Goal: Task Accomplishment & Management: Use online tool/utility

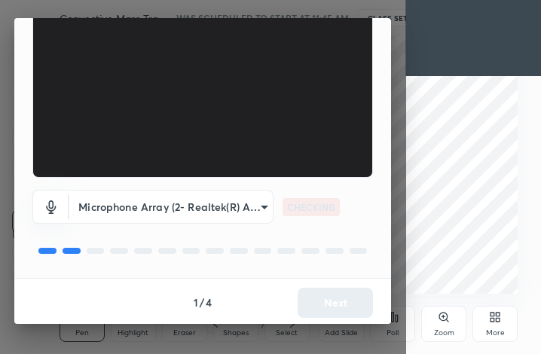
scroll to position [140, 0]
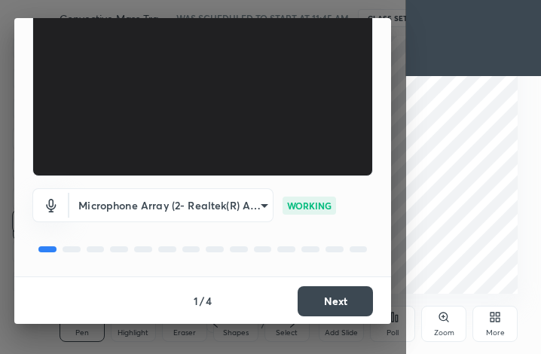
click at [353, 303] on button "Next" at bounding box center [335, 302] width 75 height 30
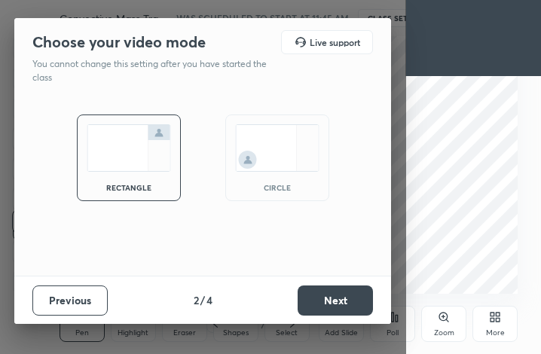
click at [353, 303] on button "Next" at bounding box center [335, 301] width 75 height 30
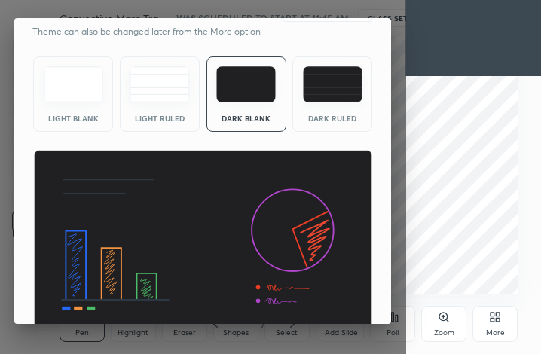
scroll to position [97, 0]
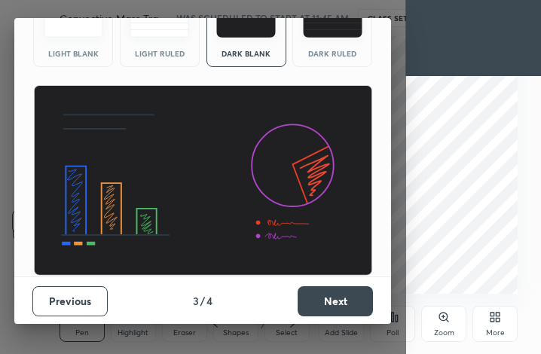
click at [338, 293] on button "Next" at bounding box center [335, 302] width 75 height 30
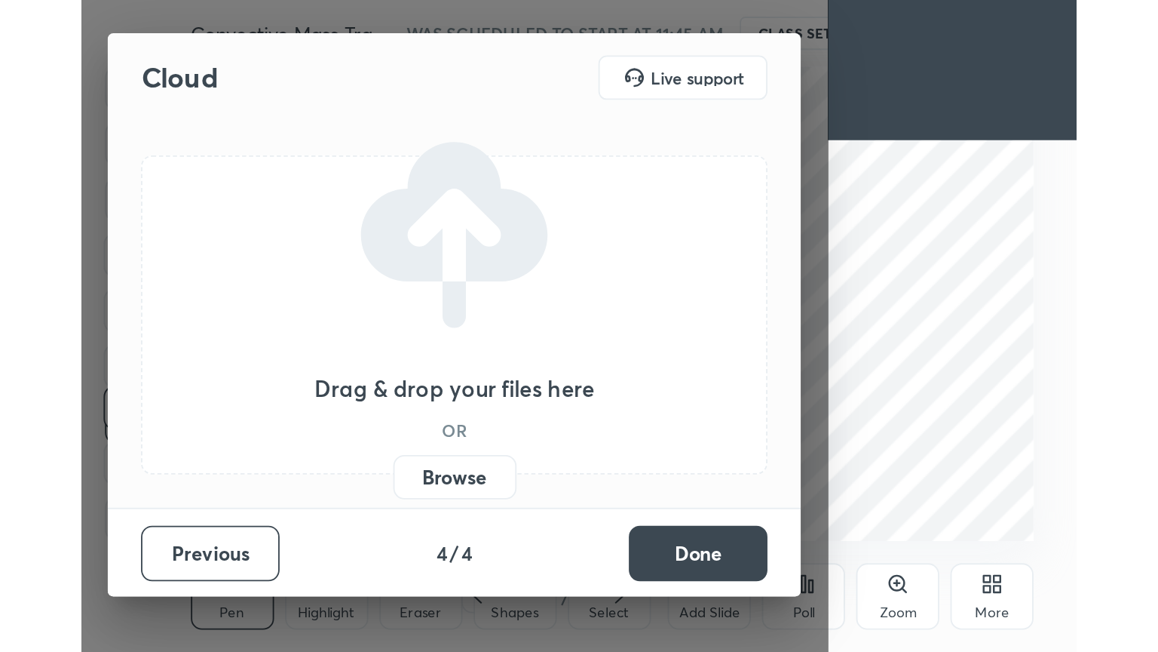
scroll to position [0, 0]
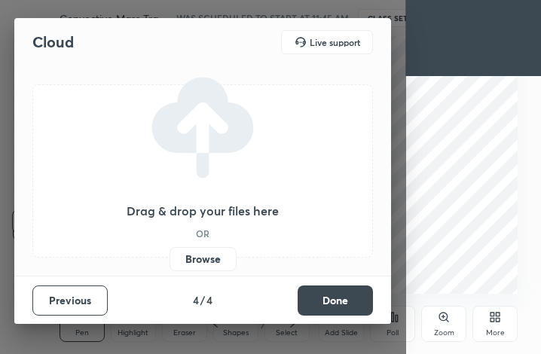
click at [338, 294] on button "Done" at bounding box center [335, 301] width 75 height 30
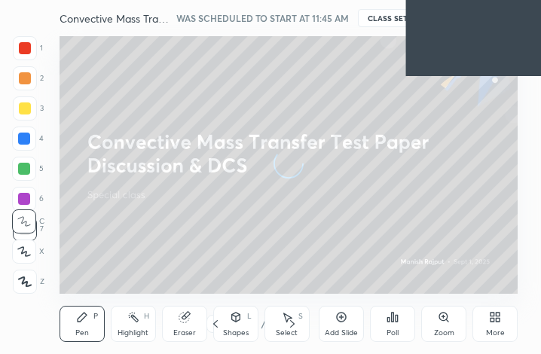
click at [477, 324] on div "More" at bounding box center [495, 324] width 45 height 36
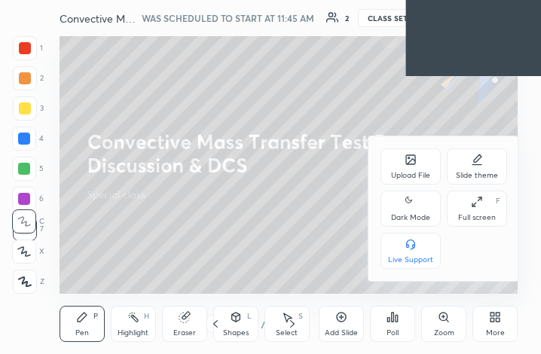
click at [477, 212] on div "Full screen F" at bounding box center [477, 209] width 60 height 36
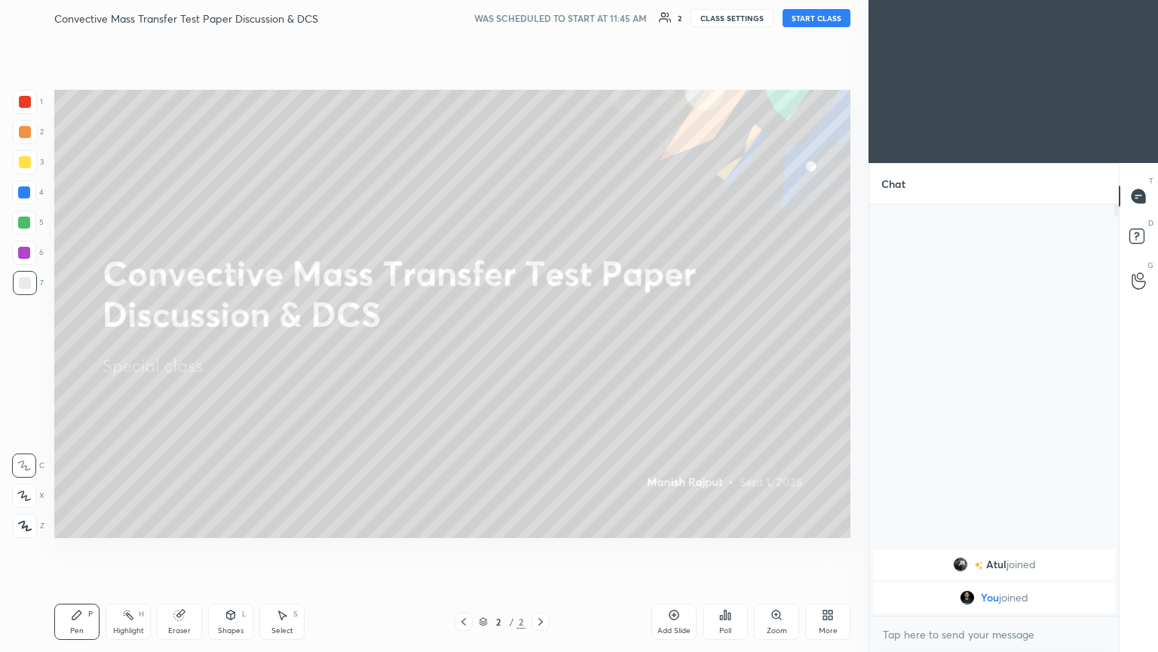
click at [541, 18] on button "START CLASS" at bounding box center [817, 18] width 68 height 18
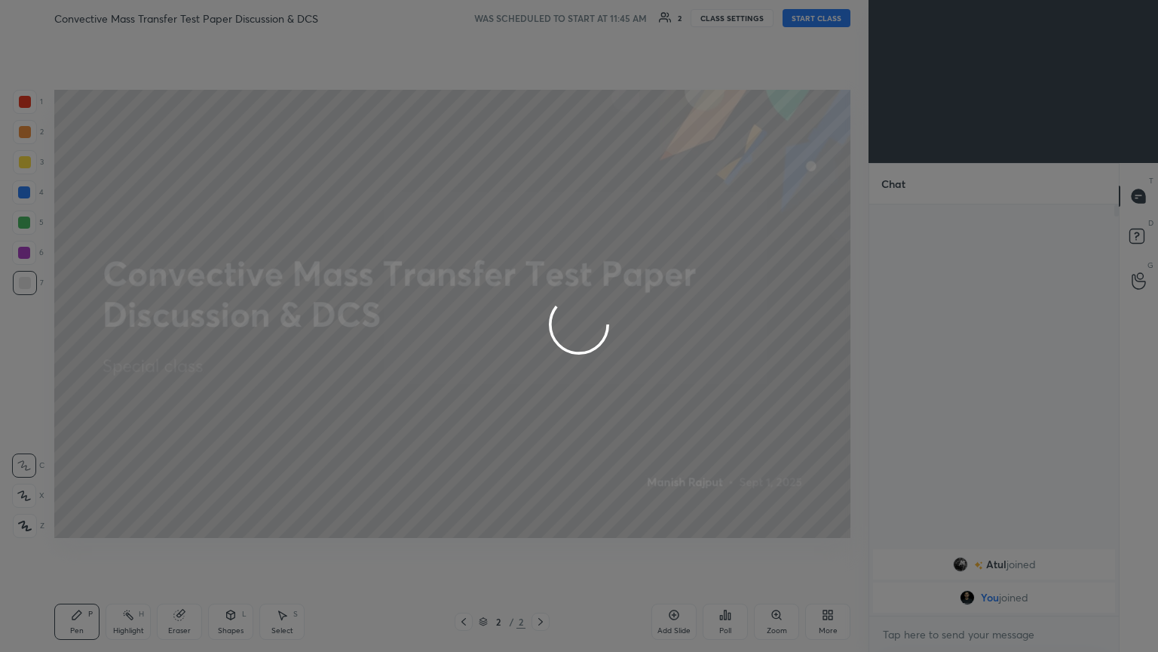
type textarea "x"
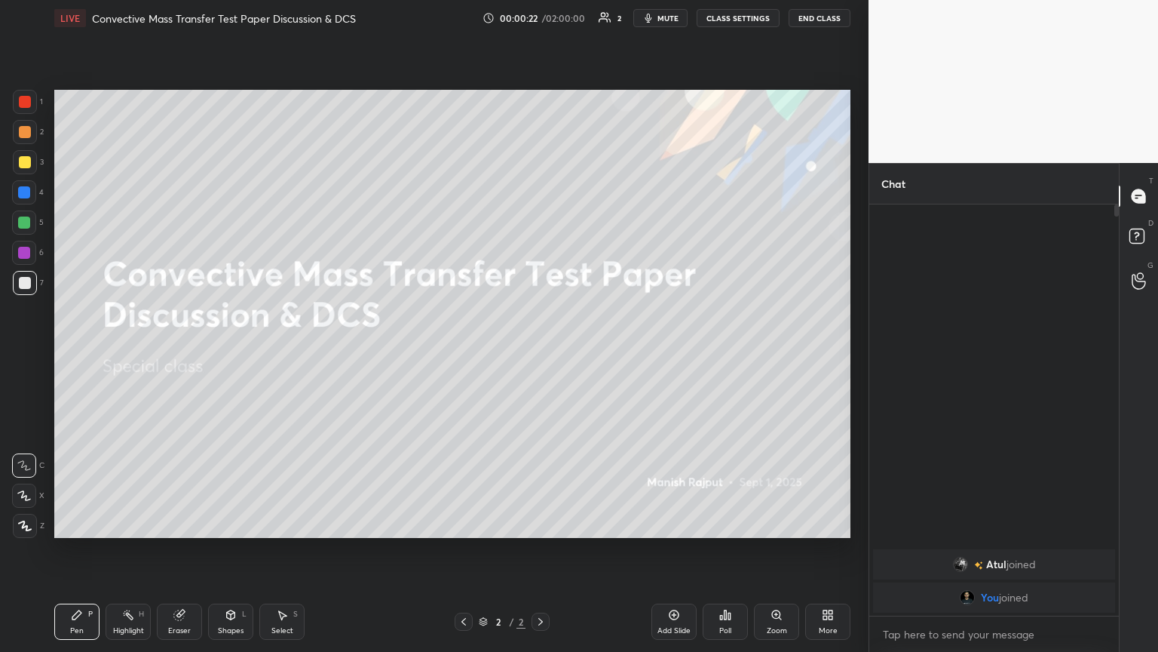
click at [541, 13] on button "CLASS SETTINGS" at bounding box center [738, 18] width 83 height 18
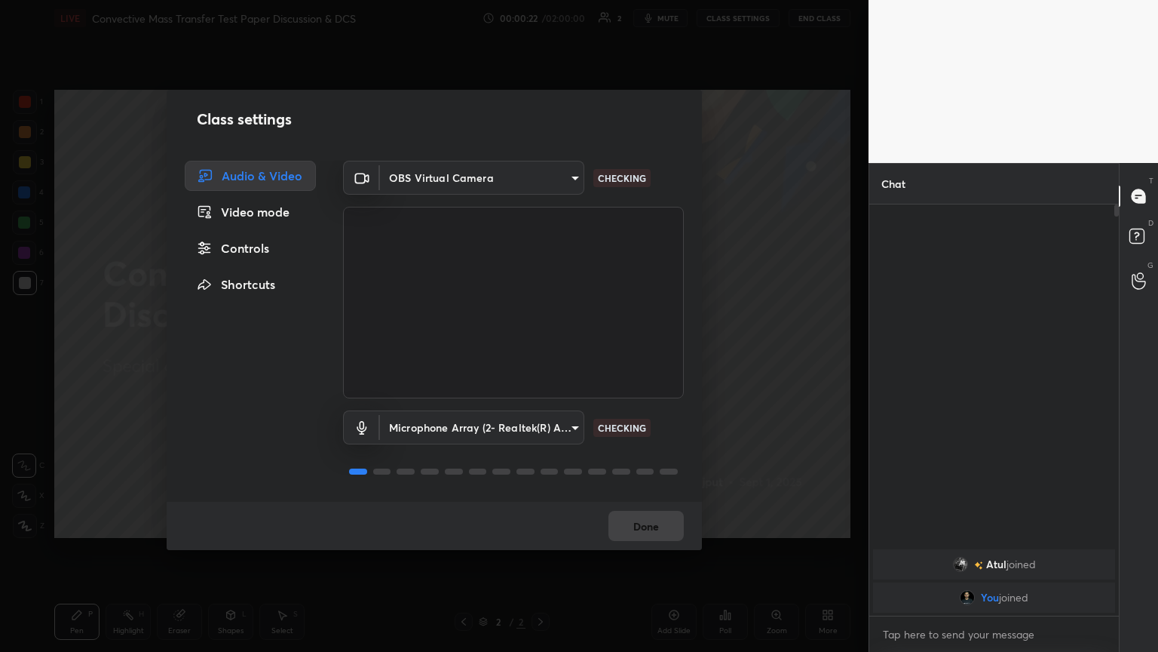
click at [422, 185] on body "1 2 3 4 5 6 7 C X Z C X Z E E Erase all H H LIVE Convective Mass Transfer Test …" at bounding box center [579, 326] width 1158 height 652
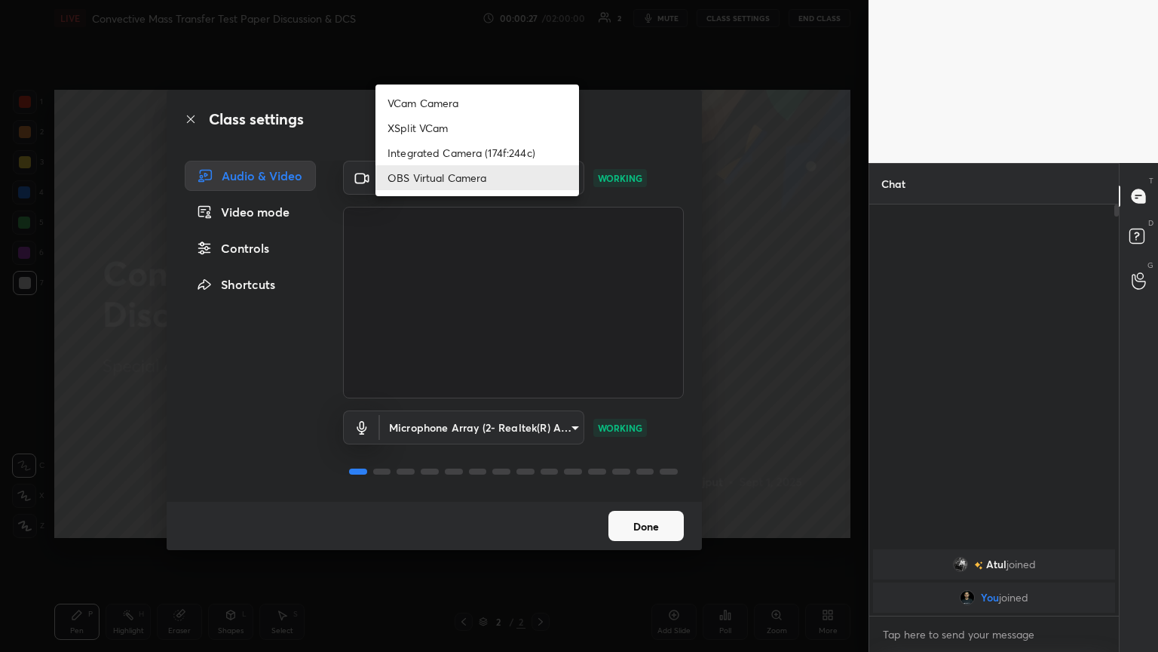
click at [429, 103] on li "VCam Camera" at bounding box center [478, 102] width 204 height 25
type input "fa87adcb9a1dbe762df4cc62d2ca7ed9eb7c7af20e356a09519e924501e3e6bb"
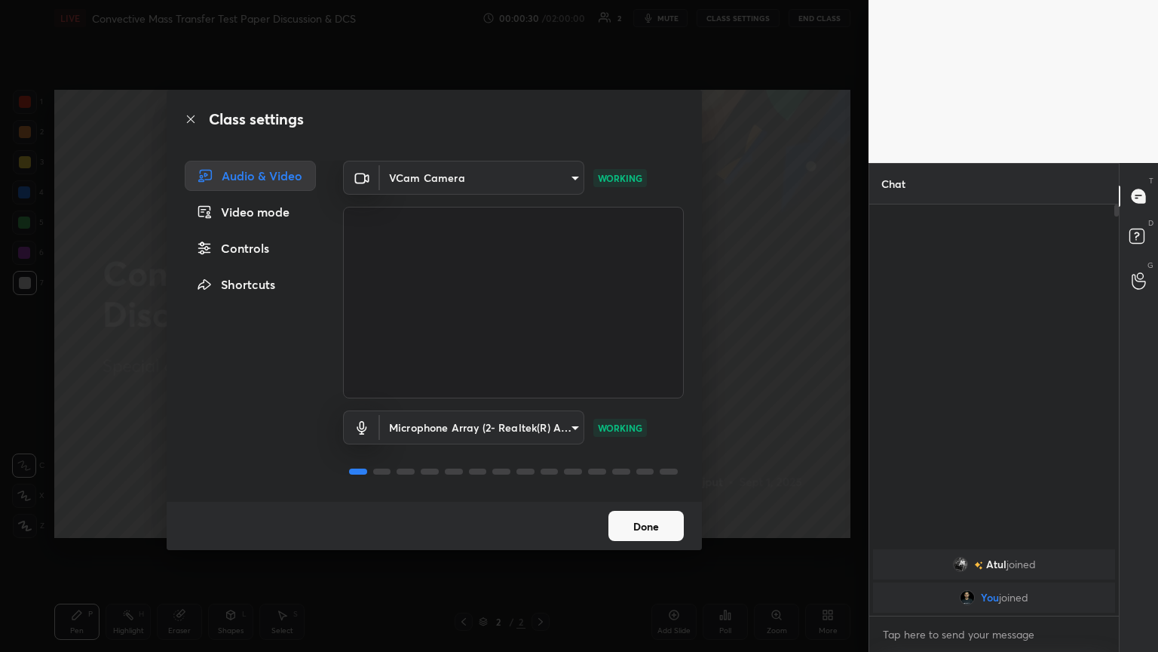
click at [541, 354] on button "Done" at bounding box center [646, 526] width 75 height 30
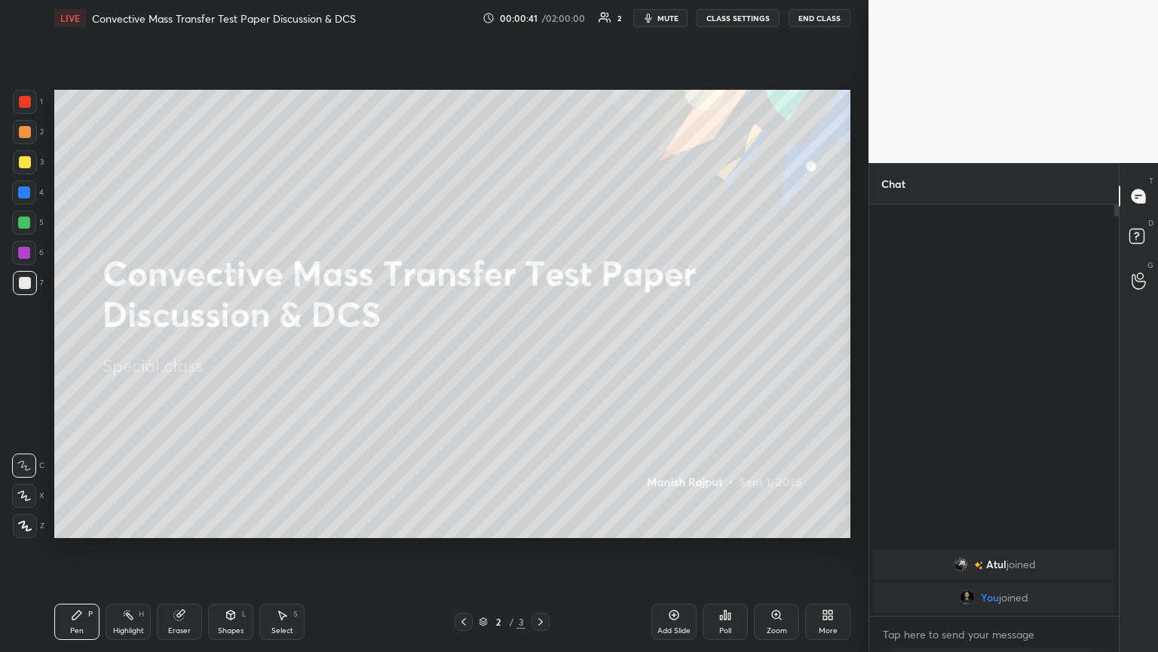
click at [541, 15] on button "CLASS SETTINGS" at bounding box center [738, 18] width 83 height 18
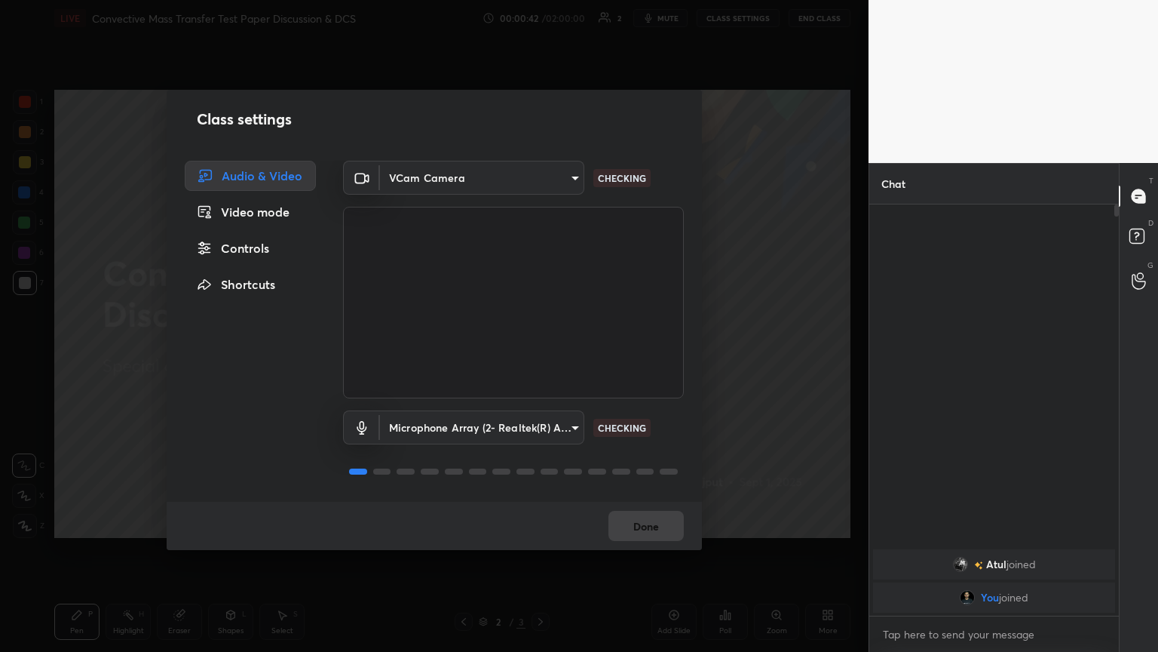
click at [417, 174] on body "1 2 3 4 5 6 7 C X Z C X Z E E Erase all H H LIVE Convective Mass Transfer Test …" at bounding box center [579, 326] width 1158 height 652
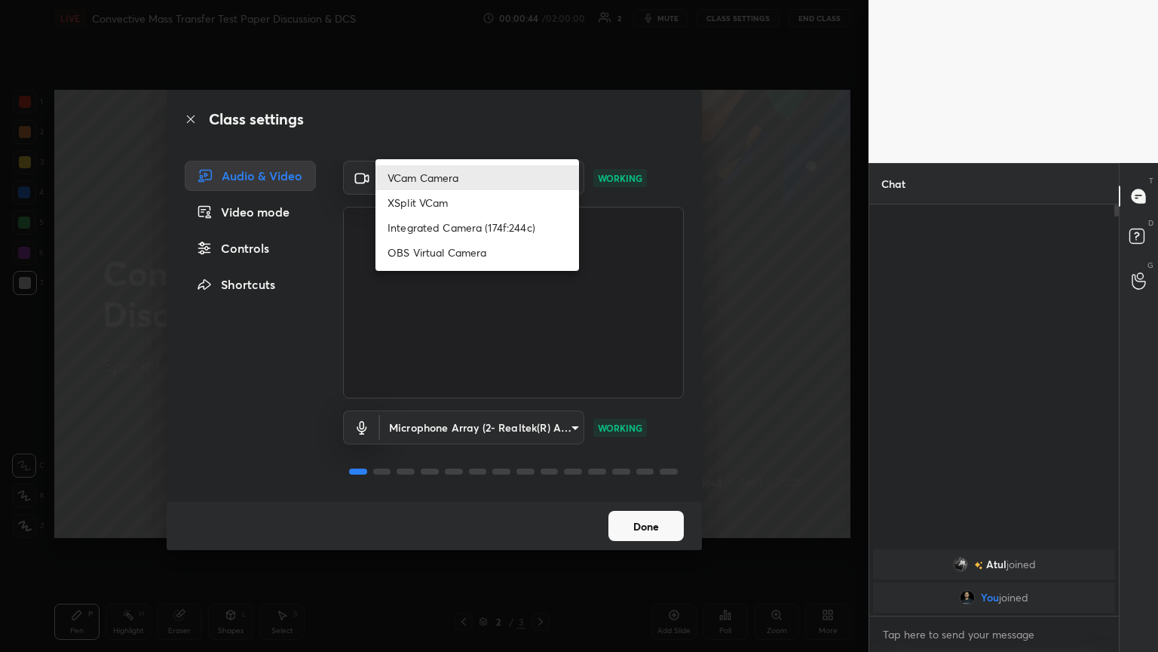
click at [428, 232] on li "Integrated Camera (174f:244c)" at bounding box center [478, 227] width 204 height 25
type input "7a33e2f60d1aad8f5edd80f98c610a54d9a72ff51245bd7d33c129d8361fbfd6"
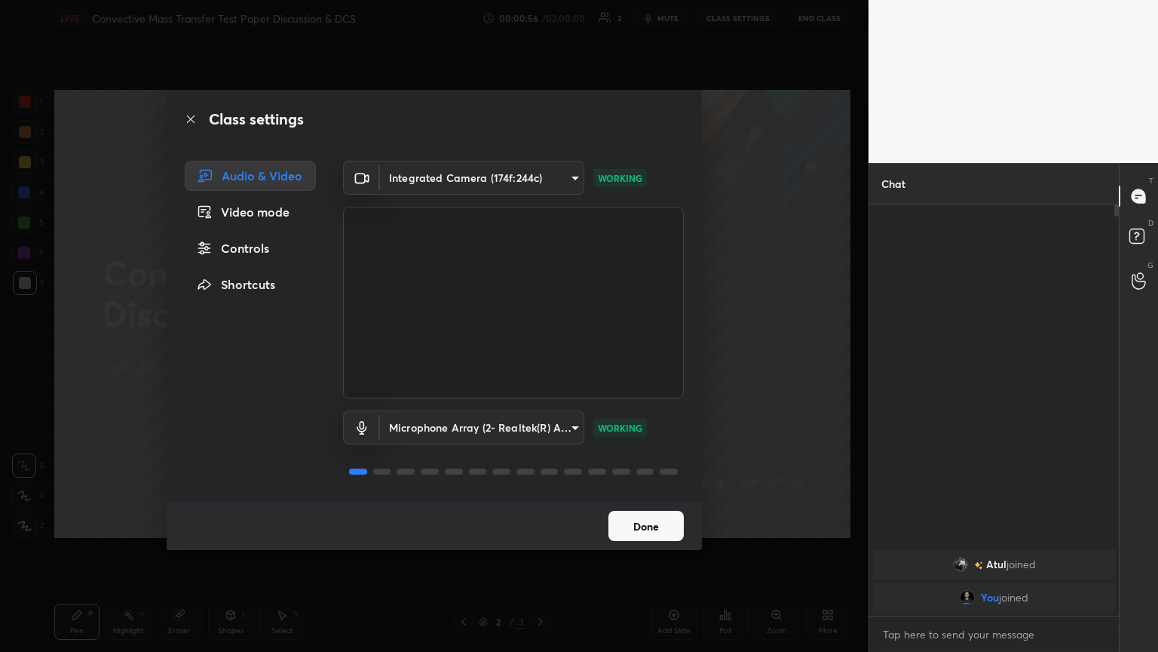
click at [541, 354] on button "Done" at bounding box center [646, 526] width 75 height 30
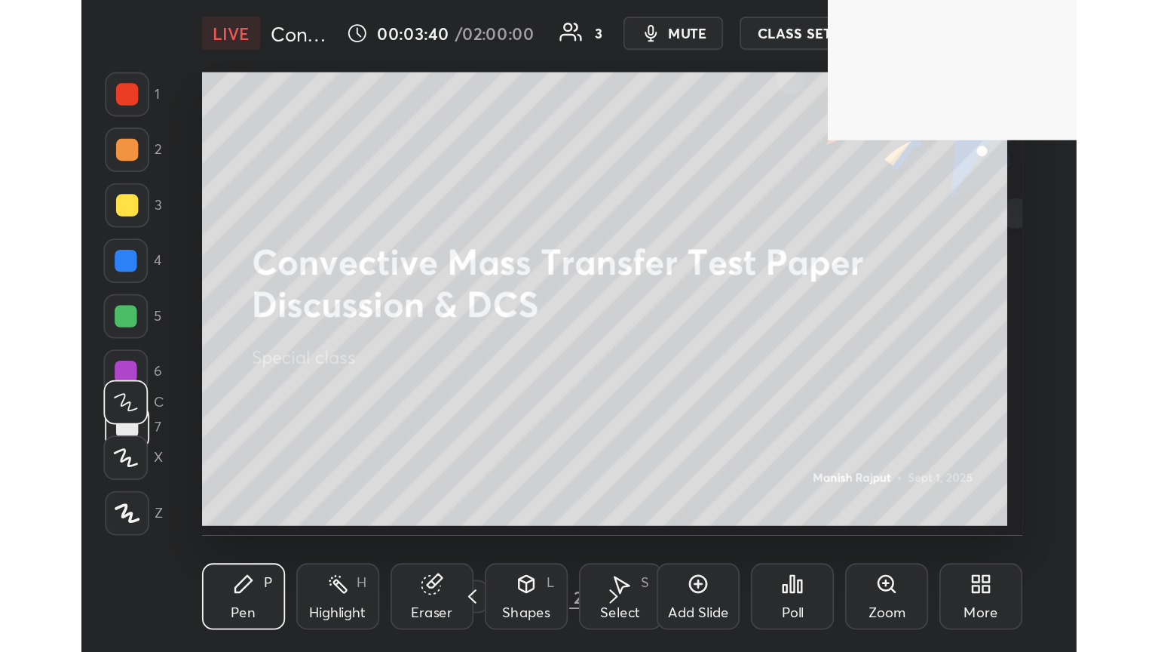
scroll to position [258, 480]
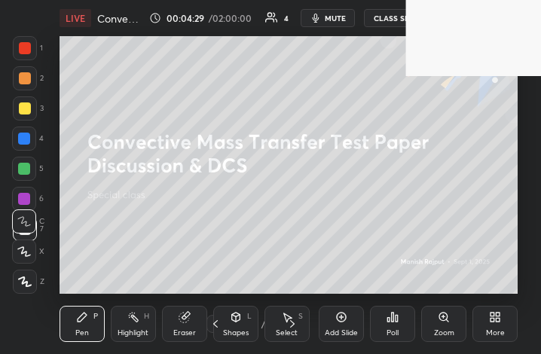
click at [505, 334] on div "More" at bounding box center [495, 324] width 45 height 36
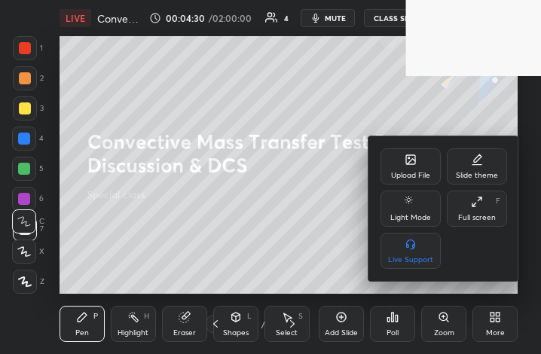
click at [478, 214] on div "Full screen" at bounding box center [478, 218] width 38 height 8
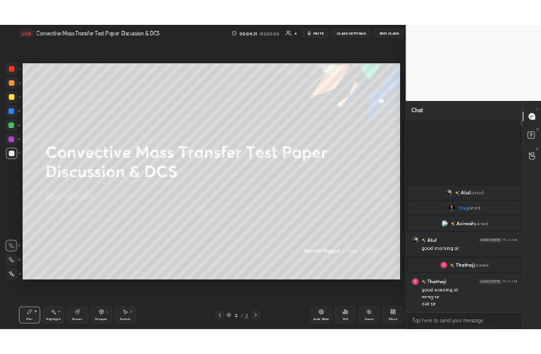
scroll to position [74857, 74604]
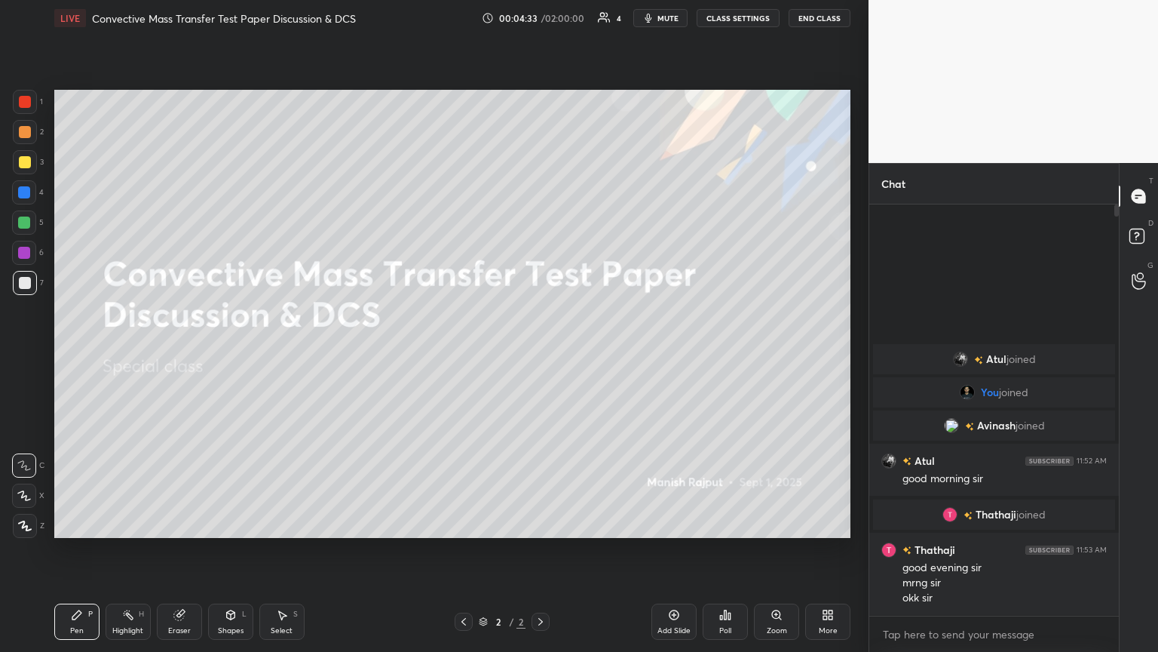
click at [541, 354] on icon at bounding box center [828, 615] width 12 height 12
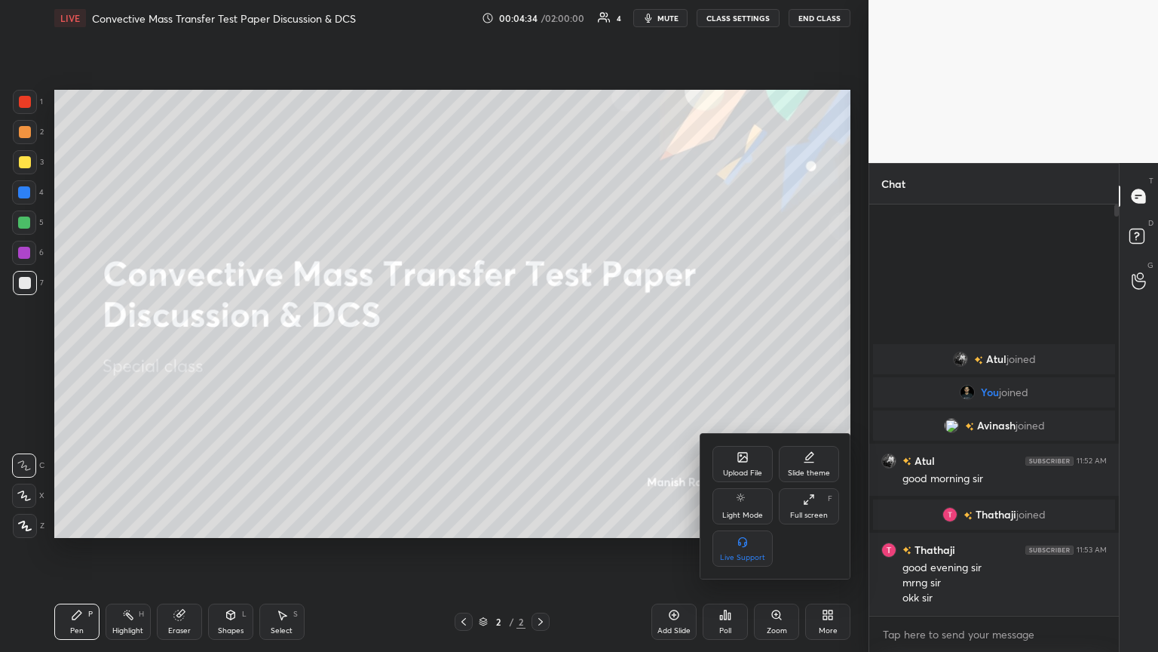
click at [541, 354] on icon at bounding box center [743, 457] width 12 height 12
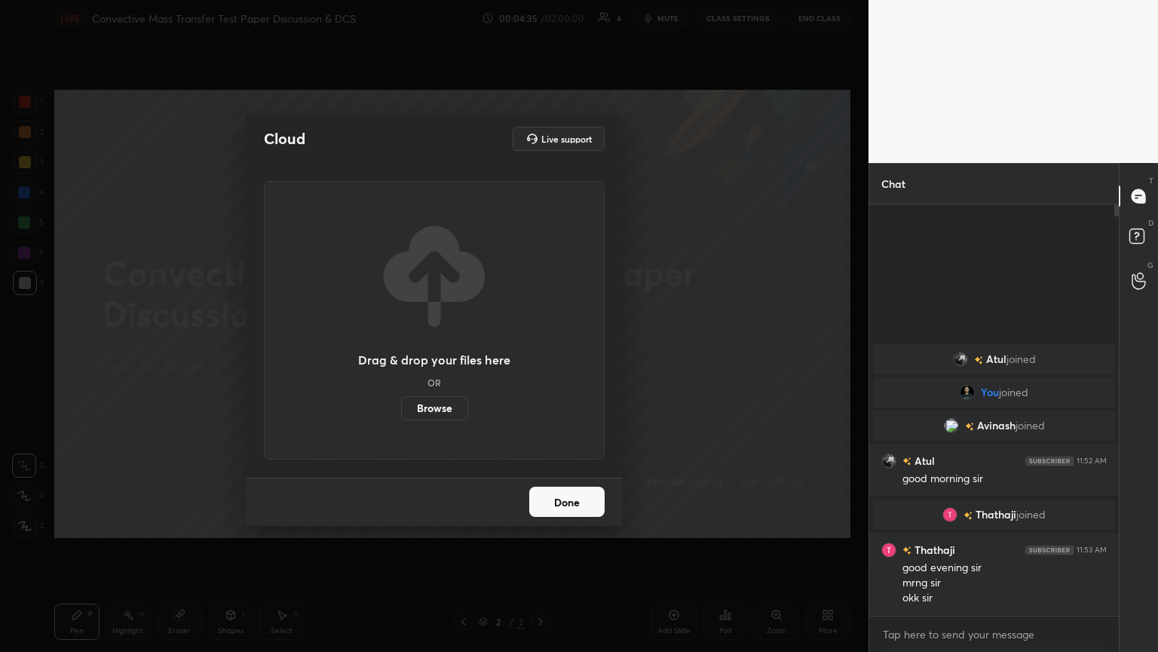
drag, startPoint x: 430, startPoint y: 406, endPoint x: 429, endPoint y: 339, distance: 67.1
click at [430, 354] on label "Browse" at bounding box center [434, 408] width 67 height 24
click at [401, 354] on input "Browse" at bounding box center [401, 408] width 0 height 24
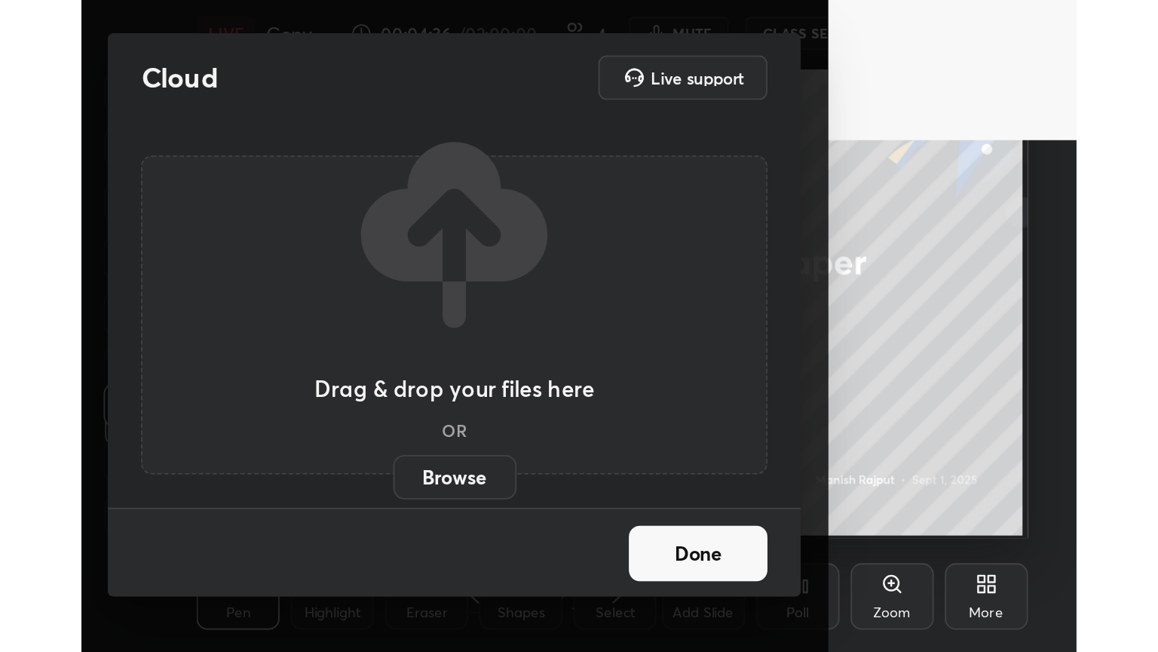
scroll to position [258, 480]
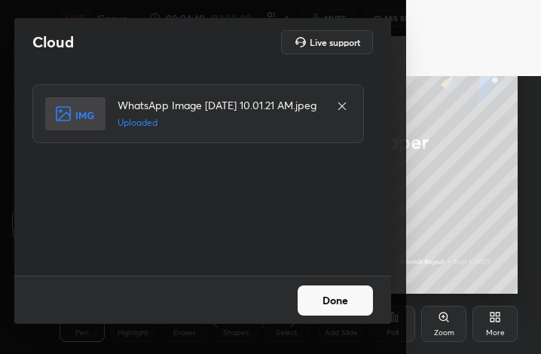
click at [367, 311] on button "Done" at bounding box center [335, 301] width 75 height 30
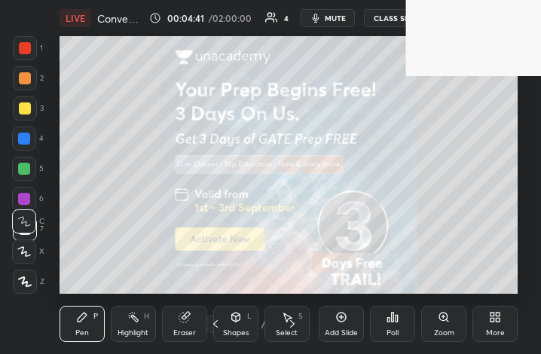
click at [507, 340] on div "More" at bounding box center [495, 324] width 45 height 36
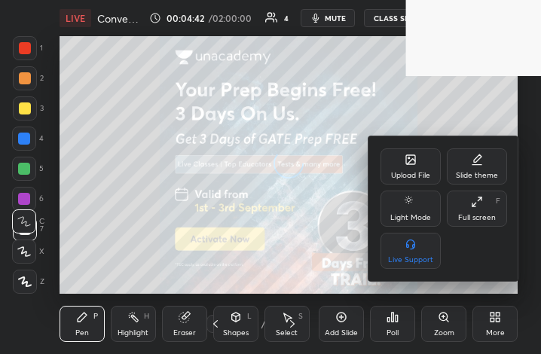
click at [489, 221] on div "Full screen" at bounding box center [478, 218] width 38 height 8
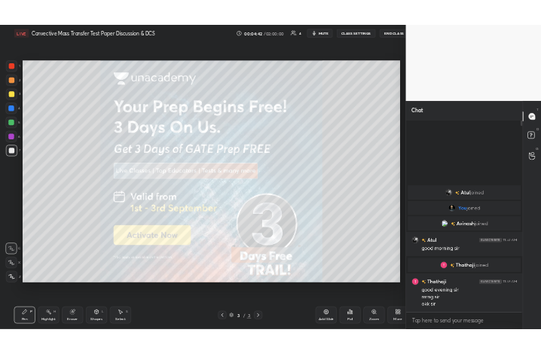
scroll to position [74857, 74604]
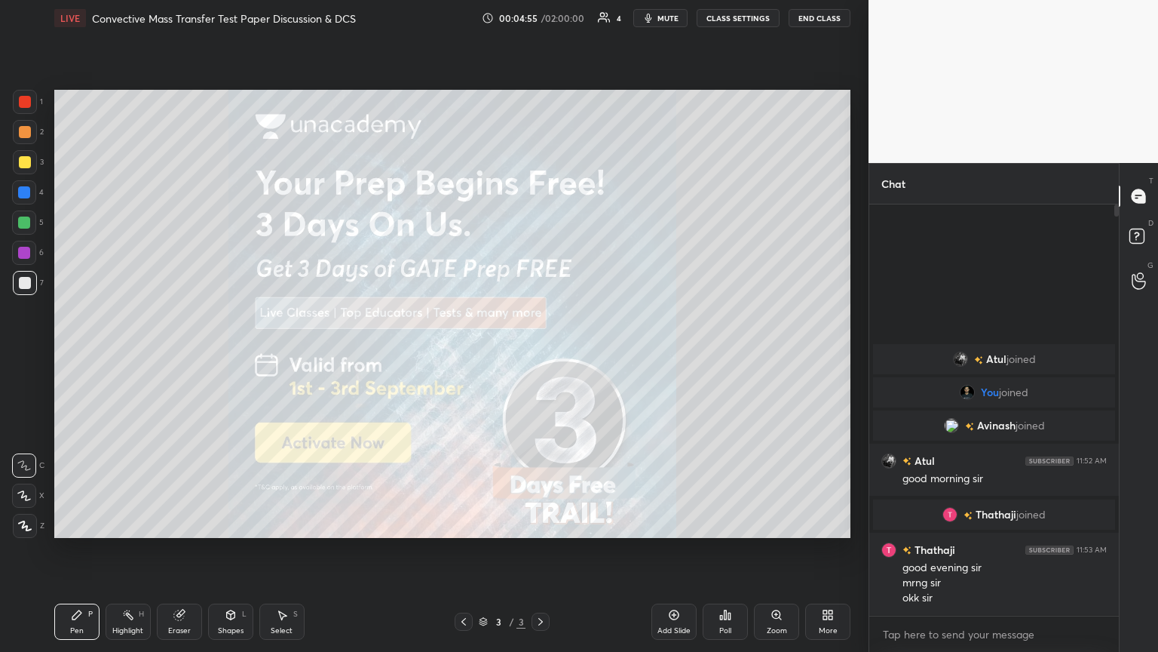
click at [237, 354] on div "Shapes L" at bounding box center [230, 621] width 45 height 36
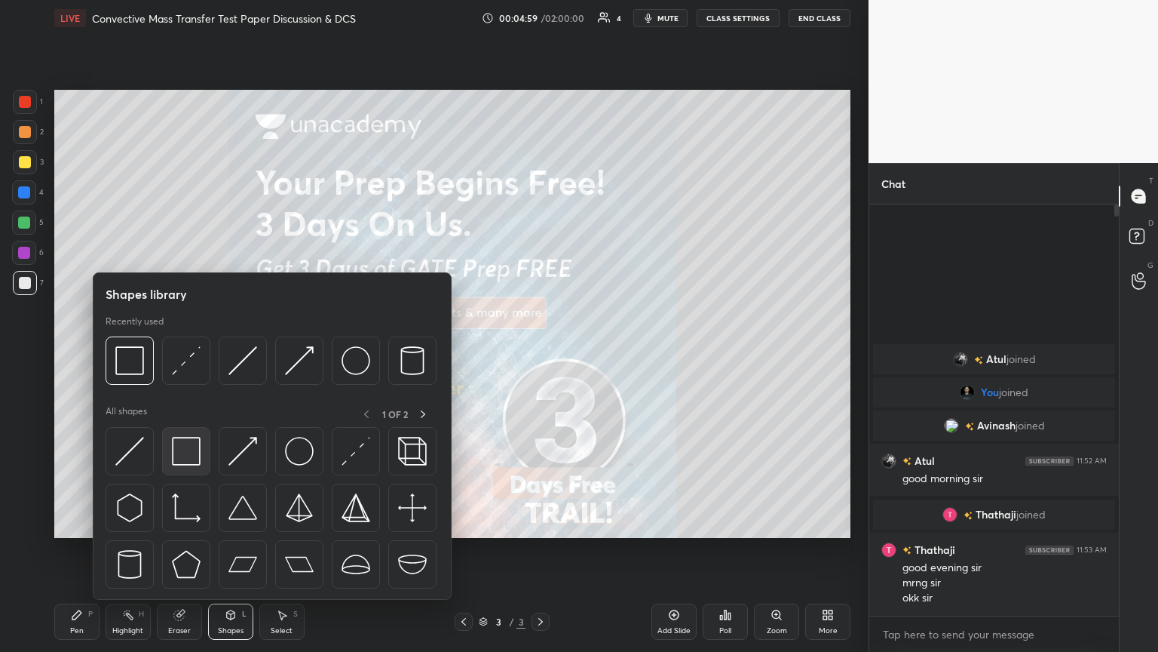
click at [190, 354] on img at bounding box center [186, 451] width 29 height 29
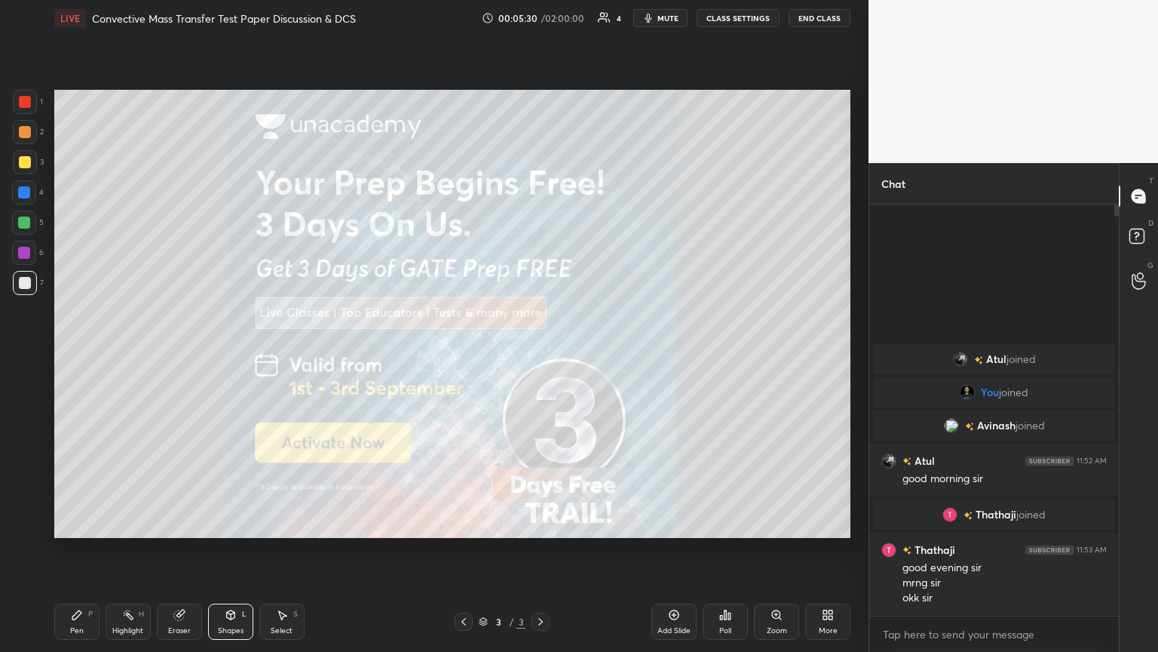
click at [78, 354] on div "Pen P" at bounding box center [76, 621] width 45 height 36
click at [24, 156] on div at bounding box center [25, 162] width 12 height 12
click at [20, 136] on div at bounding box center [25, 132] width 12 height 12
click at [21, 109] on div at bounding box center [25, 102] width 24 height 24
click at [24, 135] on div at bounding box center [25, 132] width 12 height 12
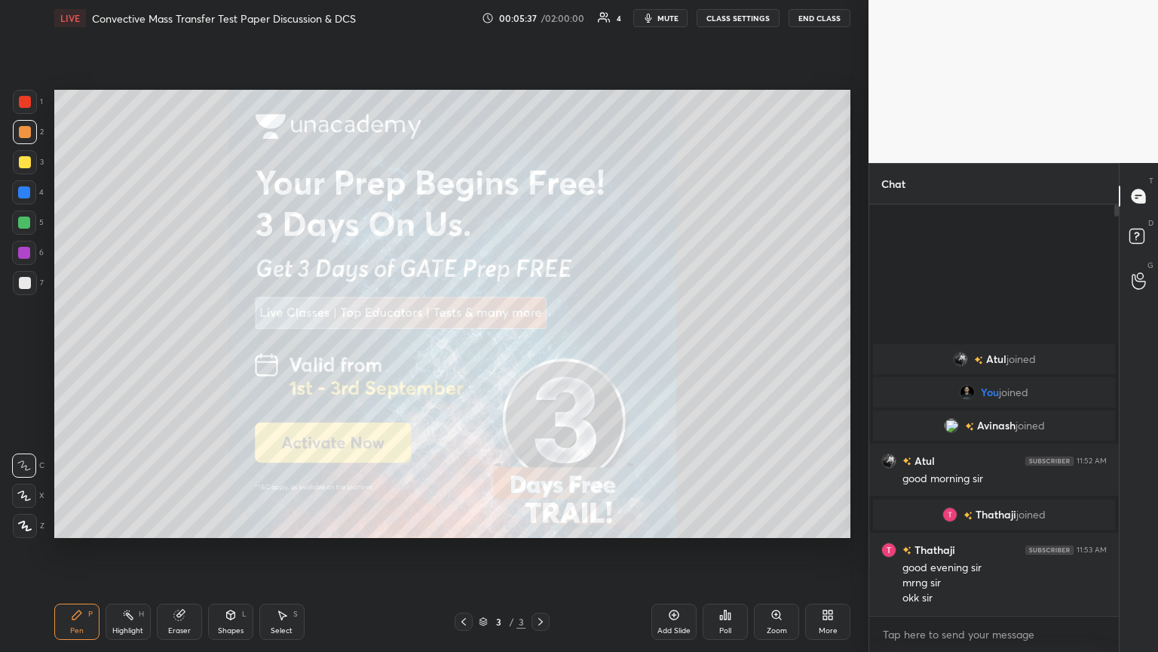
click at [23, 169] on div at bounding box center [25, 162] width 24 height 24
click at [26, 190] on div at bounding box center [24, 192] width 12 height 12
click at [26, 224] on div at bounding box center [24, 222] width 12 height 12
click at [23, 247] on div at bounding box center [24, 253] width 12 height 12
click at [28, 287] on div at bounding box center [25, 283] width 12 height 12
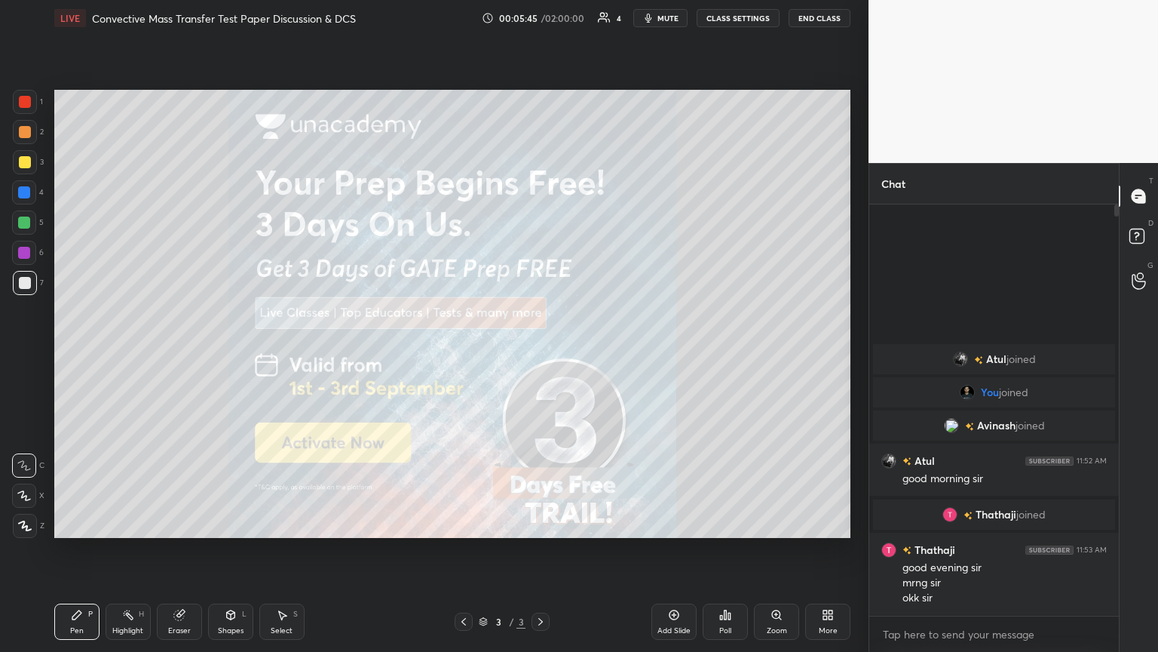
click at [21, 158] on div at bounding box center [25, 162] width 12 height 12
click at [23, 127] on div at bounding box center [25, 132] width 12 height 12
click at [25, 109] on div at bounding box center [25, 102] width 24 height 24
click at [27, 133] on div at bounding box center [25, 132] width 12 height 12
click at [17, 163] on div at bounding box center [25, 162] width 24 height 24
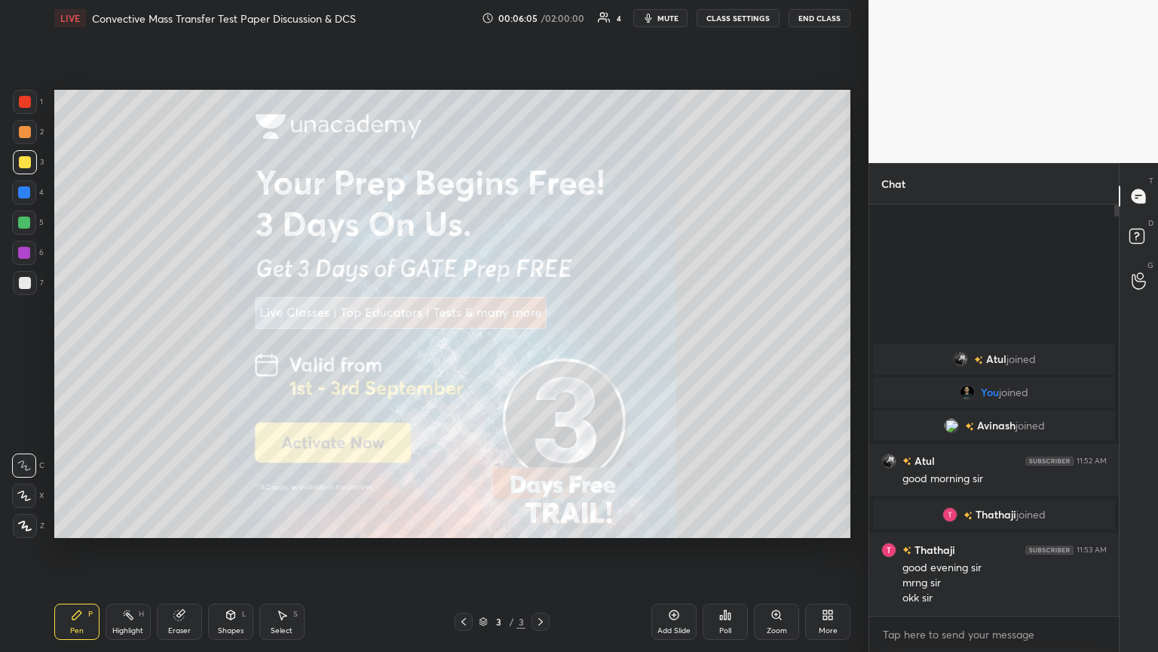
click at [23, 201] on div at bounding box center [24, 192] width 24 height 24
click at [228, 354] on icon at bounding box center [231, 614] width 8 height 9
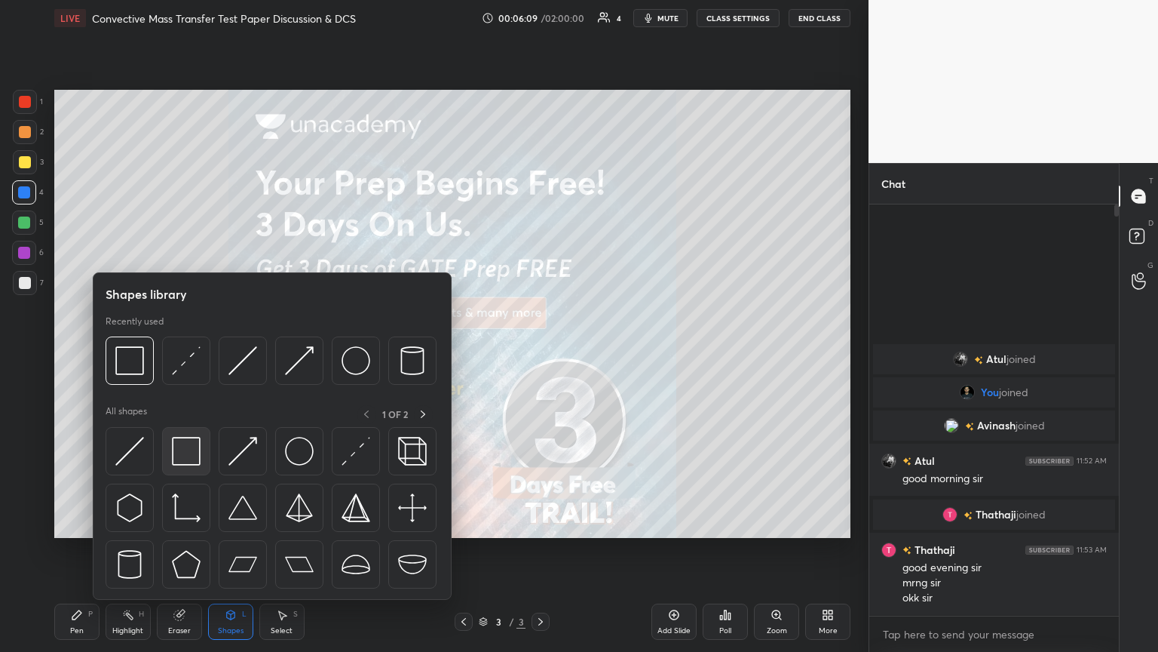
click at [183, 354] on img at bounding box center [186, 451] width 29 height 29
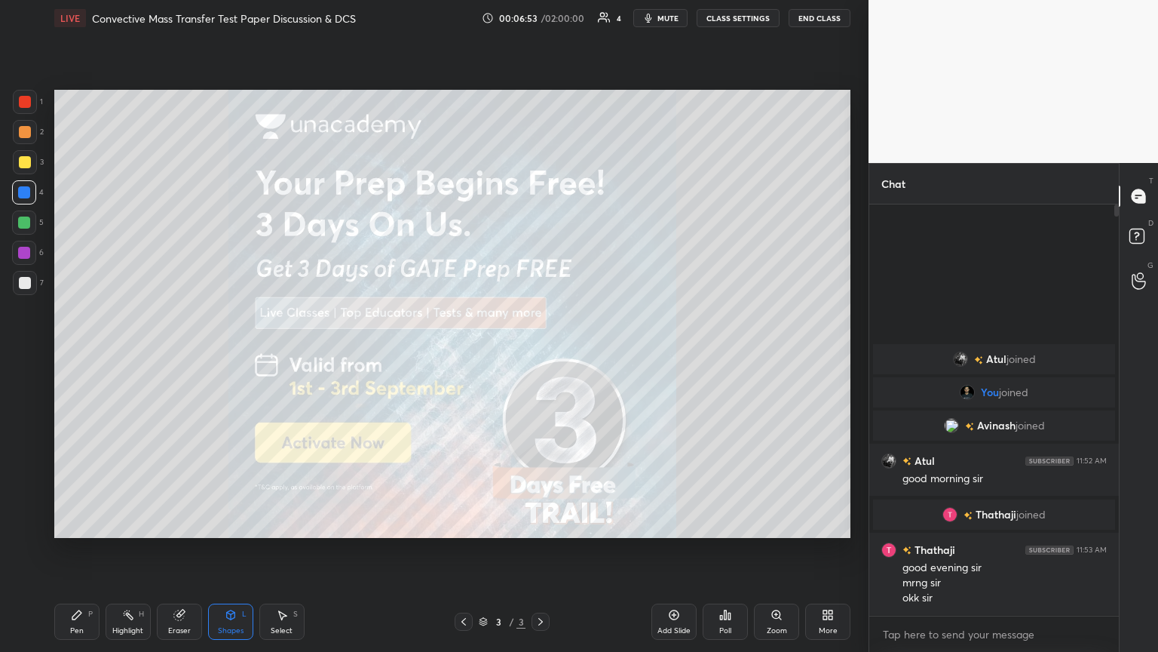
click at [72, 354] on div "Pen" at bounding box center [77, 631] width 14 height 8
click at [21, 354] on icon at bounding box center [25, 525] width 14 height 11
click at [26, 284] on div at bounding box center [25, 283] width 12 height 12
click at [541, 354] on div "Add Slide" at bounding box center [674, 621] width 45 height 36
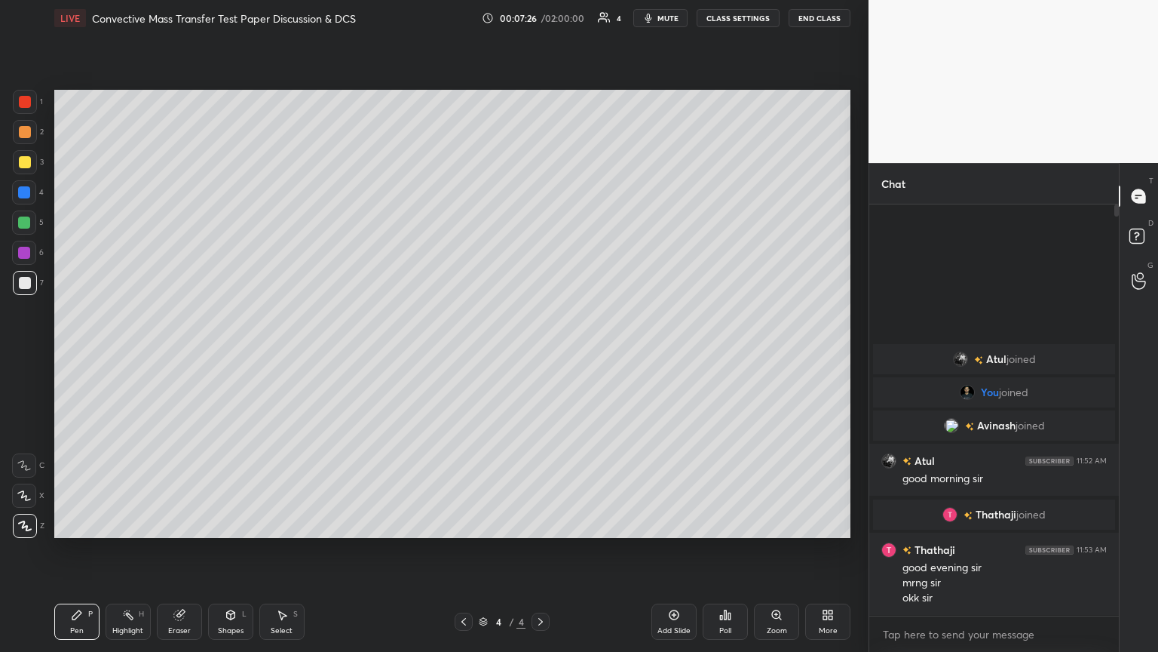
click at [541, 354] on div "More" at bounding box center [828, 631] width 19 height 8
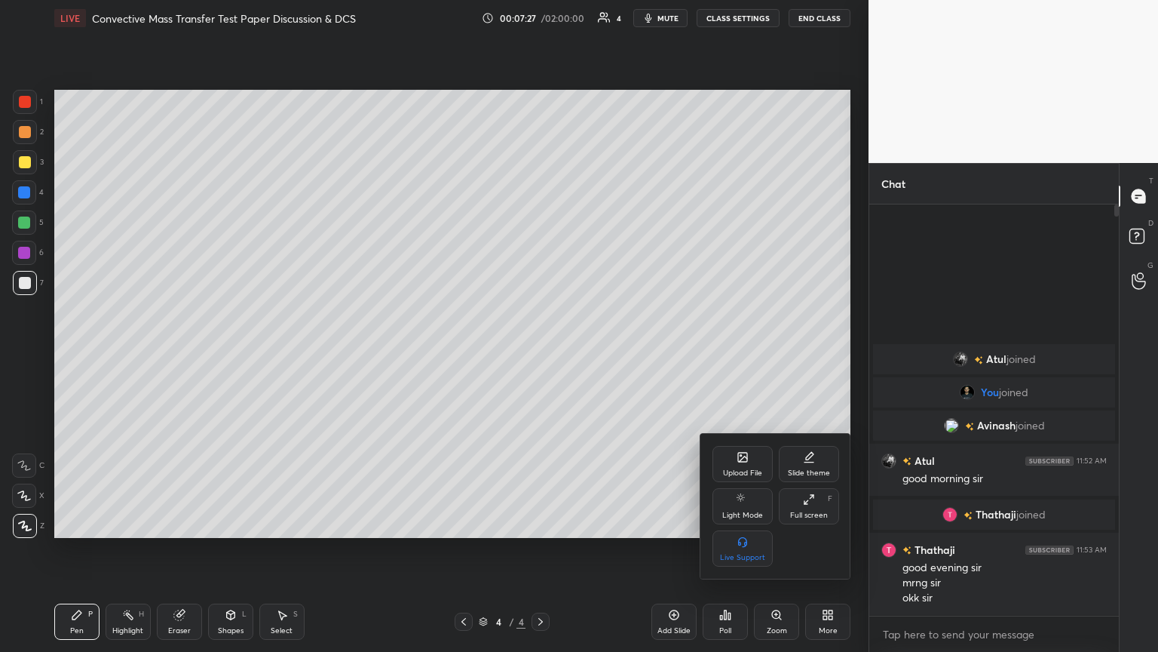
click at [541, 354] on div "Upload File" at bounding box center [743, 464] width 60 height 36
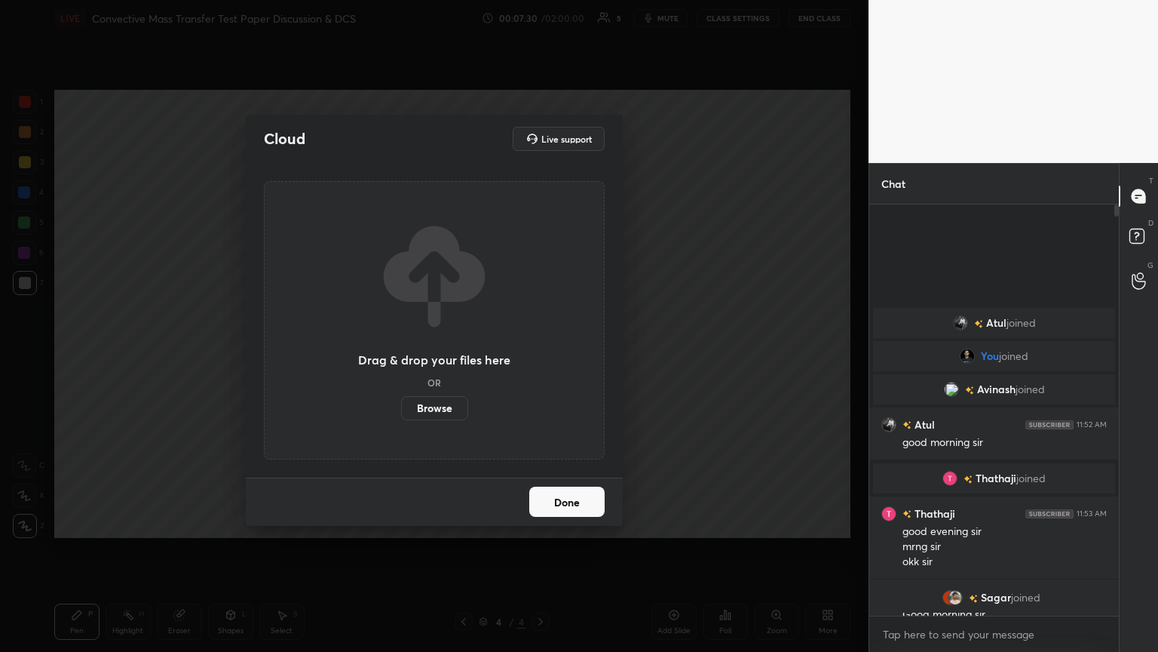
click at [442, 354] on label "Browse" at bounding box center [434, 408] width 67 height 24
click at [401, 354] on input "Browse" at bounding box center [401, 408] width 0 height 24
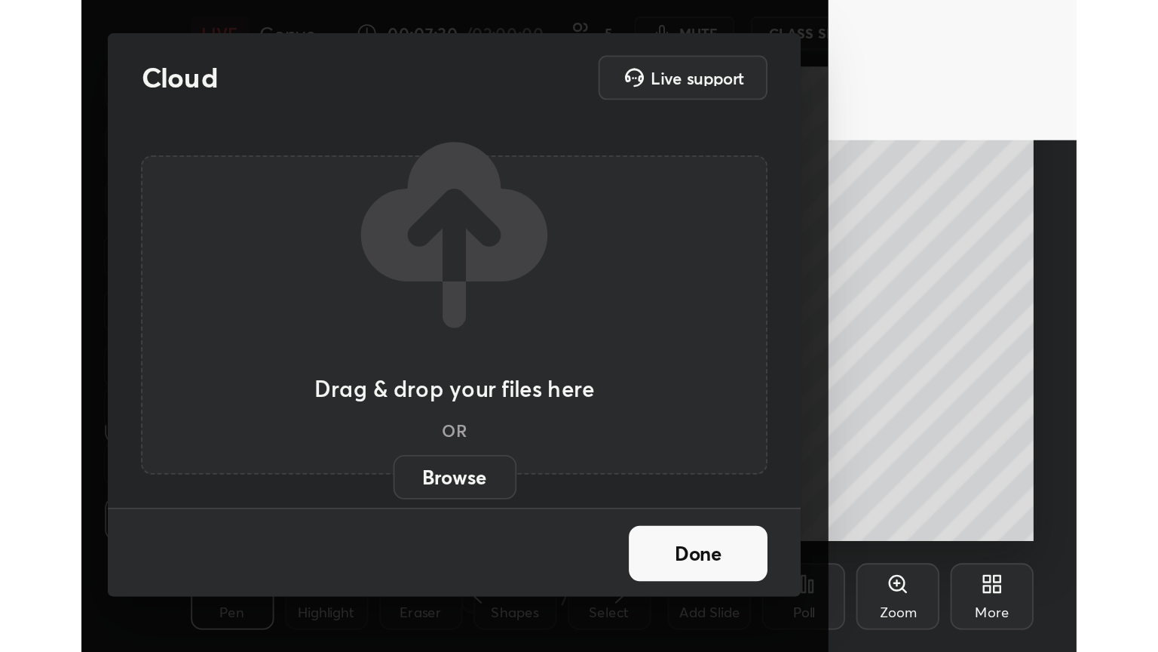
scroll to position [258, 480]
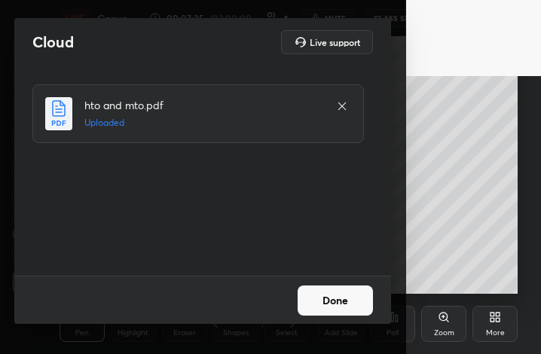
click at [356, 299] on button "Done" at bounding box center [335, 301] width 75 height 30
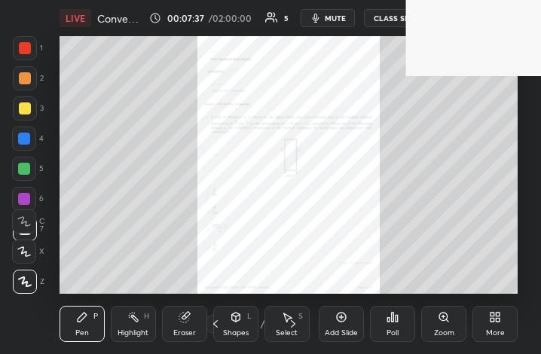
click at [499, 322] on icon at bounding box center [499, 320] width 4 height 4
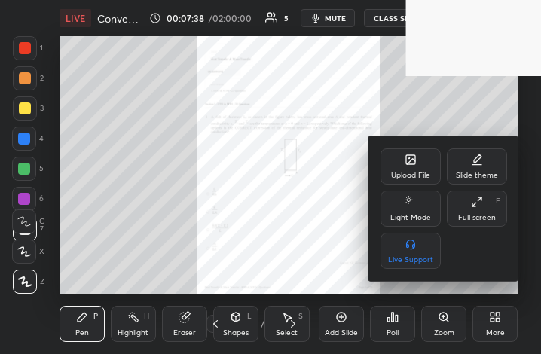
click at [481, 214] on div "Full screen" at bounding box center [478, 218] width 38 height 8
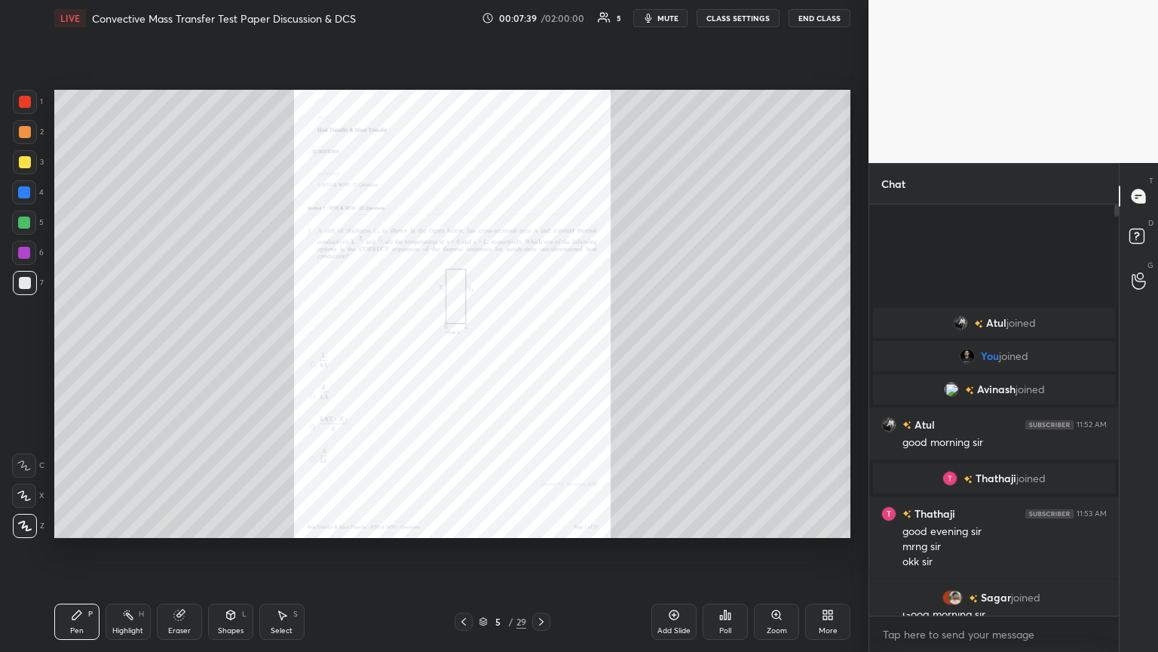
scroll to position [74857, 74604]
click at [541, 354] on div "Zoom" at bounding box center [777, 631] width 20 height 8
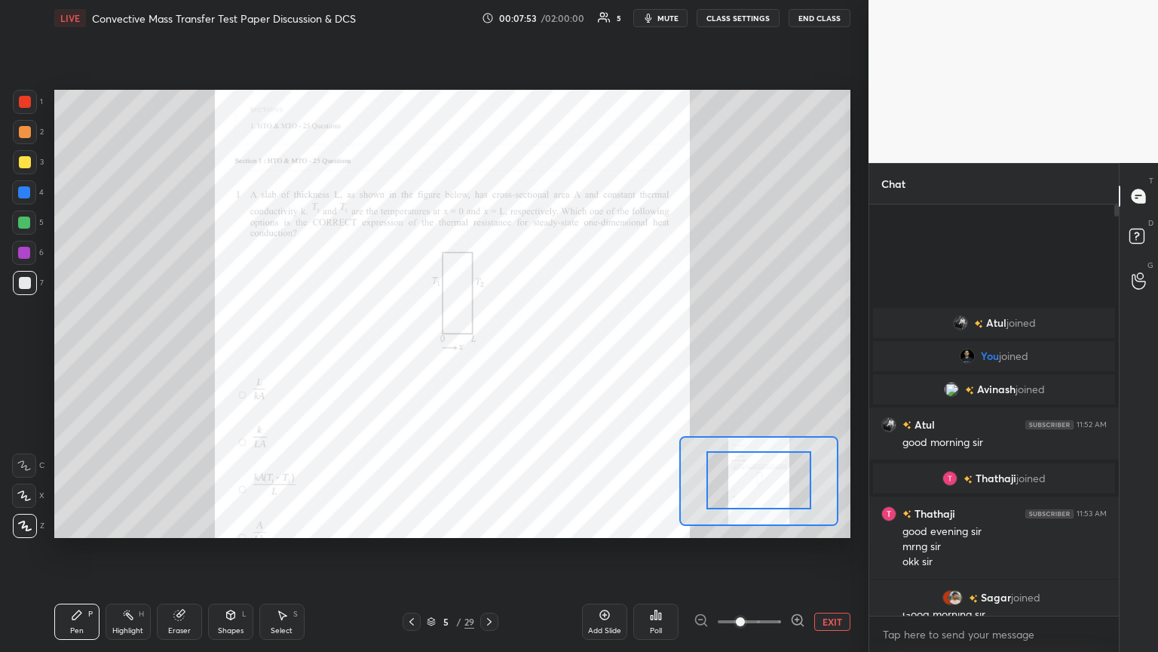
drag, startPoint x: 753, startPoint y: 496, endPoint x: 772, endPoint y: 489, distance: 20.3
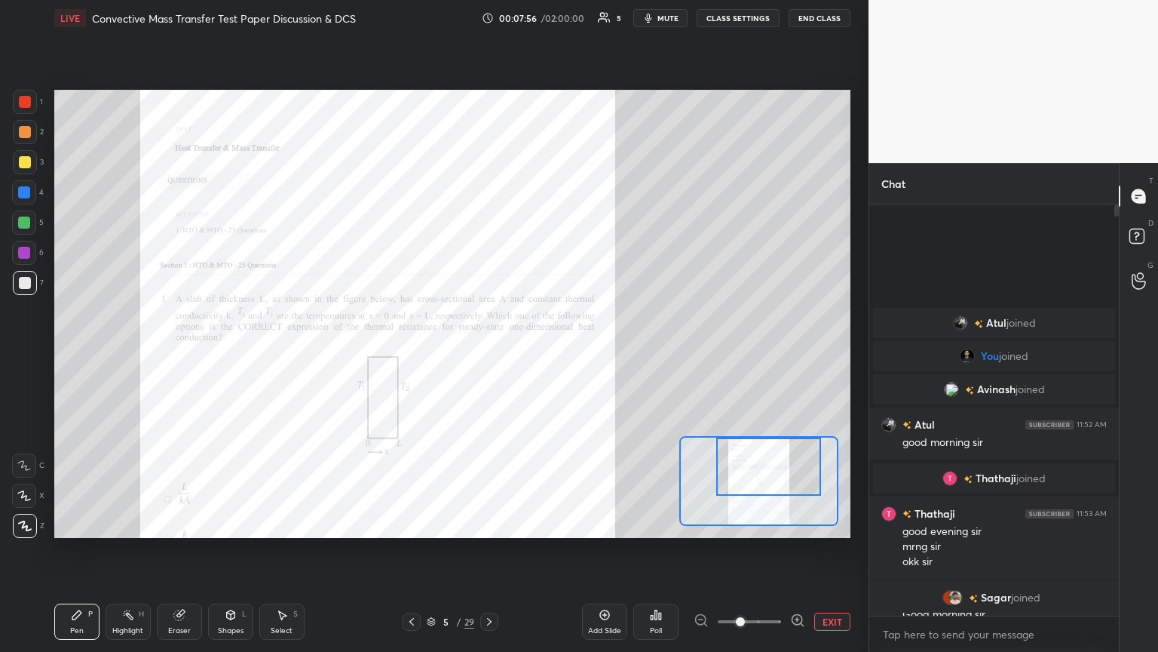
drag, startPoint x: 771, startPoint y: 489, endPoint x: 781, endPoint y: 473, distance: 18.6
click at [541, 354] on div at bounding box center [768, 466] width 104 height 58
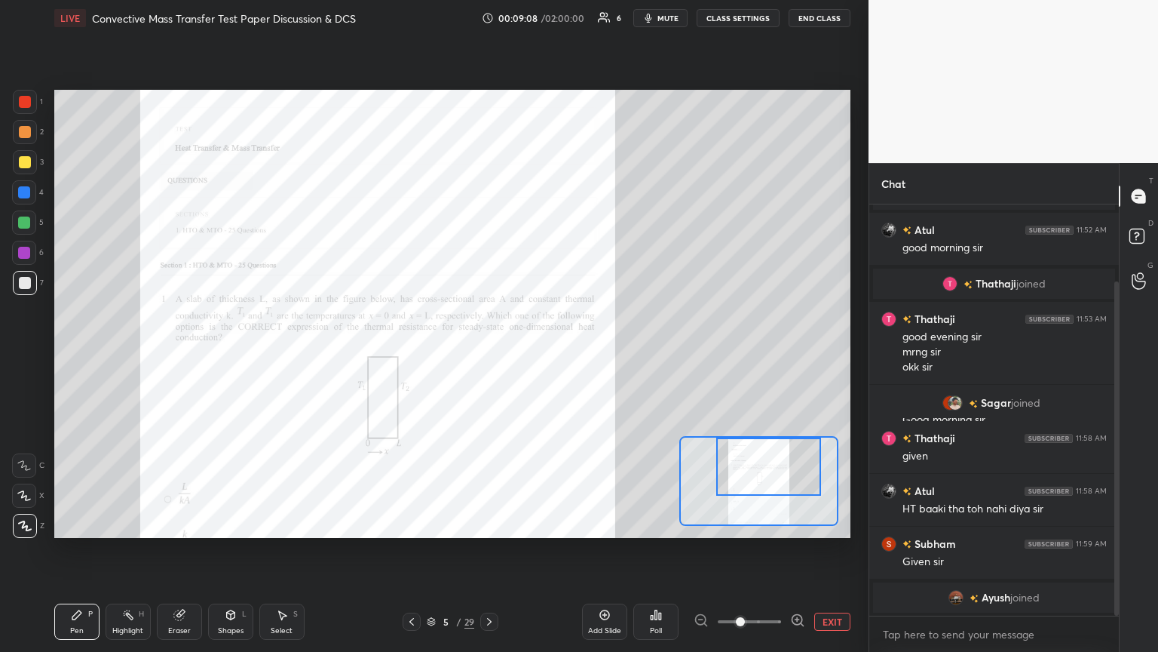
scroll to position [147, 0]
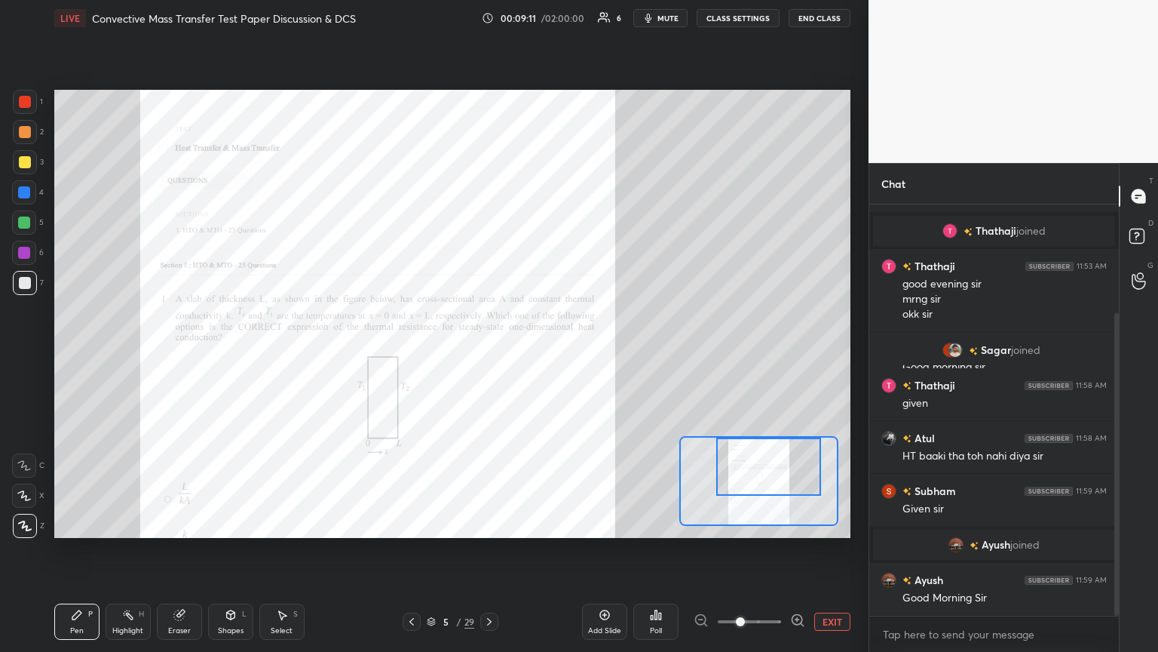
click at [26, 162] on div at bounding box center [25, 162] width 12 height 12
drag, startPoint x: 21, startPoint y: 254, endPoint x: 22, endPoint y: 266, distance: 12.1
click at [21, 255] on div at bounding box center [24, 253] width 12 height 12
click at [25, 354] on icon at bounding box center [24, 495] width 14 height 11
drag, startPoint x: 25, startPoint y: 526, endPoint x: 25, endPoint y: 537, distance: 11.3
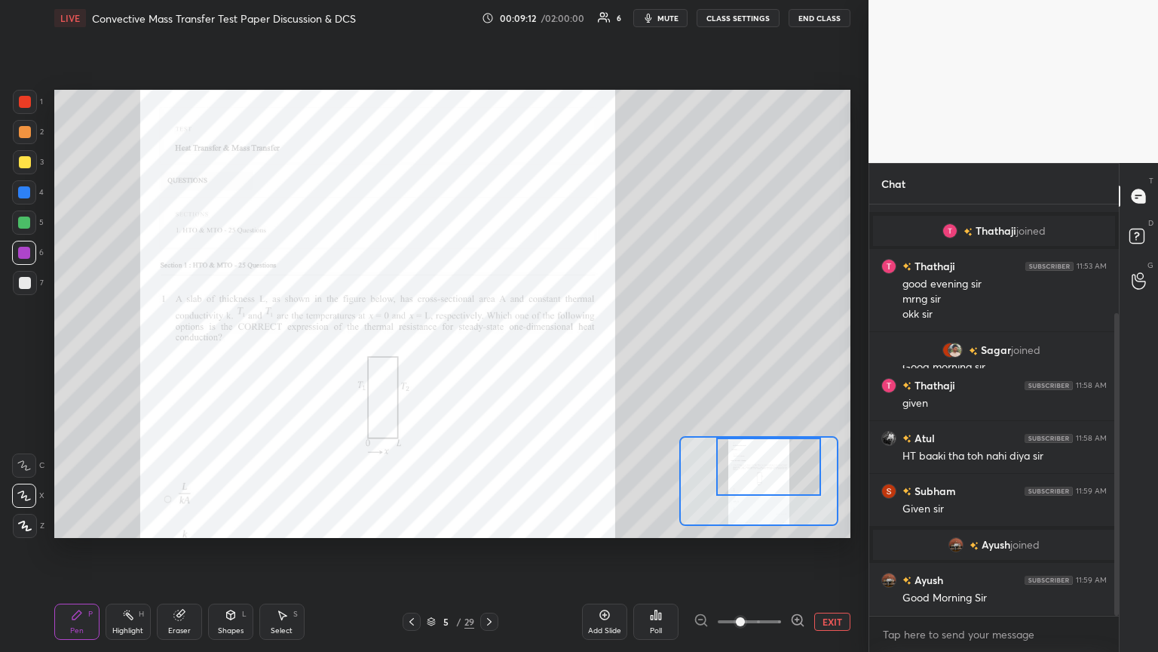
click at [24, 354] on icon at bounding box center [25, 525] width 14 height 11
click at [75, 354] on div "Pen" at bounding box center [77, 631] width 14 height 8
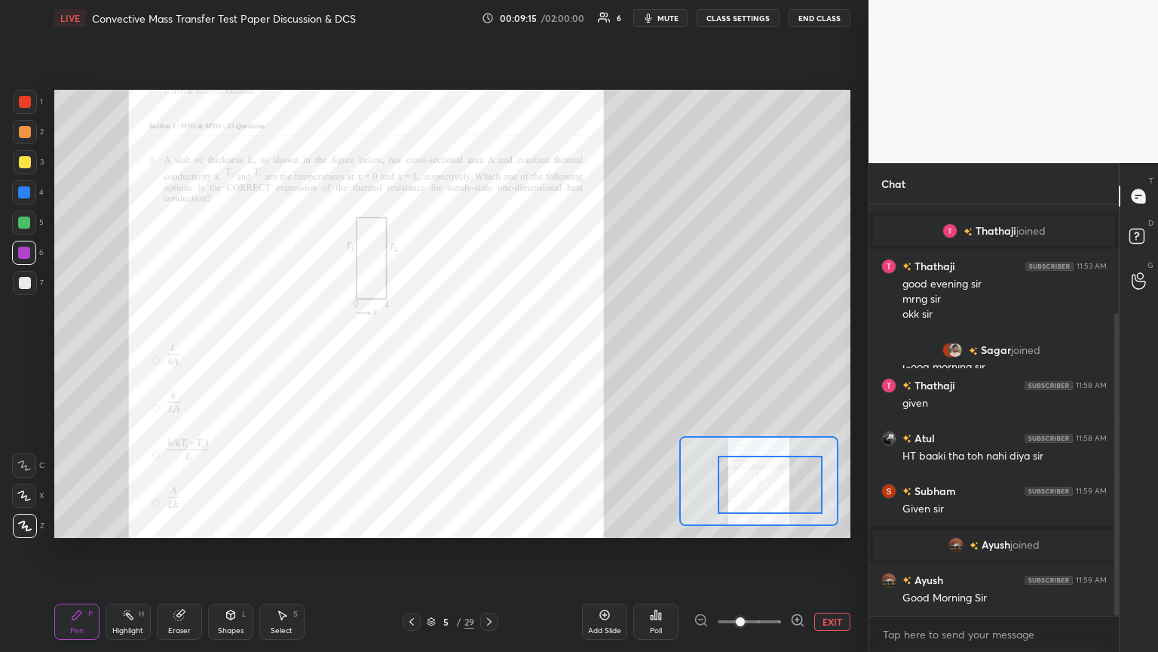
drag, startPoint x: 777, startPoint y: 475, endPoint x: 775, endPoint y: 489, distance: 14.4
click at [541, 354] on div at bounding box center [770, 484] width 104 height 58
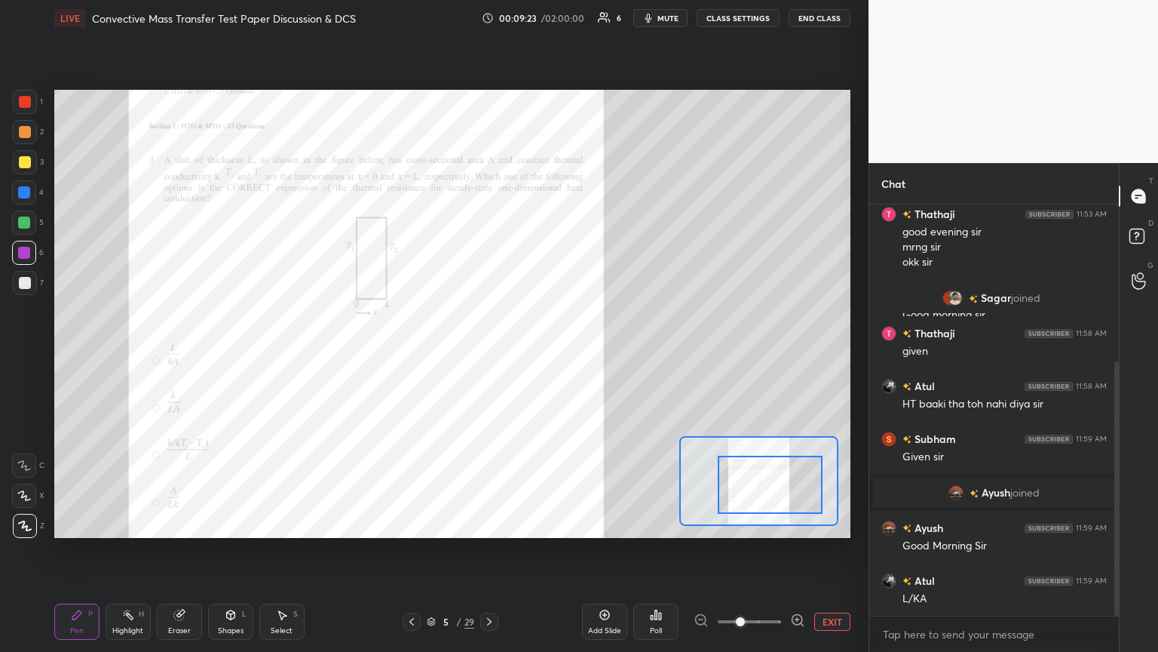
scroll to position [253, 0]
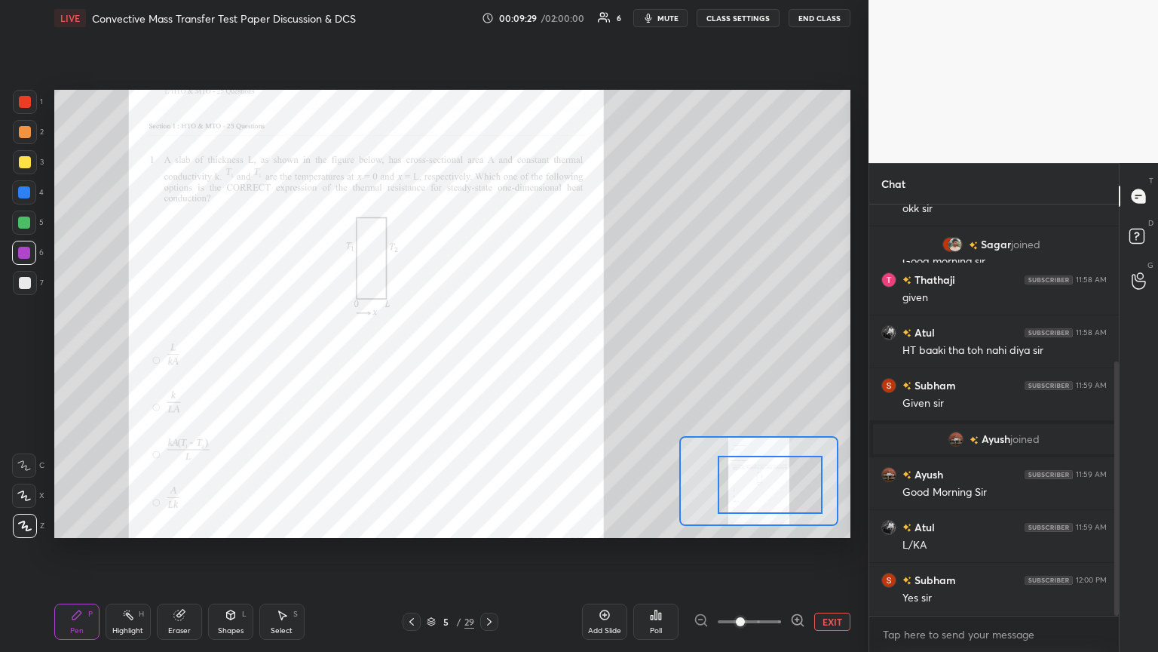
click at [492, 354] on div at bounding box center [489, 621] width 18 height 18
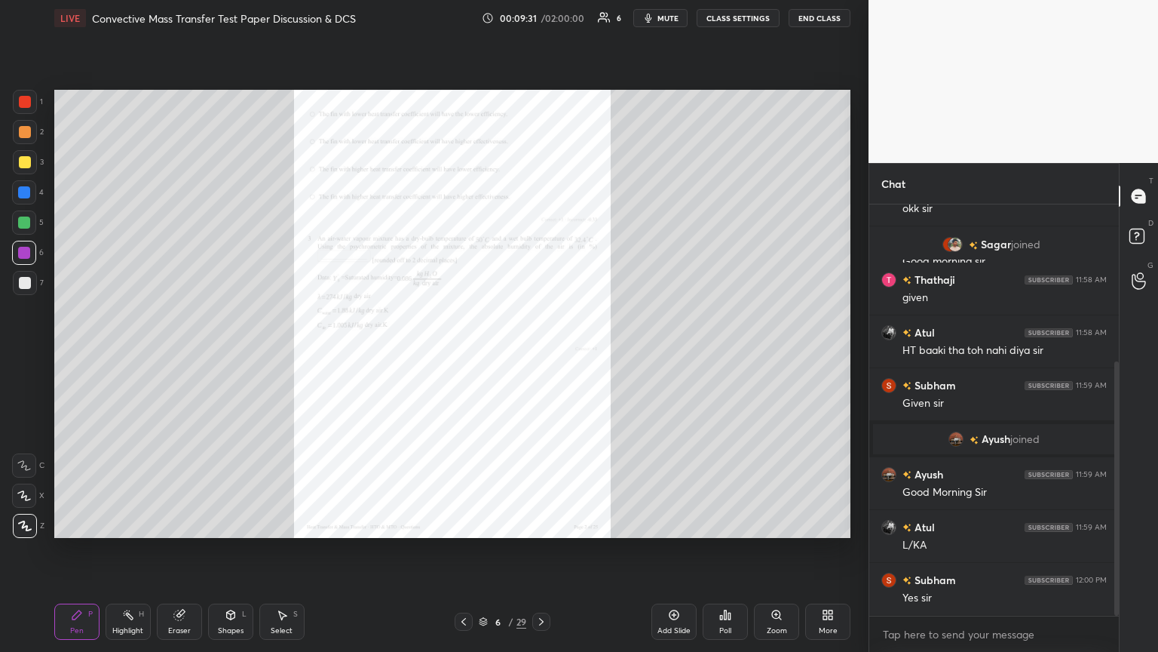
click at [467, 354] on icon at bounding box center [464, 621] width 12 height 12
click at [541, 354] on div "Zoom" at bounding box center [777, 631] width 20 height 8
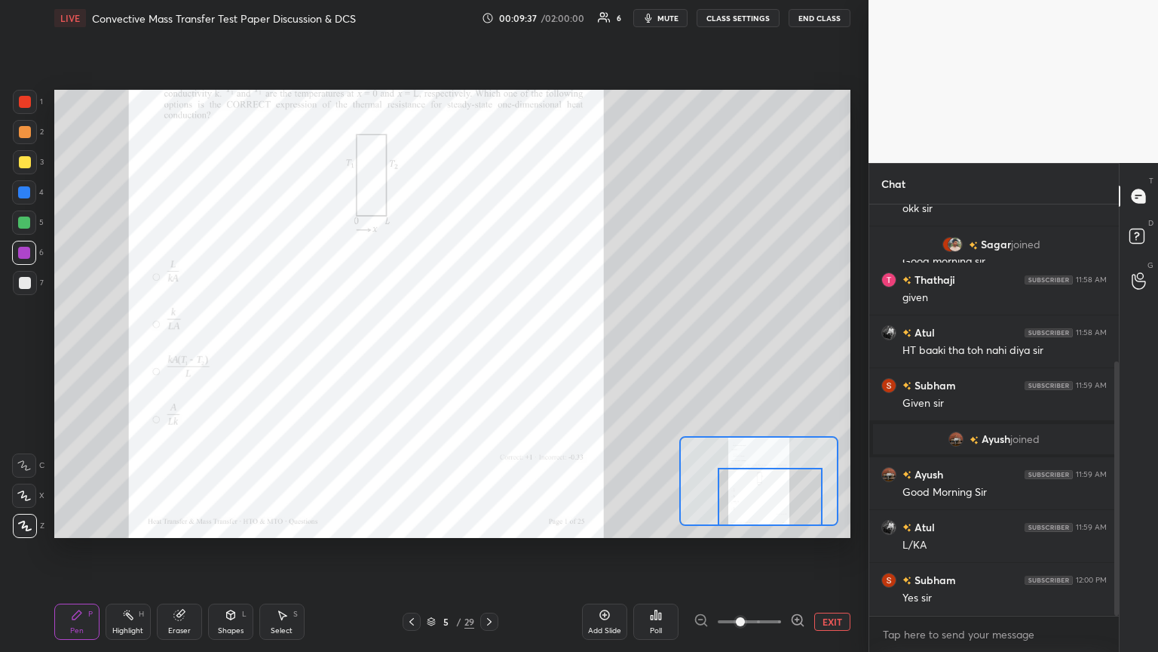
click at [541, 354] on div at bounding box center [770, 497] width 104 height 58
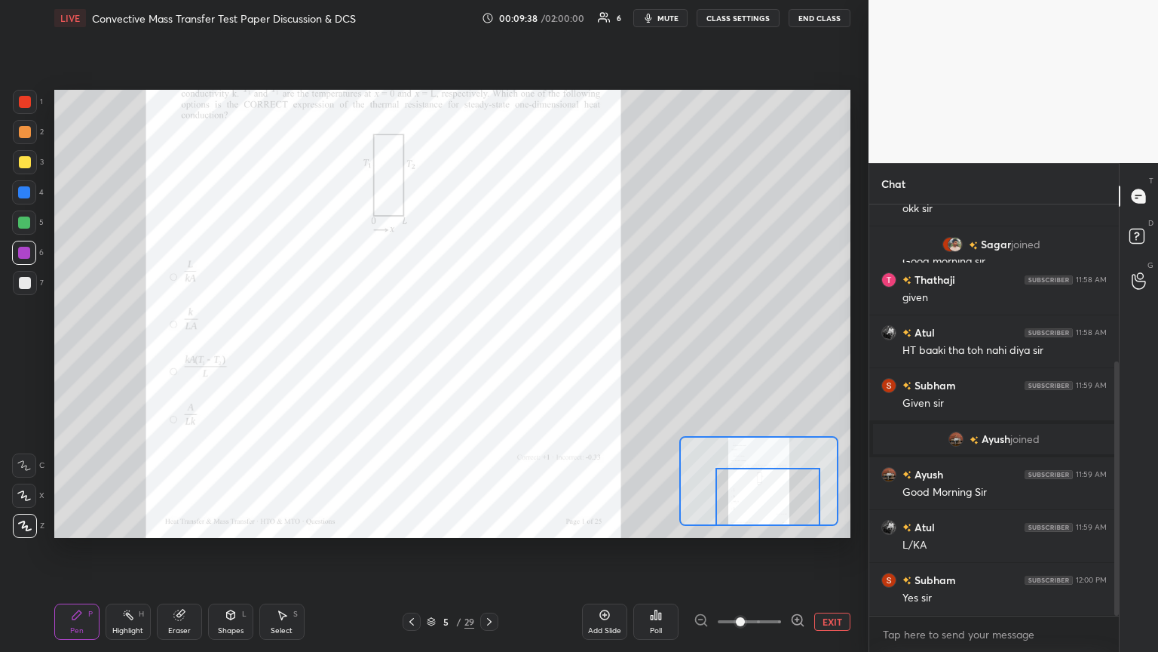
click at [494, 354] on icon at bounding box center [489, 621] width 12 height 12
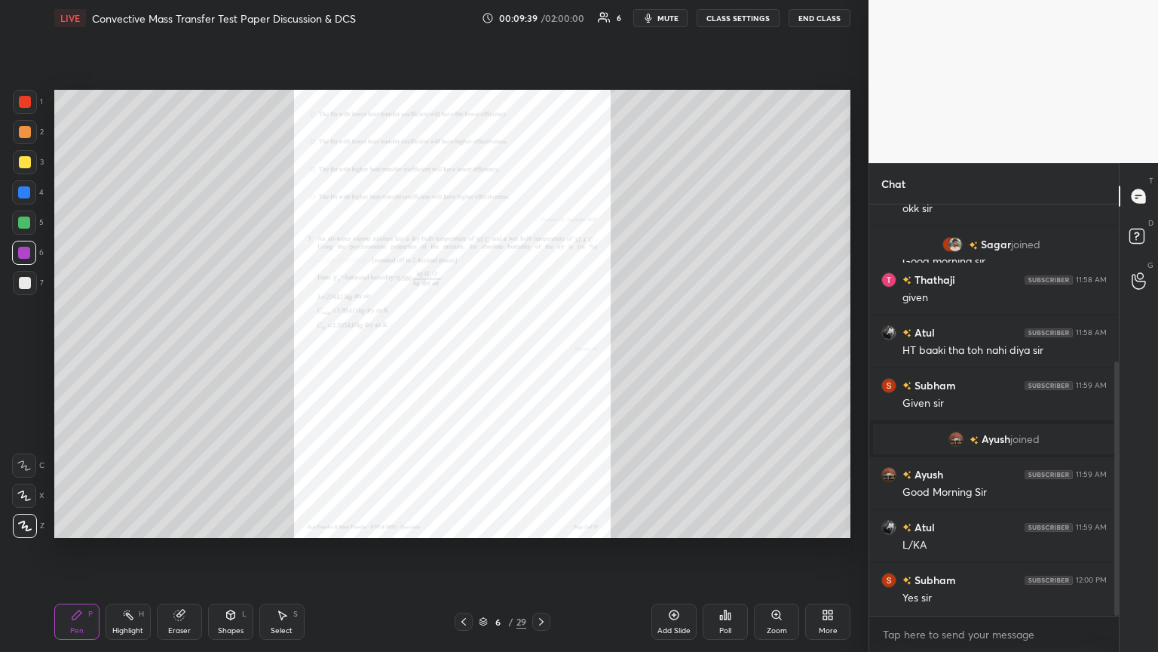
click at [541, 354] on div "Zoom" at bounding box center [777, 631] width 20 height 8
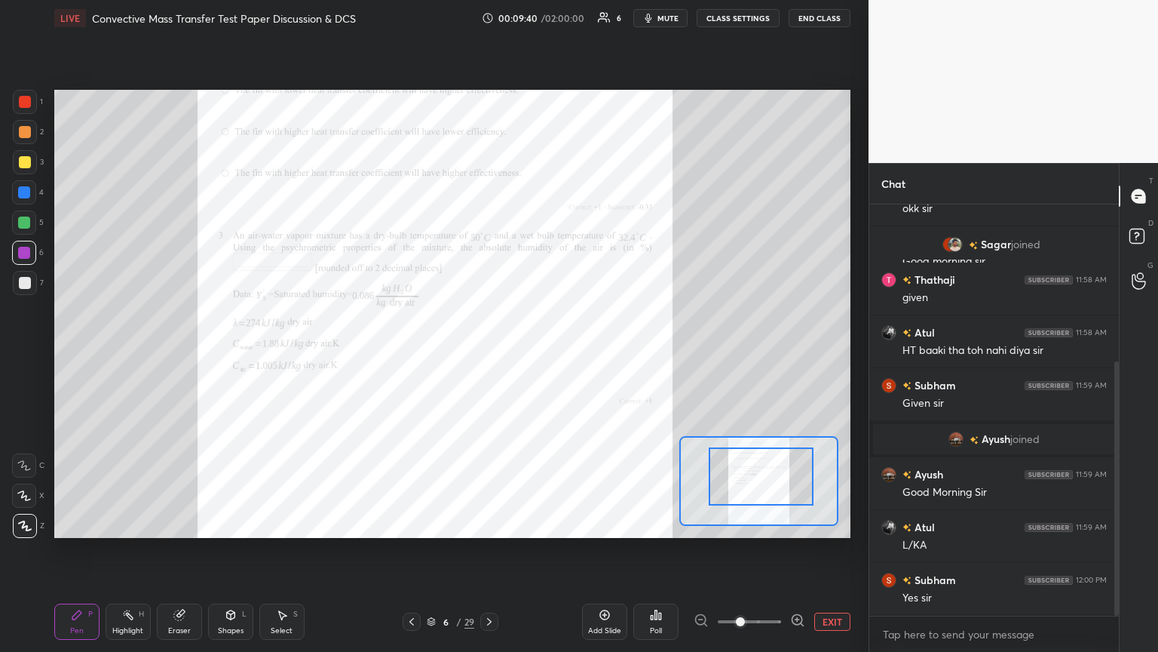
drag, startPoint x: 772, startPoint y: 493, endPoint x: 787, endPoint y: 471, distance: 26.6
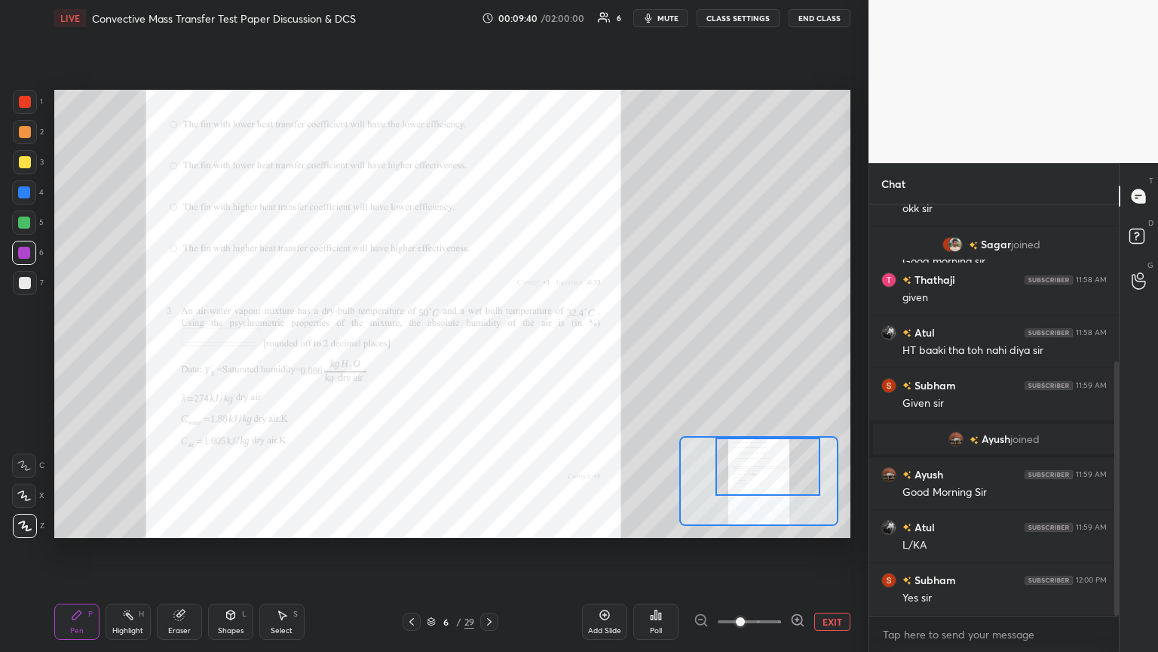
drag, startPoint x: 778, startPoint y: 495, endPoint x: 784, endPoint y: 465, distance: 30.2
click at [541, 354] on div at bounding box center [768, 466] width 104 height 58
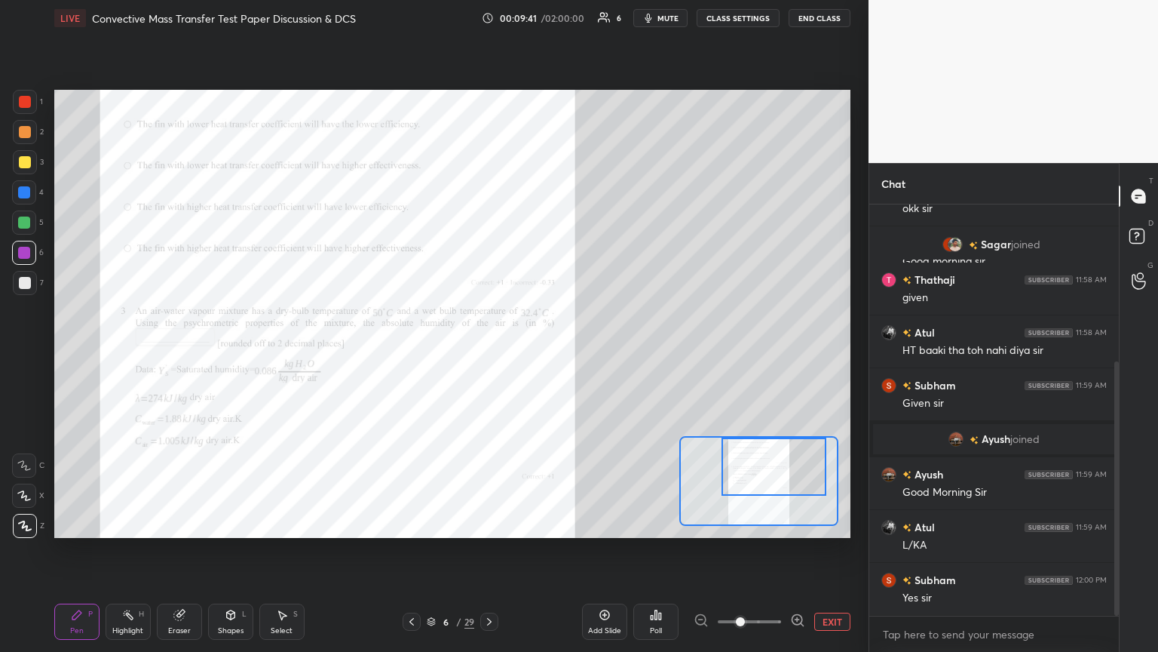
click at [541, 354] on div at bounding box center [774, 466] width 104 height 58
click at [416, 354] on icon at bounding box center [412, 621] width 12 height 12
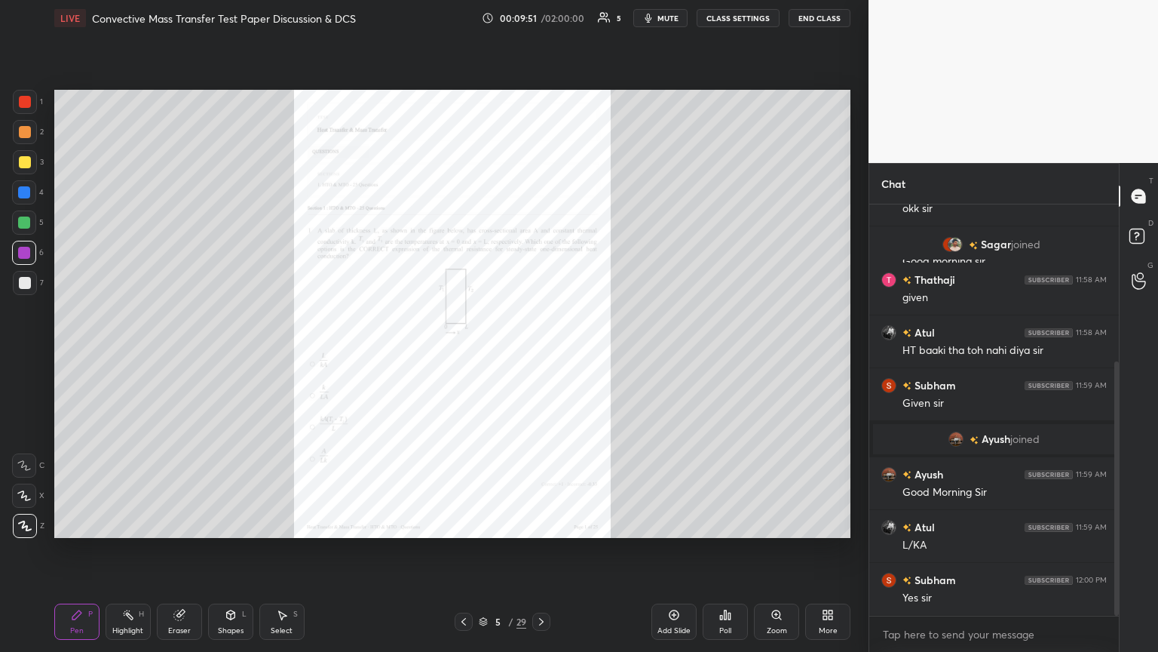
click at [541, 354] on div "Zoom" at bounding box center [777, 631] width 20 height 8
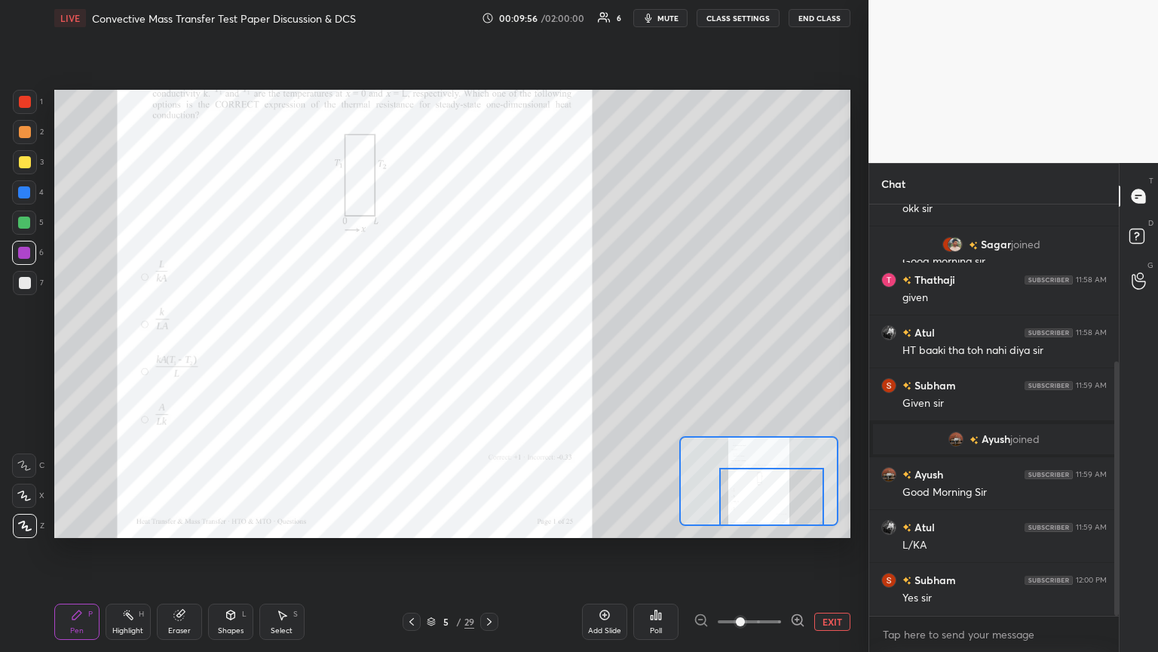
drag, startPoint x: 775, startPoint y: 478, endPoint x: 788, endPoint y: 549, distance: 72.0
click at [541, 354] on div "Setting up your live class Poll for secs No correct answer Start poll" at bounding box center [452, 313] width 808 height 555
click at [487, 354] on icon at bounding box center [489, 621] width 12 height 12
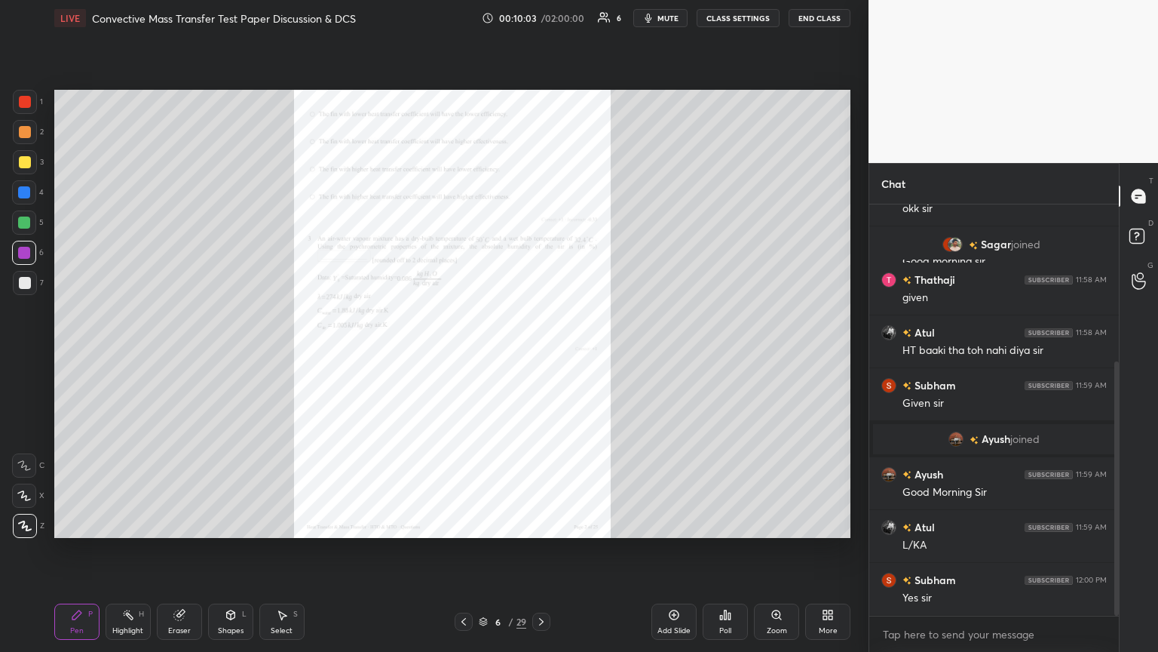
click at [541, 354] on div "Zoom" at bounding box center [776, 621] width 45 height 36
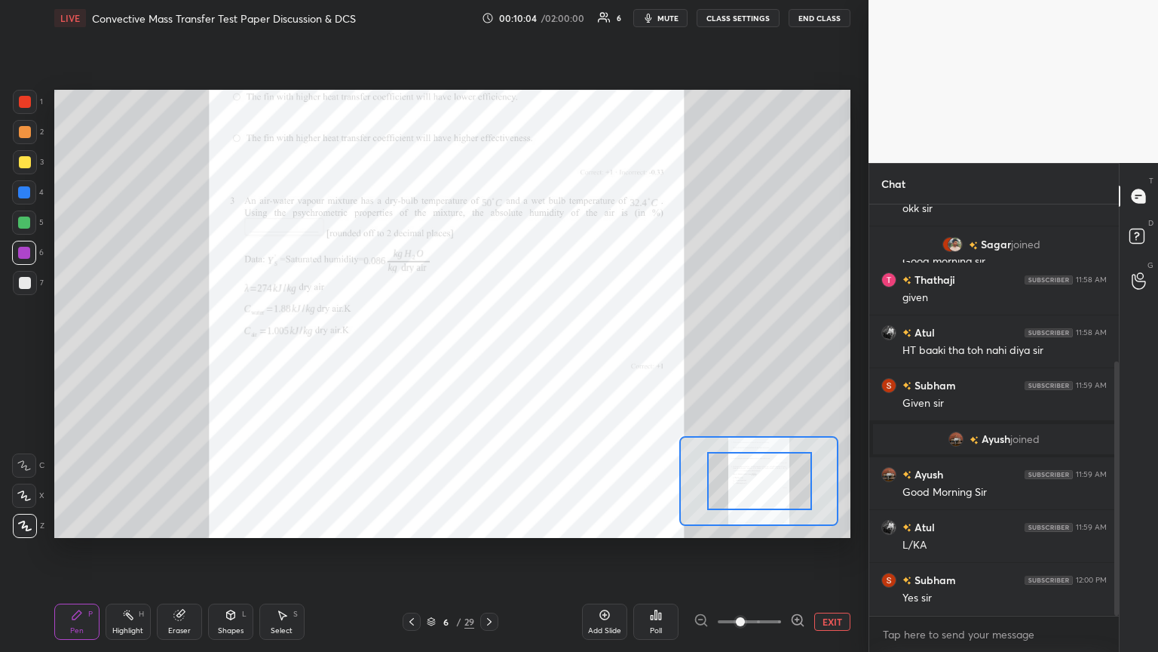
drag, startPoint x: 767, startPoint y: 484, endPoint x: 776, endPoint y: 458, distance: 27.9
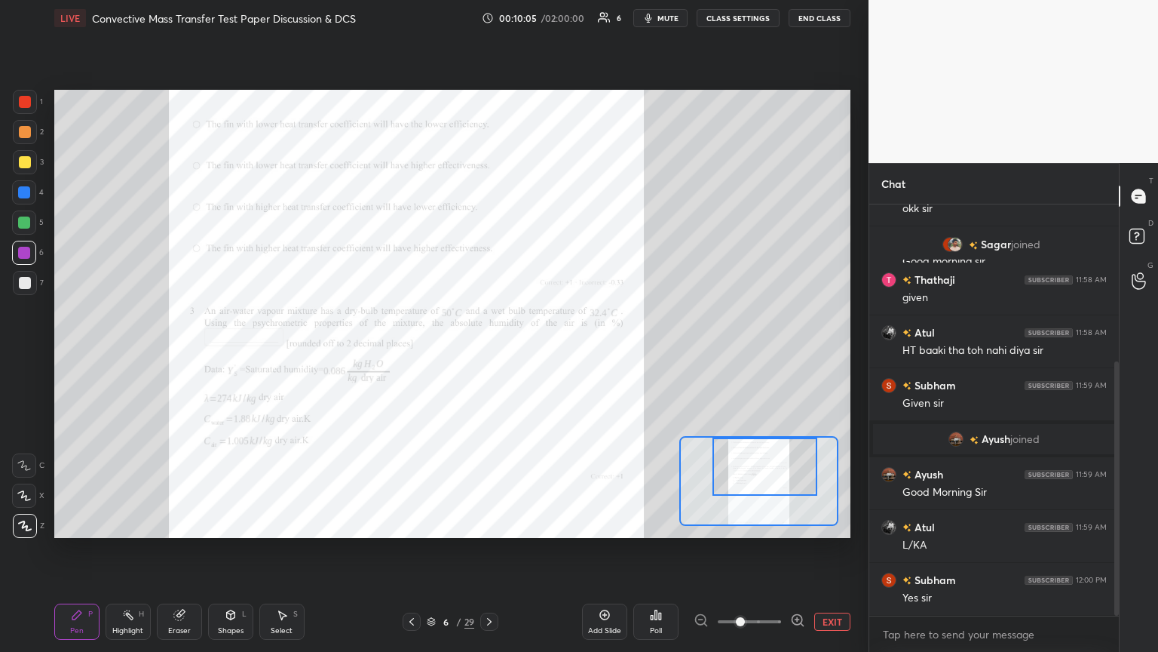
drag, startPoint x: 767, startPoint y: 492, endPoint x: 772, endPoint y: 446, distance: 45.6
click at [541, 354] on div at bounding box center [765, 466] width 104 height 58
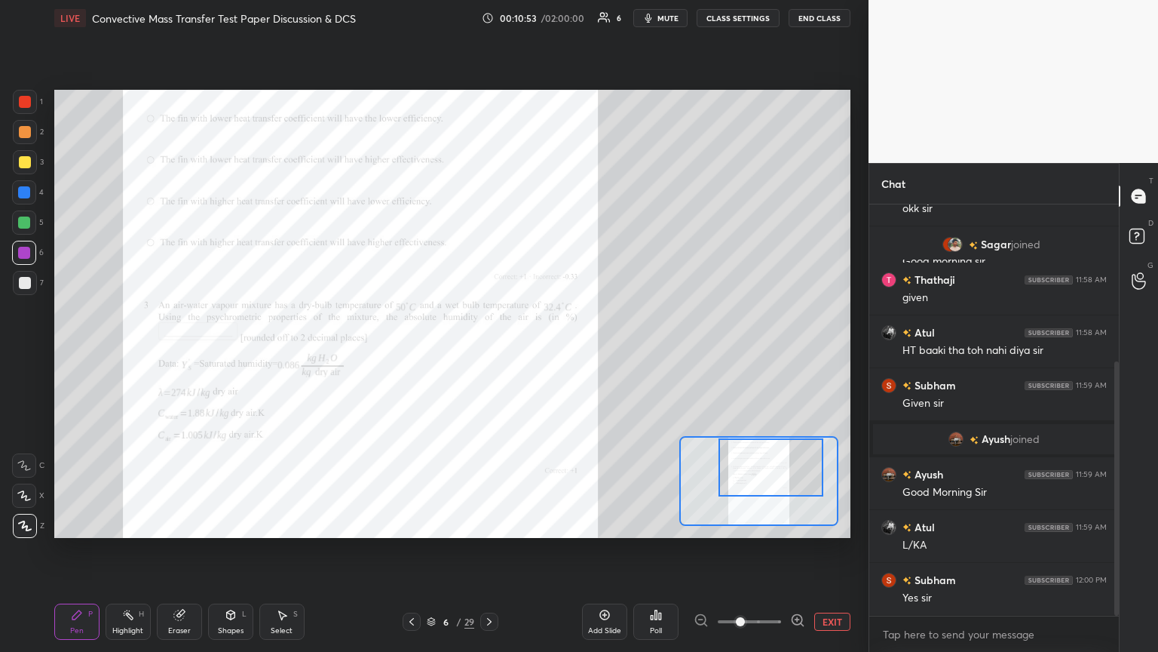
click at [541, 354] on div at bounding box center [771, 467] width 104 height 58
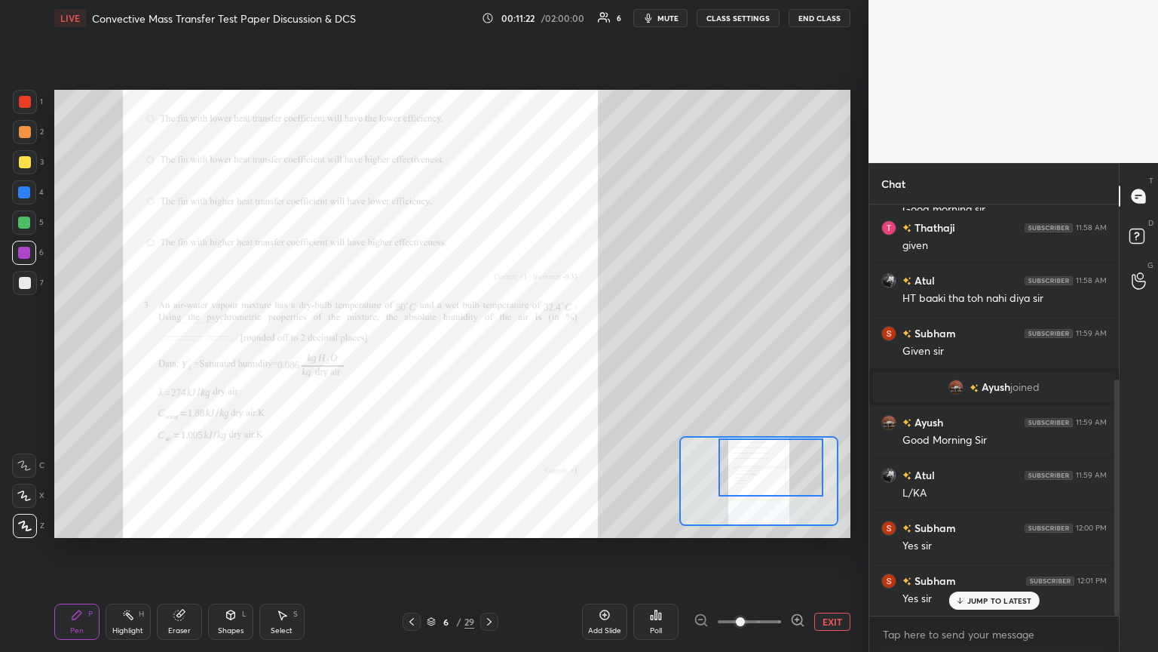
click at [18, 354] on icon at bounding box center [24, 465] width 12 height 9
click at [353, 354] on div "Setting up your live class Poll for secs No correct answer Start poll" at bounding box center [452, 313] width 808 height 555
click at [172, 354] on div "Eraser" at bounding box center [179, 631] width 23 height 8
click at [78, 354] on div "Pen" at bounding box center [77, 631] width 14 height 8
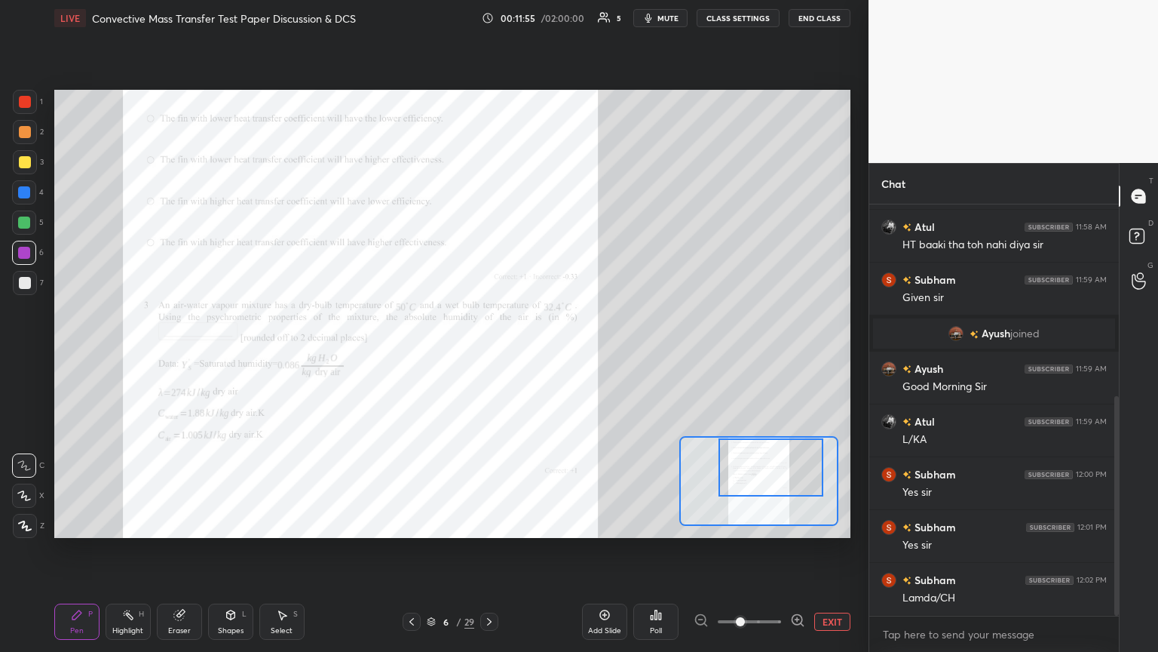
click at [21, 166] on div at bounding box center [25, 162] width 12 height 12
click at [23, 97] on div at bounding box center [25, 102] width 12 height 12
drag, startPoint x: 21, startPoint y: 254, endPoint x: 24, endPoint y: 275, distance: 21.3
click at [21, 255] on div at bounding box center [24, 253] width 12 height 12
click at [26, 285] on div at bounding box center [25, 283] width 12 height 12
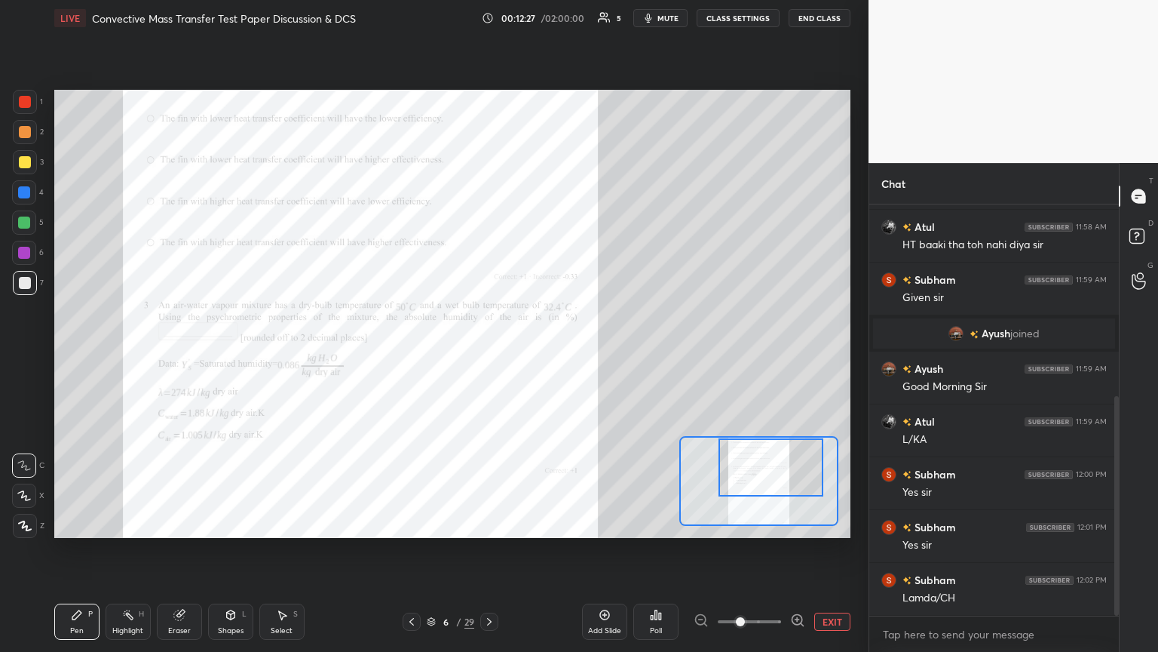
click at [25, 103] on div at bounding box center [25, 102] width 12 height 12
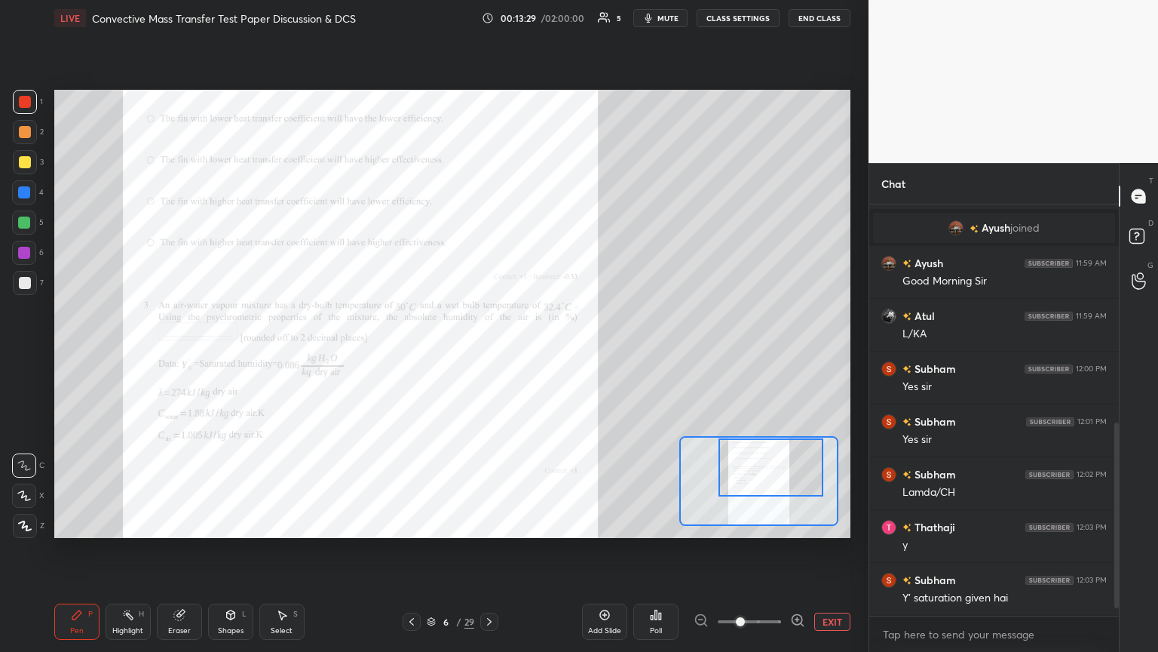
scroll to position [516, 0]
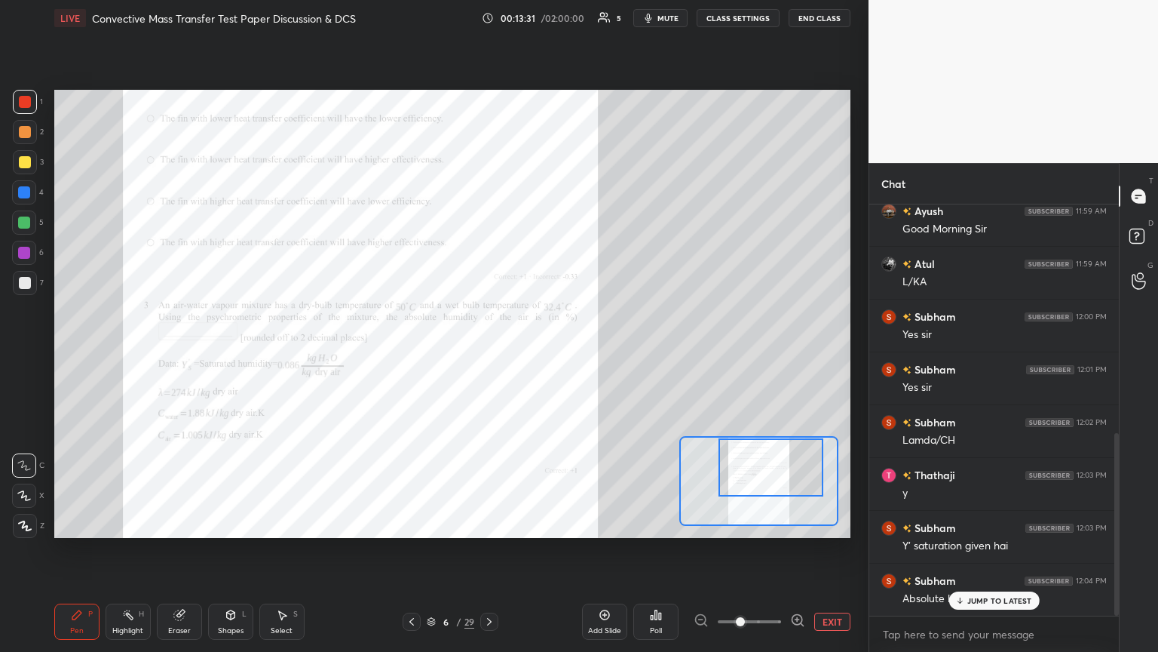
click at [541, 354] on p "JUMP TO LATEST" at bounding box center [1000, 600] width 65 height 9
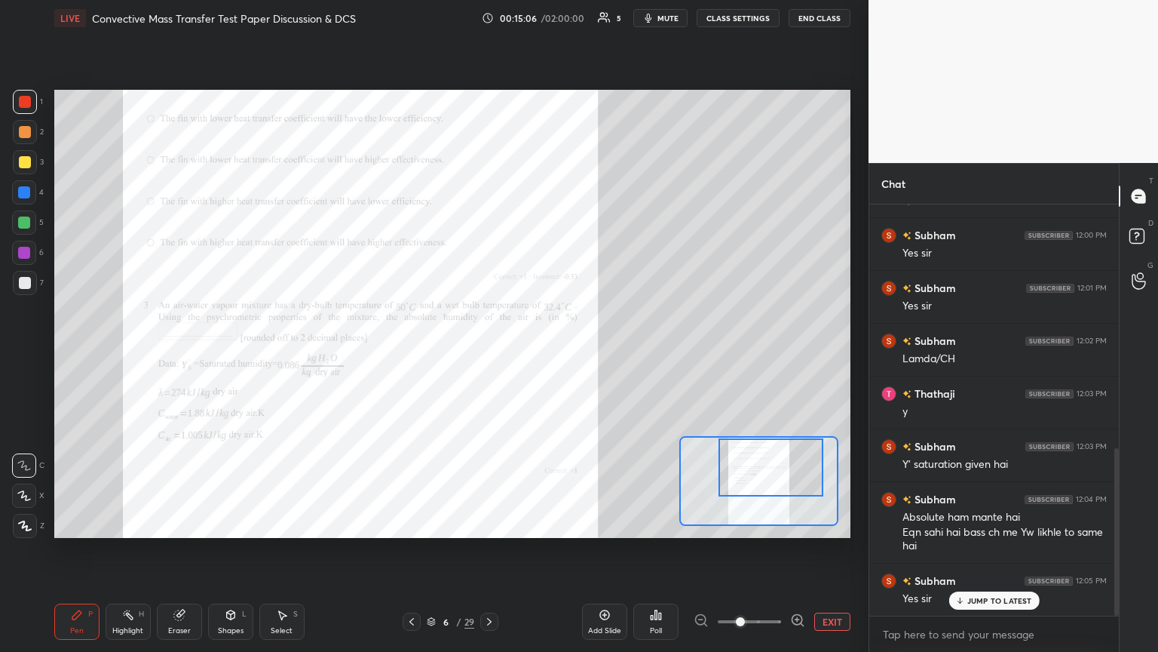
scroll to position [612, 0]
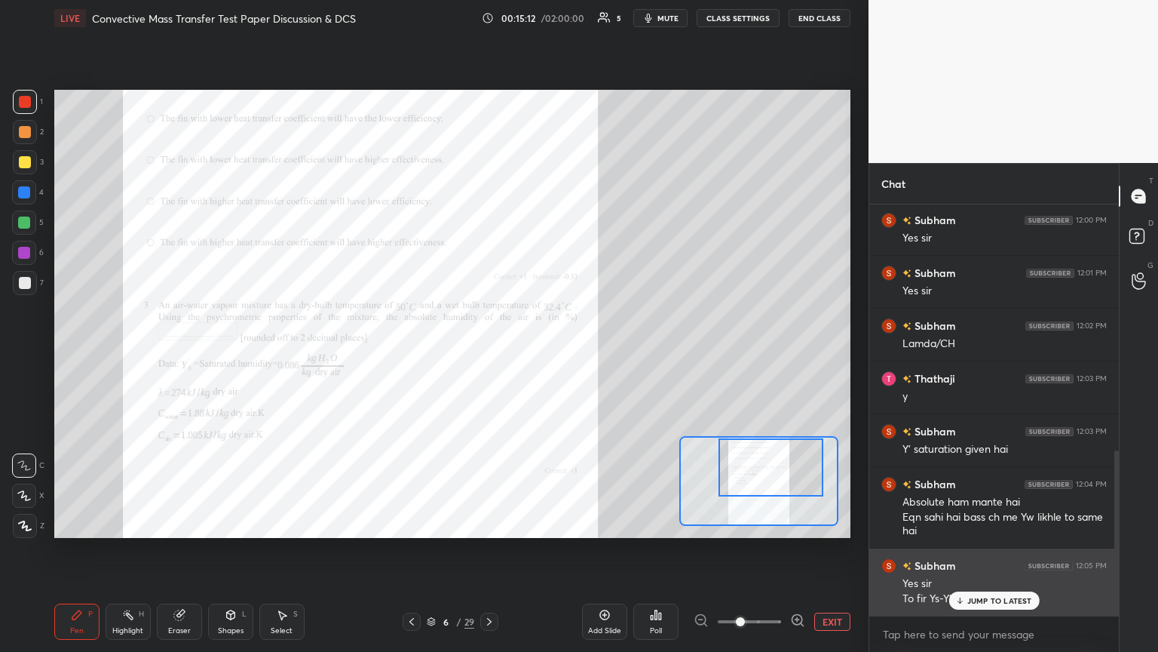
click at [541, 354] on p "JUMP TO LATEST" at bounding box center [1000, 600] width 65 height 9
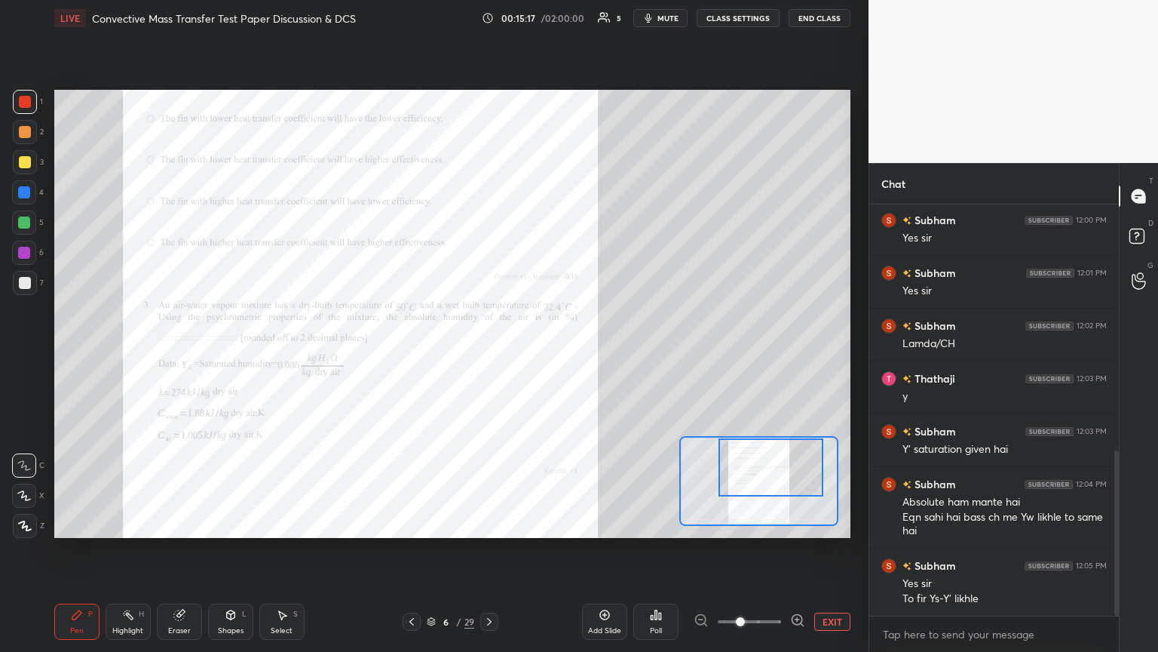
click at [186, 354] on div "Eraser" at bounding box center [179, 621] width 45 height 36
click at [124, 354] on div "Highlight" at bounding box center [127, 631] width 31 height 8
click at [178, 354] on div "Eraser" at bounding box center [179, 631] width 23 height 8
click at [84, 354] on div "Pen P" at bounding box center [76, 621] width 45 height 36
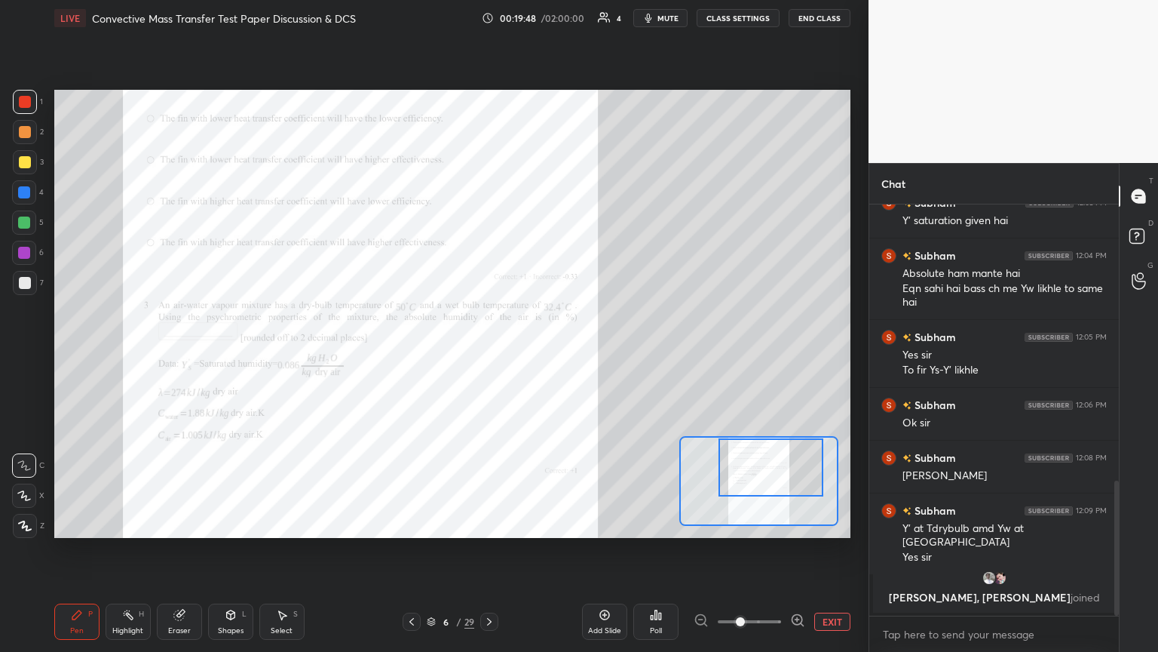
scroll to position [935, 0]
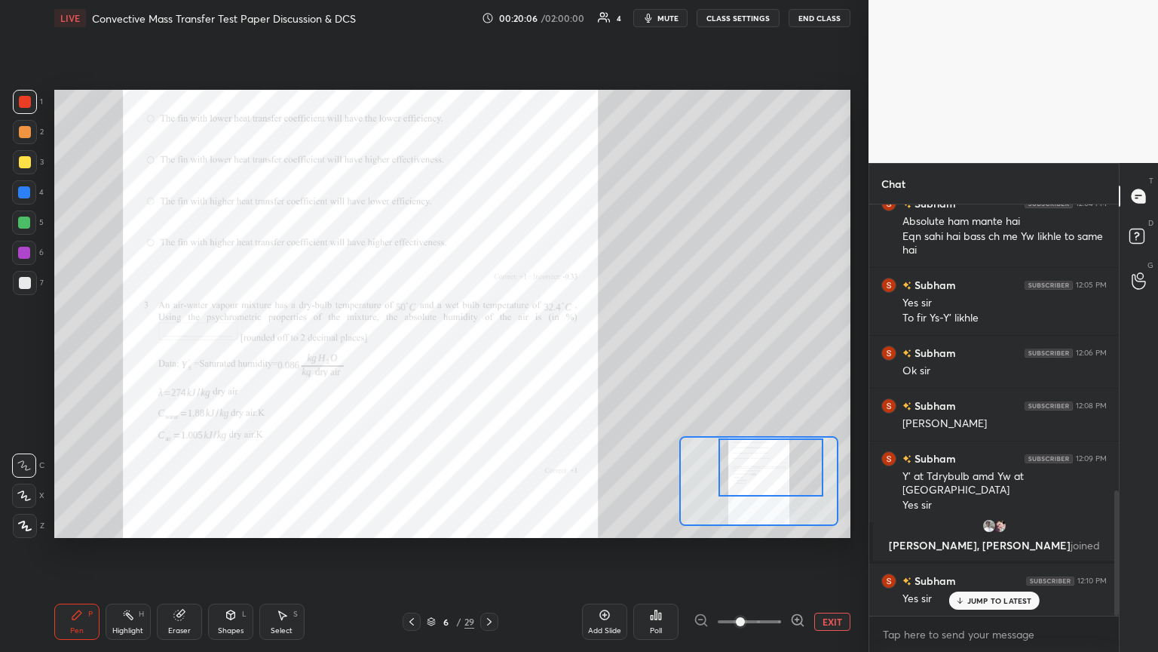
click at [428, 354] on icon at bounding box center [432, 622] width 8 height 2
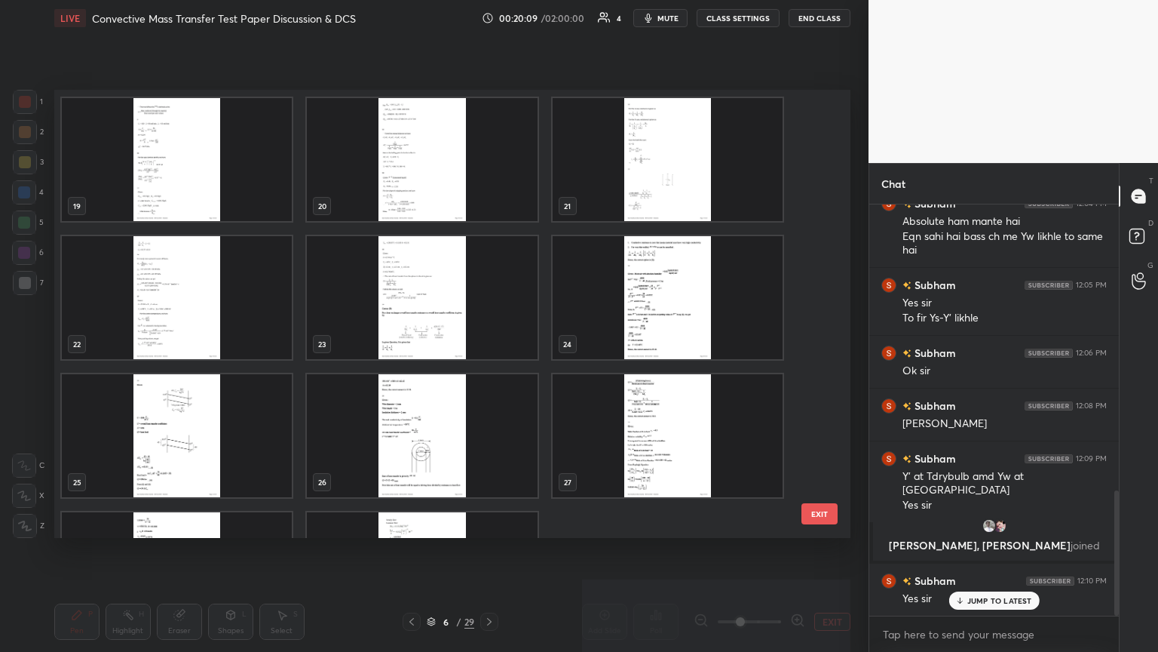
scroll to position [830, 0]
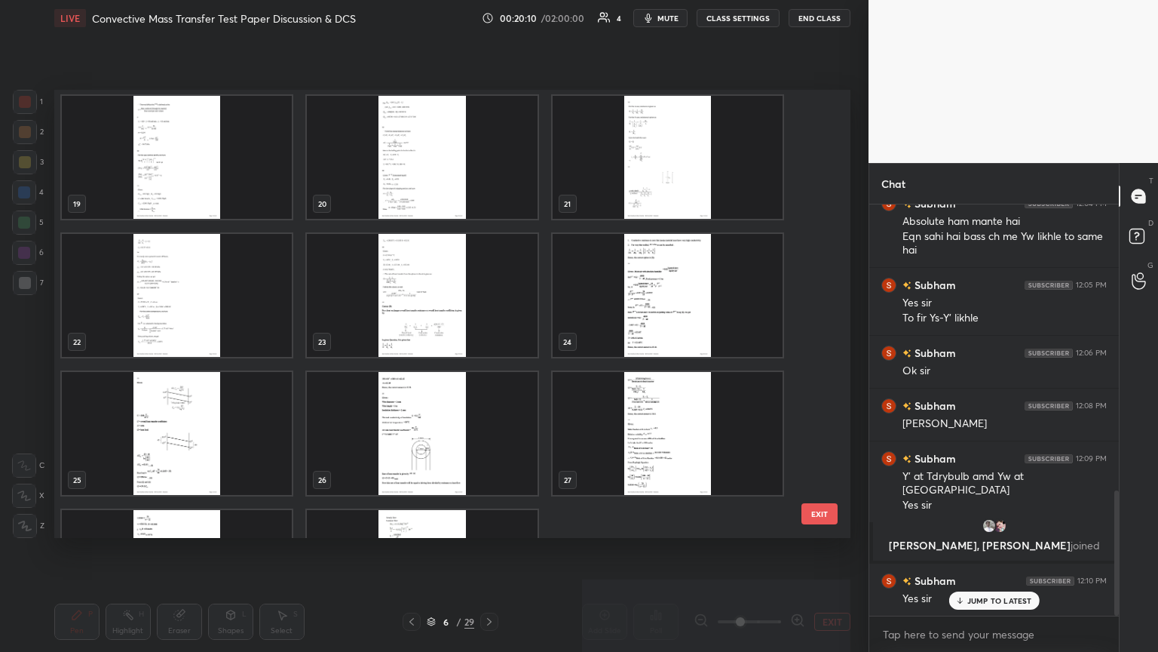
click at [541, 302] on img "grid" at bounding box center [668, 295] width 230 height 123
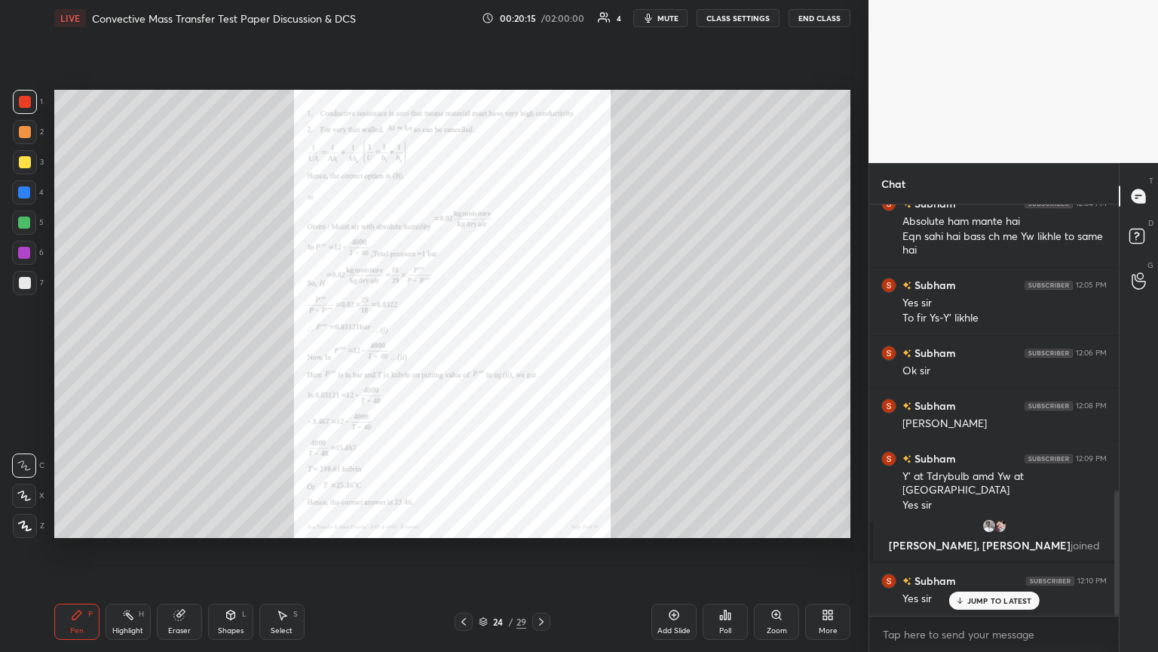
click at [462, 354] on icon at bounding box center [464, 621] width 12 height 12
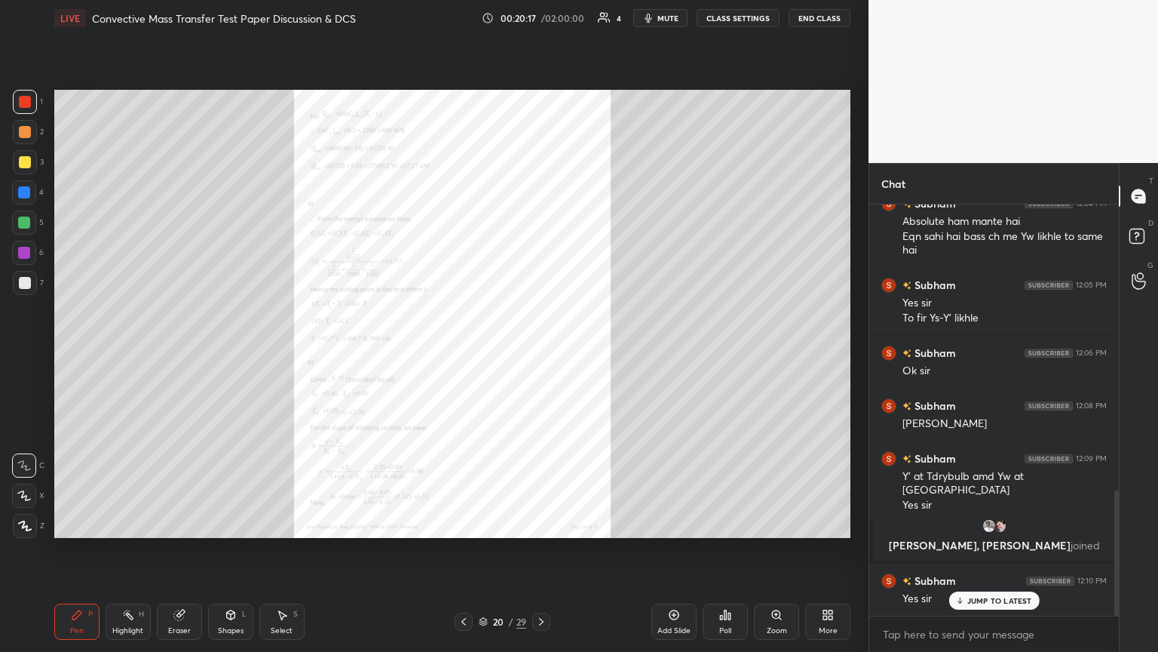
click at [462, 354] on icon at bounding box center [464, 621] width 12 height 12
click at [539, 354] on icon at bounding box center [541, 622] width 5 height 8
click at [541, 354] on div "Zoom" at bounding box center [776, 621] width 45 height 36
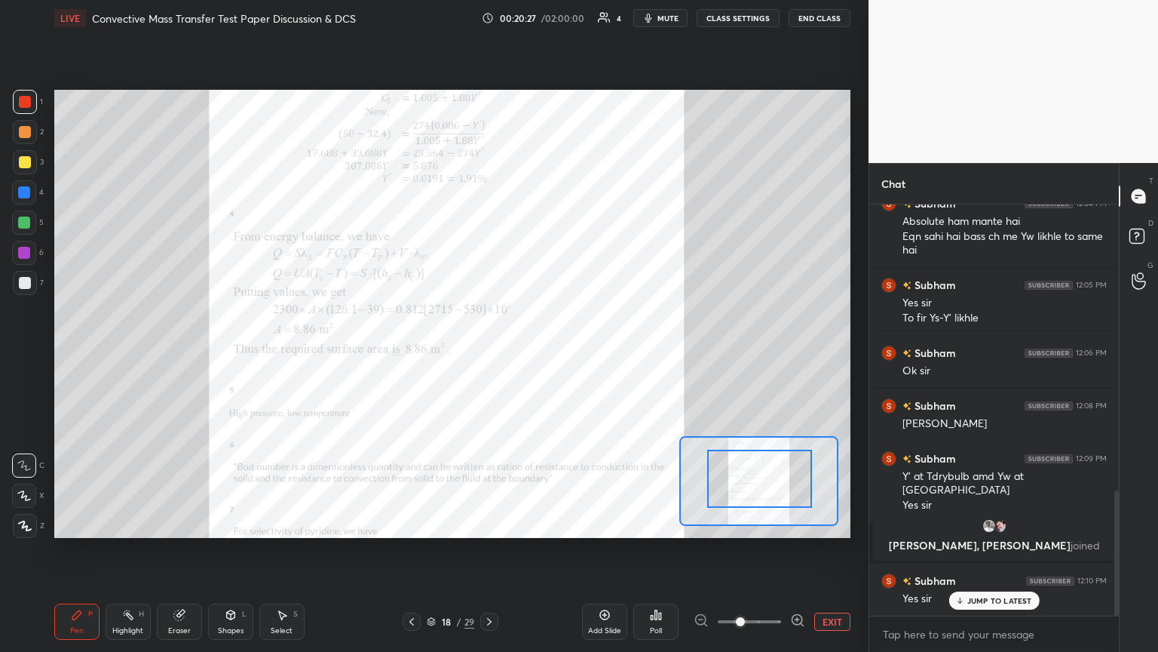
drag, startPoint x: 741, startPoint y: 507, endPoint x: 743, endPoint y: 497, distance: 9.9
click at [541, 354] on div at bounding box center [758, 481] width 159 height 90
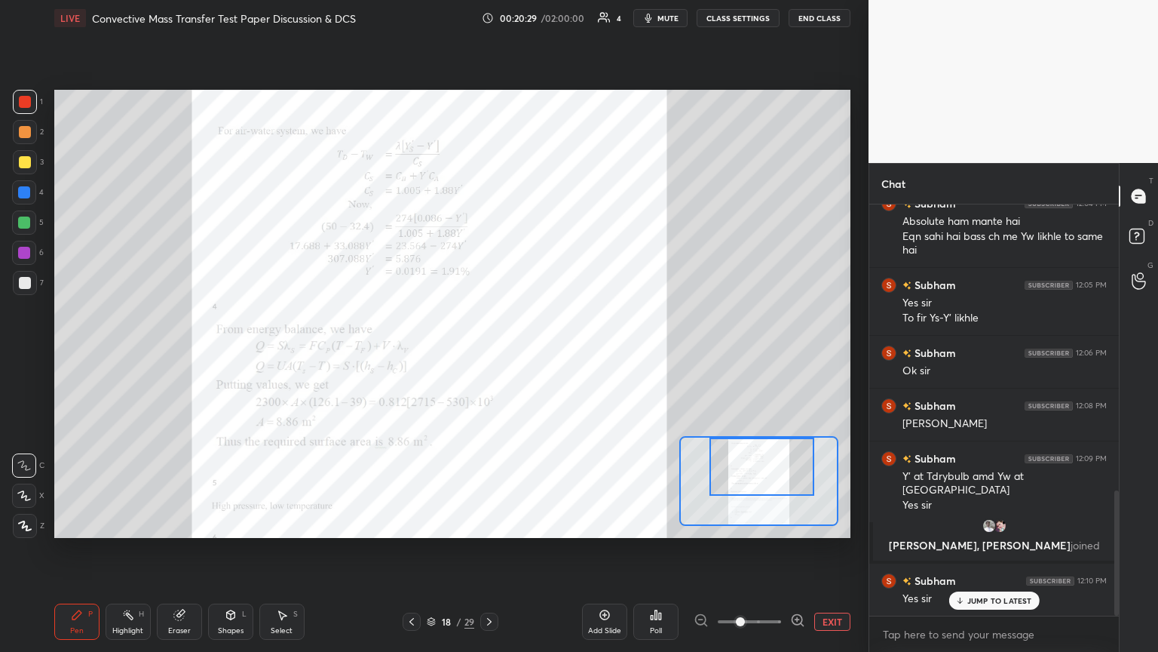
drag, startPoint x: 743, startPoint y: 497, endPoint x: 745, endPoint y: 475, distance: 22.0
click at [541, 354] on div at bounding box center [762, 466] width 104 height 58
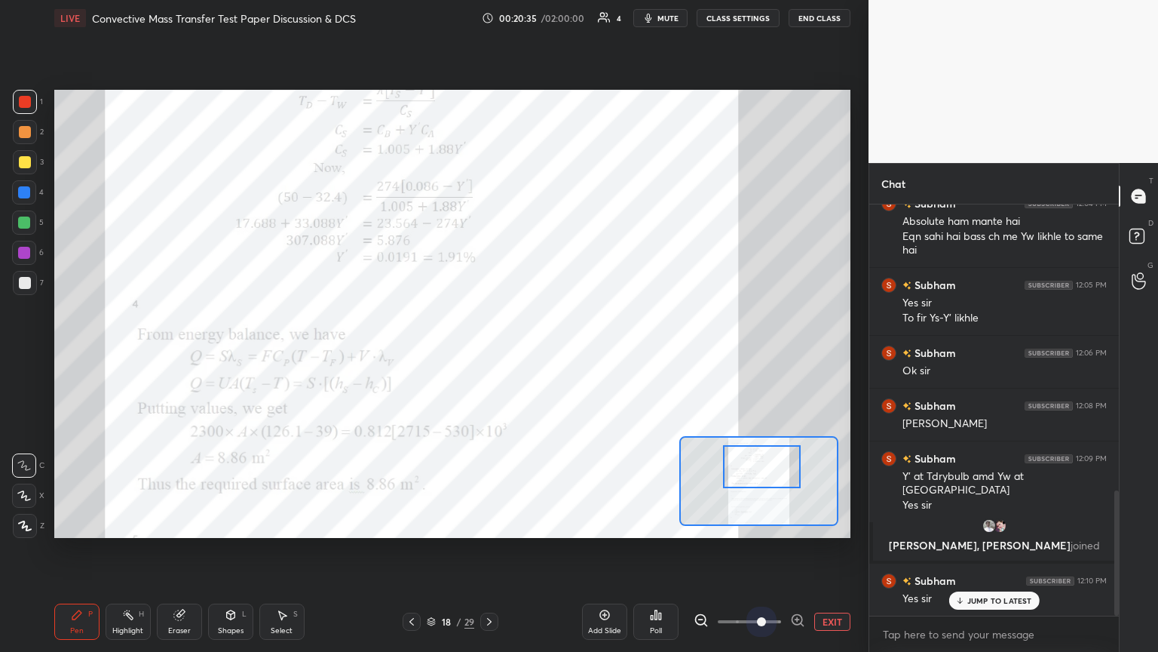
click at [541, 354] on span at bounding box center [749, 621] width 63 height 23
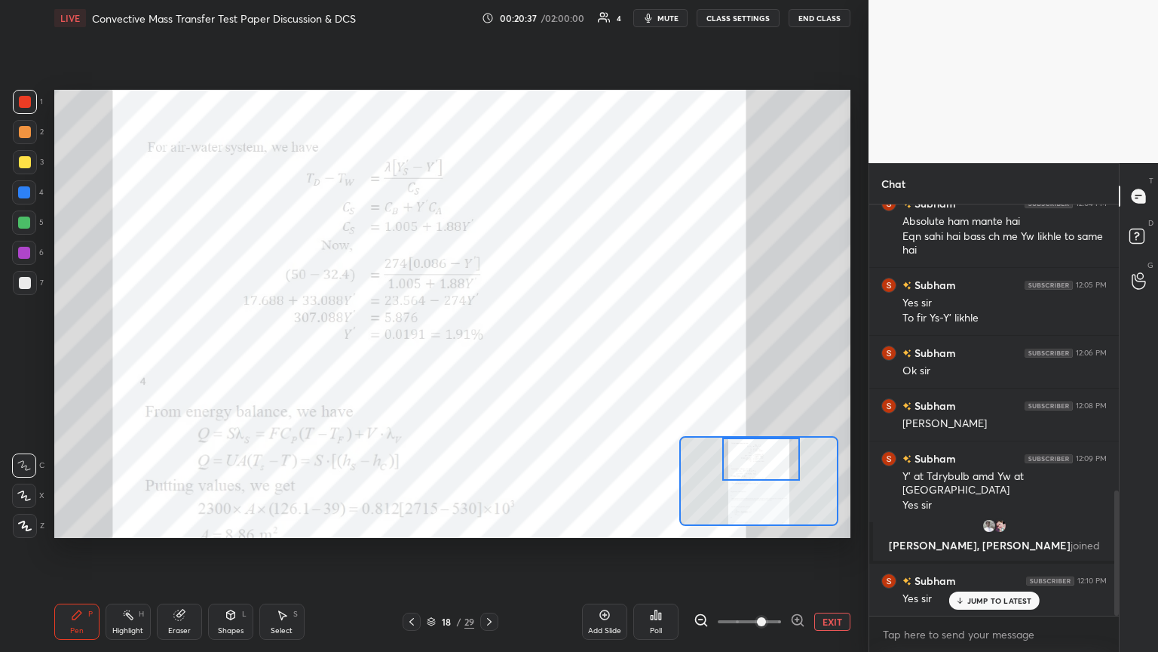
drag, startPoint x: 773, startPoint y: 473, endPoint x: 773, endPoint y: 455, distance: 17.3
click at [541, 354] on div at bounding box center [761, 458] width 78 height 43
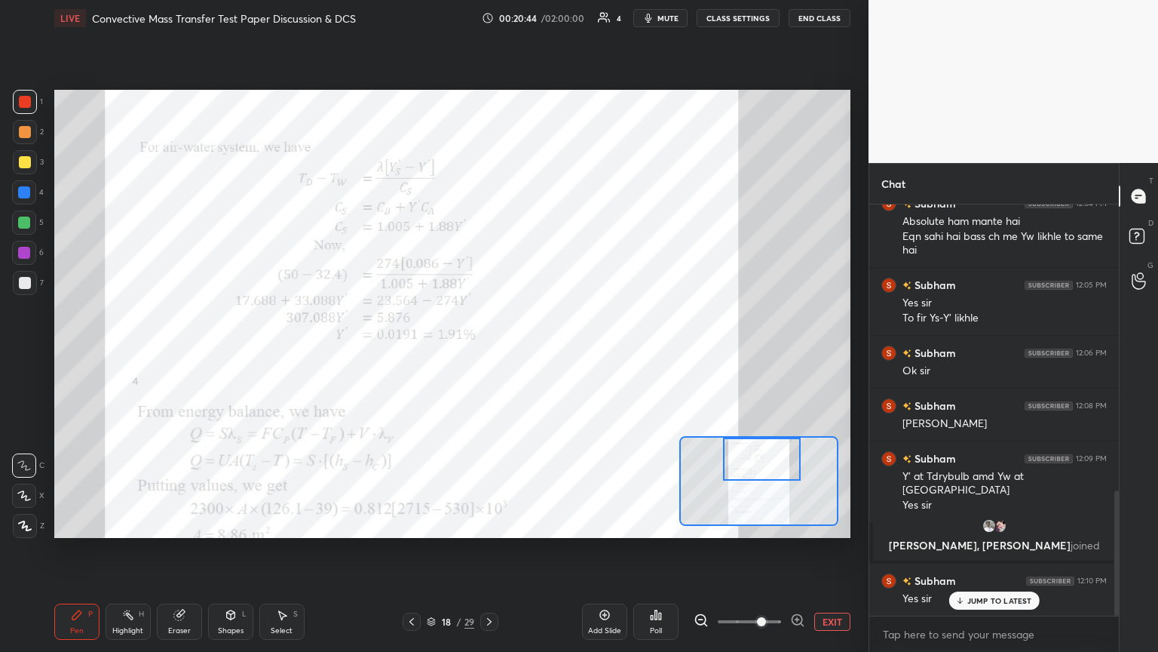
scroll to position [971, 0]
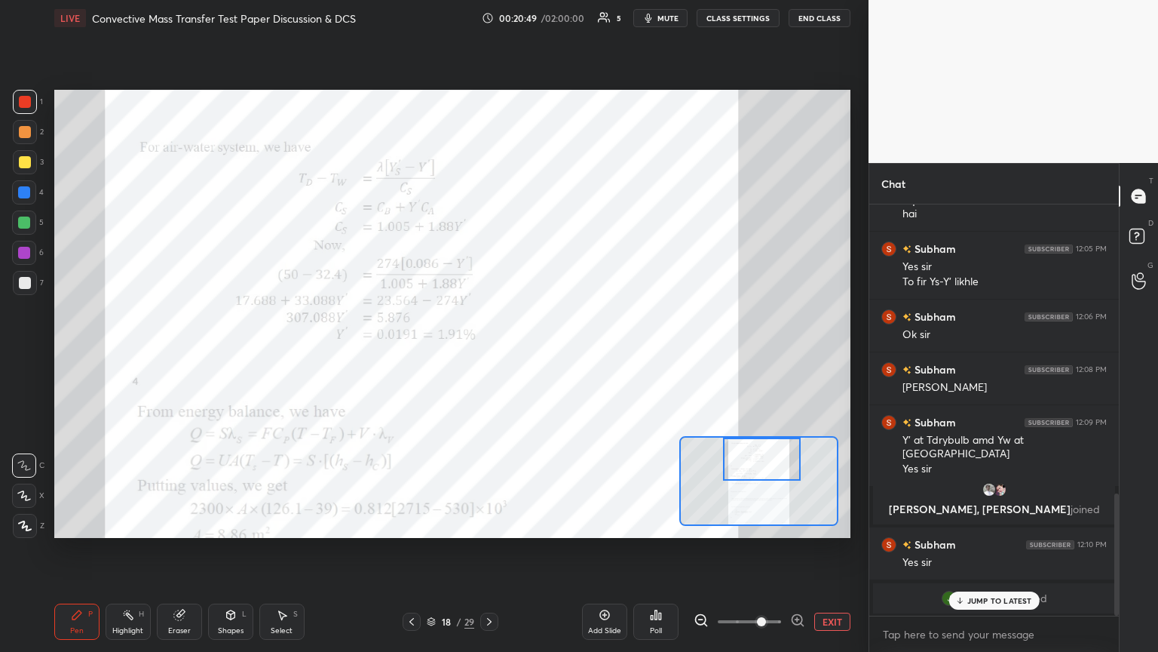
click at [541, 354] on div "JUMP TO LATEST" at bounding box center [994, 600] width 90 height 18
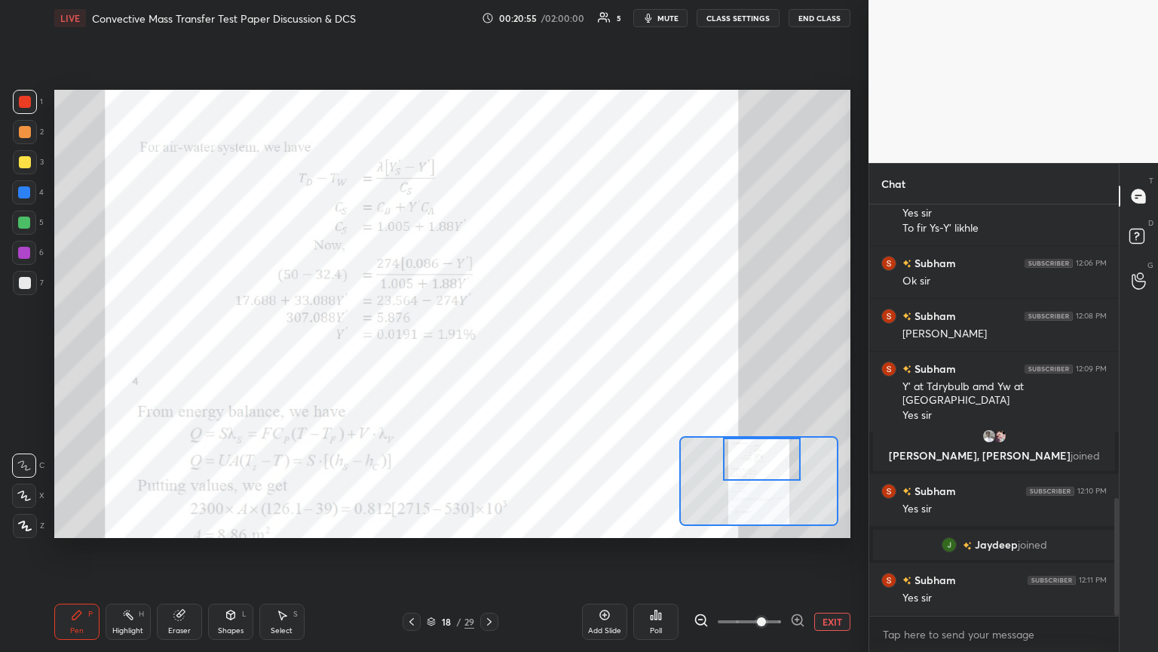
click at [28, 256] on div at bounding box center [24, 253] width 12 height 12
click at [25, 194] on div at bounding box center [24, 192] width 12 height 12
click at [25, 227] on div at bounding box center [24, 222] width 12 height 12
click at [26, 256] on div at bounding box center [24, 253] width 12 height 12
click at [87, 354] on div "Pen P" at bounding box center [76, 621] width 45 height 36
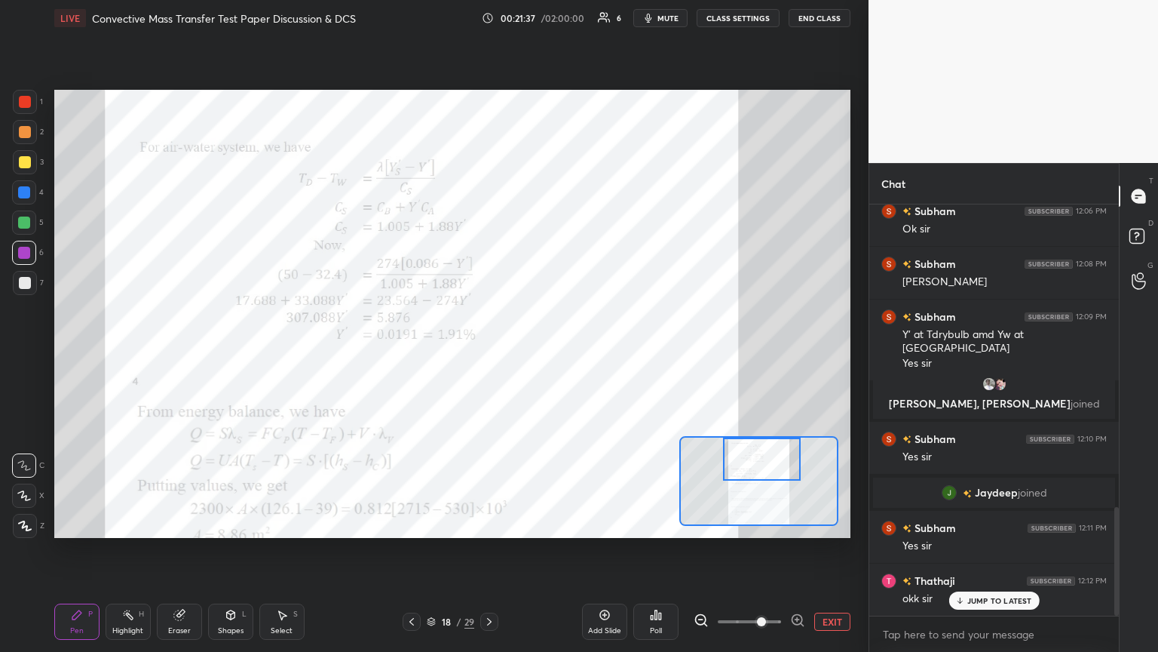
scroll to position [1143, 0]
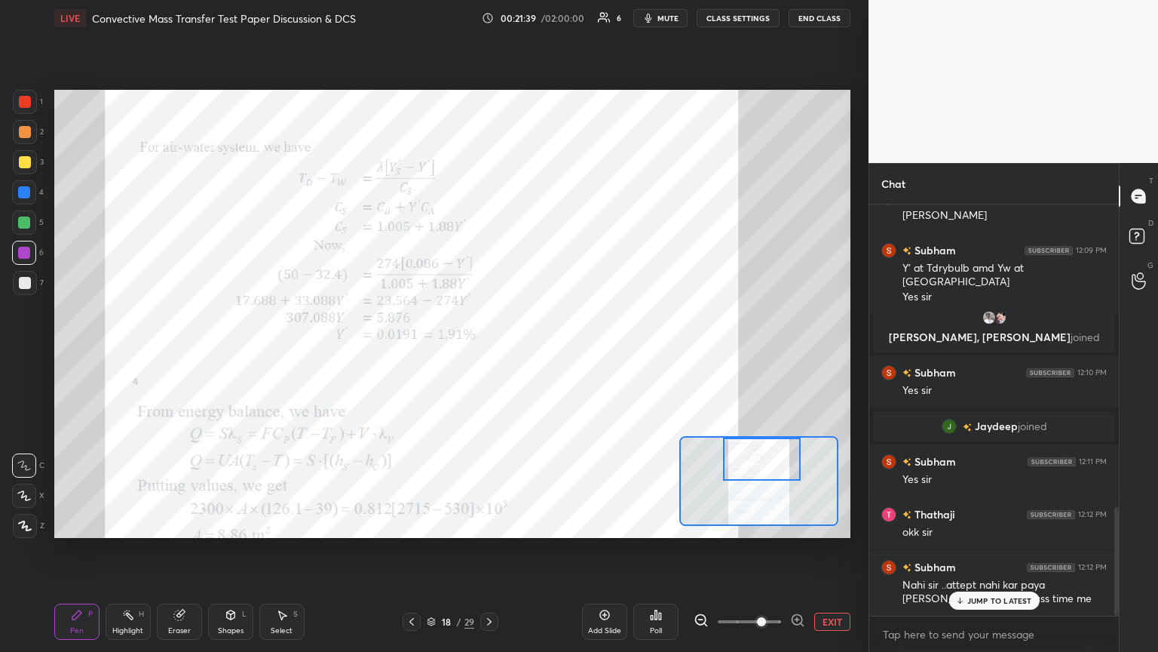
click at [541, 354] on p "JUMP TO LATEST" at bounding box center [1000, 600] width 65 height 9
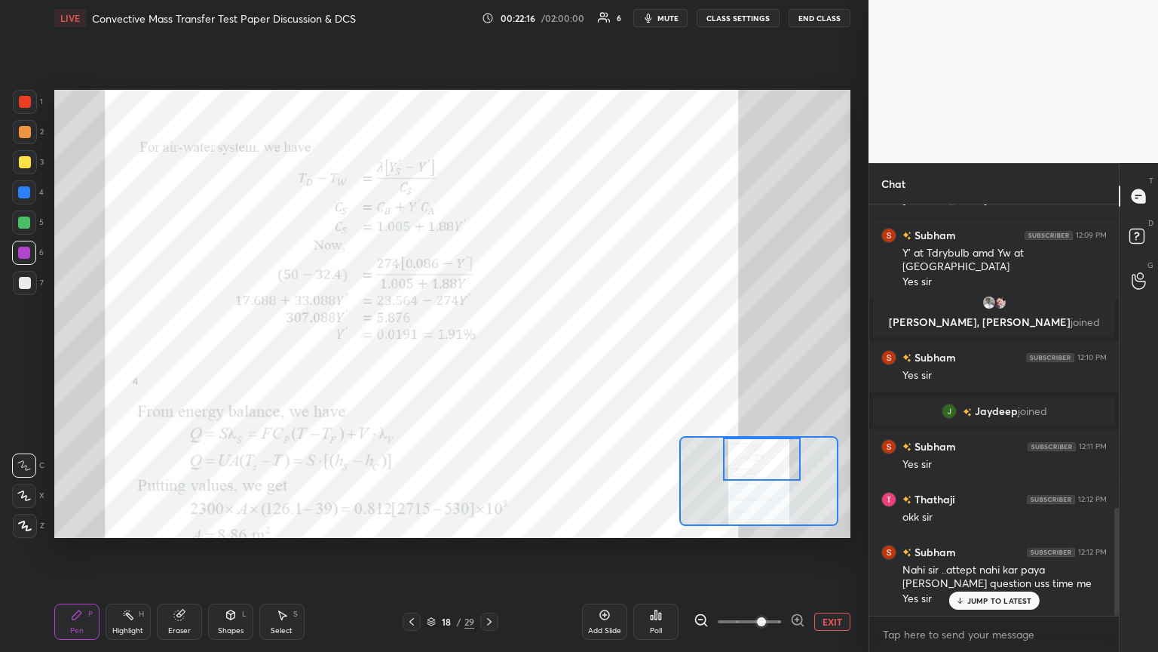
click at [410, 354] on icon at bounding box center [412, 621] width 12 height 12
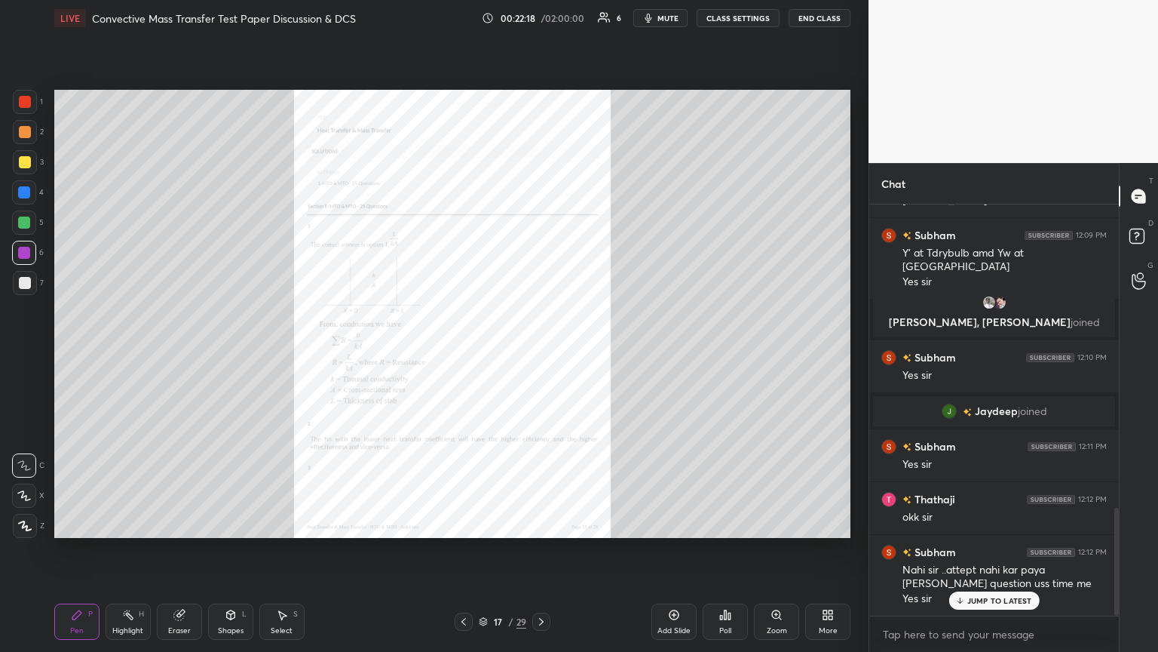
click at [462, 354] on icon at bounding box center [464, 621] width 12 height 12
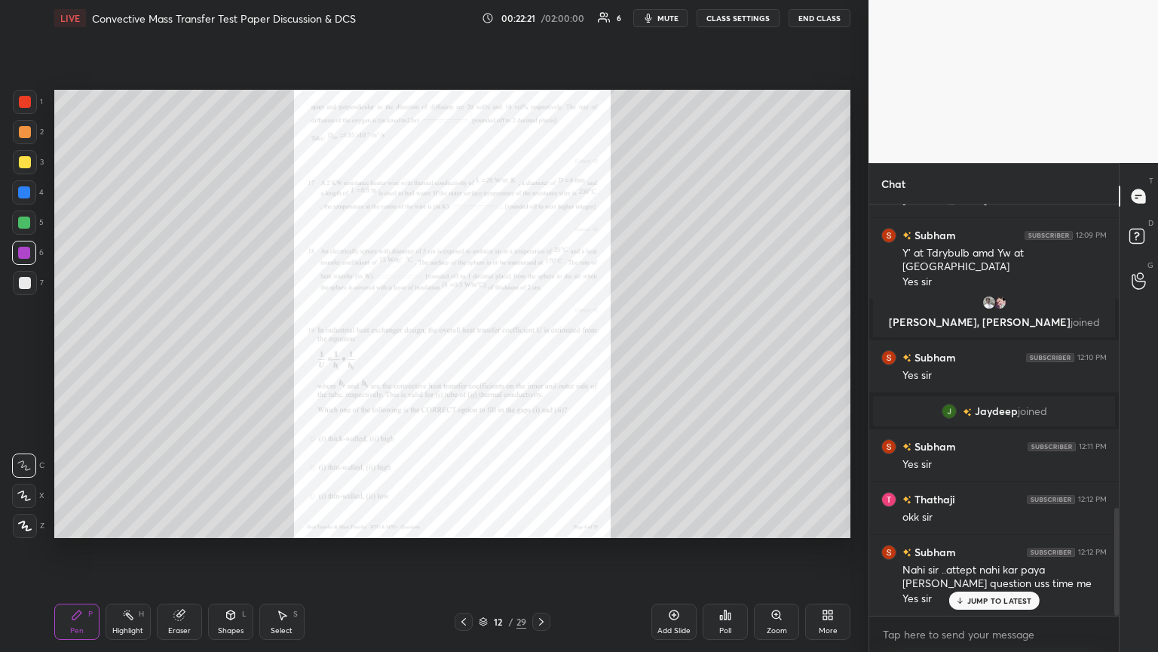
click at [462, 354] on icon at bounding box center [464, 621] width 12 height 12
click at [461, 354] on icon at bounding box center [464, 621] width 12 height 12
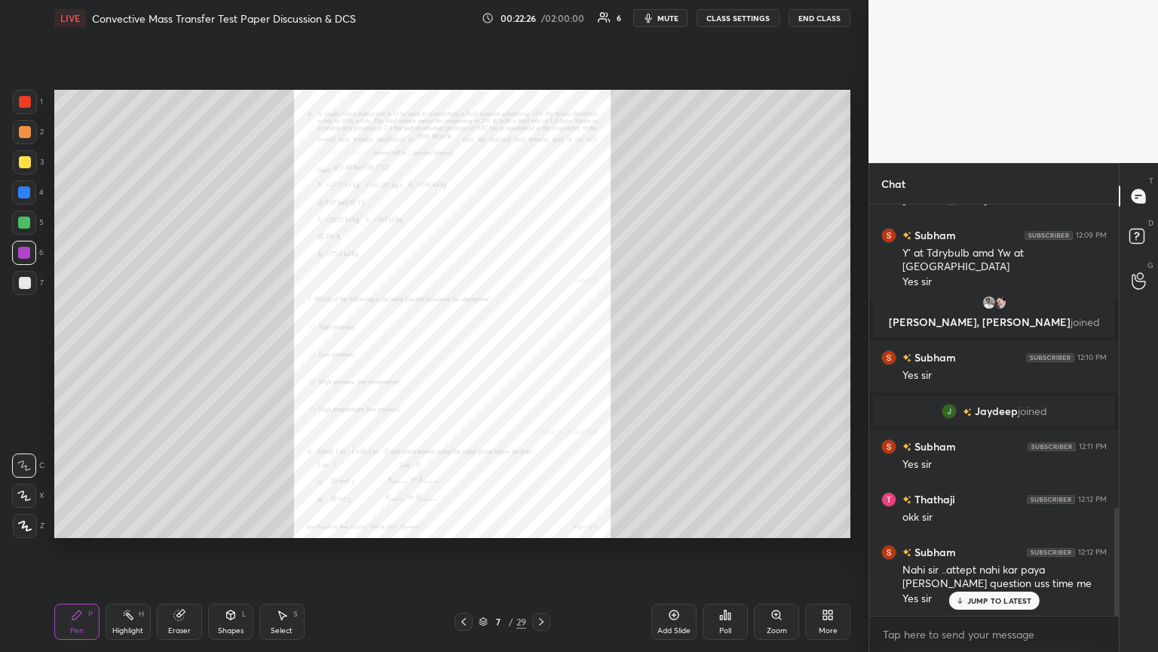
click at [461, 354] on icon at bounding box center [464, 621] width 12 height 12
click at [541, 354] on div "Zoom" at bounding box center [776, 621] width 45 height 36
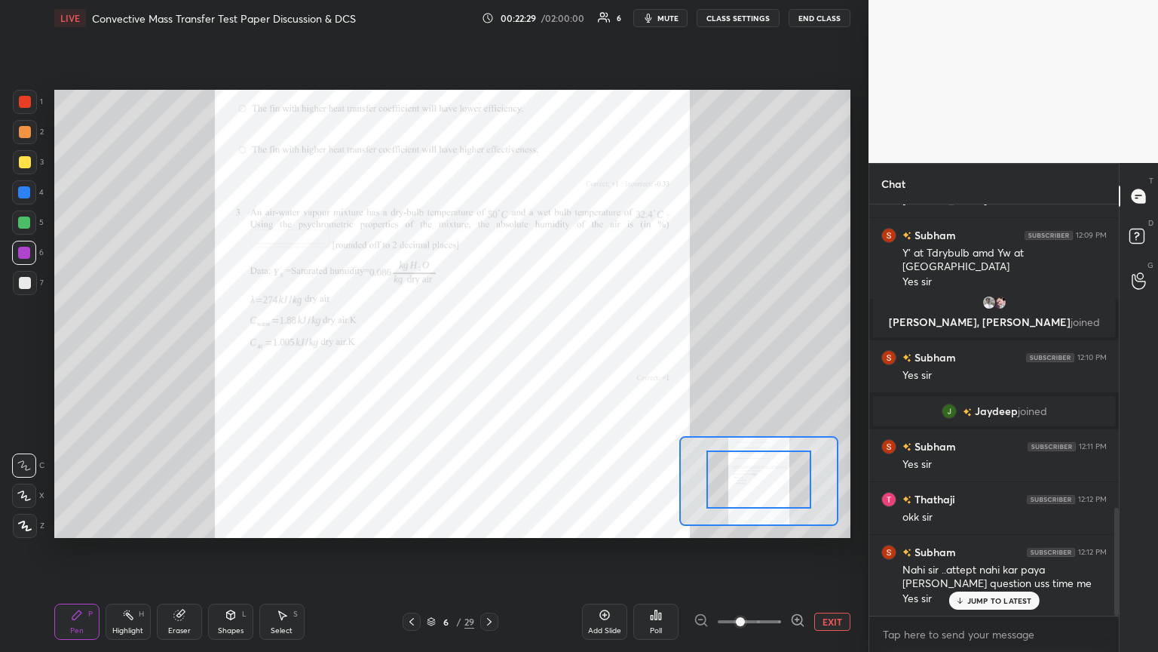
drag, startPoint x: 756, startPoint y: 489, endPoint x: 769, endPoint y: 471, distance: 22.2
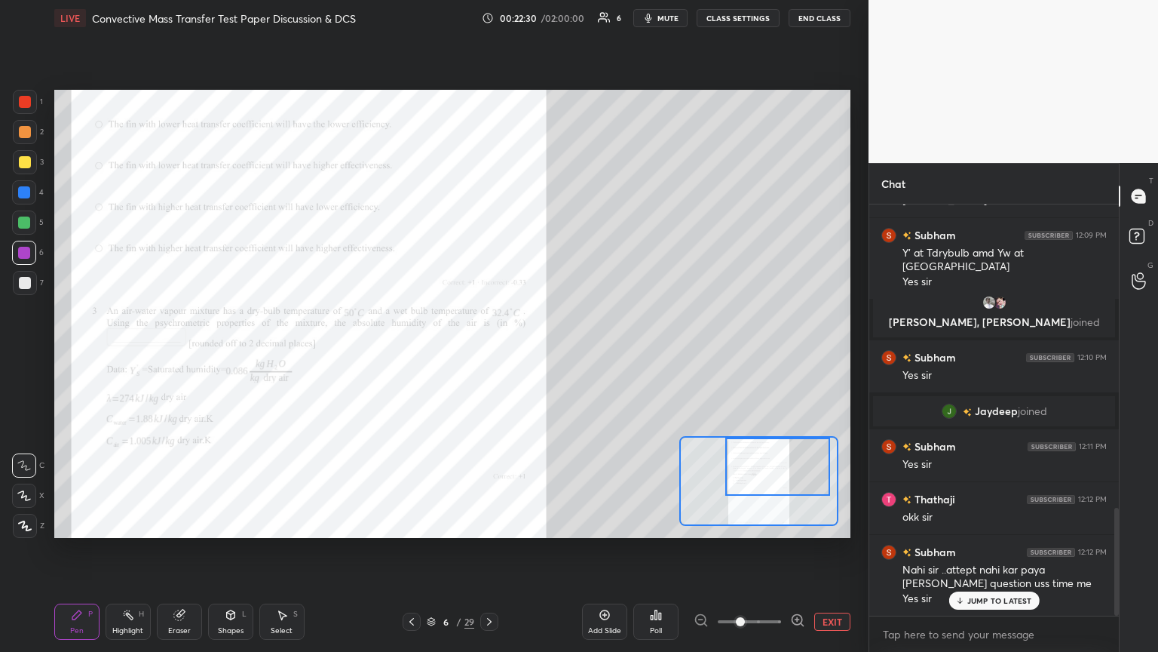
drag, startPoint x: 774, startPoint y: 471, endPoint x: 790, endPoint y: 454, distance: 23.5
click at [541, 354] on div at bounding box center [777, 466] width 104 height 58
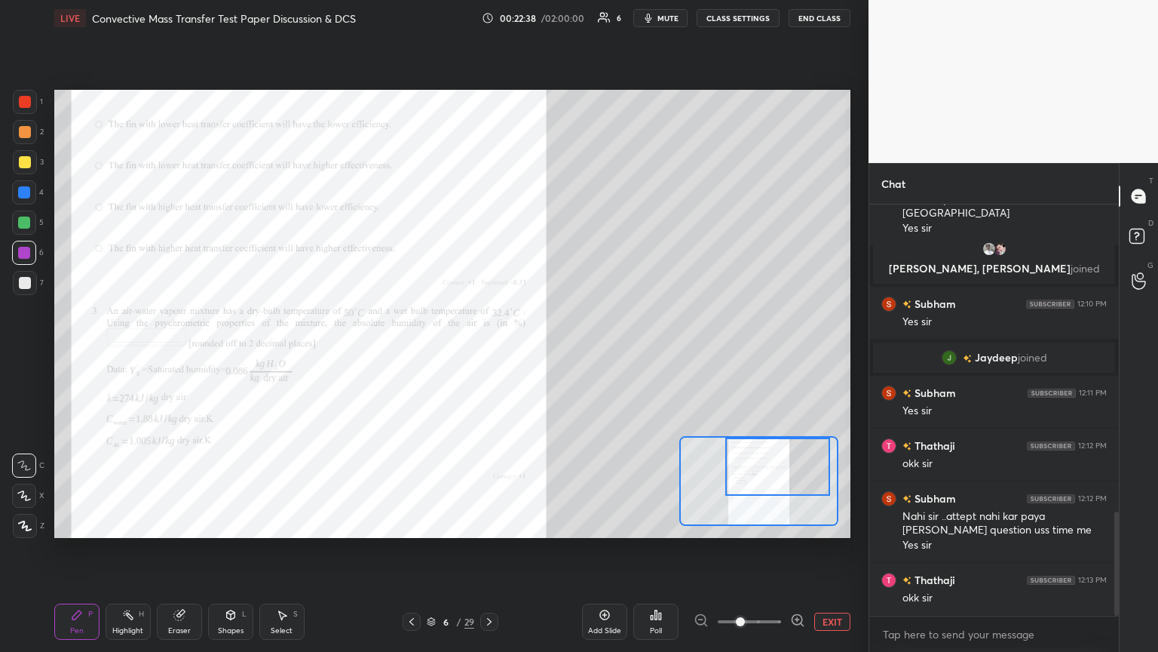
click at [484, 354] on icon at bounding box center [489, 621] width 12 height 12
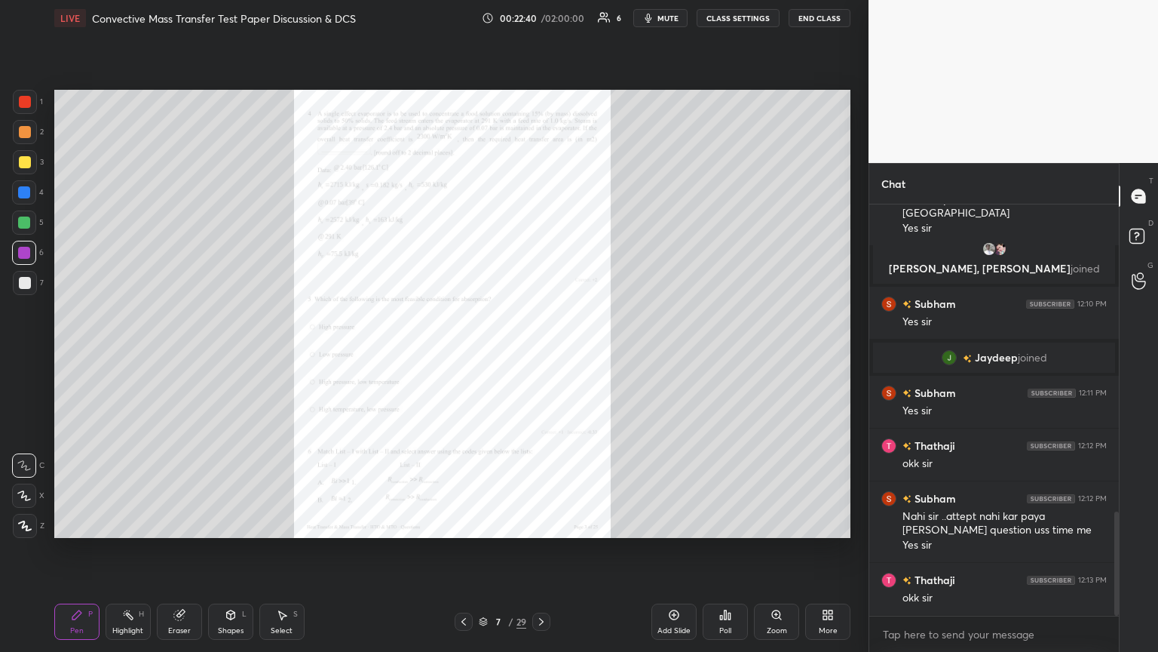
click at [541, 354] on div "Zoom" at bounding box center [777, 631] width 20 height 8
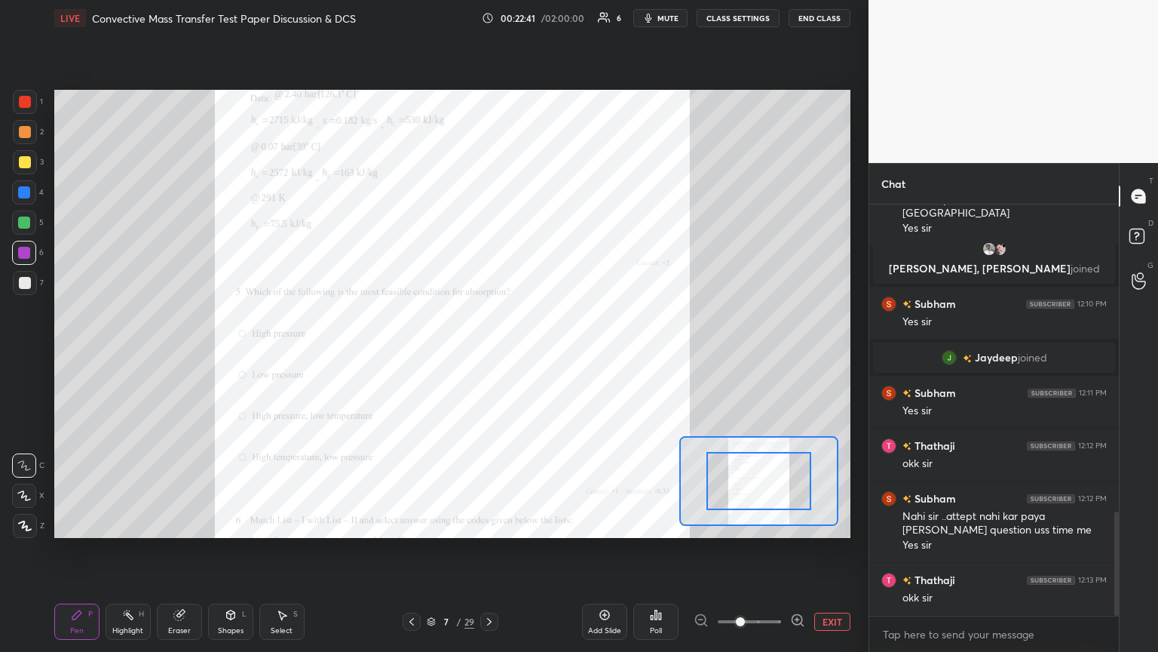
click at [541, 354] on span at bounding box center [749, 621] width 63 height 23
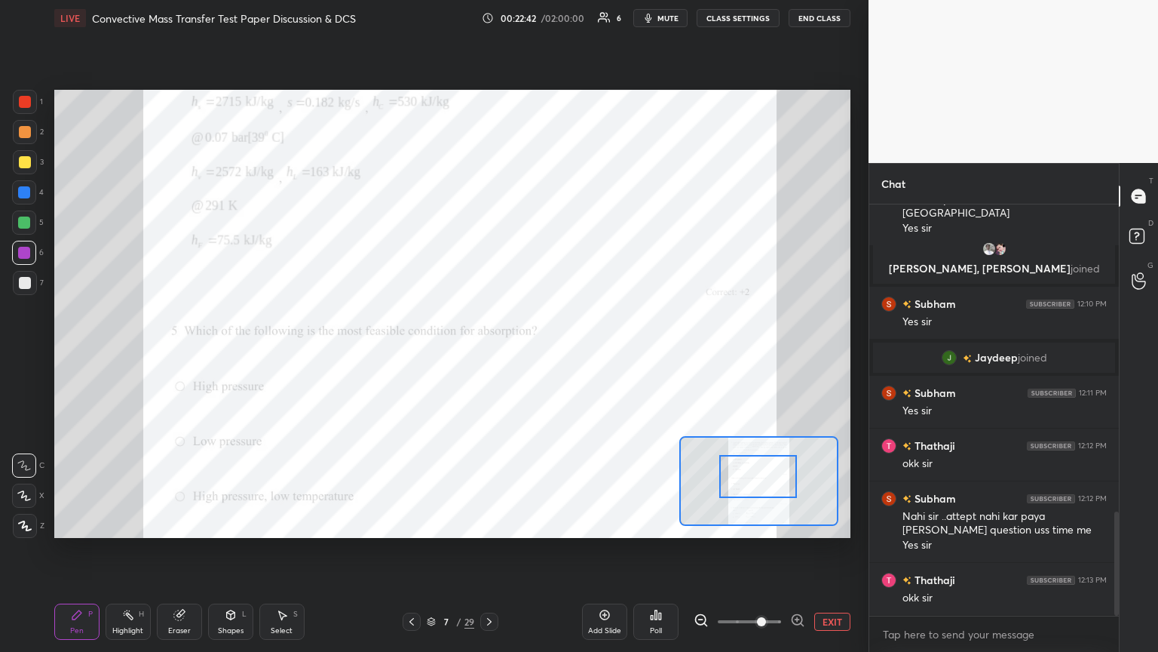
scroll to position [1264, 0]
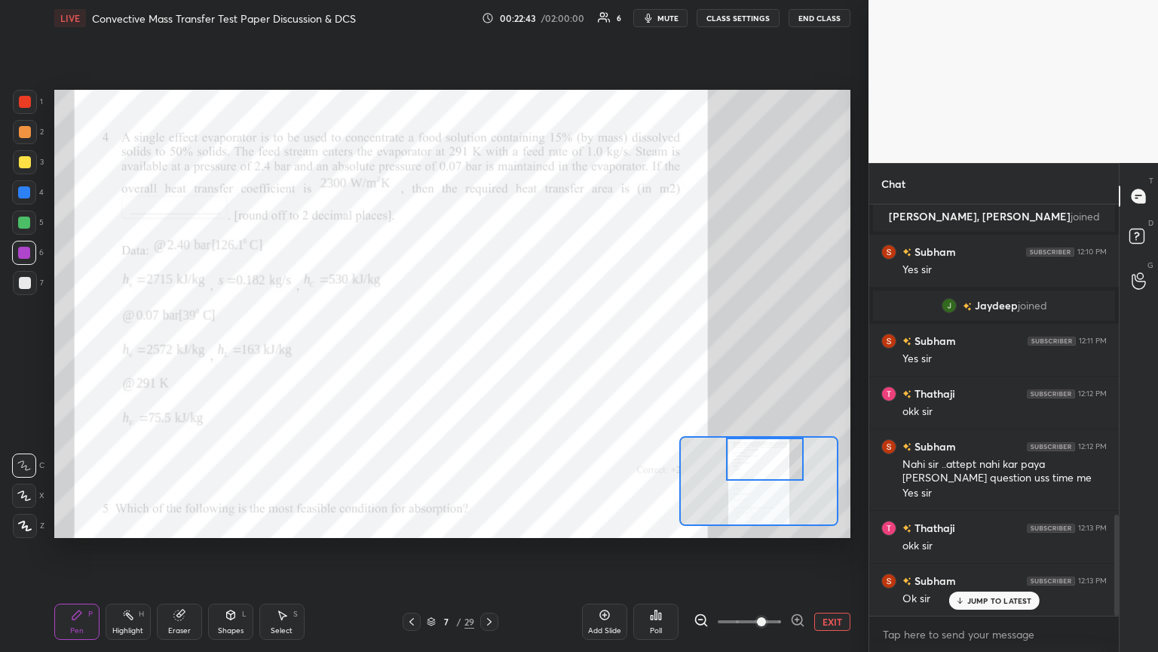
drag, startPoint x: 769, startPoint y: 492, endPoint x: 775, endPoint y: 468, distance: 24.9
click at [541, 354] on div at bounding box center [765, 458] width 78 height 43
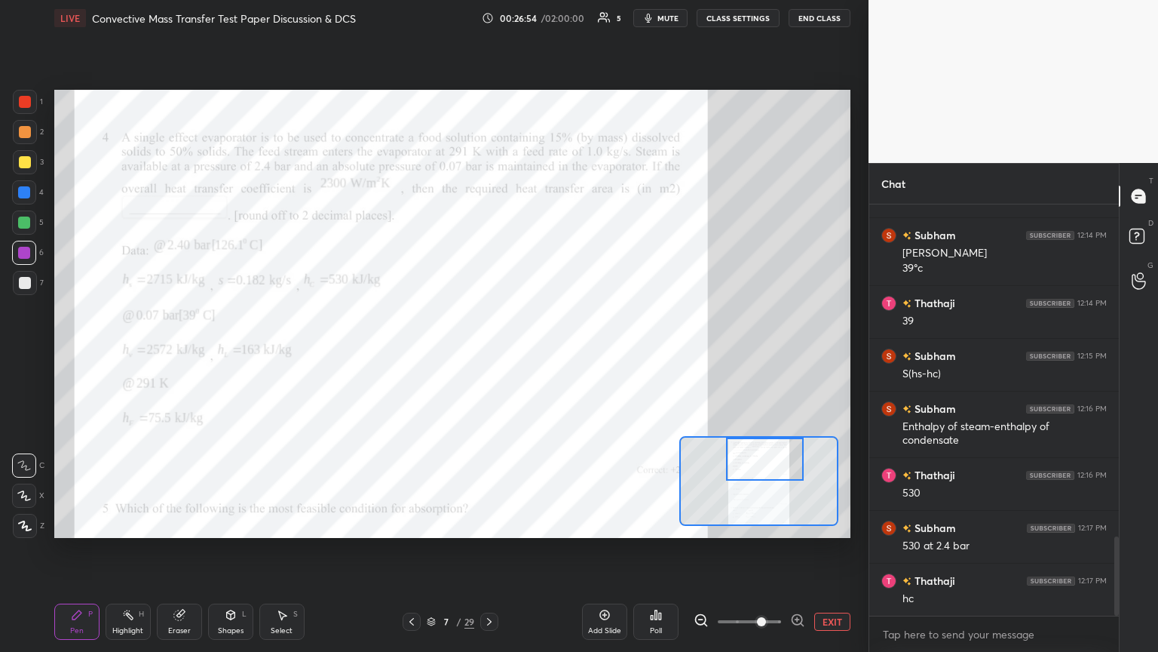
scroll to position [1716, 0]
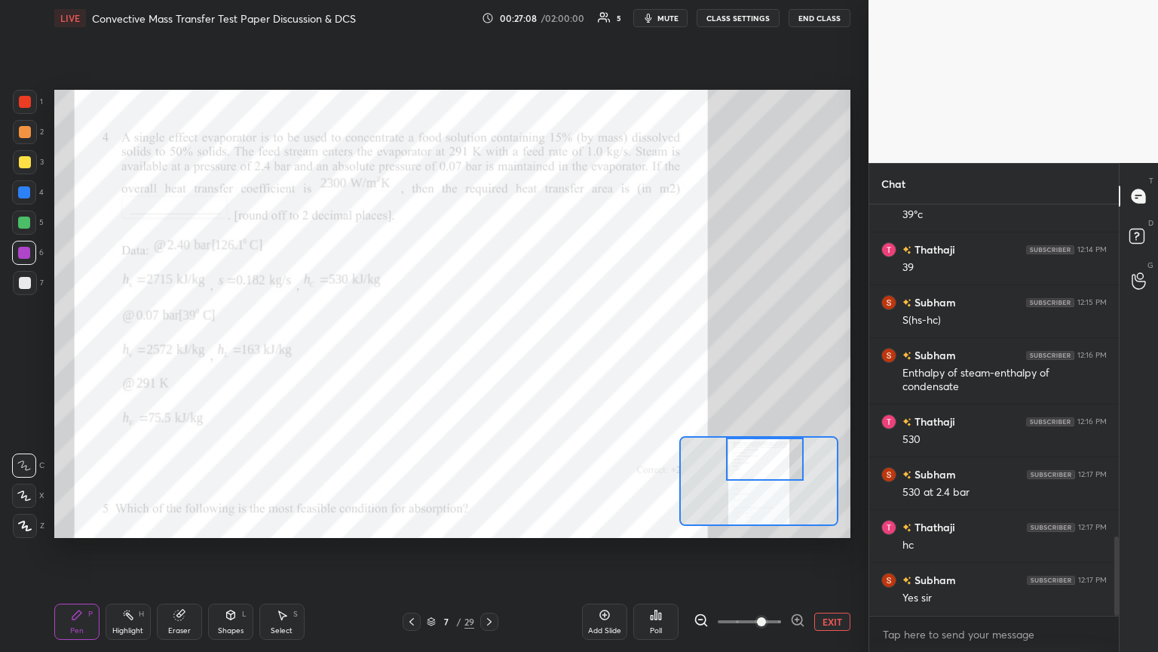
click at [432, 354] on icon at bounding box center [432, 622] width 8 height 2
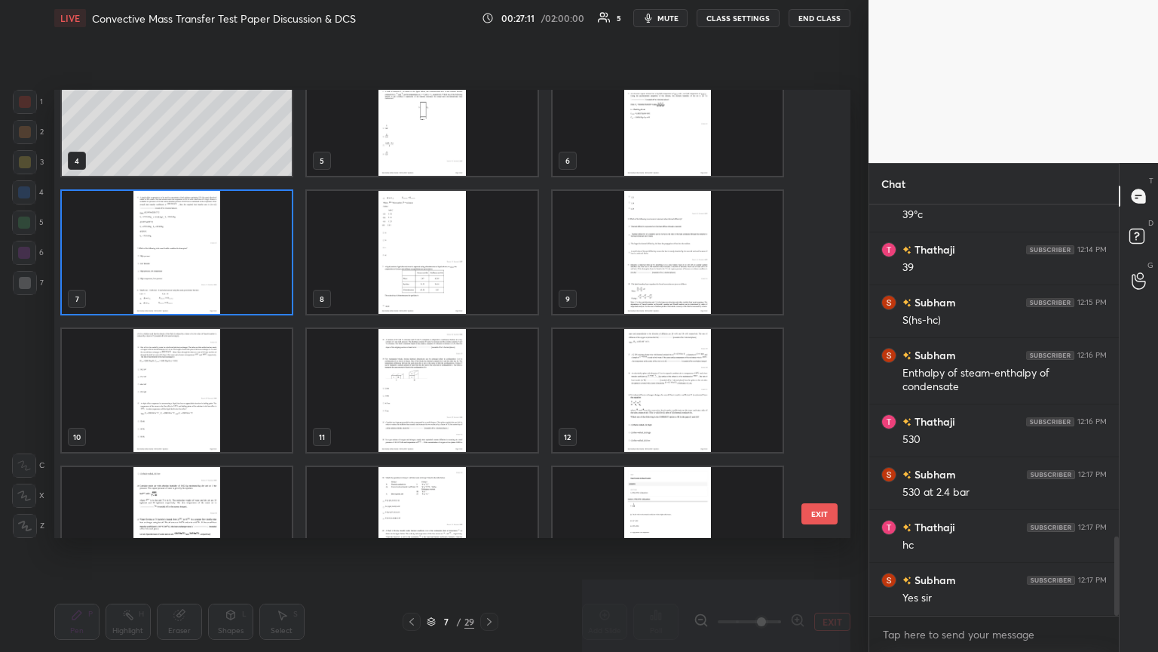
scroll to position [178, 0]
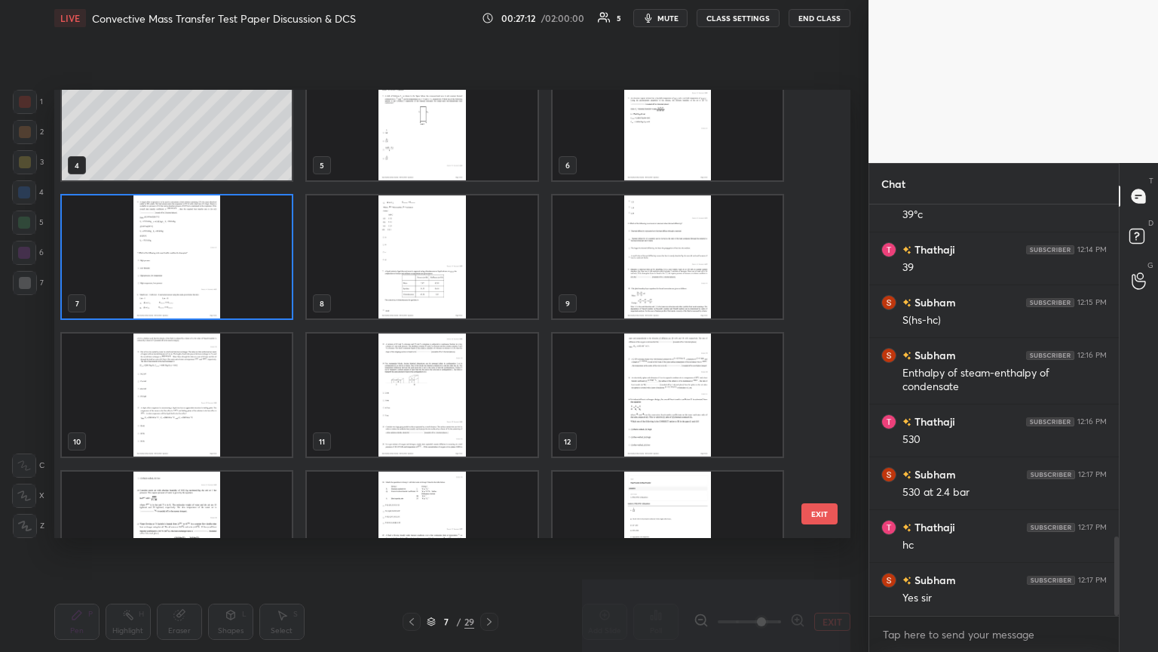
click at [431, 249] on img "grid" at bounding box center [422, 256] width 230 height 123
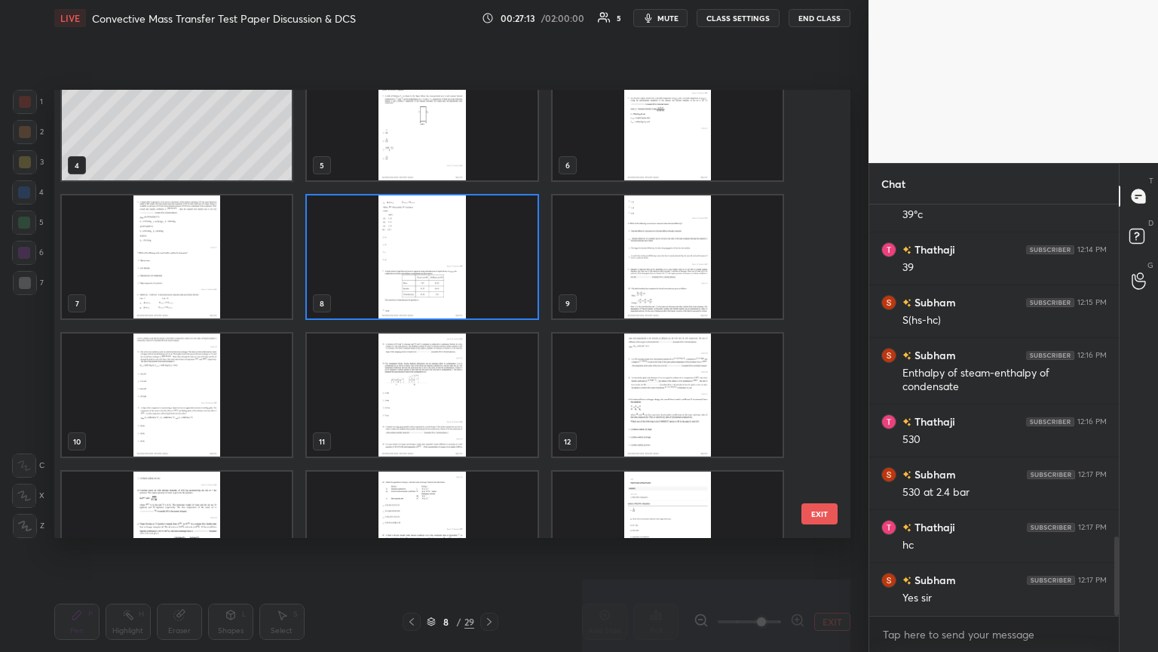
click at [431, 249] on img "grid" at bounding box center [422, 256] width 230 height 123
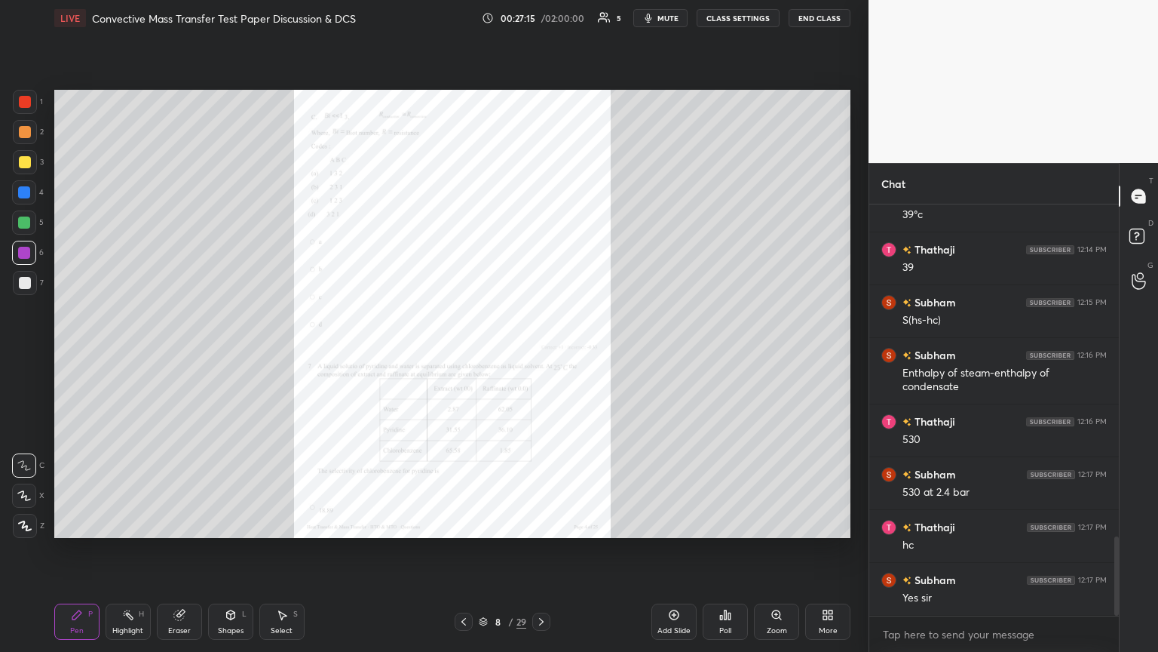
click at [540, 354] on icon at bounding box center [541, 621] width 12 height 12
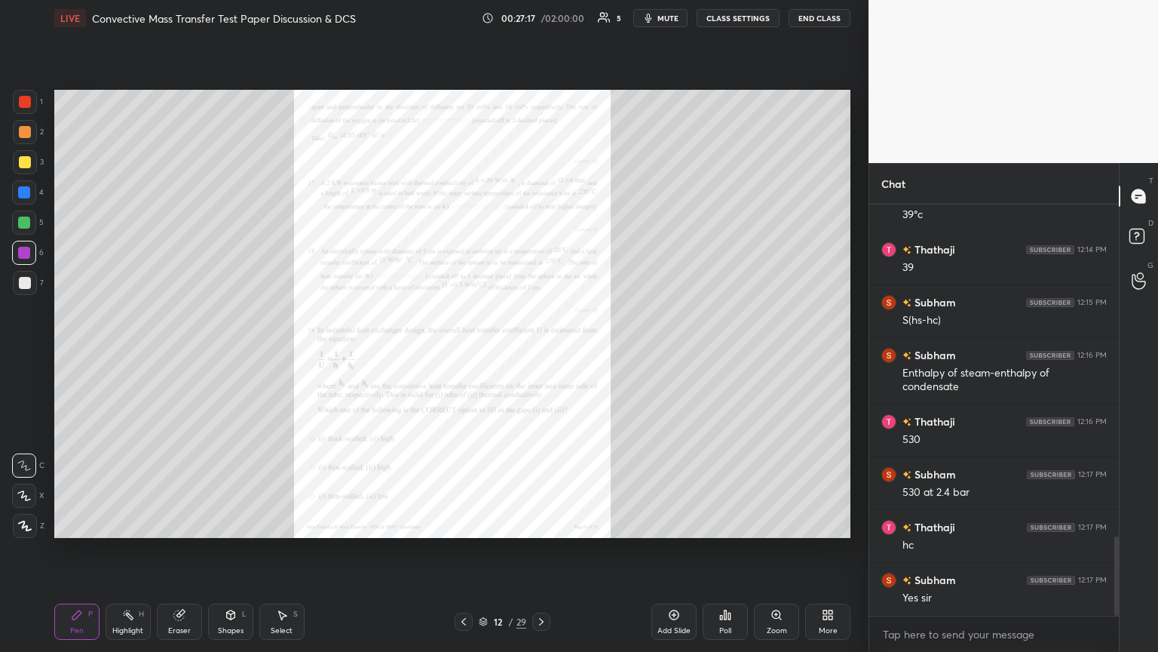
click at [540, 354] on icon at bounding box center [541, 621] width 12 height 12
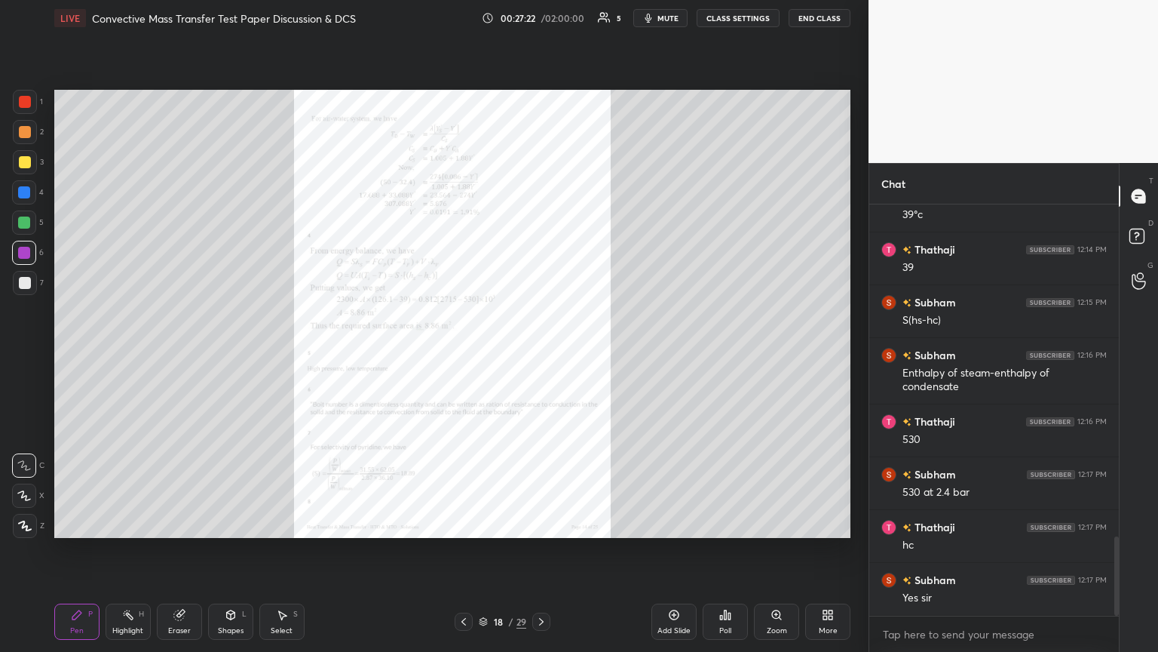
click at [541, 354] on div "Zoom" at bounding box center [776, 621] width 45 height 36
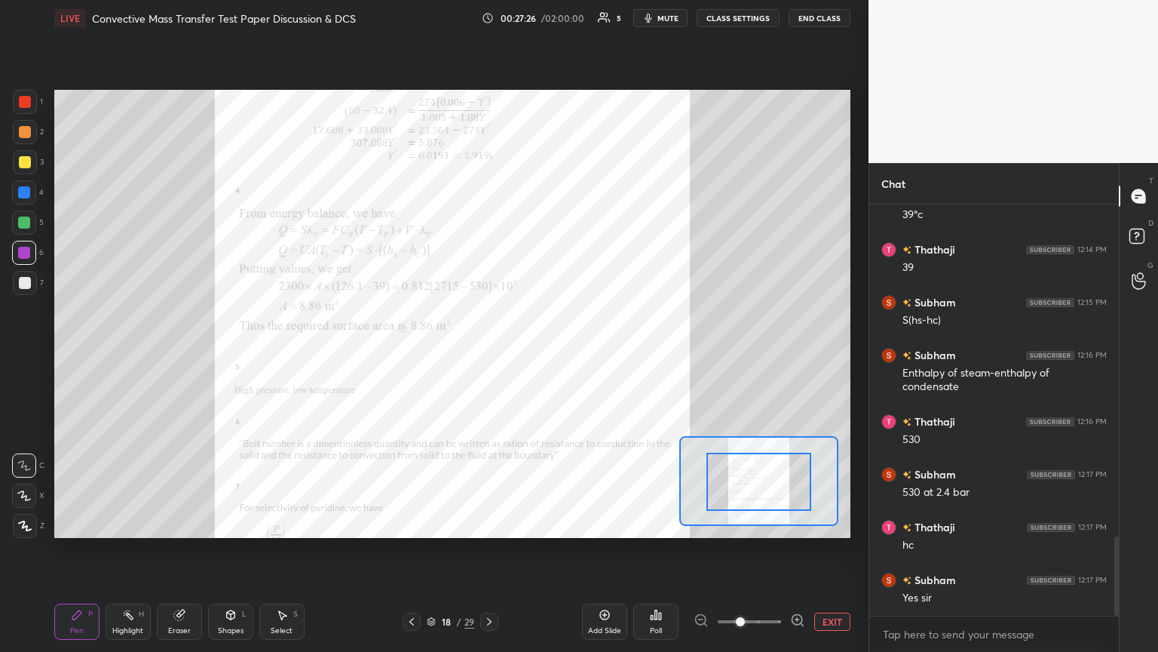
drag, startPoint x: 735, startPoint y: 493, endPoint x: 747, endPoint y: 497, distance: 11.9
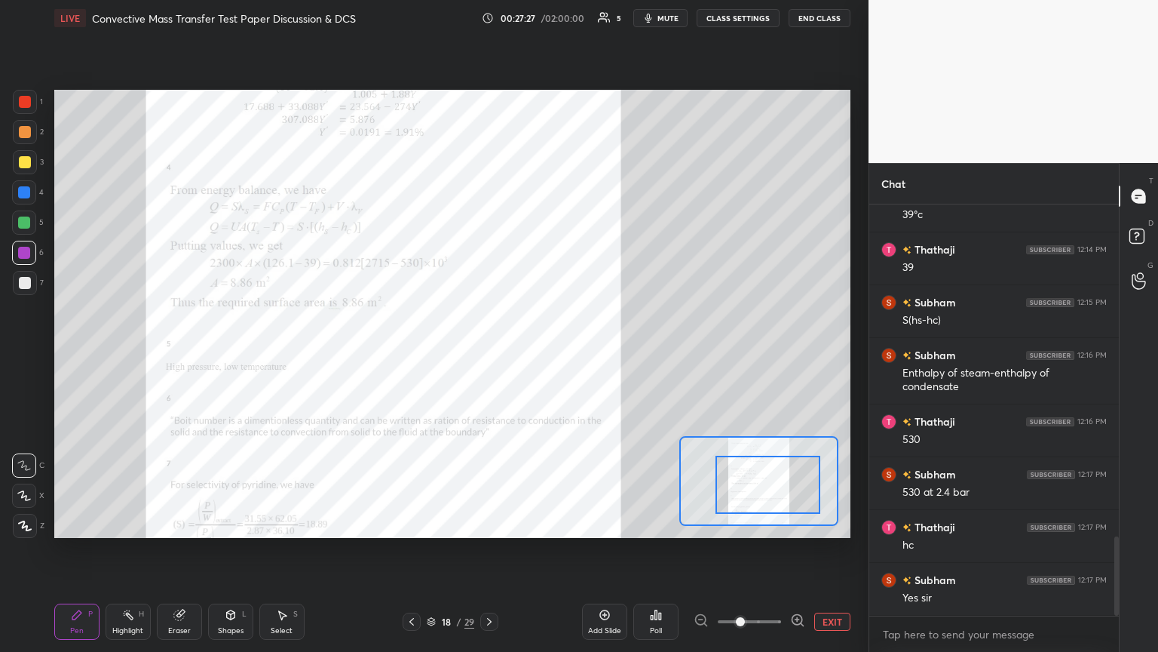
drag, startPoint x: 749, startPoint y: 499, endPoint x: 756, endPoint y: 501, distance: 7.7
click at [541, 354] on div at bounding box center [768, 484] width 104 height 58
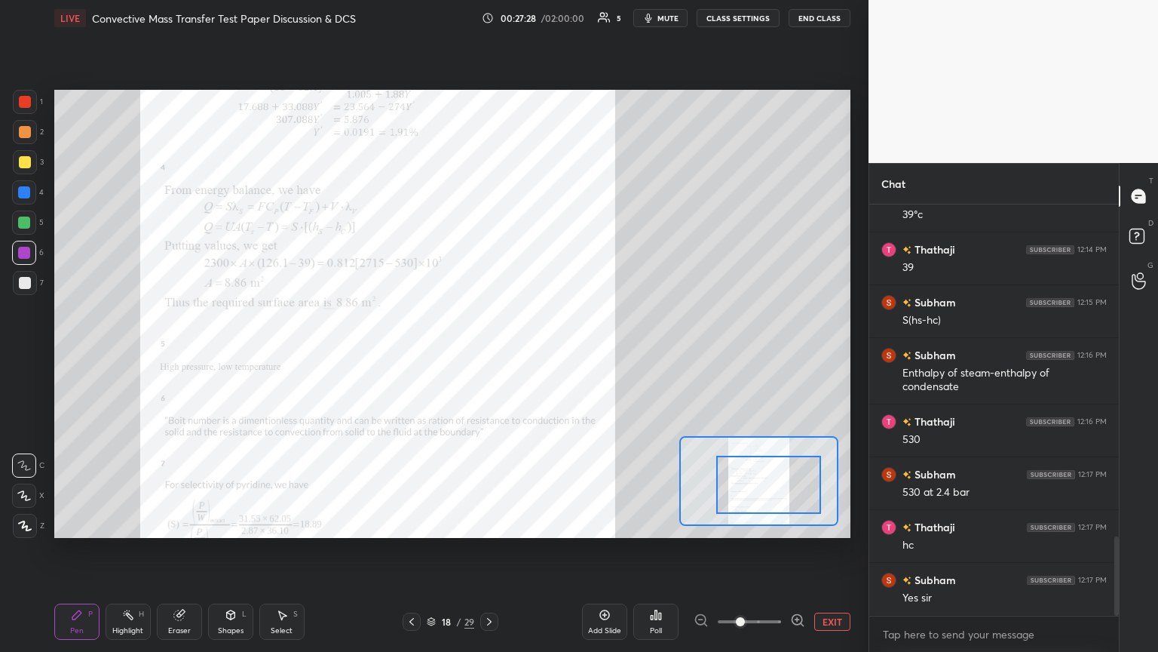
click at [541, 354] on span at bounding box center [740, 621] width 9 height 9
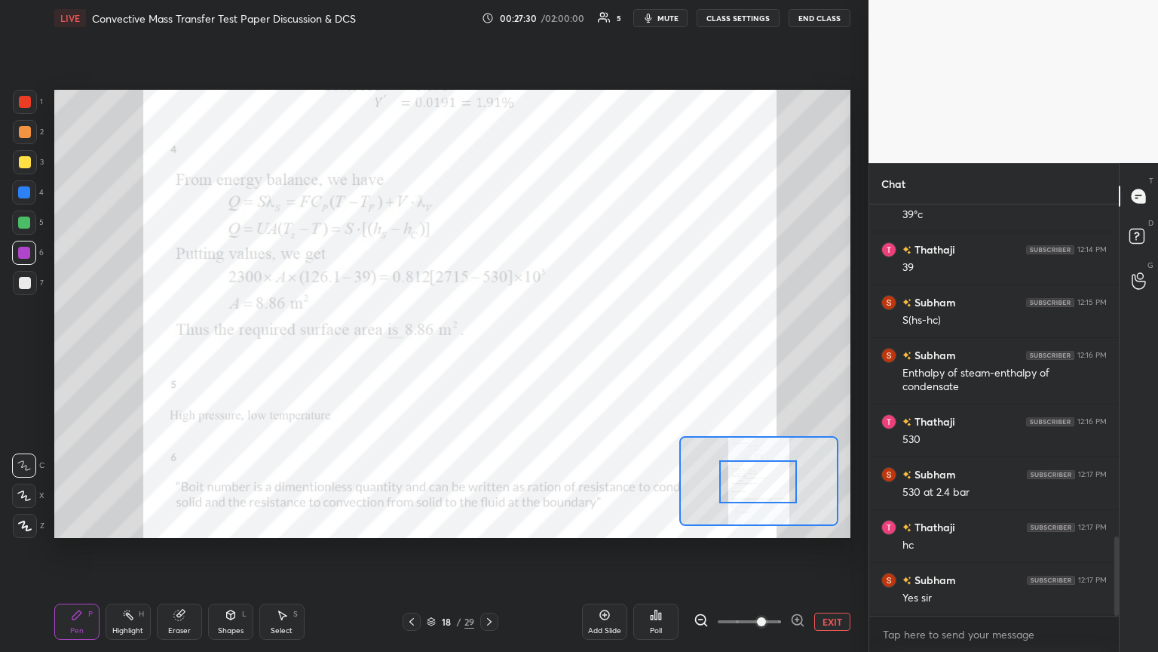
drag, startPoint x: 757, startPoint y: 483, endPoint x: 747, endPoint y: 480, distance: 11.0
click at [541, 354] on div at bounding box center [758, 481] width 78 height 43
click at [227, 354] on icon at bounding box center [231, 615] width 12 height 12
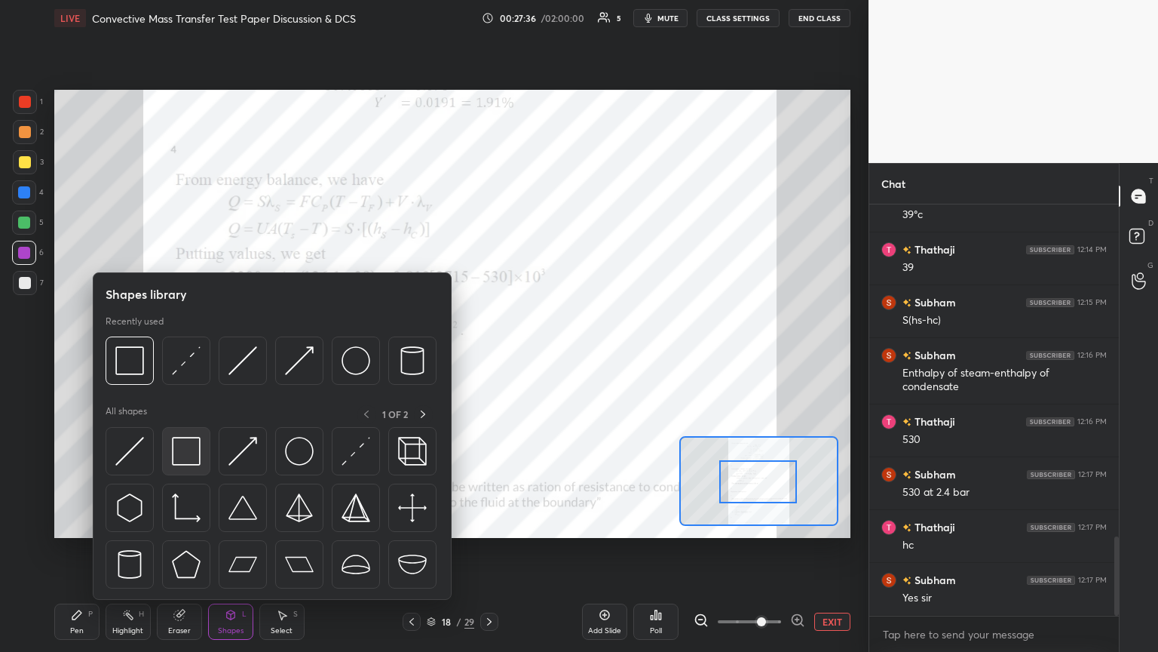
click at [185, 354] on div at bounding box center [186, 451] width 48 height 48
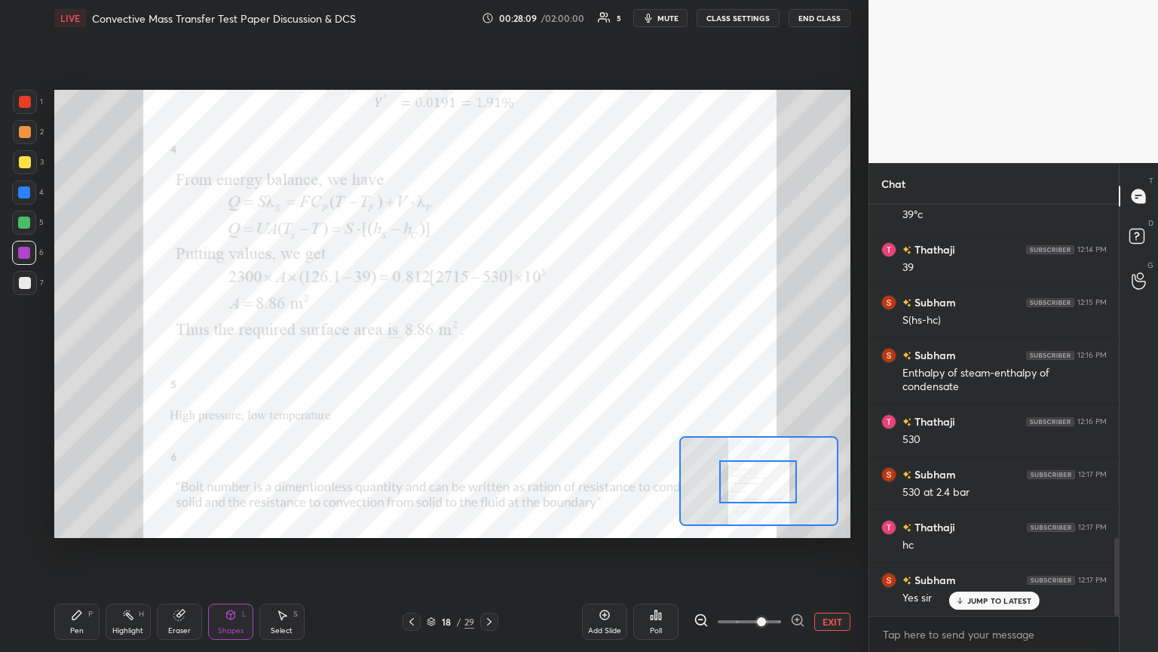
scroll to position [1768, 0]
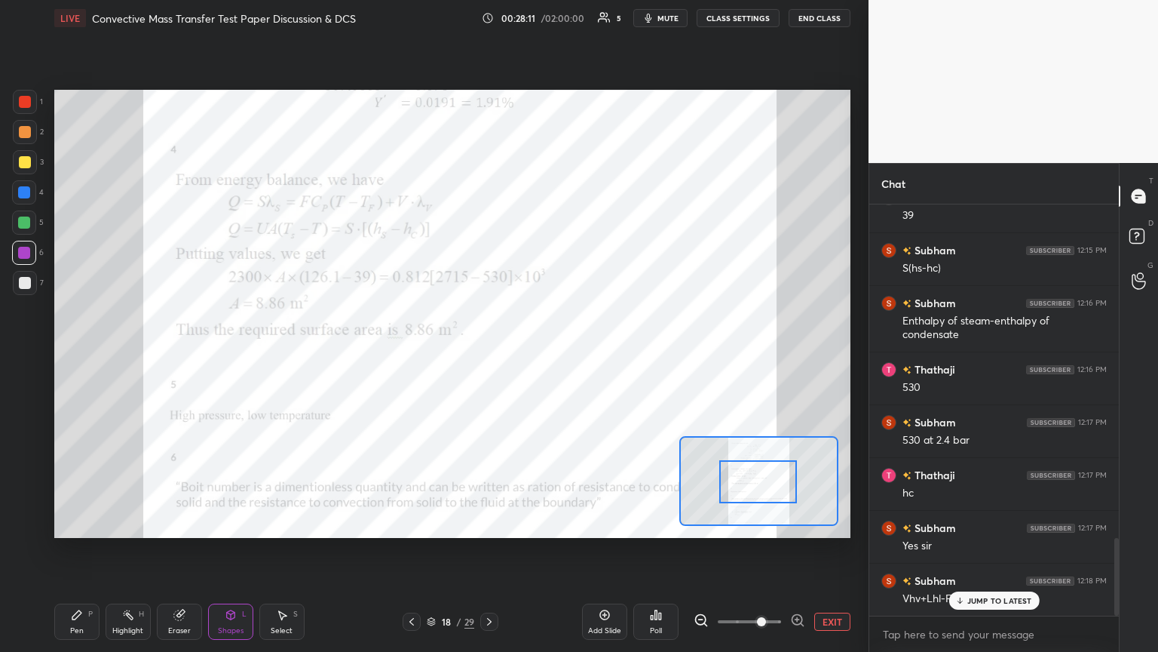
click at [541, 354] on div "JUMP TO LATEST" at bounding box center [994, 600] width 90 height 18
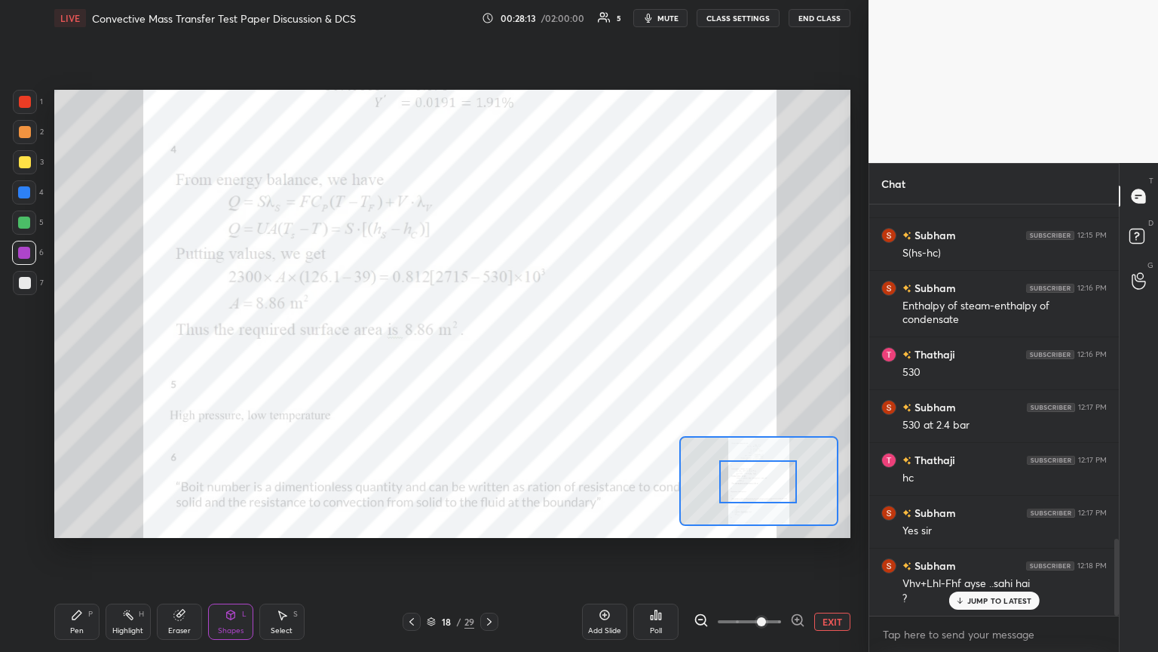
click at [541, 354] on p "JUMP TO LATEST" at bounding box center [1000, 600] width 65 height 9
drag, startPoint x: 82, startPoint y: 622, endPoint x: 87, endPoint y: 608, distance: 15.0
click at [79, 354] on div "Pen P" at bounding box center [76, 621] width 45 height 36
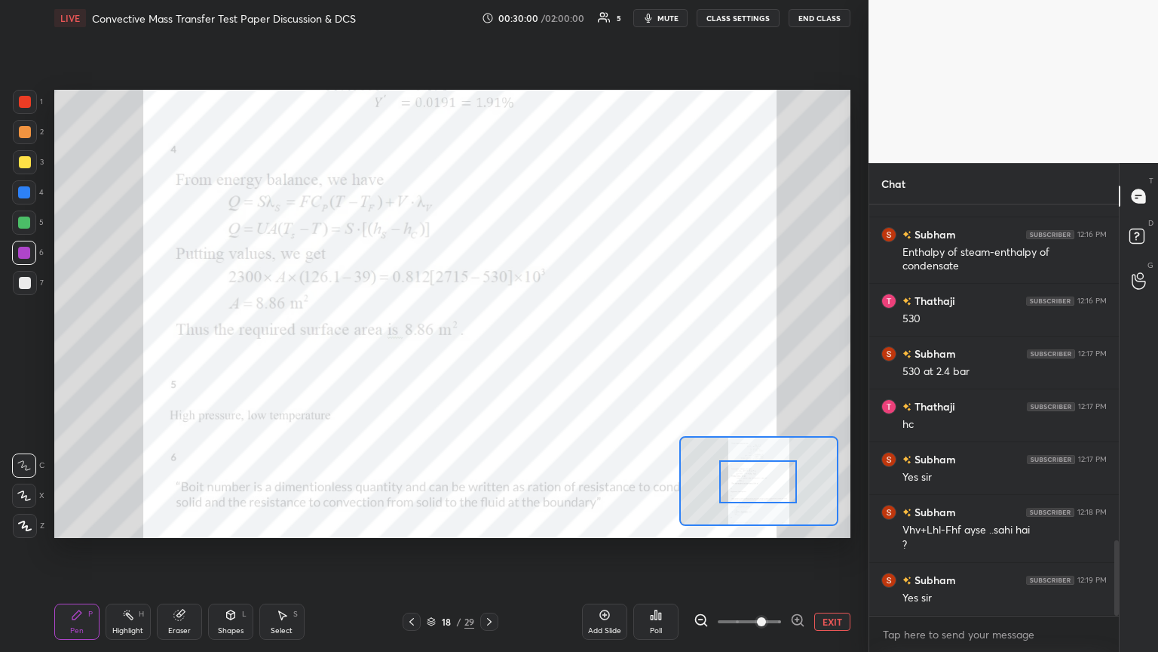
scroll to position [1888, 0]
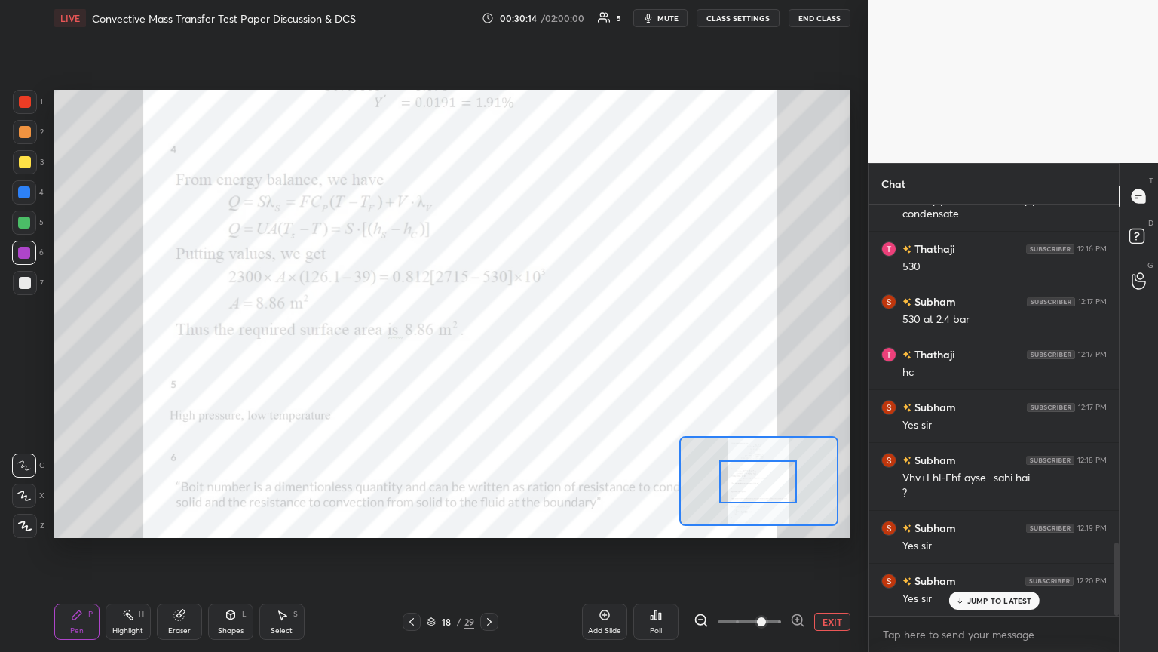
click at [409, 354] on icon at bounding box center [412, 621] width 12 height 12
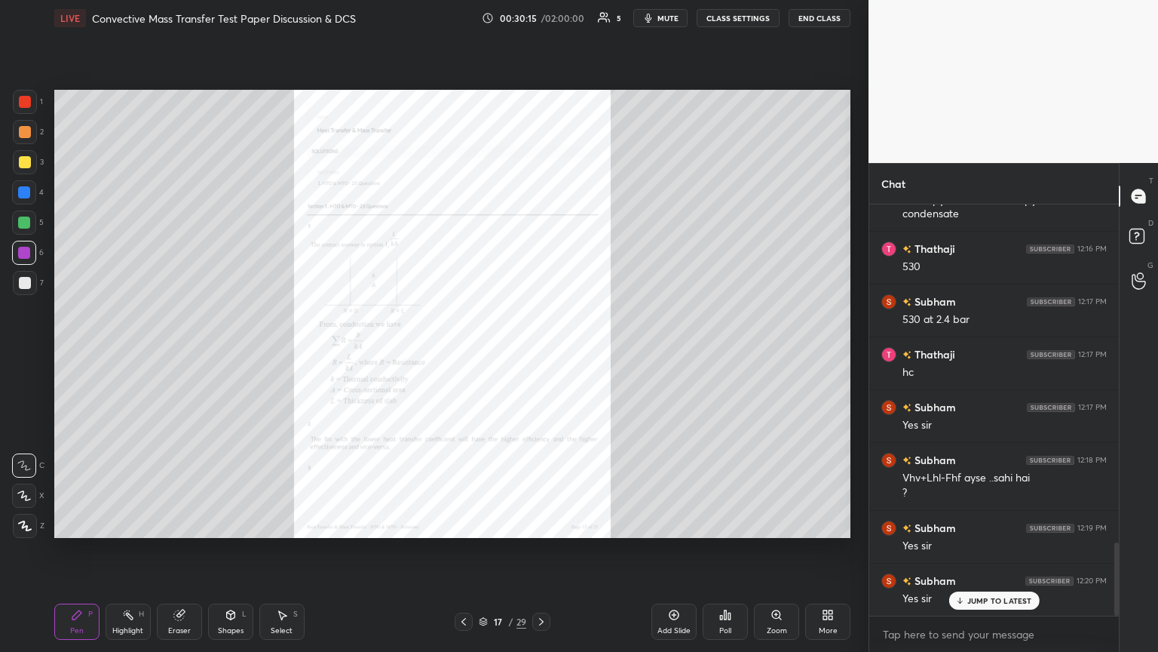
click at [464, 354] on icon at bounding box center [464, 621] width 12 height 12
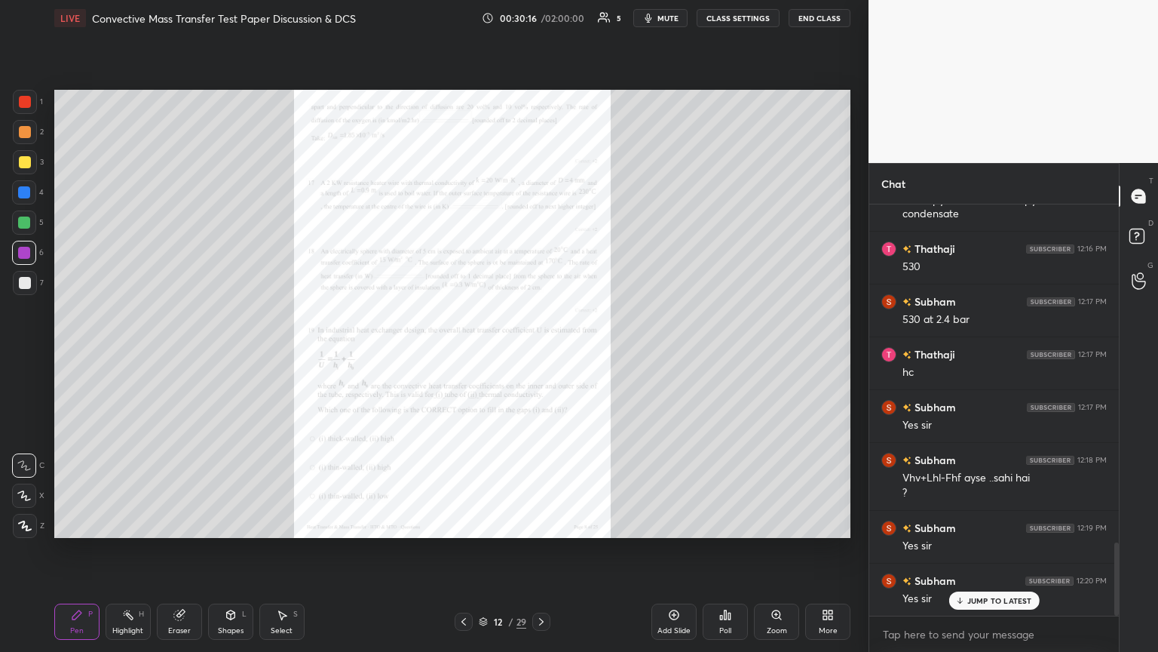
click at [464, 354] on icon at bounding box center [464, 621] width 12 height 12
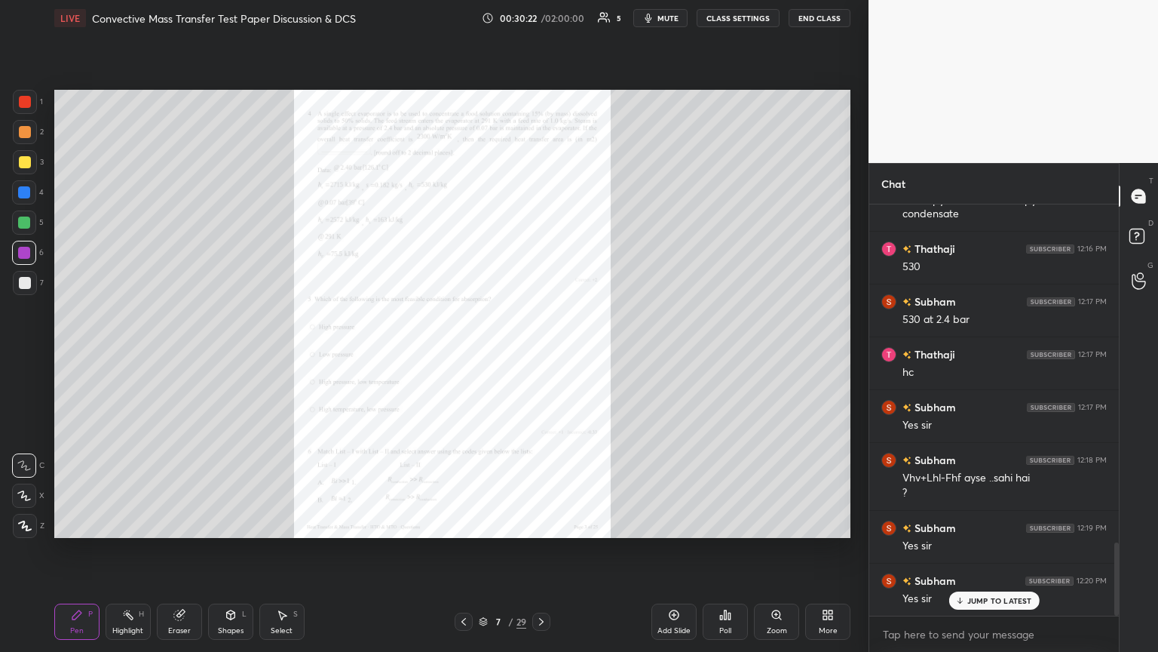
click at [541, 354] on div "Zoom" at bounding box center [776, 621] width 45 height 36
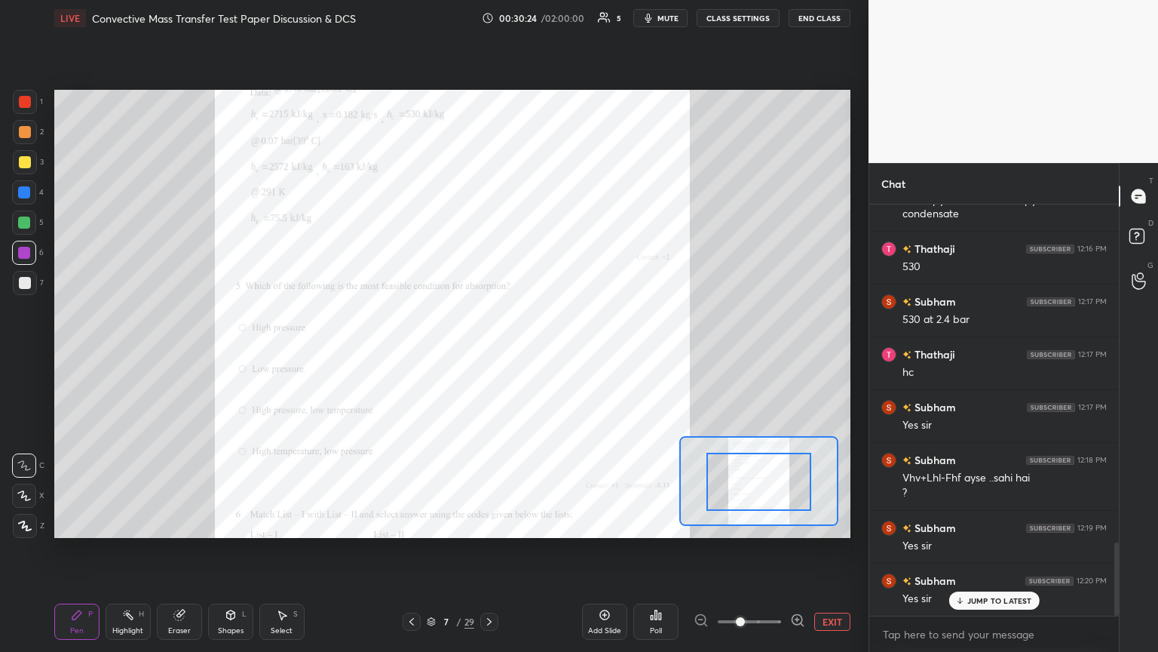
drag, startPoint x: 757, startPoint y: 497, endPoint x: 768, endPoint y: 507, distance: 14.4
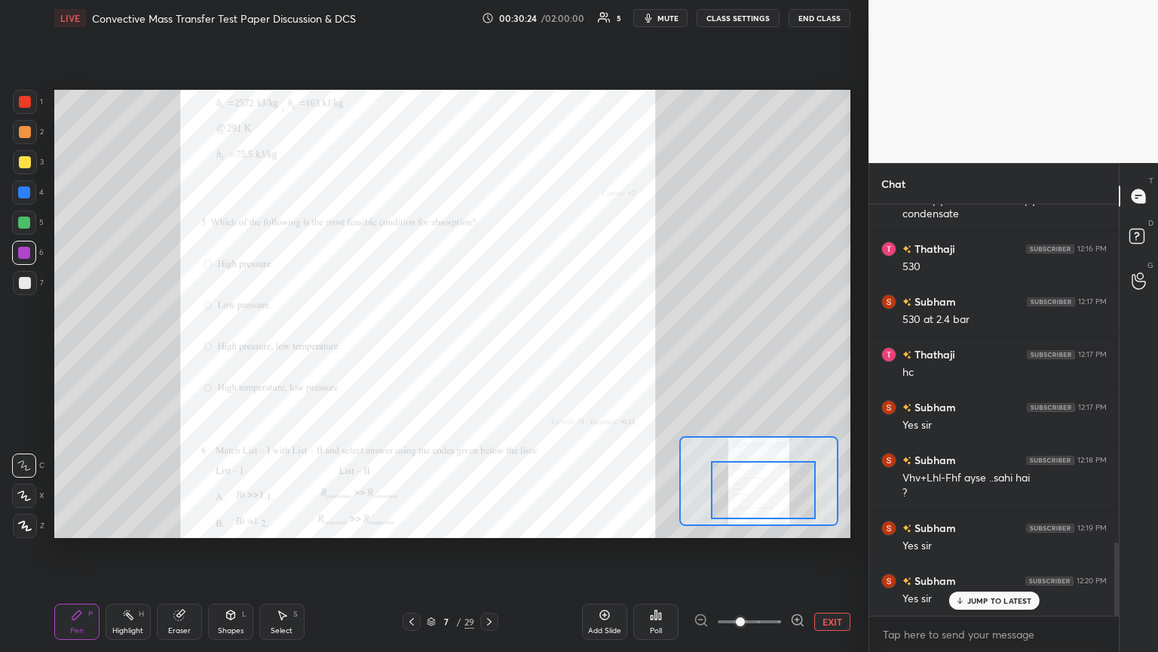
drag, startPoint x: 766, startPoint y: 500, endPoint x: 771, endPoint y: 508, distance: 9.4
click at [541, 354] on div at bounding box center [763, 490] width 104 height 58
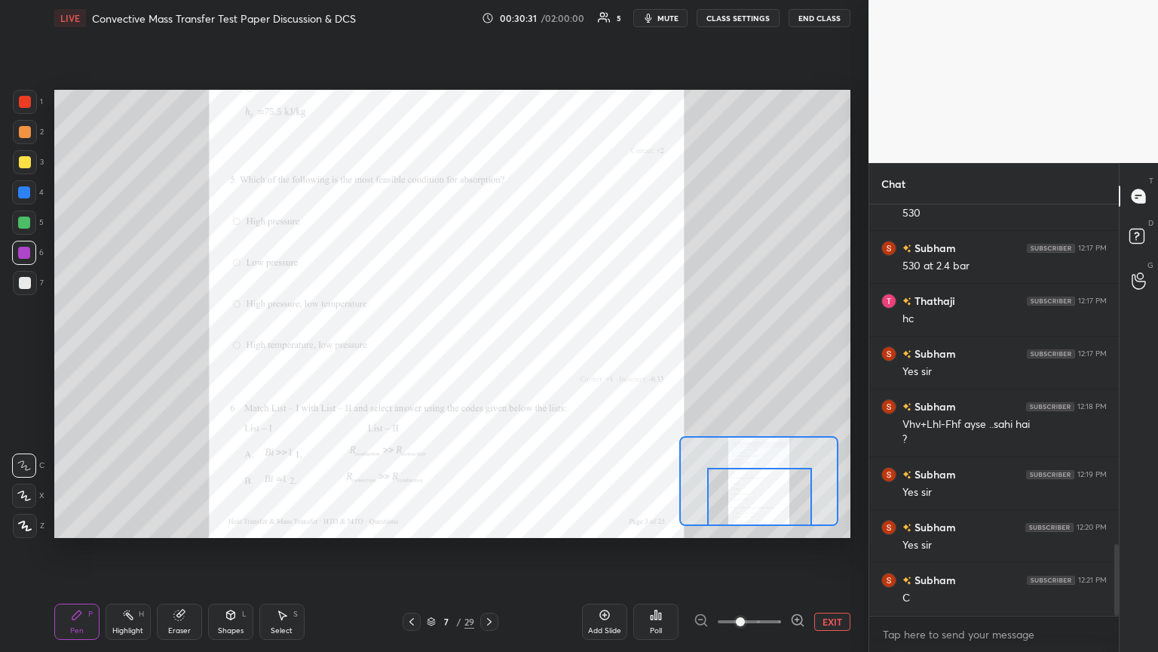
click at [541, 354] on div at bounding box center [759, 497] width 104 height 58
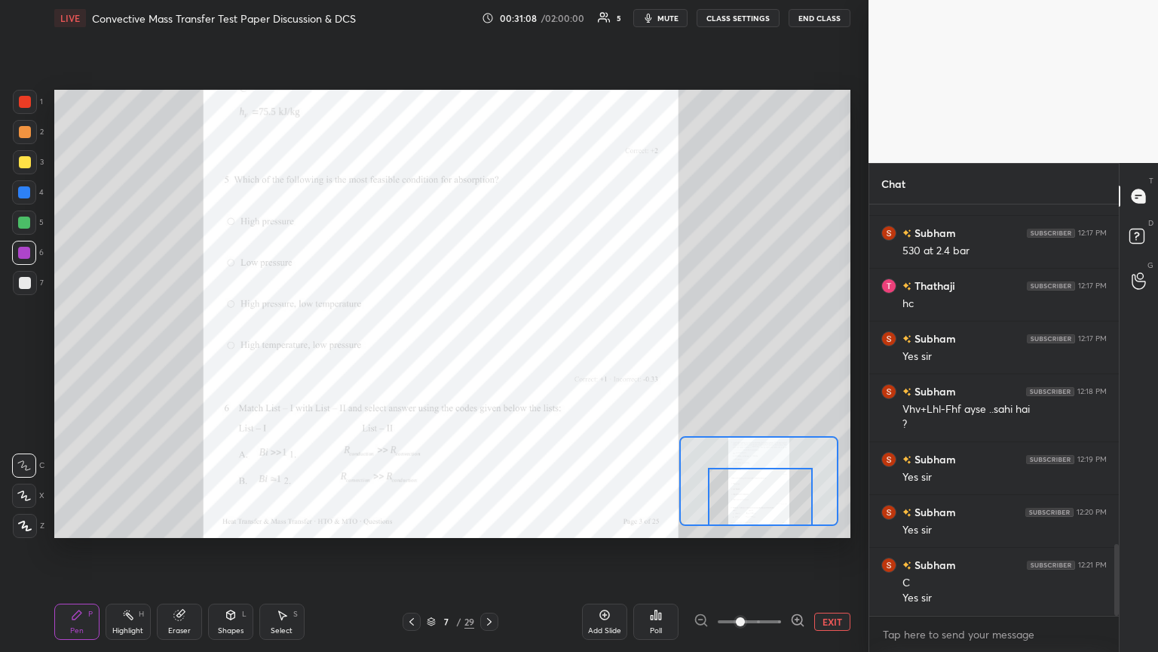
click at [489, 354] on icon at bounding box center [489, 621] width 12 height 12
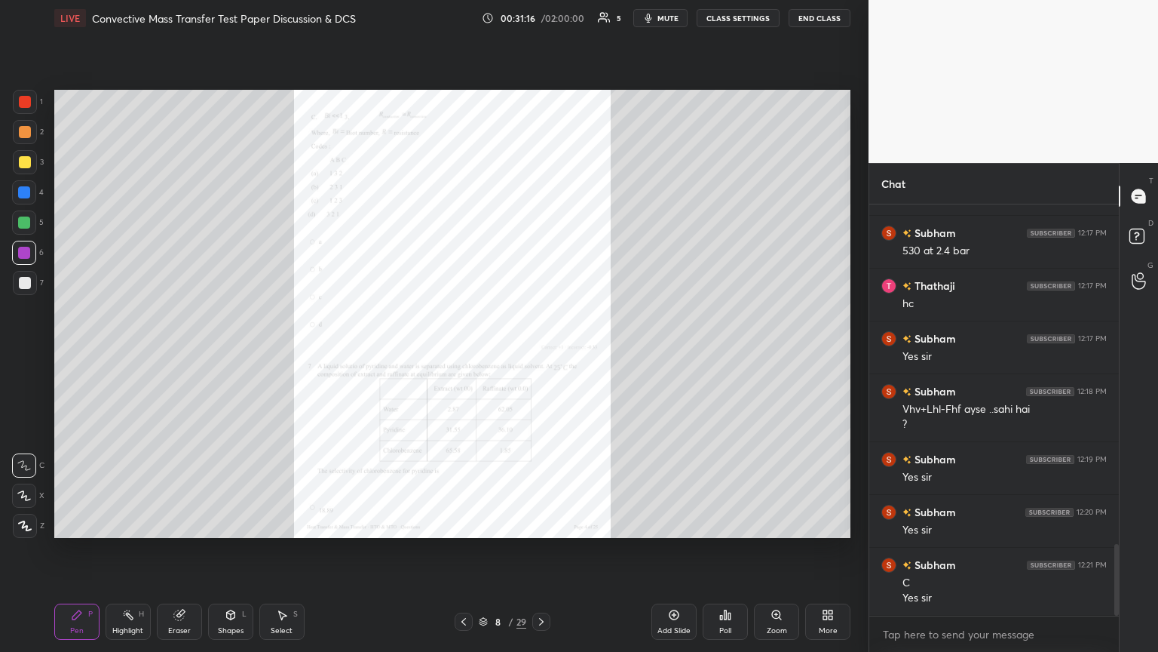
scroll to position [1972, 0]
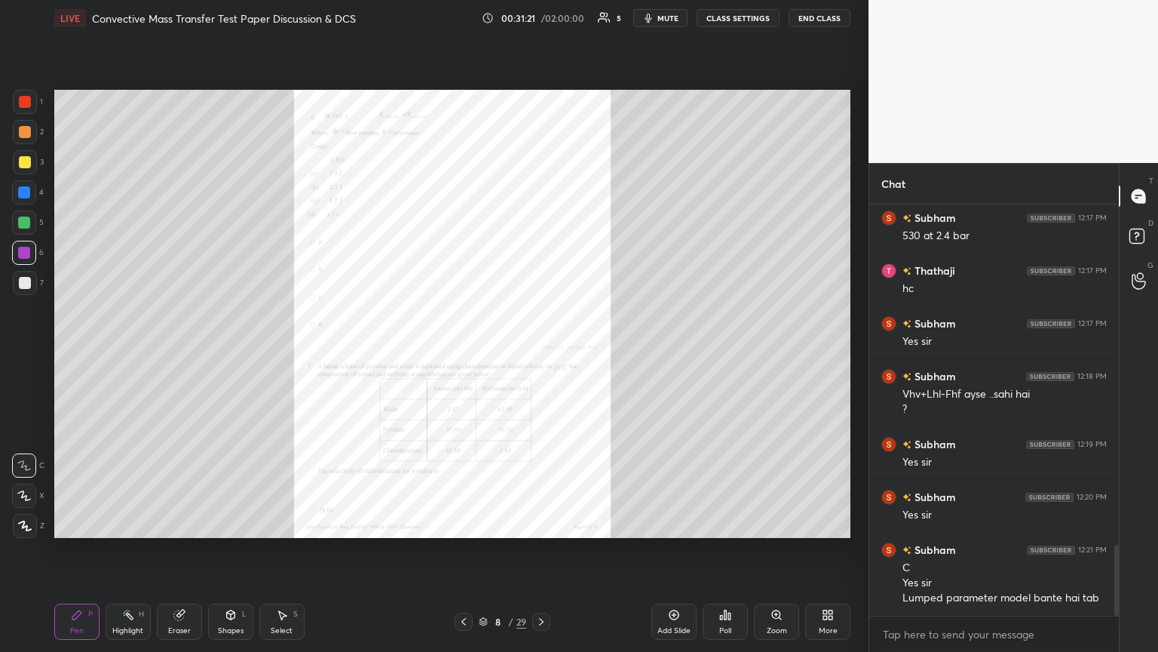
click at [541, 354] on div "Zoom" at bounding box center [776, 621] width 45 height 36
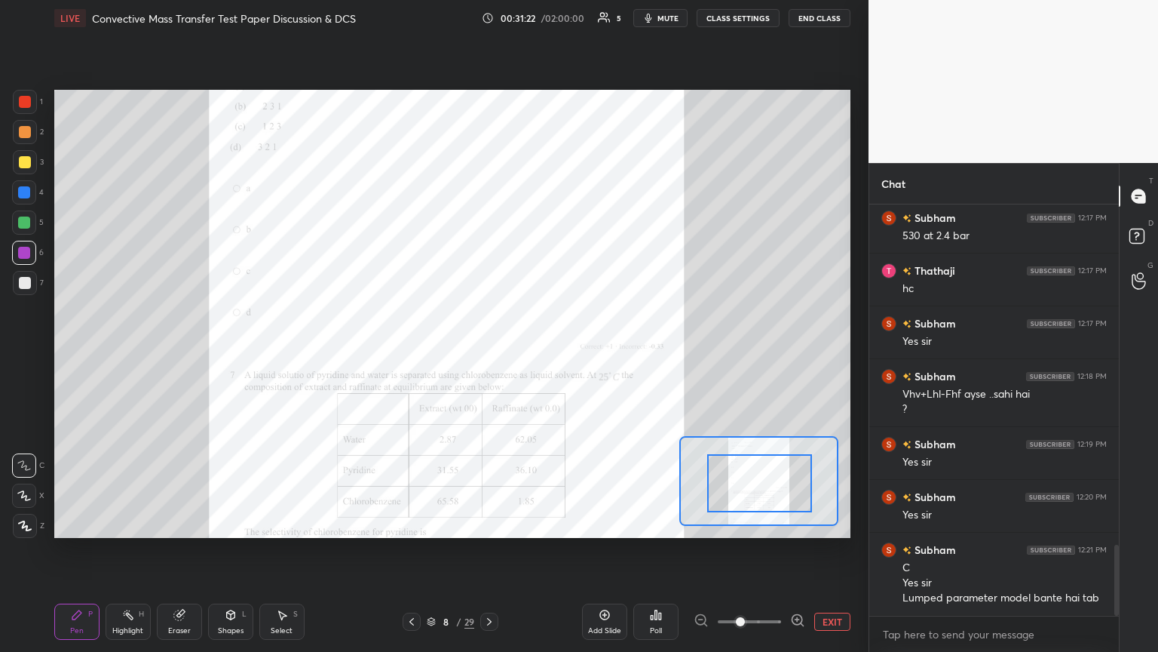
drag, startPoint x: 781, startPoint y: 483, endPoint x: 791, endPoint y: 495, distance: 16.0
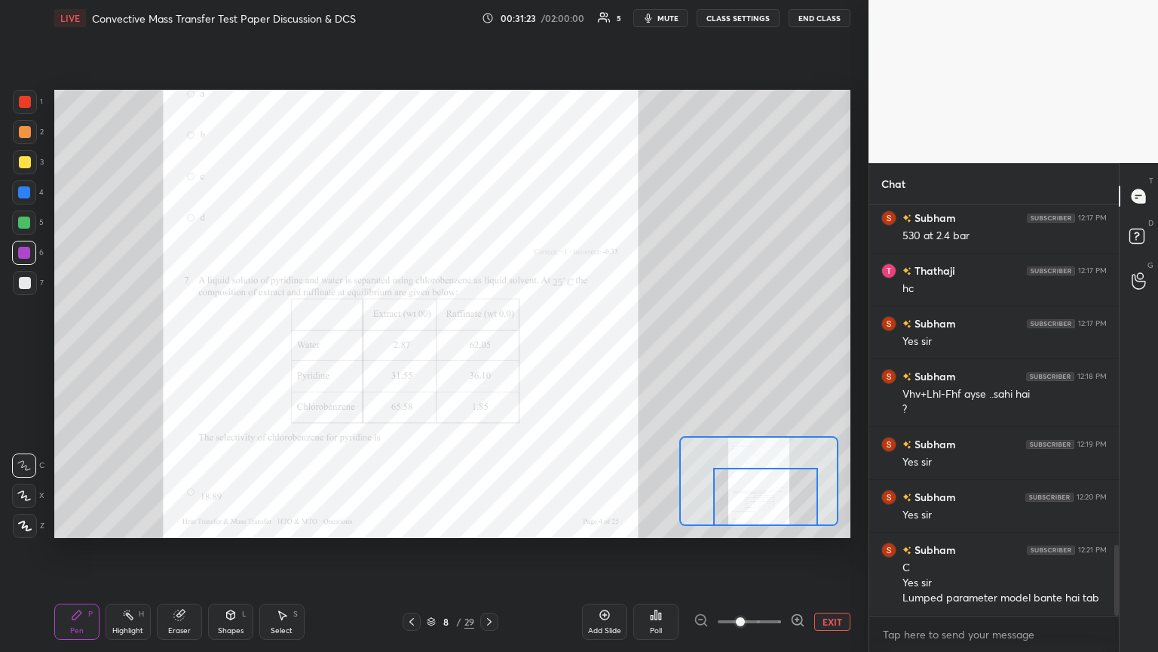
drag, startPoint x: 790, startPoint y: 489, endPoint x: 793, endPoint y: 501, distance: 11.5
click at [541, 354] on div at bounding box center [765, 497] width 104 height 58
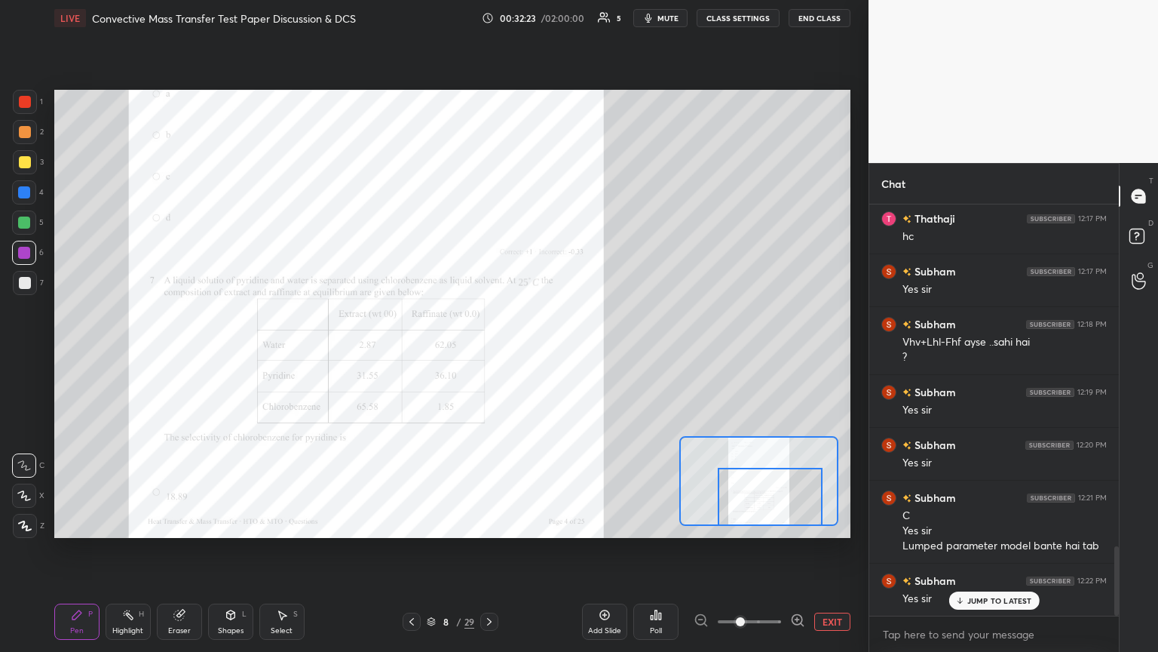
click at [541, 354] on div at bounding box center [770, 497] width 104 height 58
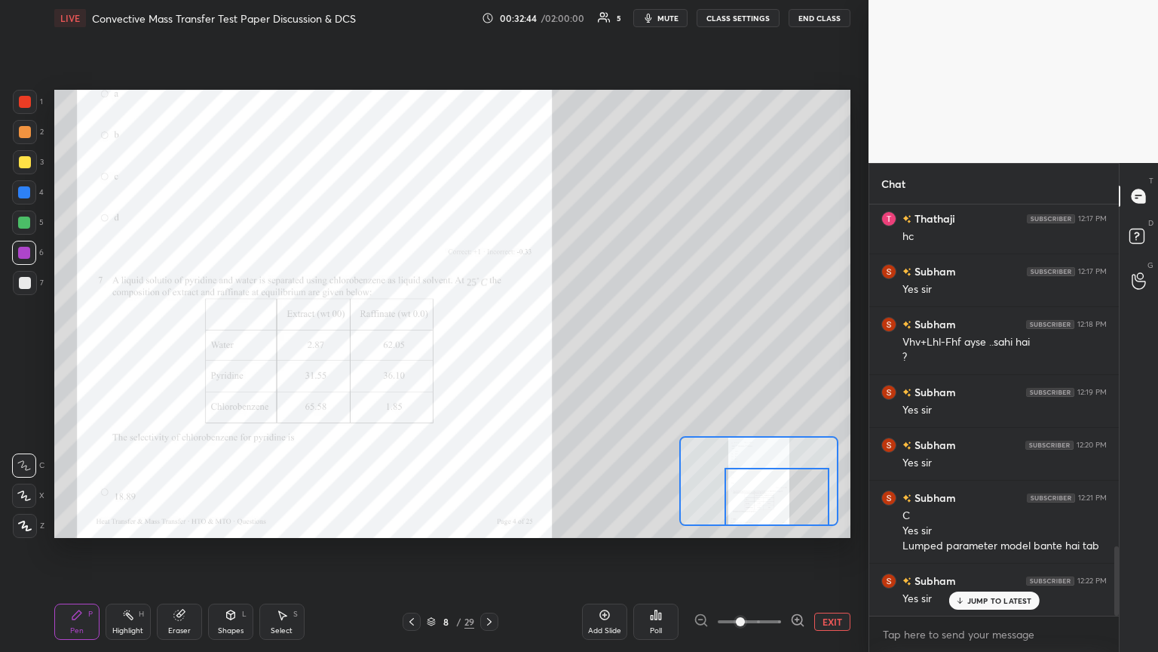
drag, startPoint x: 769, startPoint y: 501, endPoint x: 775, endPoint y: 507, distance: 8.5
click at [541, 354] on div at bounding box center [777, 497] width 104 height 58
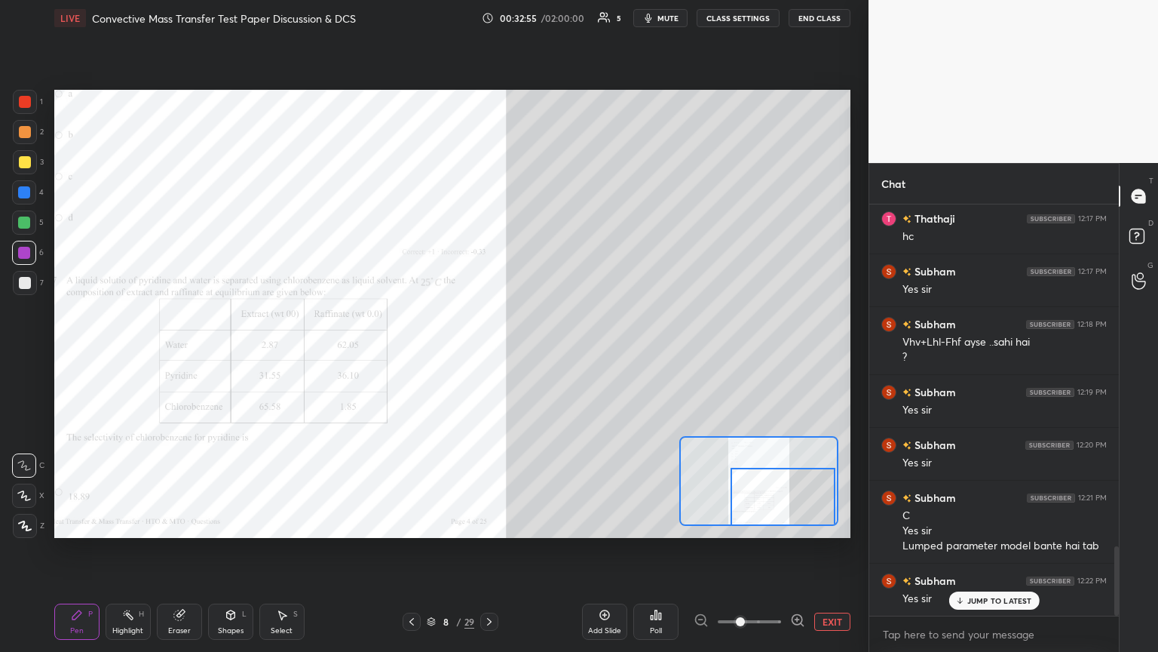
drag, startPoint x: 772, startPoint y: 496, endPoint x: 778, endPoint y: 503, distance: 9.1
click at [541, 354] on div at bounding box center [783, 497] width 104 height 58
click at [541, 354] on div "Setting up your live class Poll for secs No correct answer Start poll" at bounding box center [452, 314] width 796 height 448
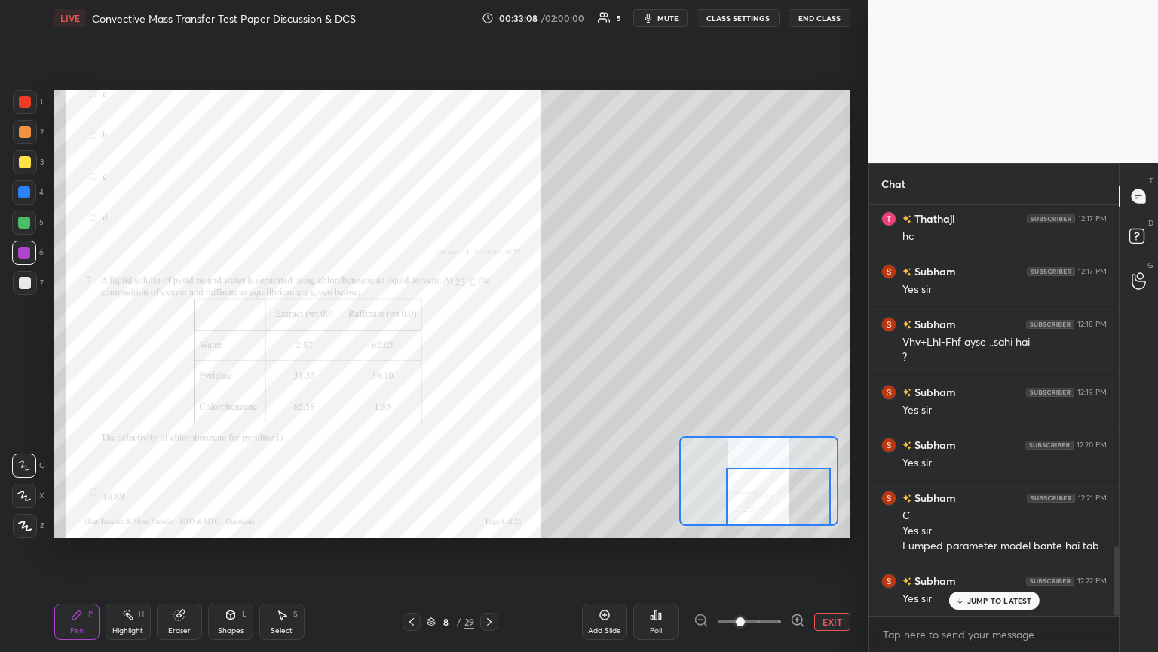
click at [541, 354] on div at bounding box center [778, 497] width 104 height 58
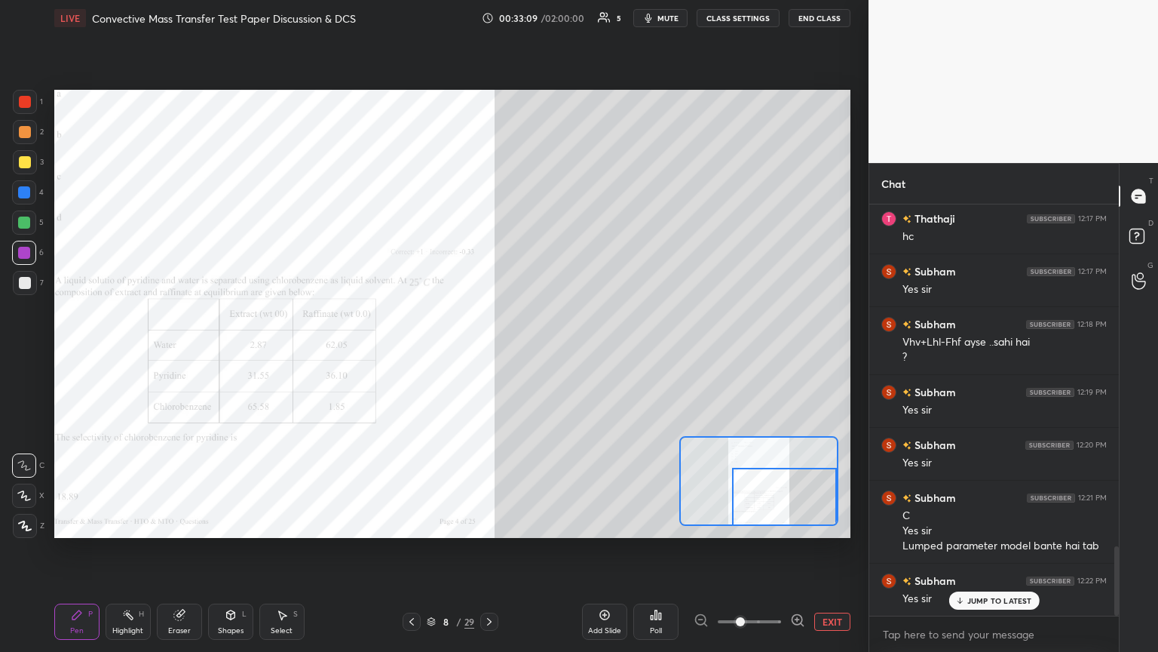
click at [541, 354] on div at bounding box center [784, 497] width 104 height 58
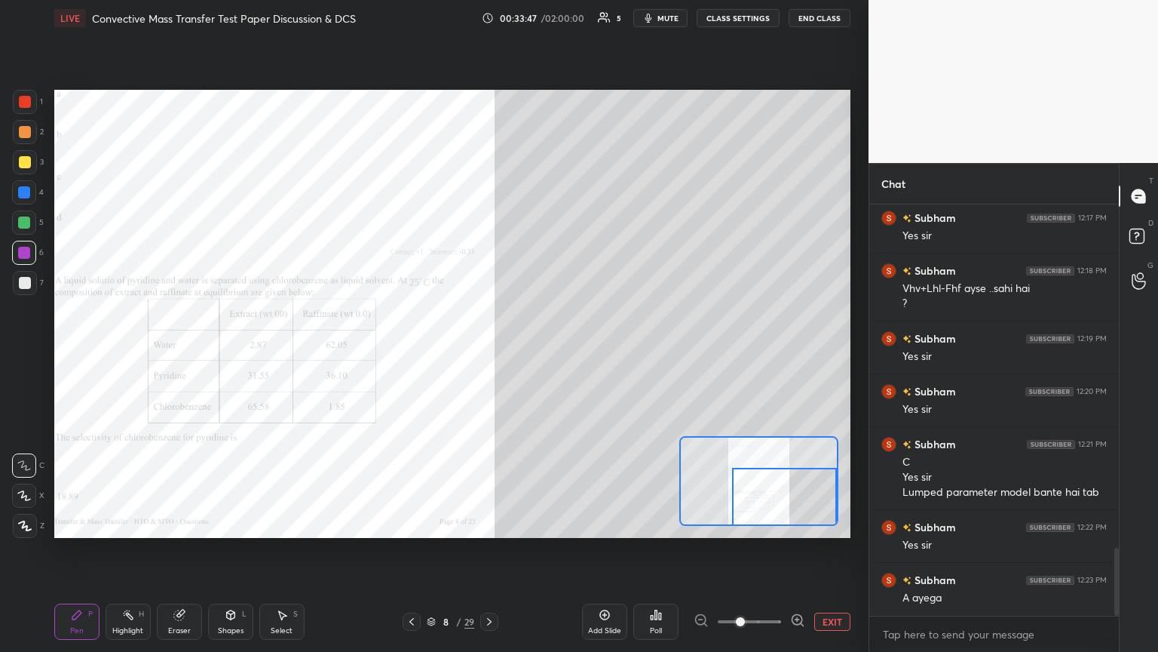
scroll to position [2130, 0]
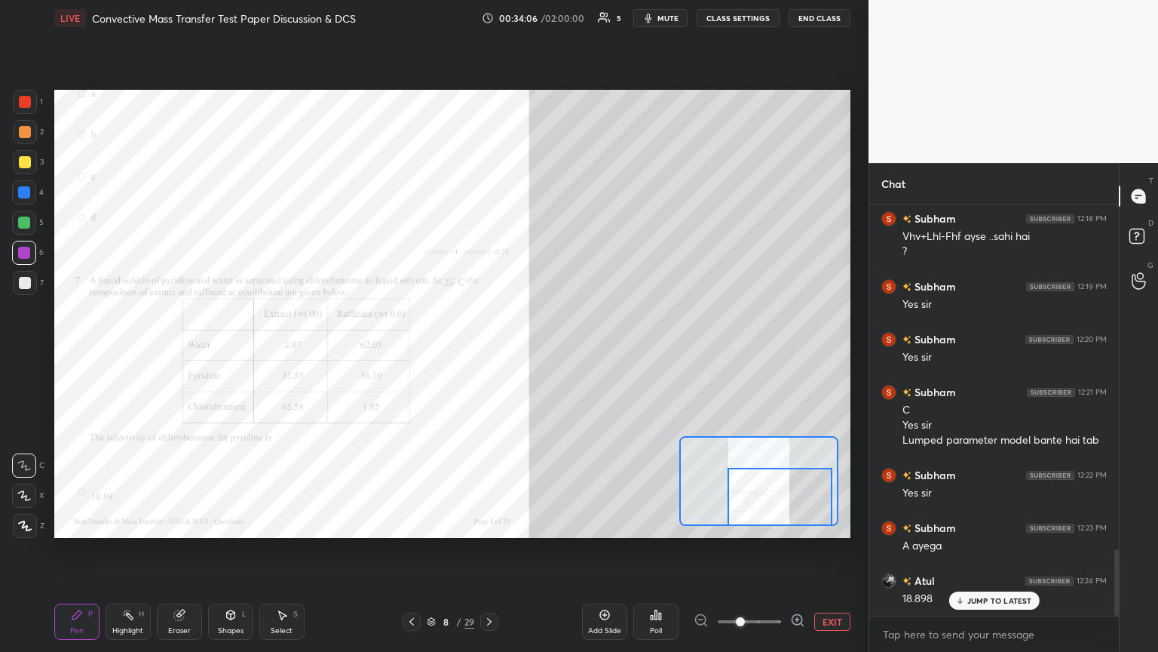
drag, startPoint x: 758, startPoint y: 508, endPoint x: 753, endPoint y: 522, distance: 14.3
click at [541, 354] on div at bounding box center [780, 497] width 104 height 58
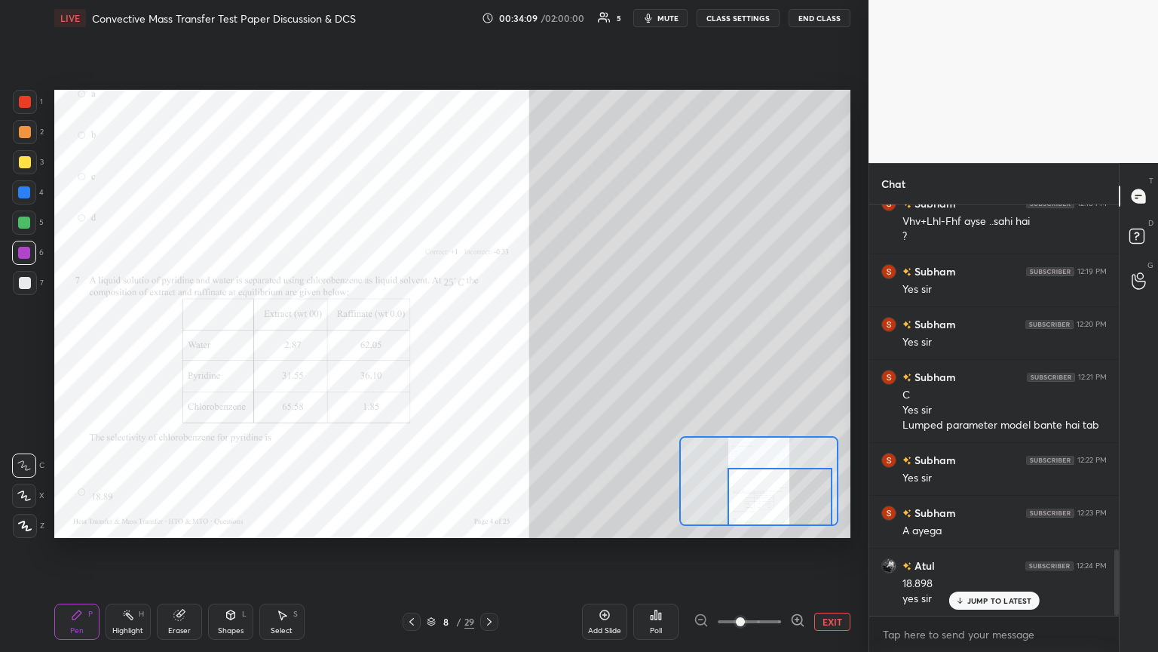
click at [486, 354] on icon at bounding box center [489, 621] width 12 height 12
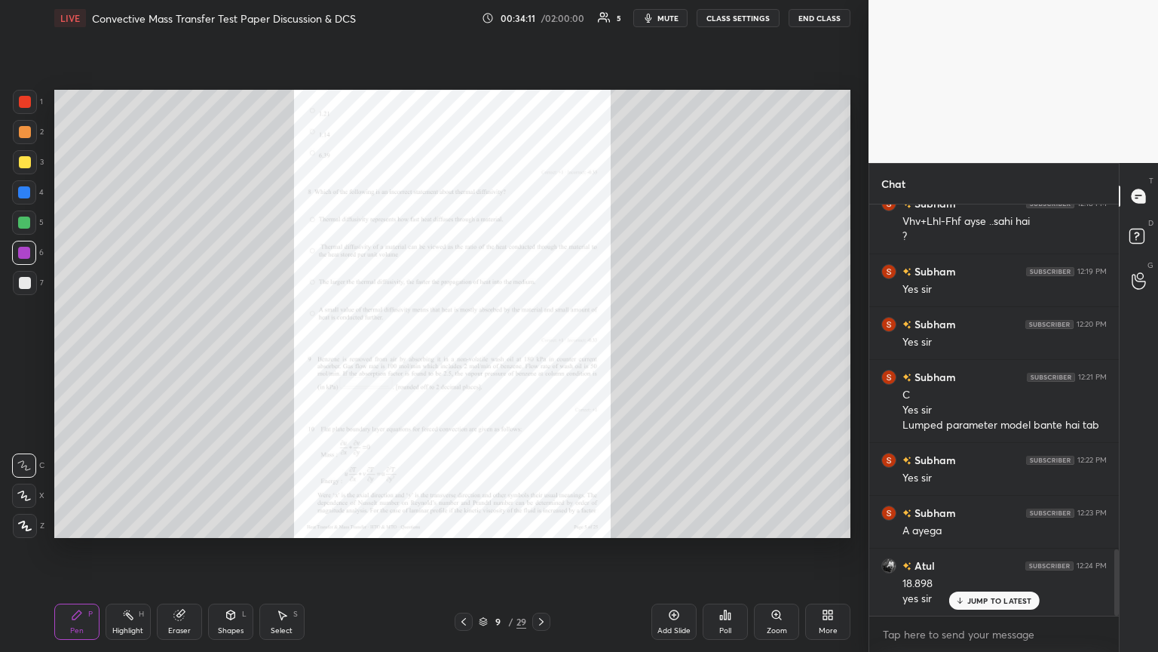
click at [541, 354] on icon at bounding box center [777, 615] width 12 height 12
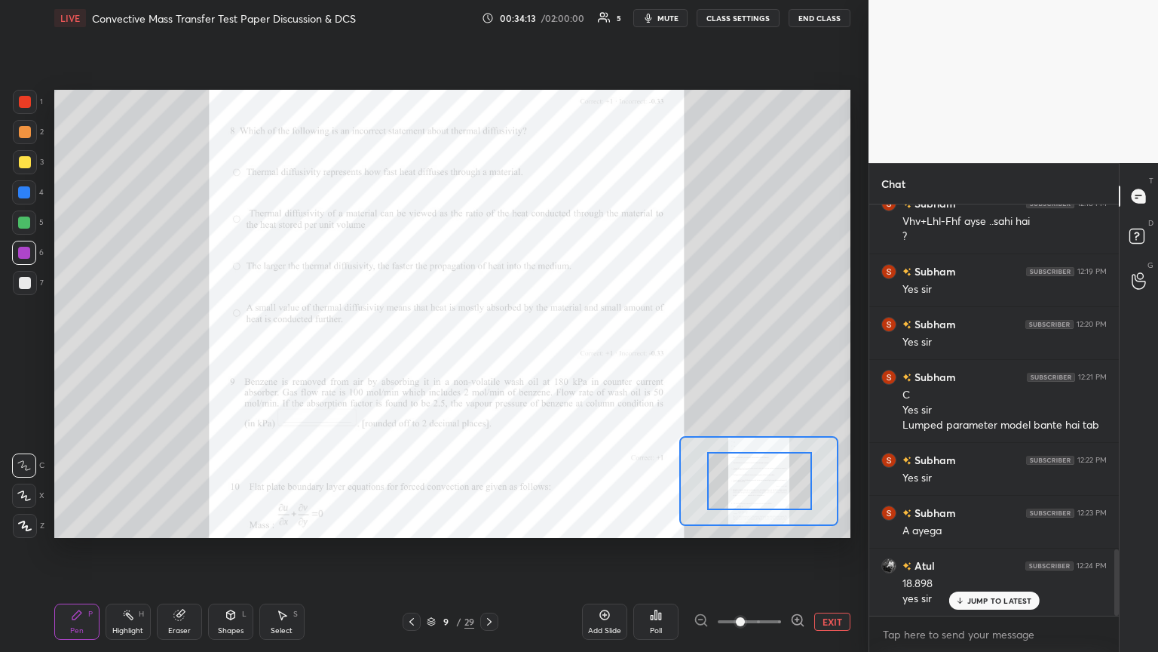
drag, startPoint x: 745, startPoint y: 501, endPoint x: 755, endPoint y: 495, distance: 11.1
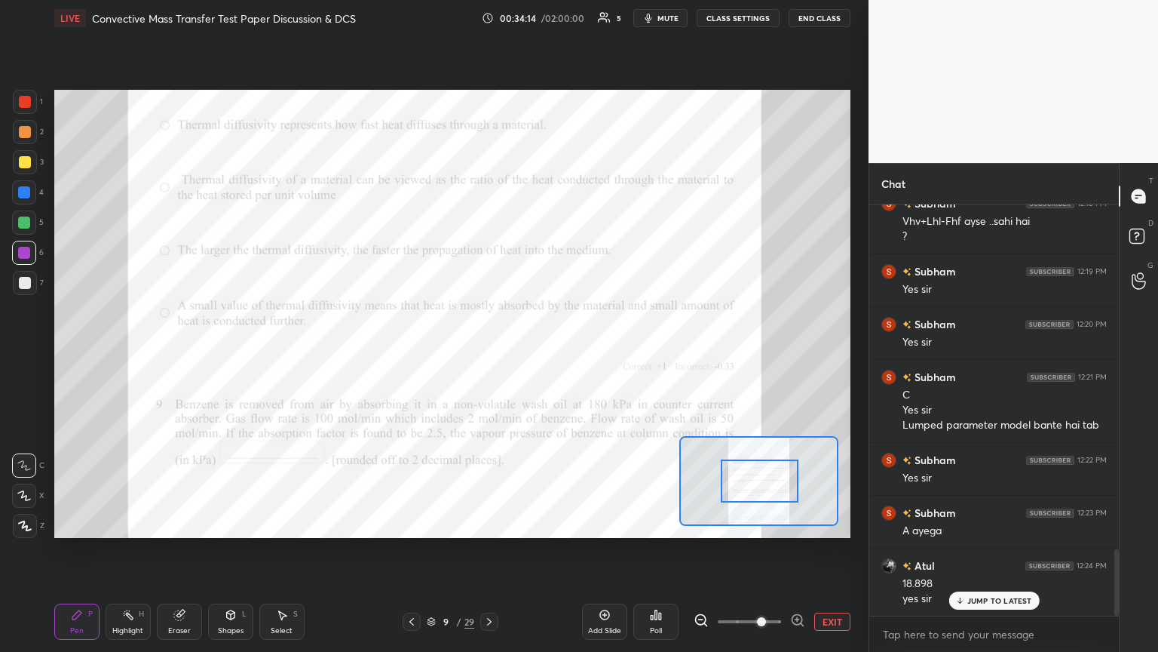
click at [541, 354] on span at bounding box center [761, 621] width 9 height 9
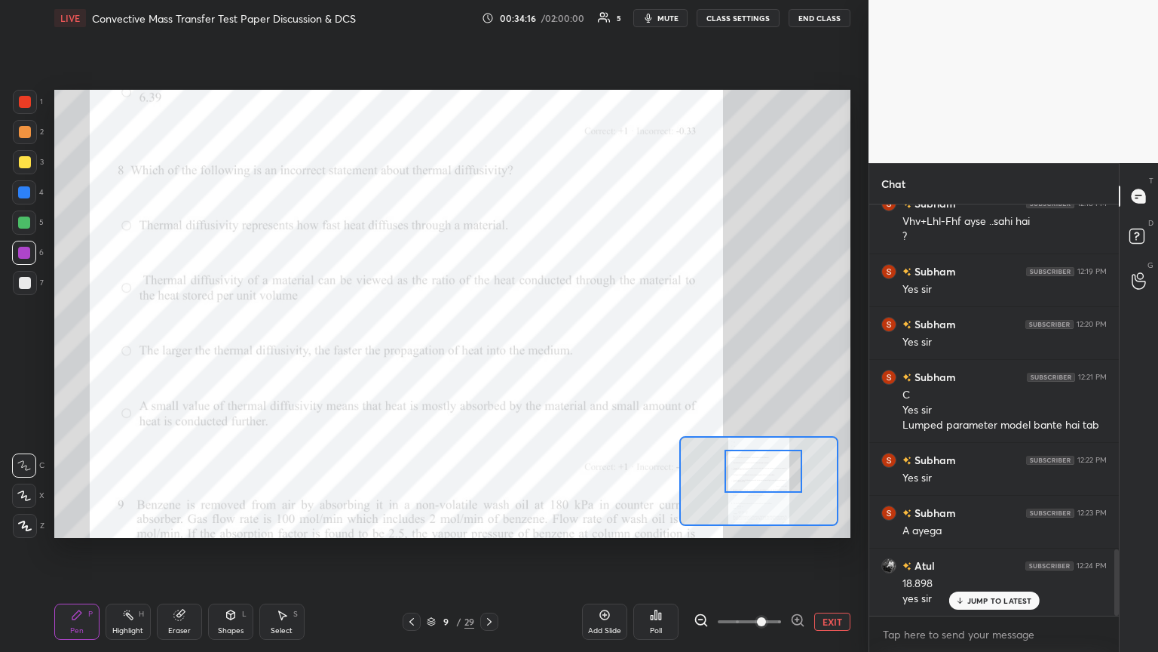
drag, startPoint x: 757, startPoint y: 483, endPoint x: 761, endPoint y: 473, distance: 10.5
click at [541, 354] on div at bounding box center [764, 470] width 78 height 43
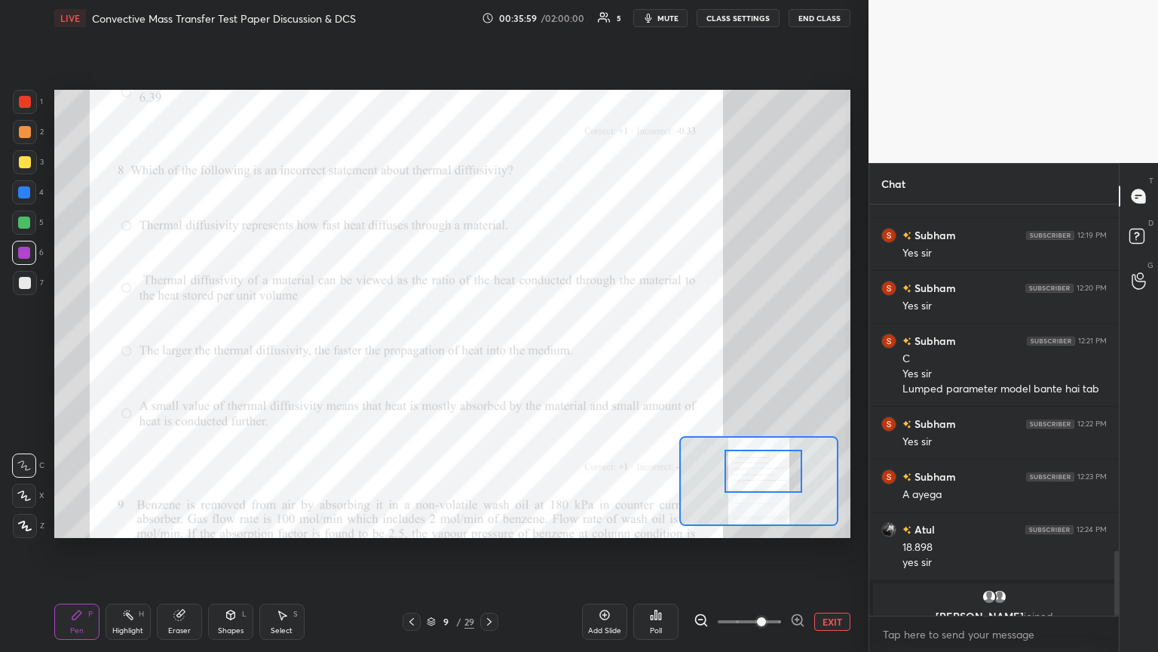
click at [431, 354] on icon at bounding box center [432, 620] width 8 height 4
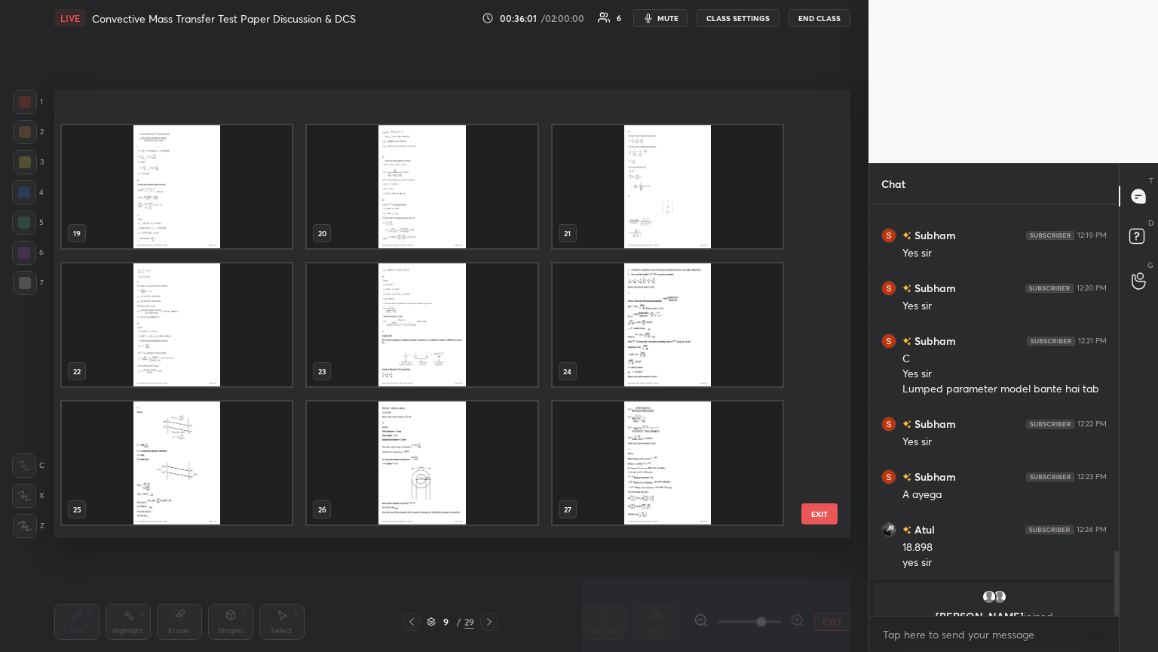
scroll to position [932, 0]
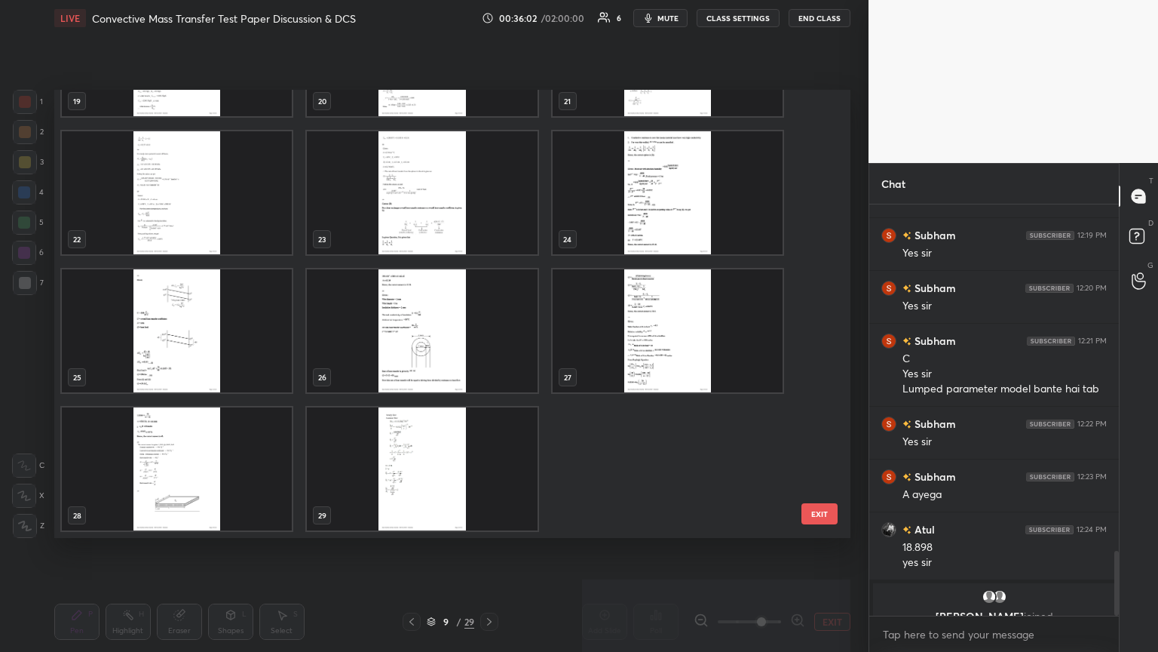
click at [406, 200] on img "grid" at bounding box center [422, 192] width 230 height 123
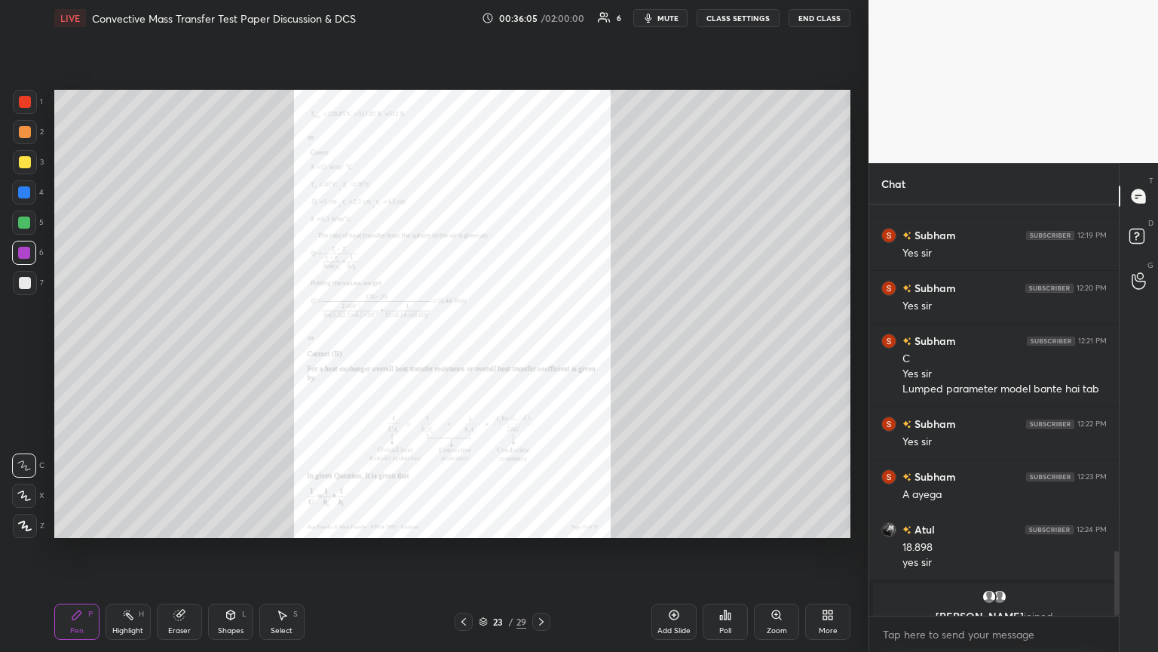
click at [462, 354] on icon at bounding box center [464, 621] width 12 height 12
click at [465, 354] on icon at bounding box center [464, 621] width 12 height 12
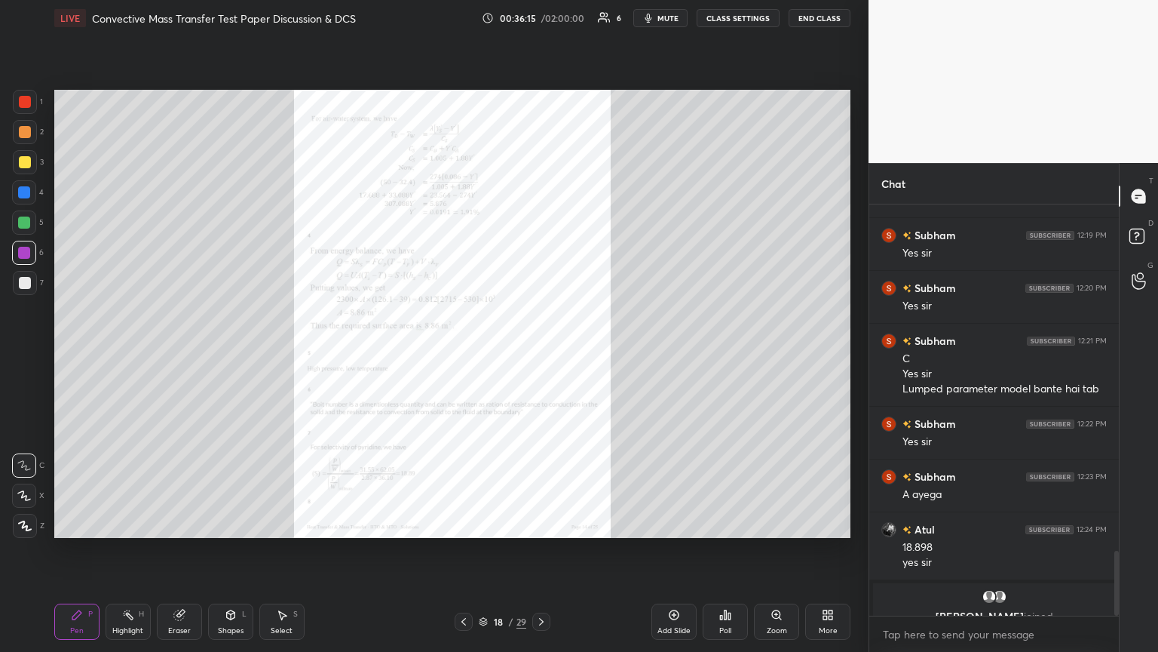
click at [540, 354] on icon at bounding box center [541, 621] width 12 height 12
click at [462, 354] on icon at bounding box center [464, 621] width 12 height 12
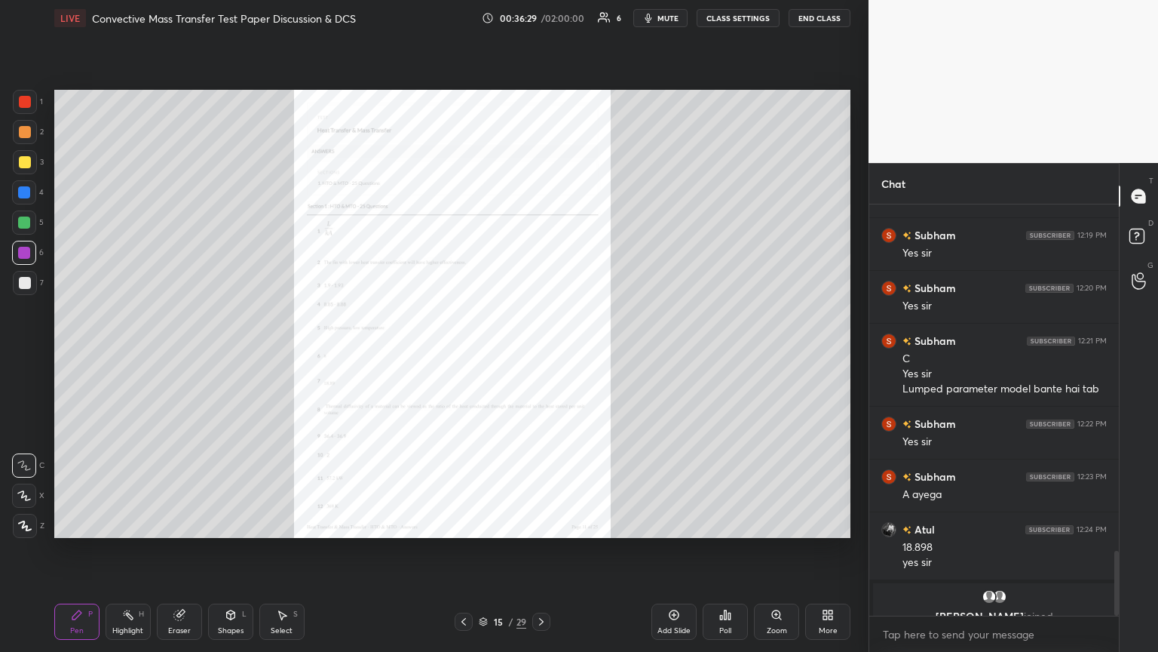
click at [541, 354] on div "Zoom" at bounding box center [776, 621] width 45 height 36
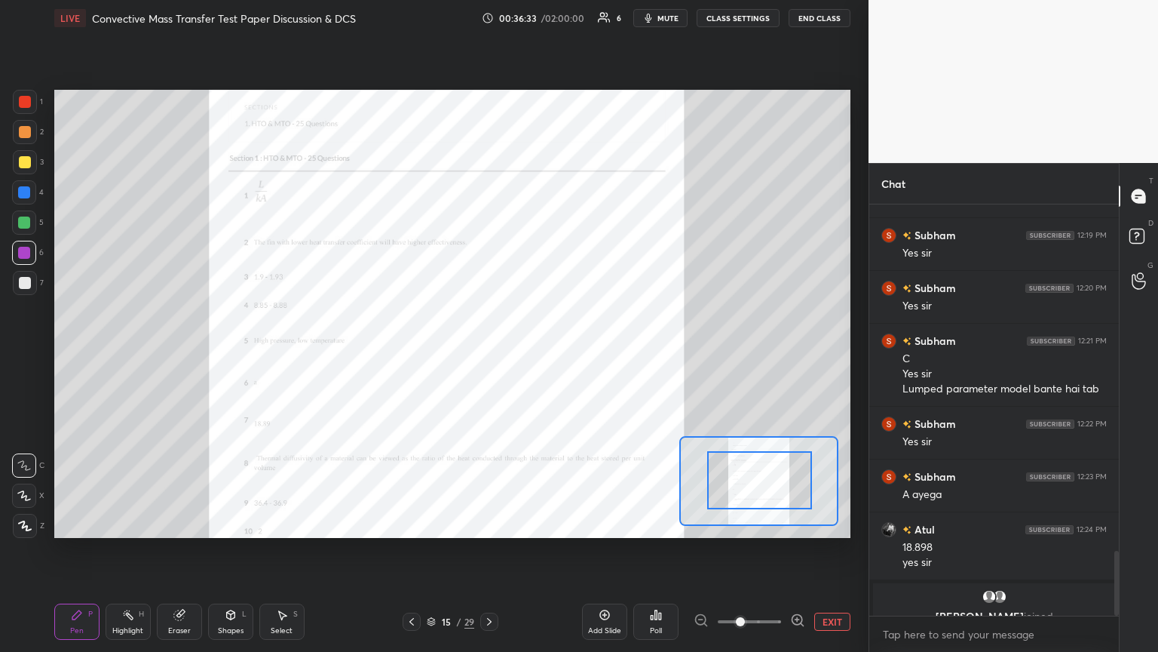
drag, startPoint x: 754, startPoint y: 476, endPoint x: 771, endPoint y: 498, distance: 27.5
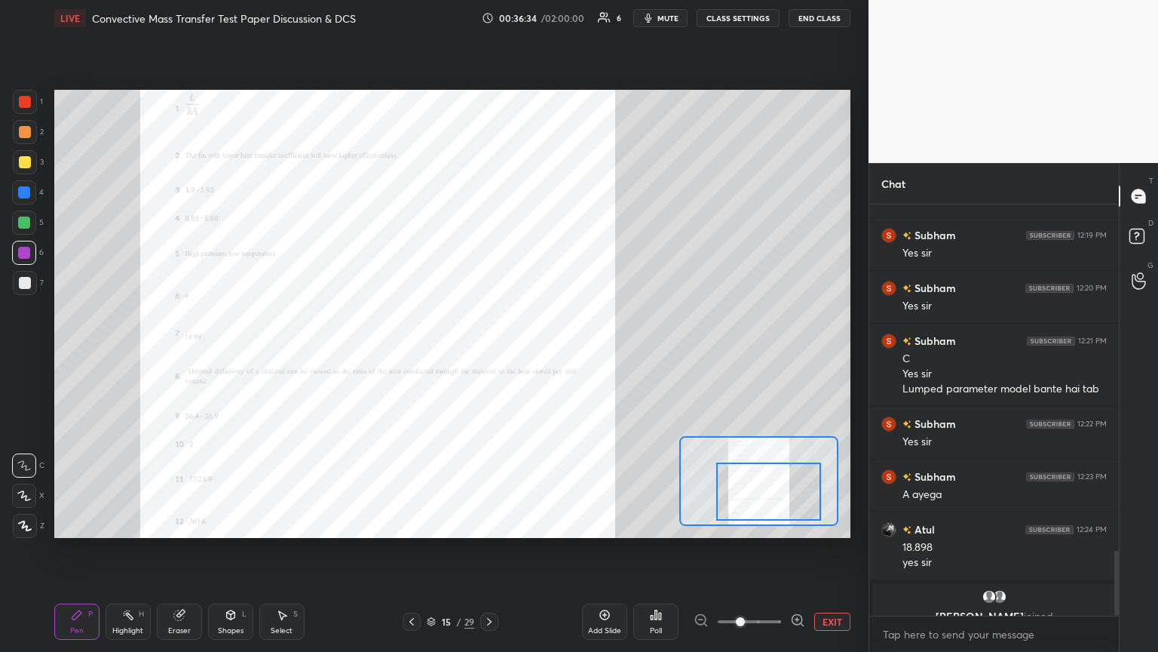
drag, startPoint x: 769, startPoint y: 489, endPoint x: 778, endPoint y: 500, distance: 14.5
click at [541, 354] on div at bounding box center [768, 491] width 104 height 58
click at [410, 354] on icon at bounding box center [412, 621] width 12 height 12
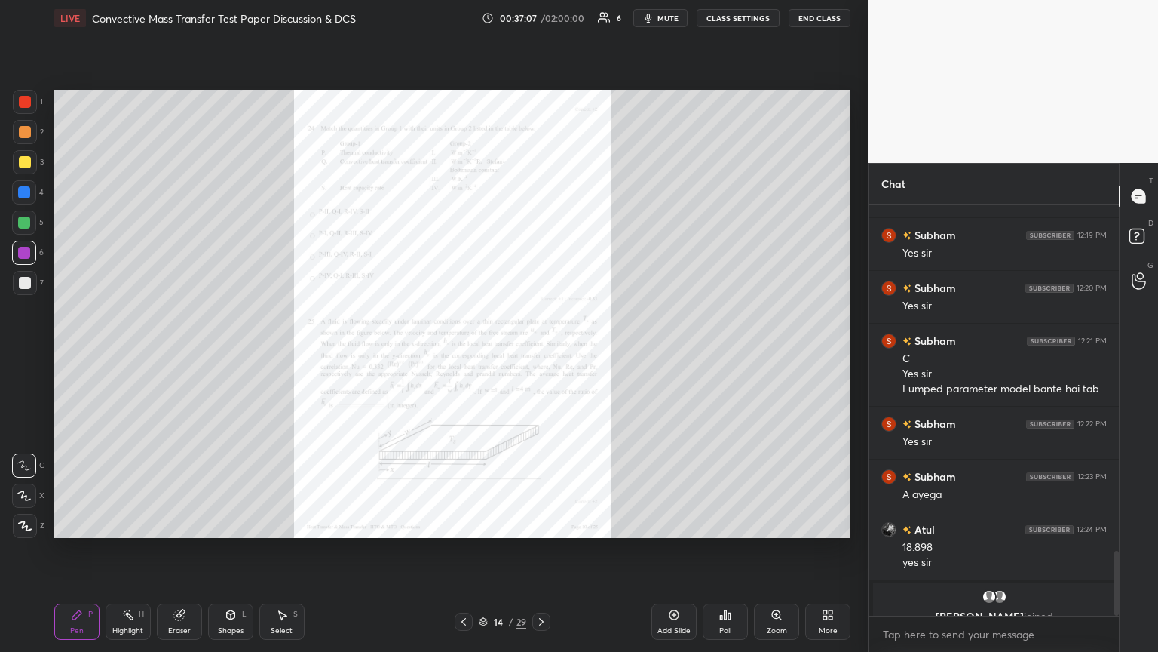
click at [465, 354] on icon at bounding box center [464, 621] width 12 height 12
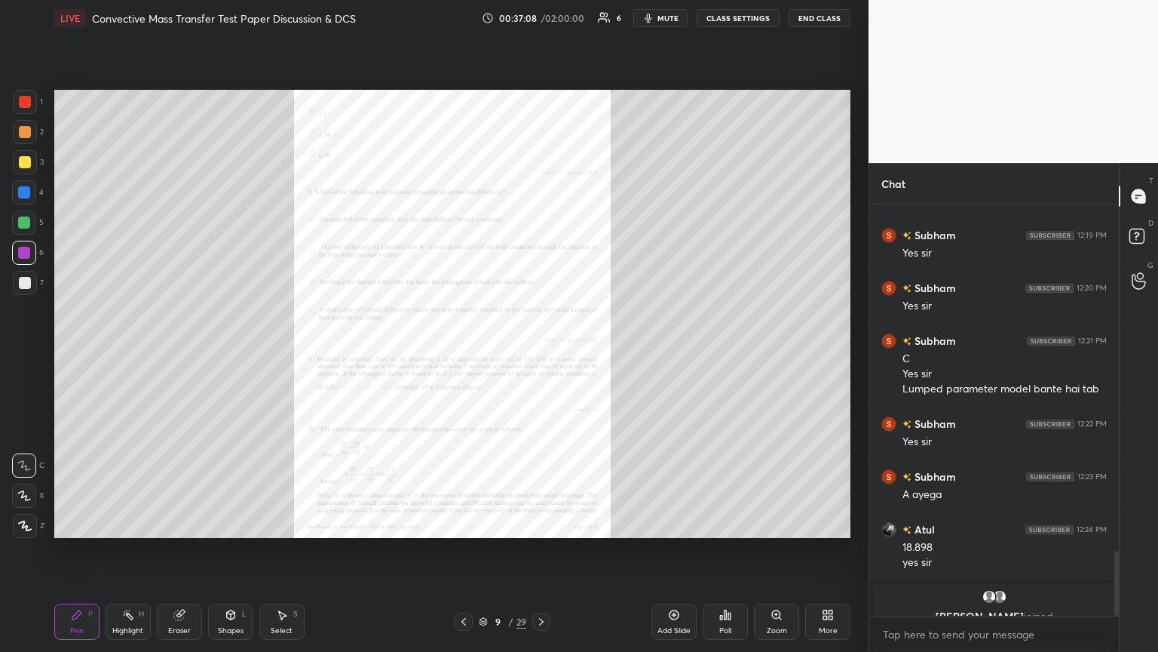
click at [465, 354] on icon at bounding box center [464, 621] width 12 height 12
click at [538, 354] on icon at bounding box center [541, 621] width 12 height 12
click at [541, 354] on icon at bounding box center [776, 614] width 8 height 8
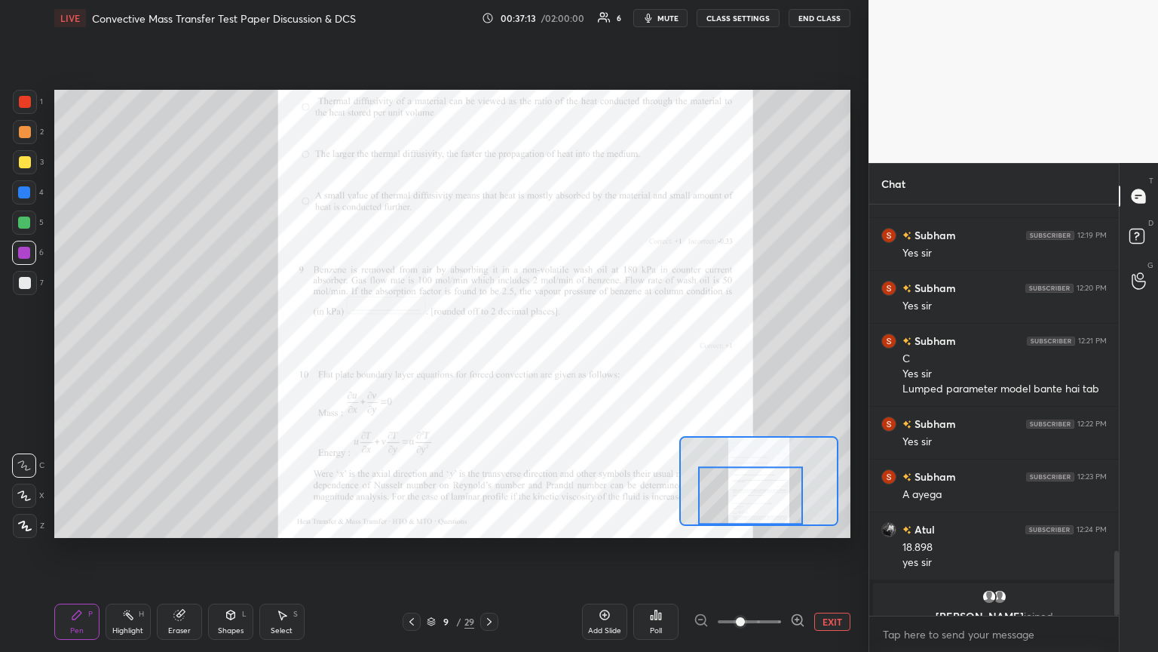
click at [541, 354] on div at bounding box center [750, 496] width 104 height 58
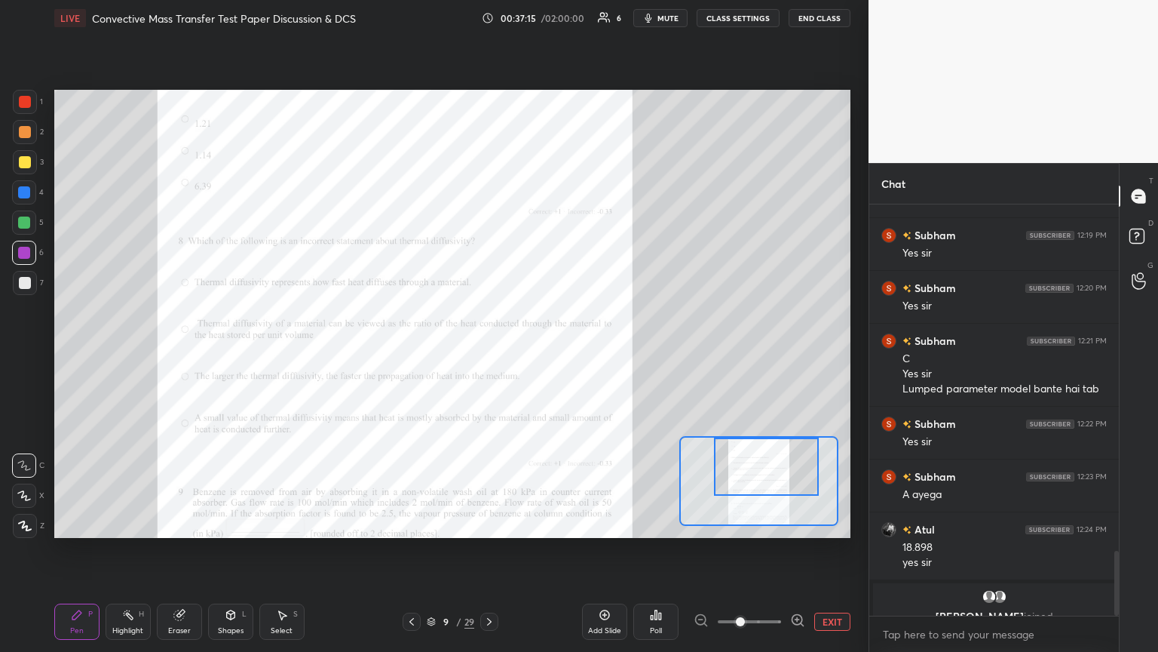
drag, startPoint x: 750, startPoint y: 499, endPoint x: 766, endPoint y: 455, distance: 46.8
click at [541, 354] on div at bounding box center [766, 466] width 104 height 58
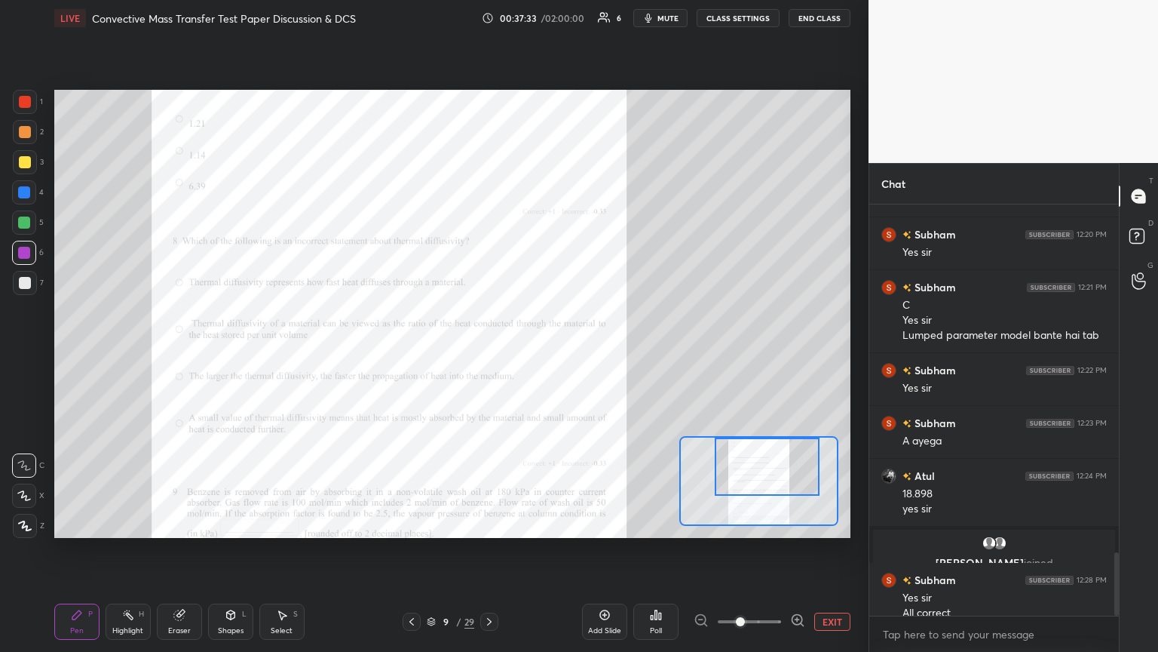
scroll to position [2250, 0]
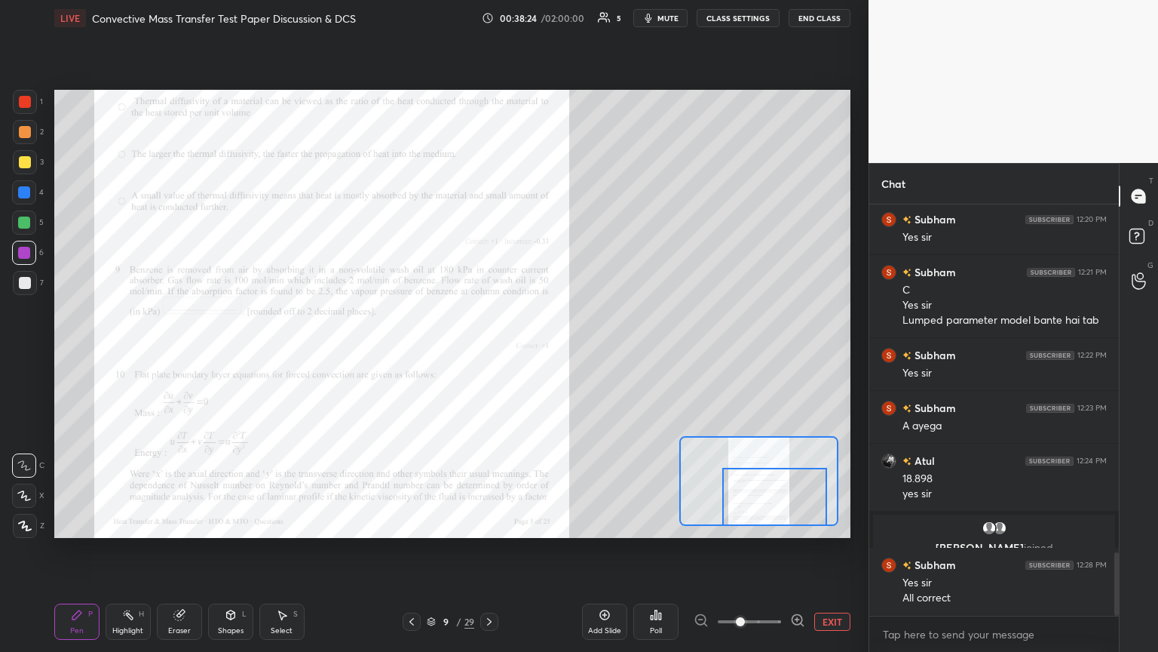
drag, startPoint x: 750, startPoint y: 471, endPoint x: 758, endPoint y: 512, distance: 42.2
click at [541, 354] on div at bounding box center [774, 497] width 104 height 58
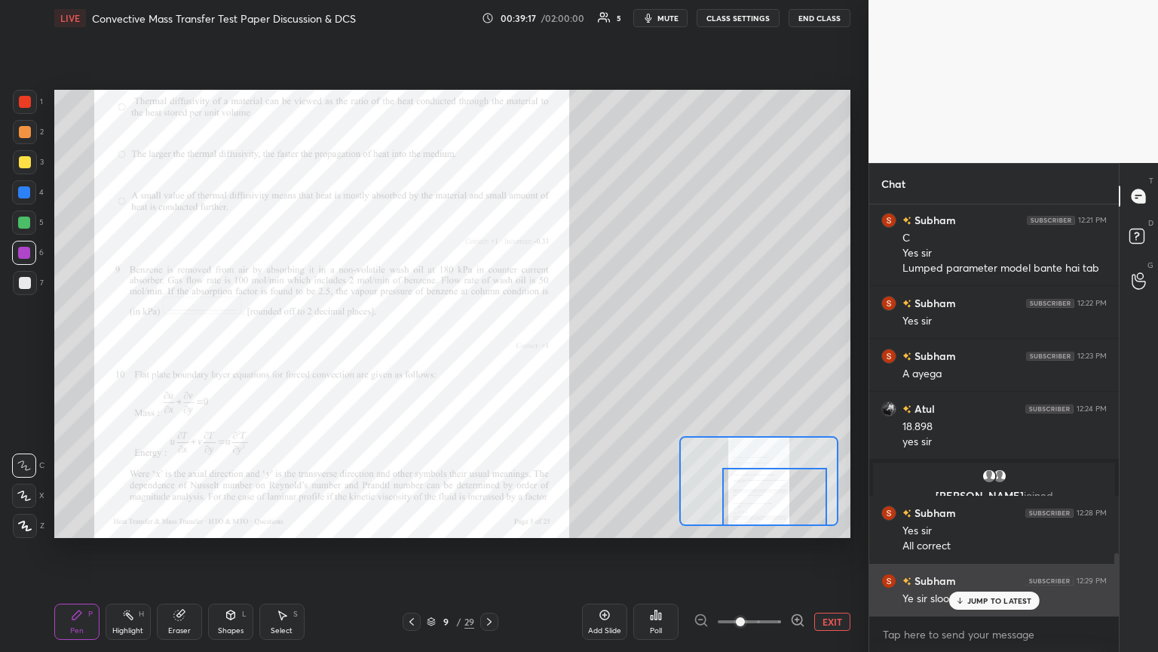
click at [541, 354] on div "JUMP TO LATEST" at bounding box center [994, 600] width 90 height 18
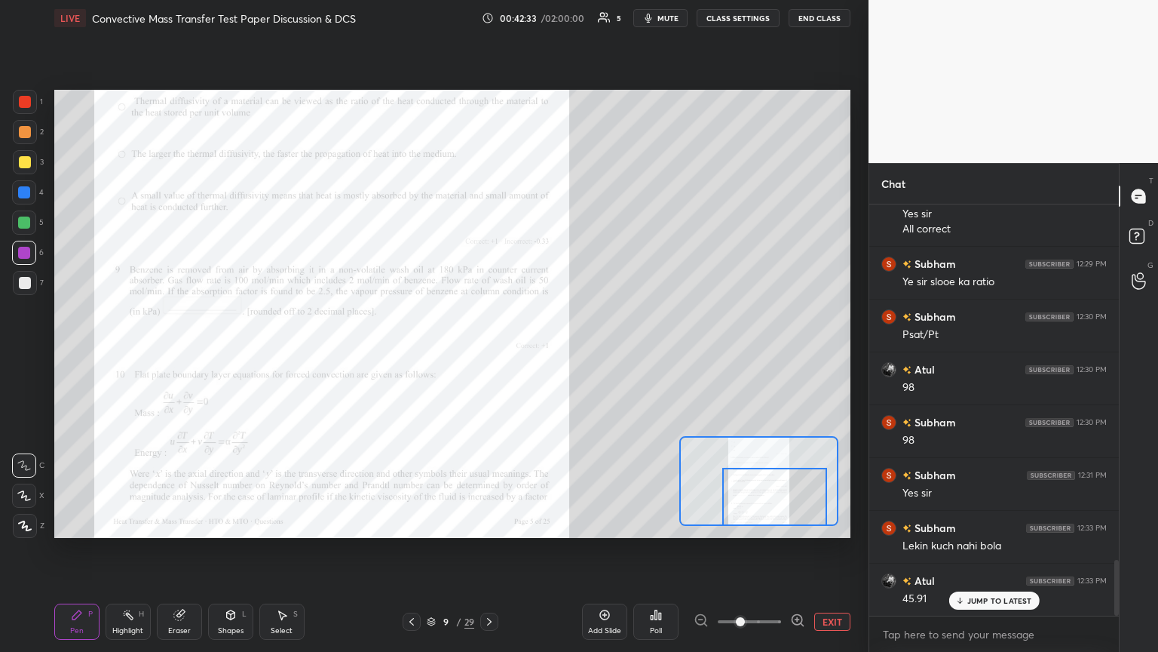
scroll to position [2672, 0]
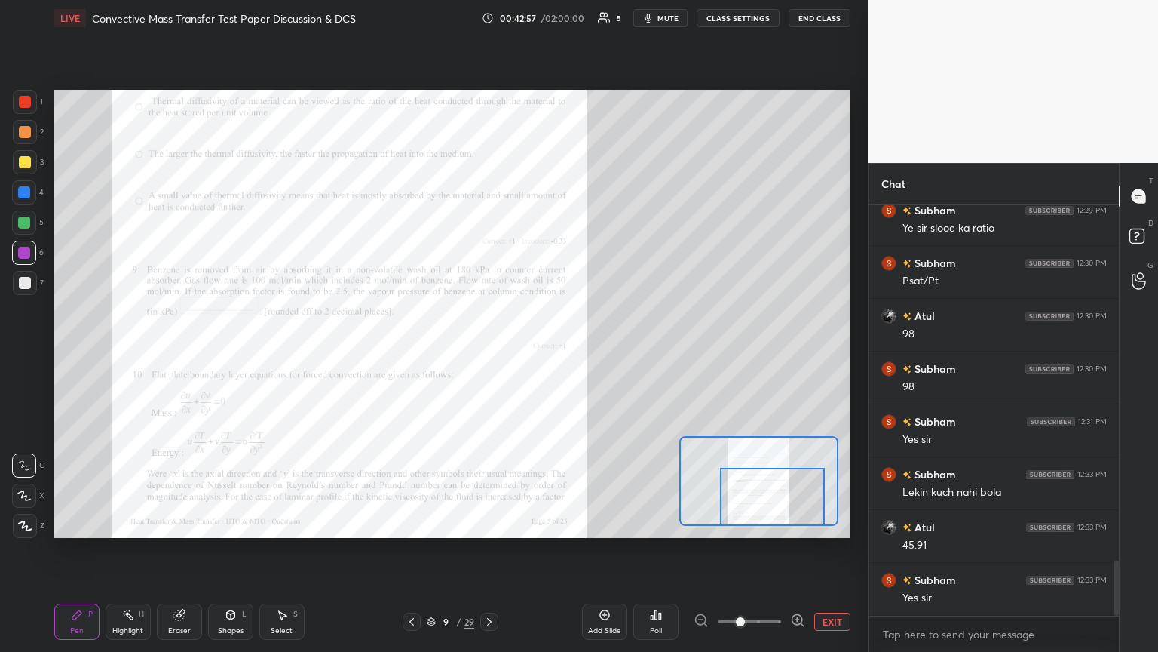
drag, startPoint x: 748, startPoint y: 485, endPoint x: 743, endPoint y: 497, distance: 13.2
click at [541, 354] on div at bounding box center [772, 497] width 104 height 58
click at [487, 354] on icon at bounding box center [489, 621] width 12 height 12
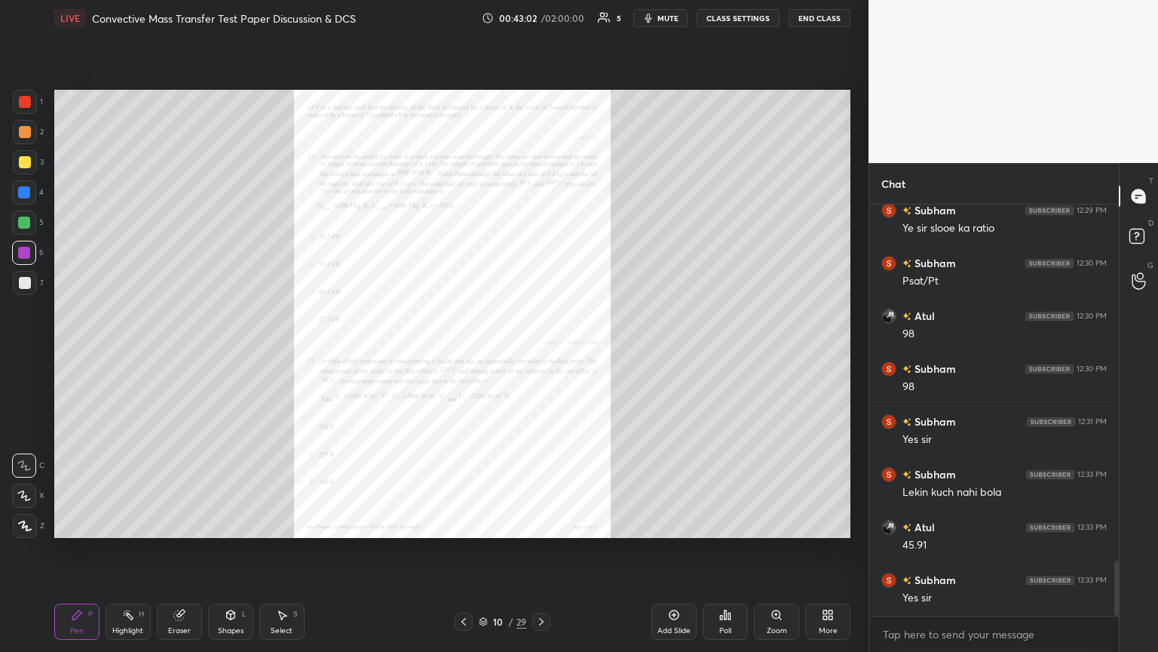
scroll to position [2687, 0]
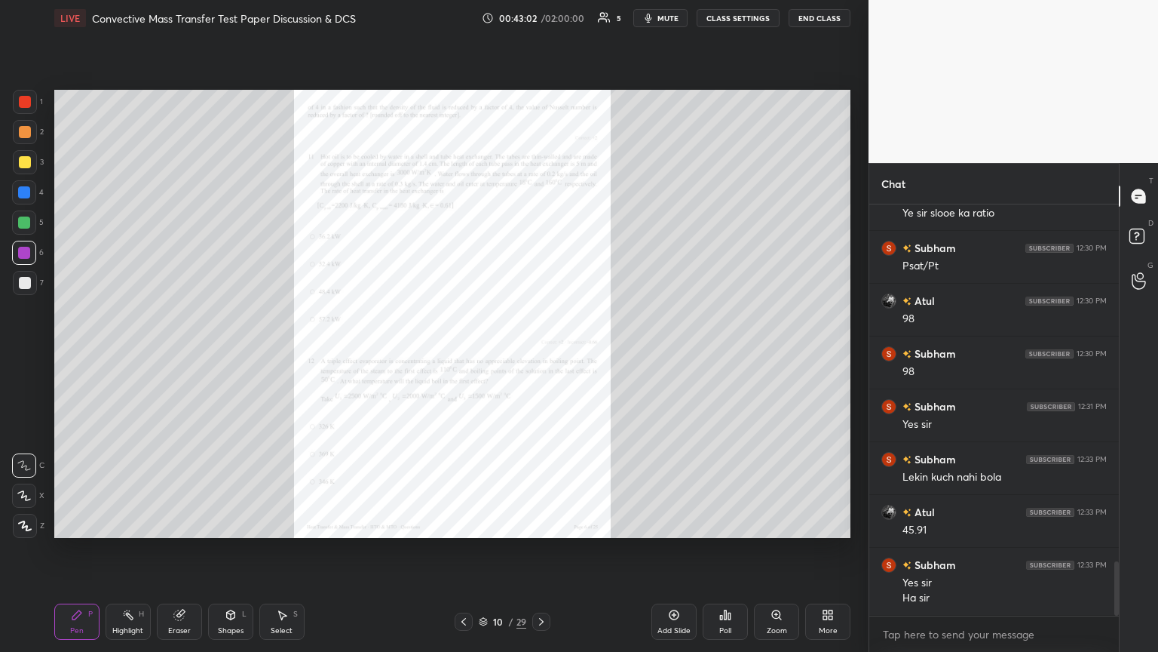
click at [467, 354] on icon at bounding box center [464, 621] width 12 height 12
click at [541, 354] on div "Zoom" at bounding box center [776, 621] width 45 height 36
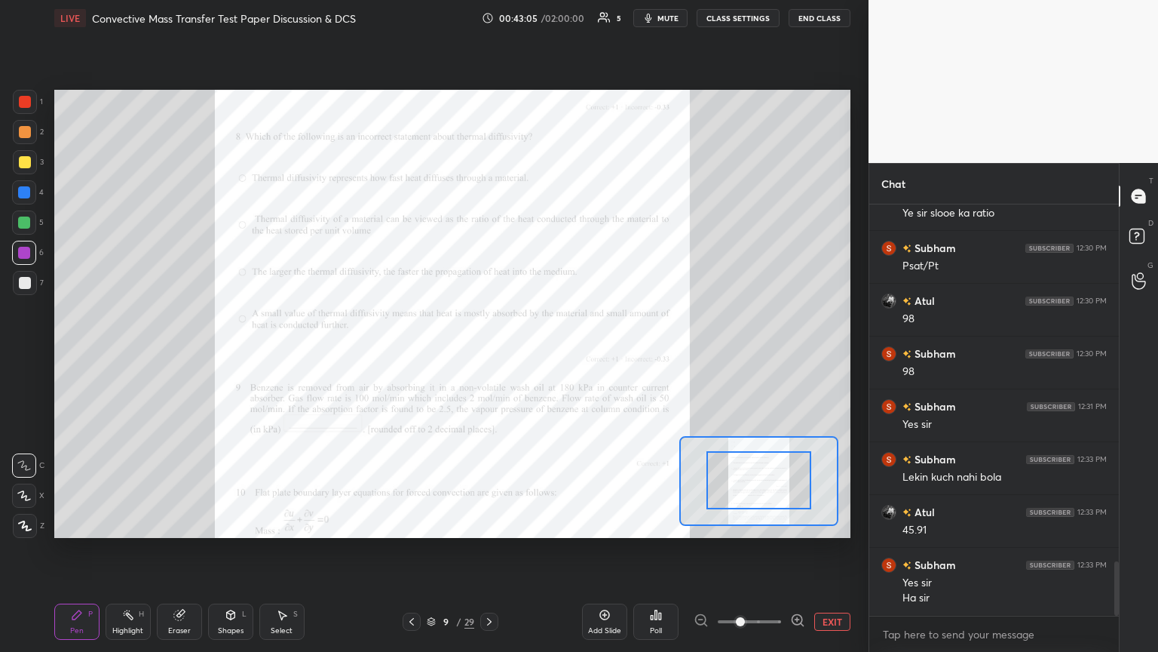
drag, startPoint x: 734, startPoint y: 478, endPoint x: 747, endPoint y: 492, distance: 19.7
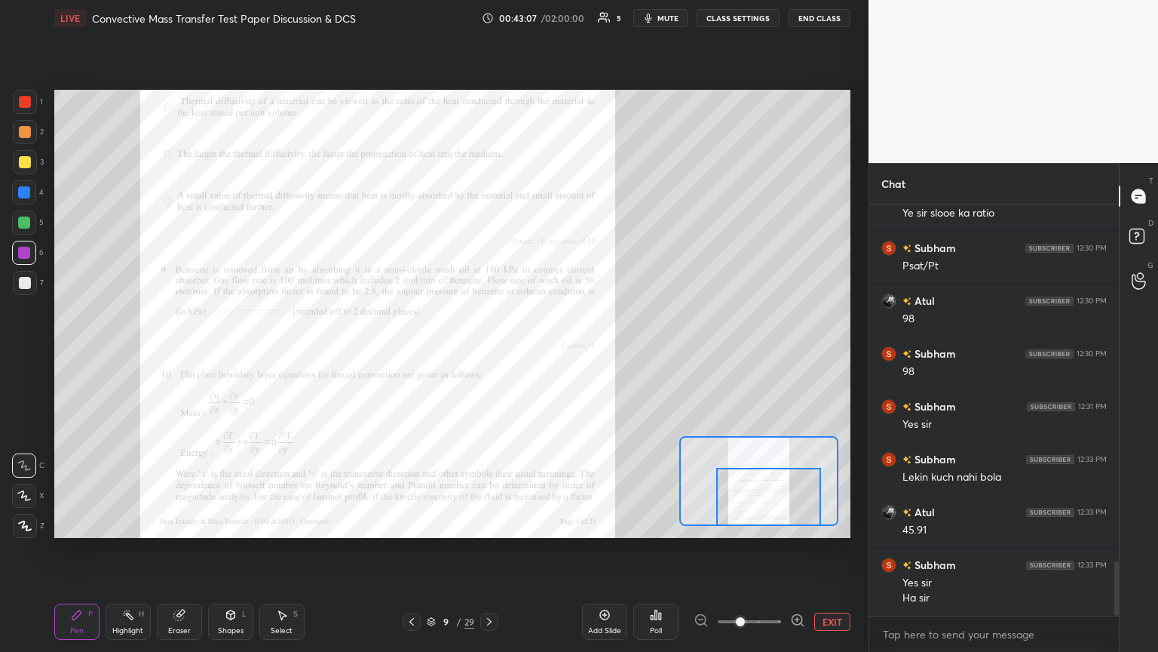
click at [541, 354] on div "Setting up your live class Poll for secs No correct answer Start poll" at bounding box center [452, 314] width 796 height 448
click at [492, 354] on icon at bounding box center [489, 621] width 12 height 12
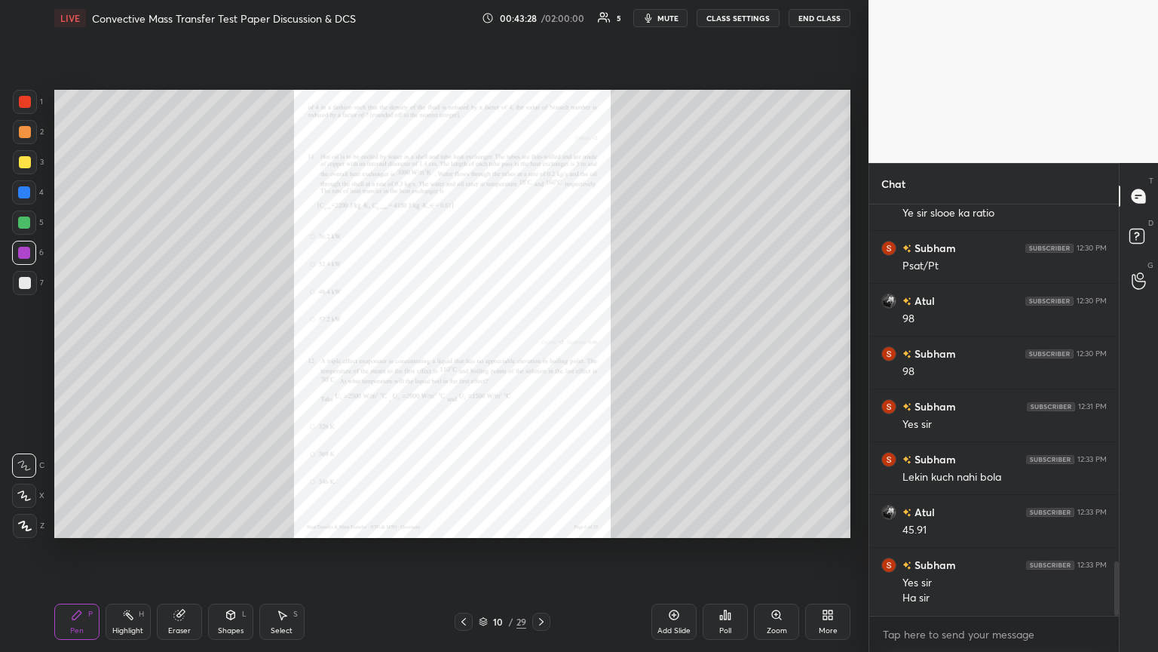
click at [541, 354] on div "Zoom" at bounding box center [776, 621] width 45 height 36
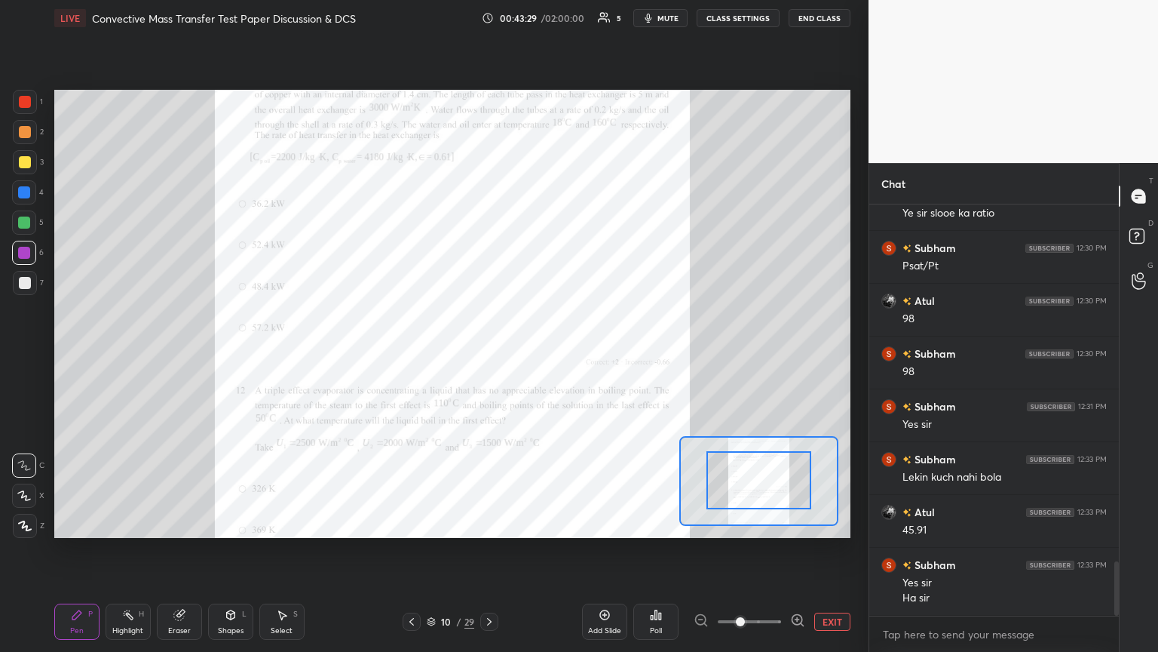
drag, startPoint x: 761, startPoint y: 498, endPoint x: 772, endPoint y: 487, distance: 15.5
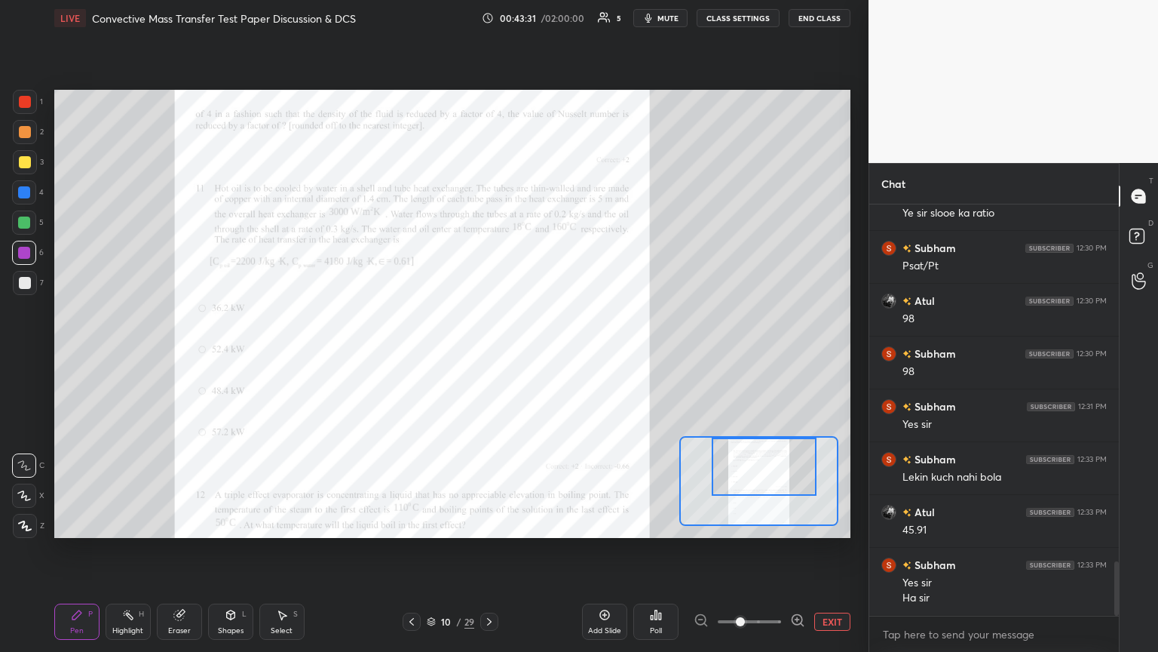
drag, startPoint x: 775, startPoint y: 486, endPoint x: 778, endPoint y: 466, distance: 20.6
click at [541, 354] on div at bounding box center [764, 466] width 104 height 58
click at [412, 354] on icon at bounding box center [412, 621] width 12 height 12
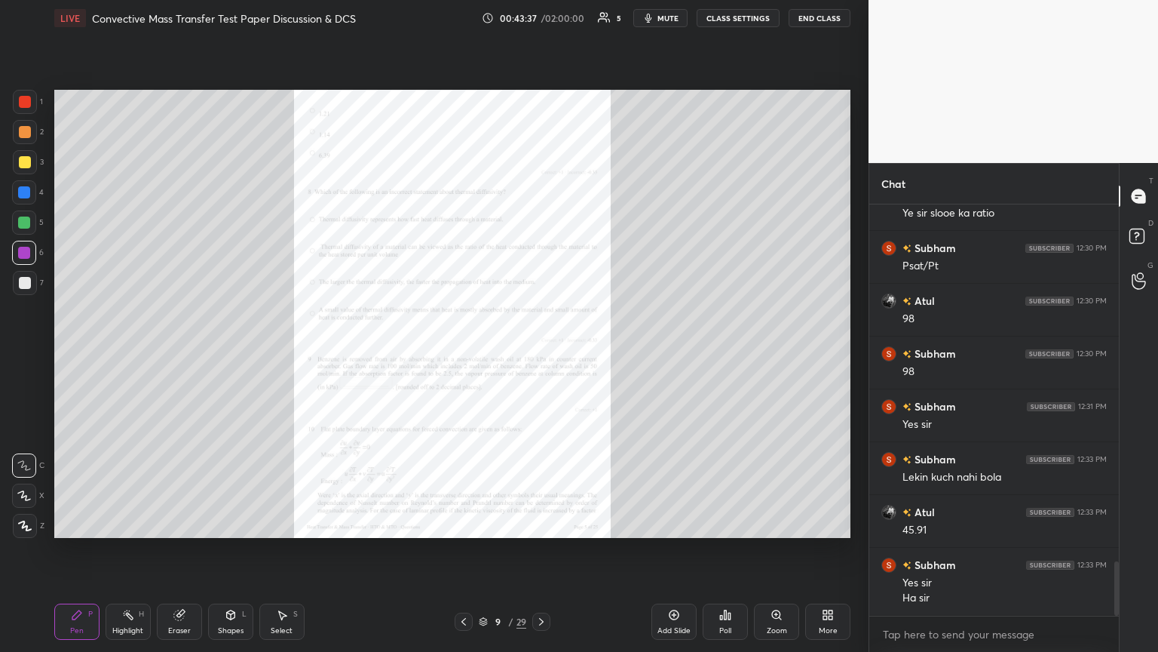
click at [541, 354] on icon at bounding box center [777, 615] width 12 height 12
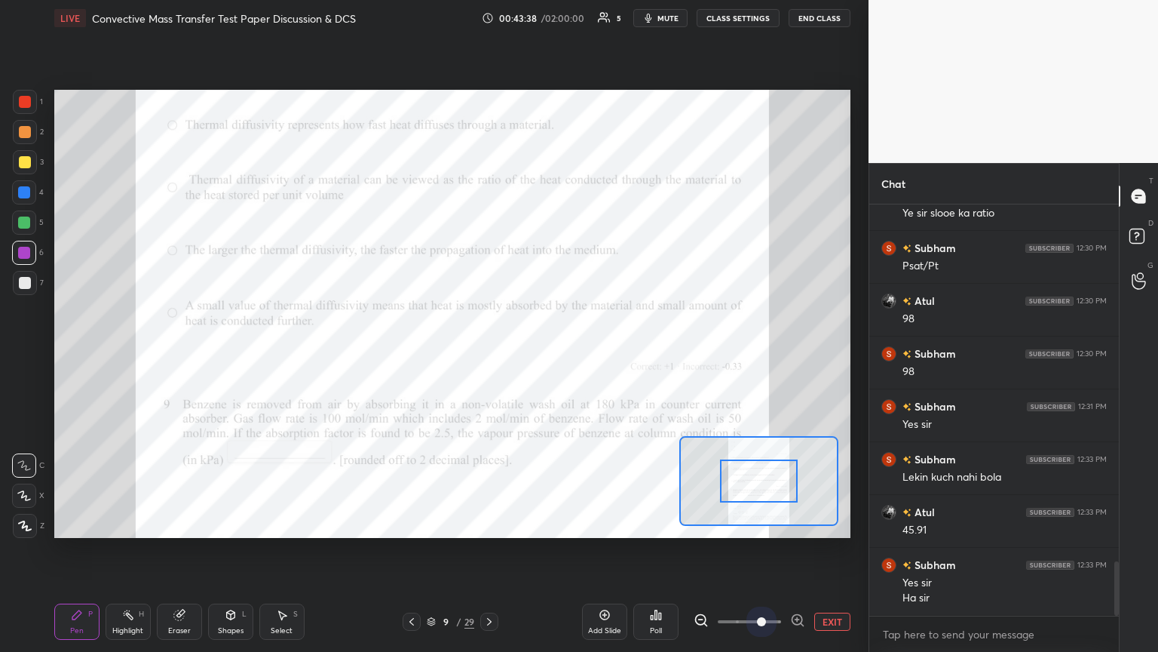
click at [541, 354] on span at bounding box center [749, 621] width 63 height 23
drag, startPoint x: 772, startPoint y: 486, endPoint x: 784, endPoint y: 506, distance: 23.7
click at [541, 354] on div at bounding box center [759, 480] width 78 height 43
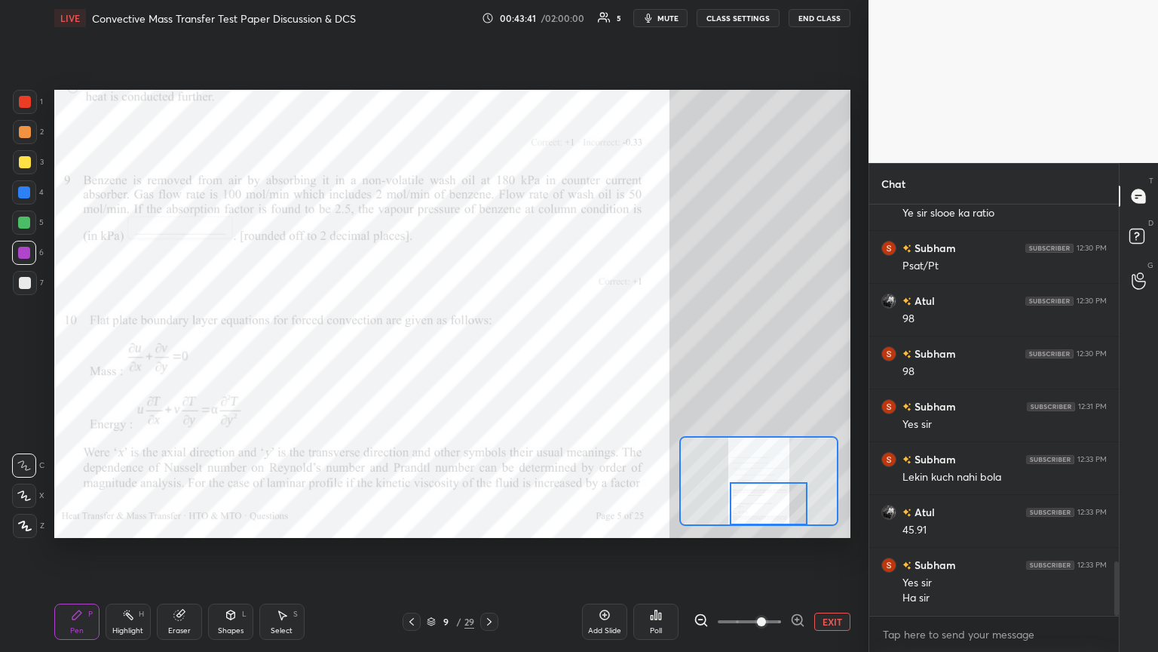
drag, startPoint x: 781, startPoint y: 504, endPoint x: 779, endPoint y: 540, distance: 36.3
click at [541, 354] on div "Setting up your live class Poll for secs No correct answer Start poll" at bounding box center [452, 313] width 808 height 555
click at [489, 354] on icon at bounding box center [489, 621] width 12 height 12
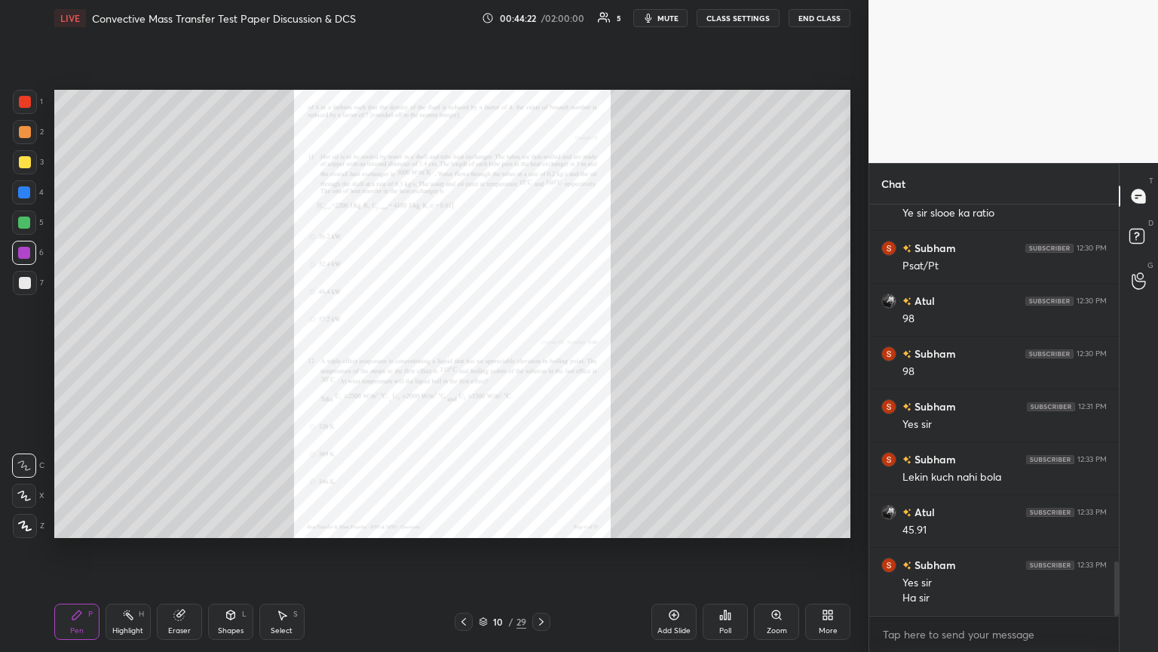
click at [462, 354] on icon at bounding box center [464, 621] width 12 height 12
click at [541, 354] on icon at bounding box center [541, 621] width 12 height 12
click at [27, 251] on div at bounding box center [24, 253] width 12 height 12
click at [24, 107] on div at bounding box center [25, 102] width 12 height 12
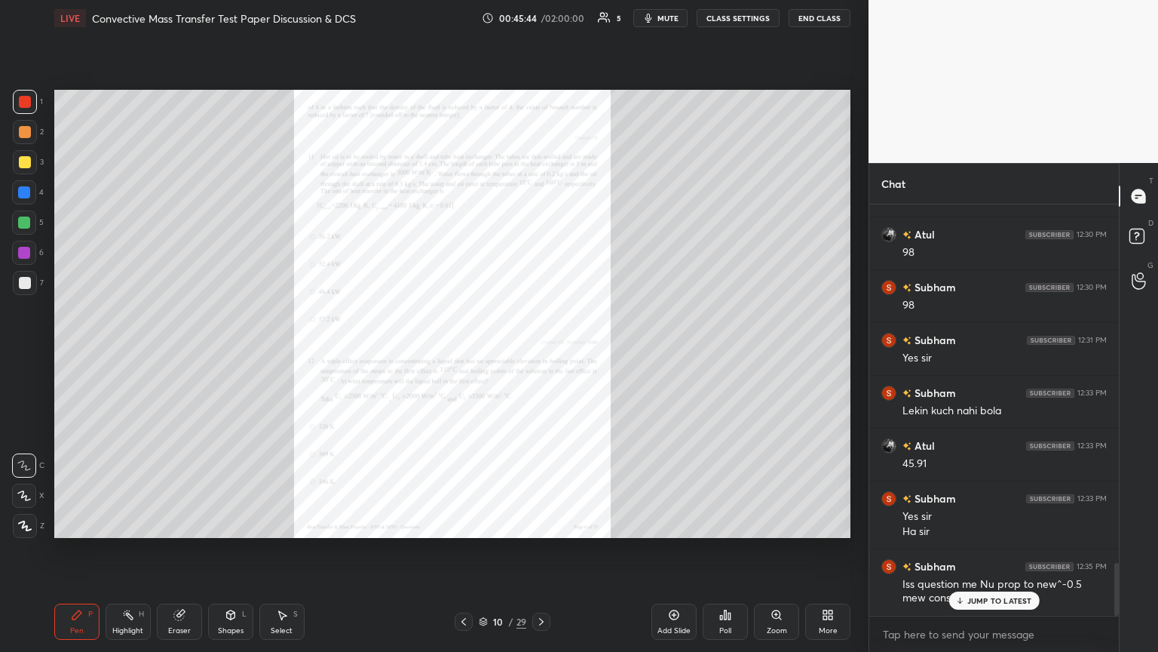
scroll to position [2805, 0]
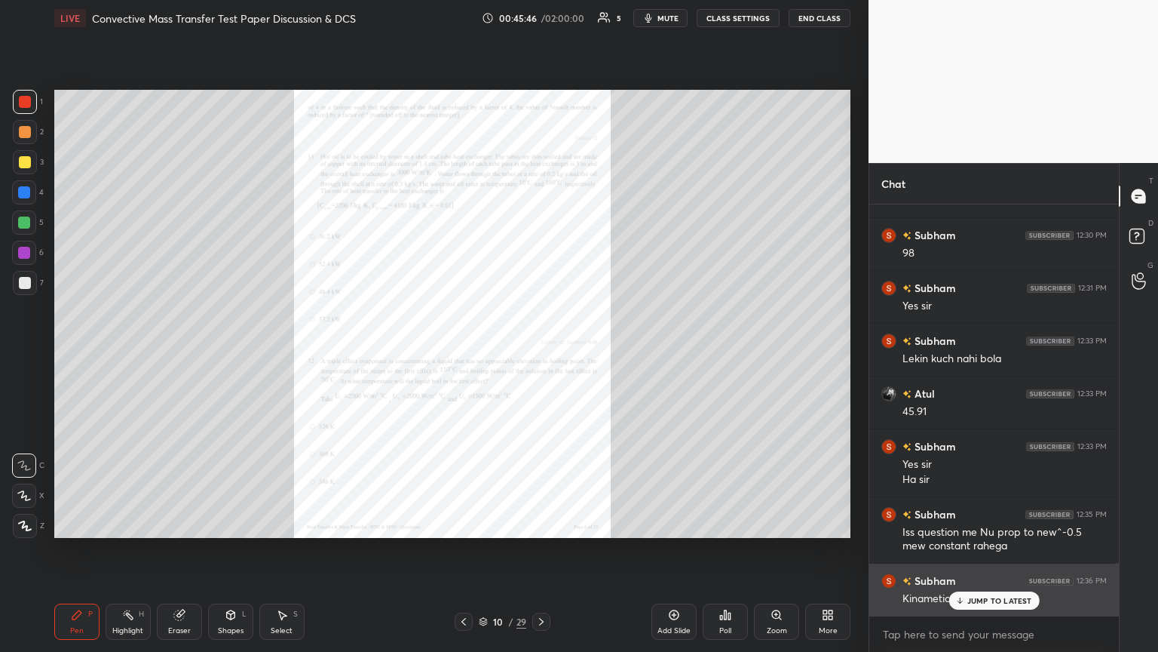
click at [541, 354] on p "JUMP TO LATEST" at bounding box center [1000, 600] width 65 height 9
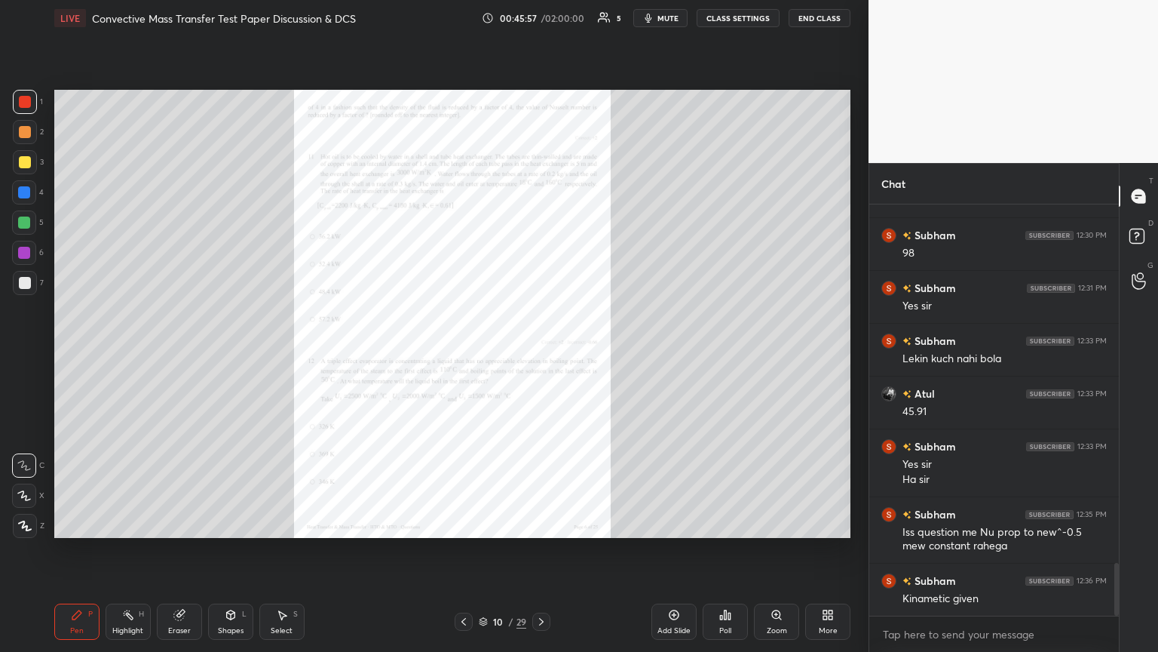
click at [190, 354] on div "Eraser" at bounding box center [179, 631] width 23 height 8
click at [79, 354] on div "Pen P" at bounding box center [76, 621] width 45 height 36
click at [26, 254] on div at bounding box center [24, 253] width 12 height 12
click at [21, 354] on icon at bounding box center [25, 525] width 12 height 9
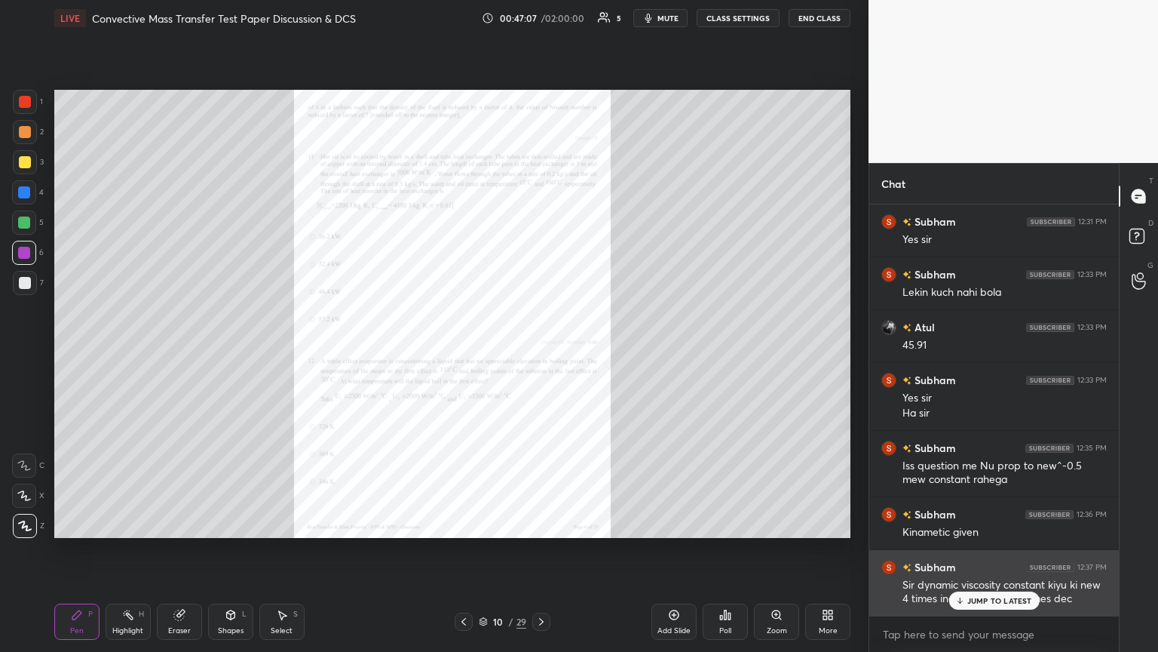
click at [541, 354] on p "JUMP TO LATEST" at bounding box center [1000, 600] width 65 height 9
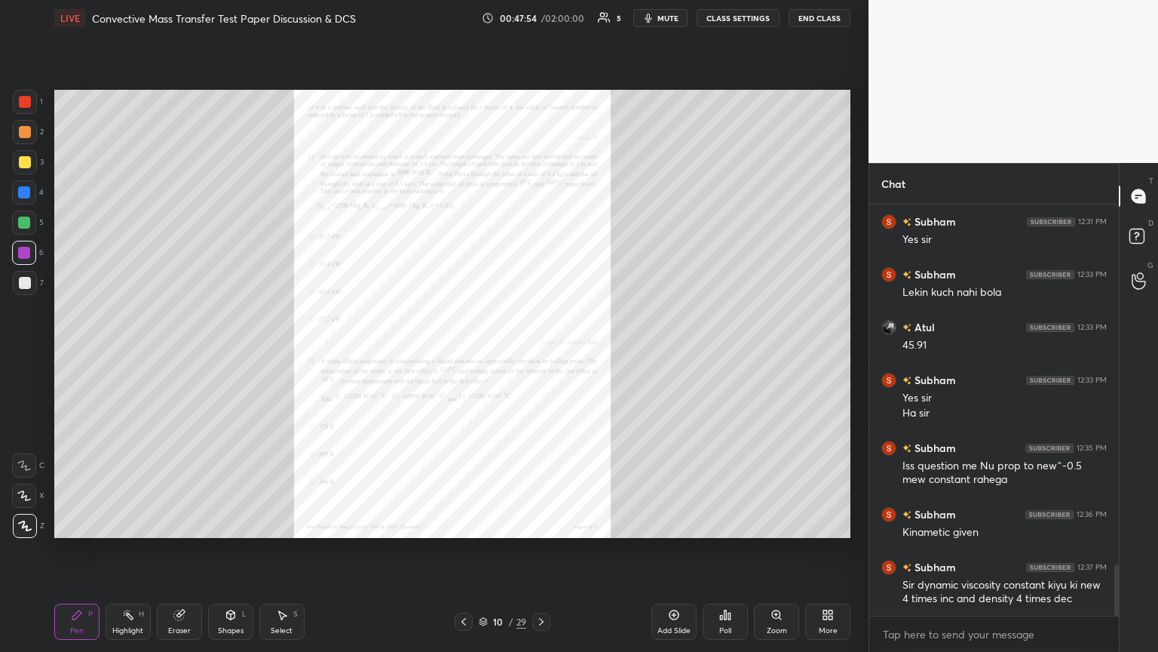
click at [179, 354] on icon at bounding box center [179, 615] width 10 height 10
click at [85, 354] on div "Pen P" at bounding box center [76, 621] width 45 height 36
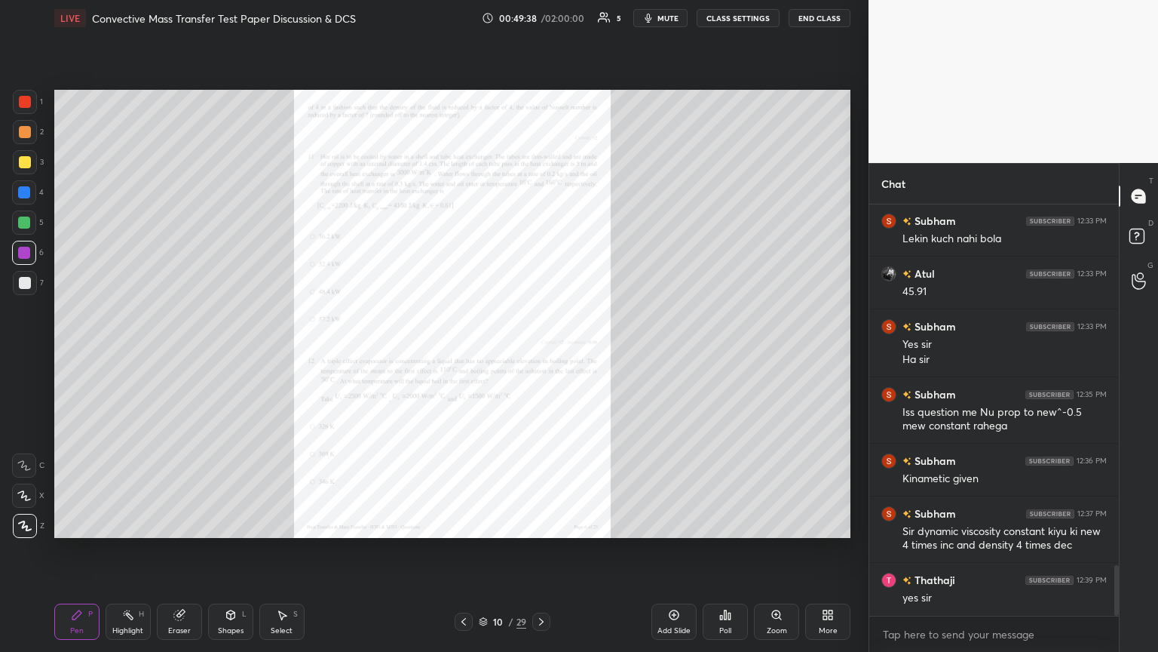
scroll to position [2977, 0]
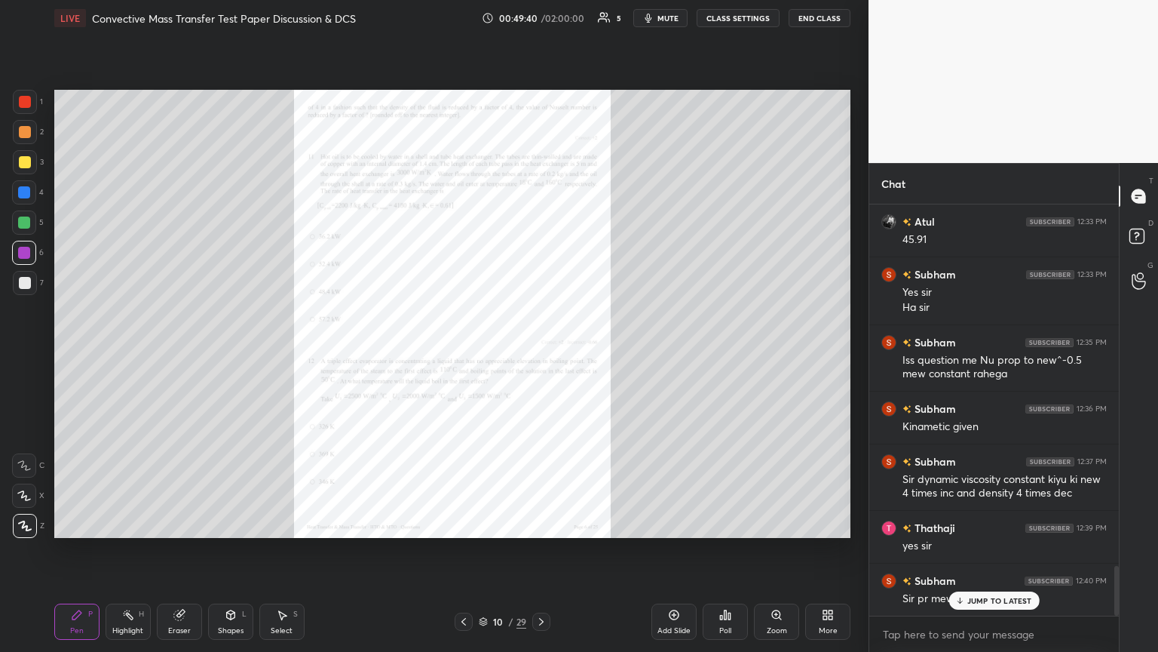
click at [541, 354] on p "JUMP TO LATEST" at bounding box center [1000, 600] width 65 height 9
click at [184, 354] on div "Eraser" at bounding box center [179, 631] width 23 height 8
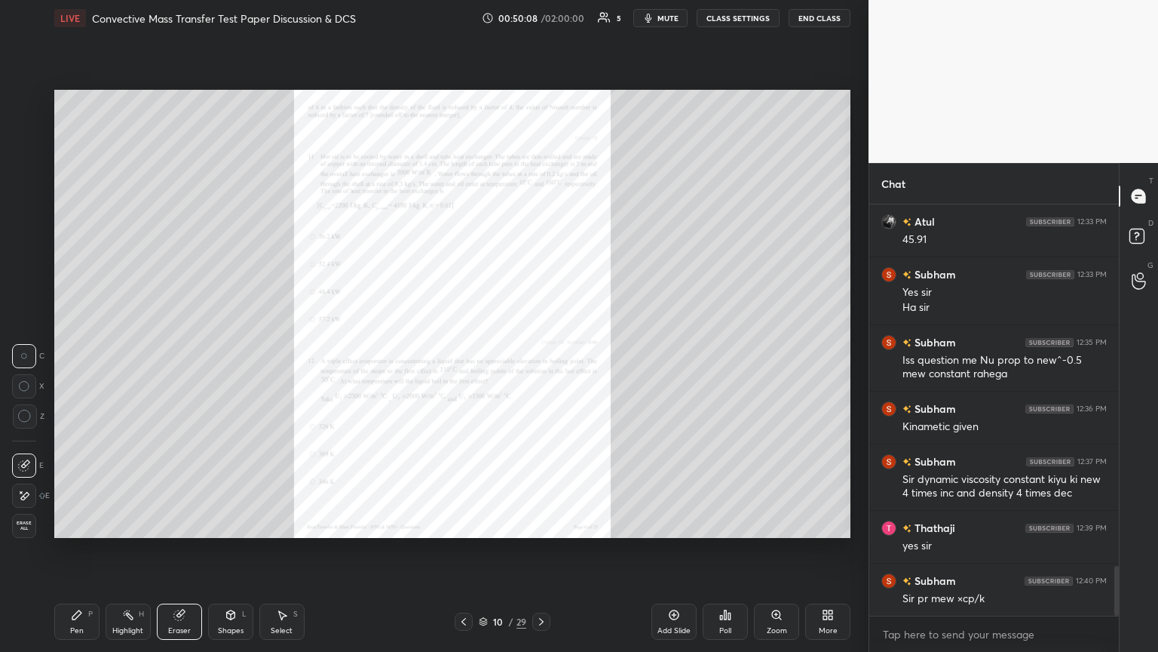
click at [33, 354] on span "Erase all" at bounding box center [24, 525] width 23 height 11
click at [93, 354] on div "Pen P" at bounding box center [76, 621] width 45 height 36
drag, startPoint x: 23, startPoint y: 284, endPoint x: 21, endPoint y: 242, distance: 42.3
click at [20, 284] on div at bounding box center [25, 283] width 12 height 12
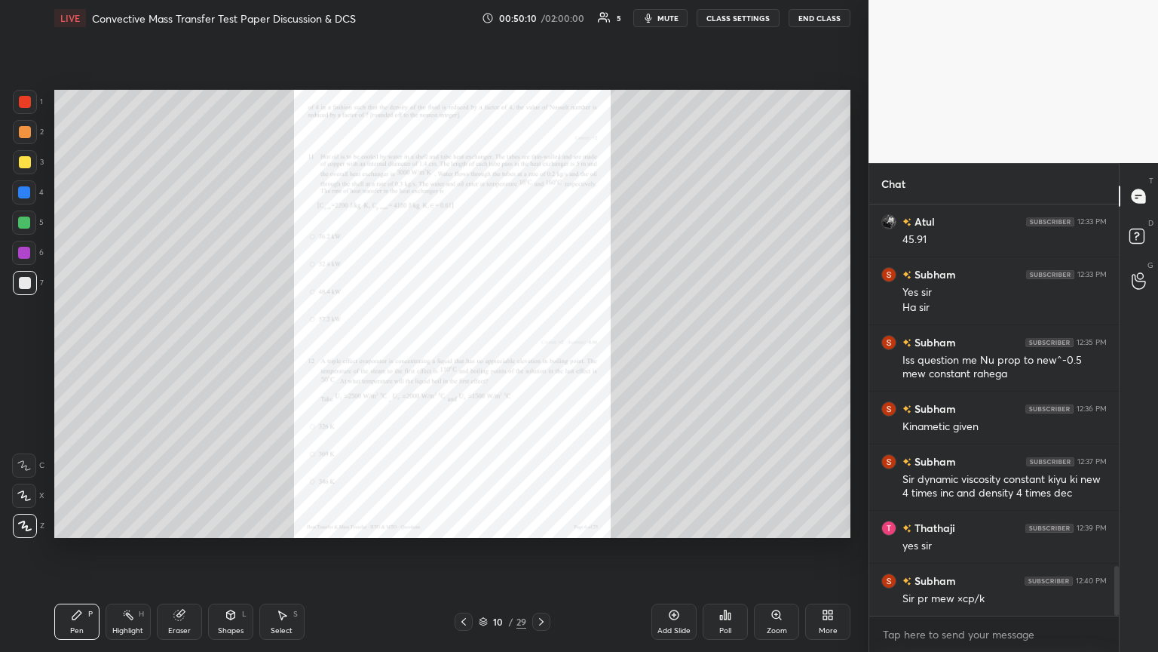
click at [29, 157] on div at bounding box center [25, 162] width 12 height 12
click at [24, 133] on div at bounding box center [25, 132] width 12 height 12
click at [29, 100] on div at bounding box center [25, 102] width 12 height 12
click at [23, 97] on div at bounding box center [25, 102] width 12 height 12
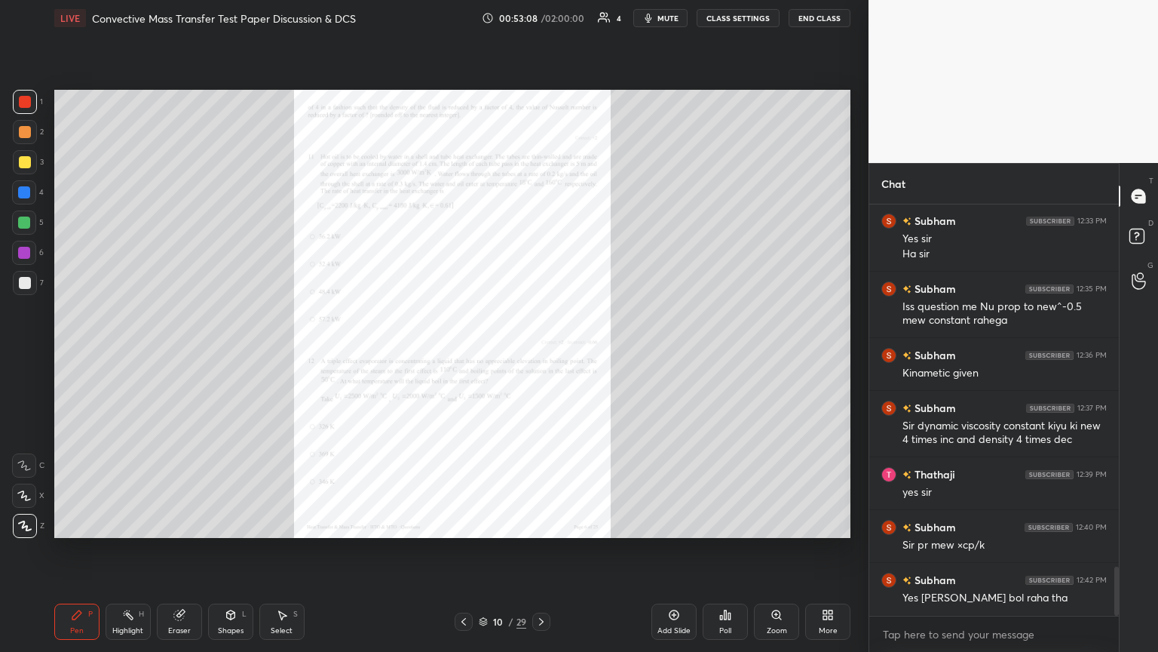
scroll to position [3110, 0]
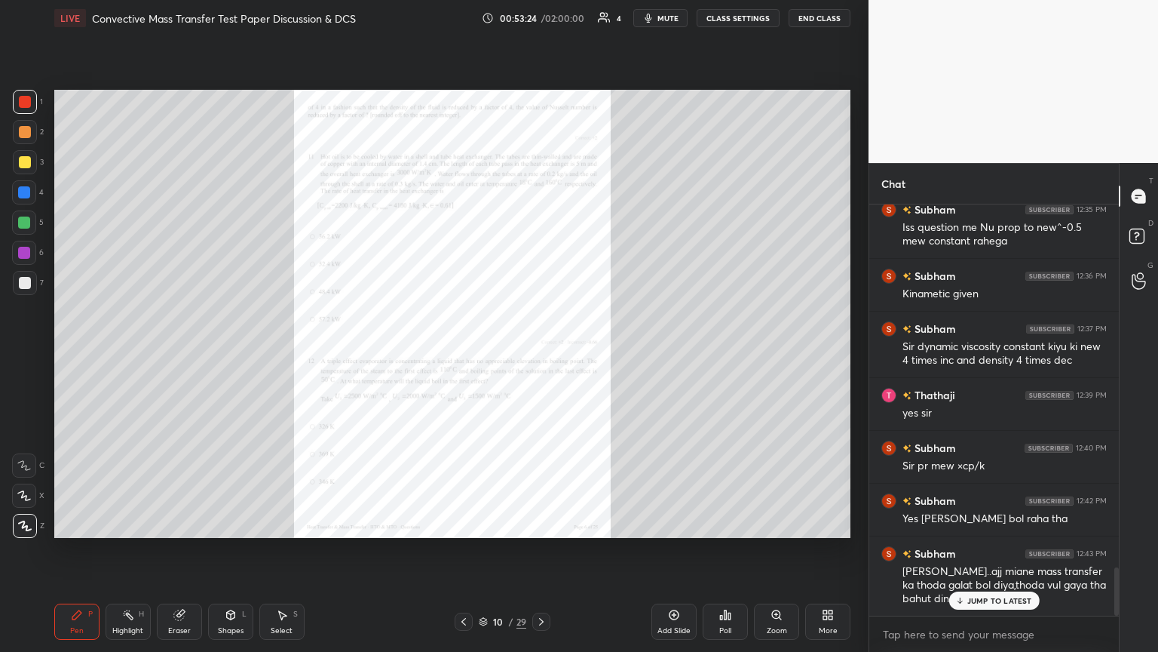
click at [541, 354] on p "JUMP TO LATEST" at bounding box center [1000, 600] width 65 height 9
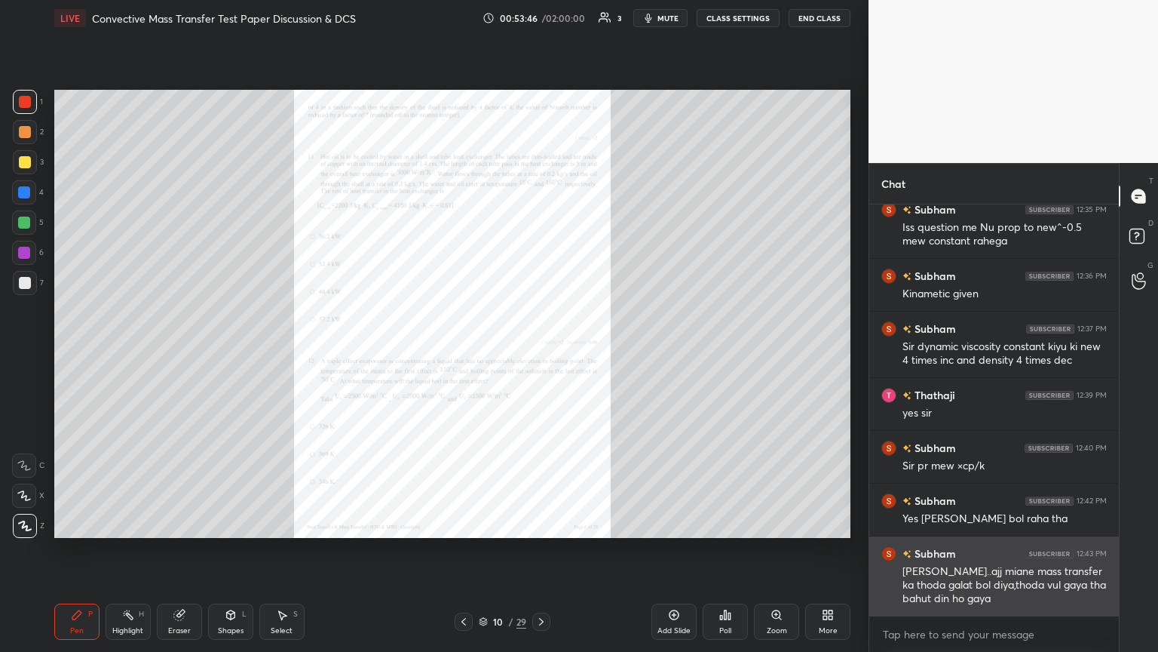
scroll to position [3164, 0]
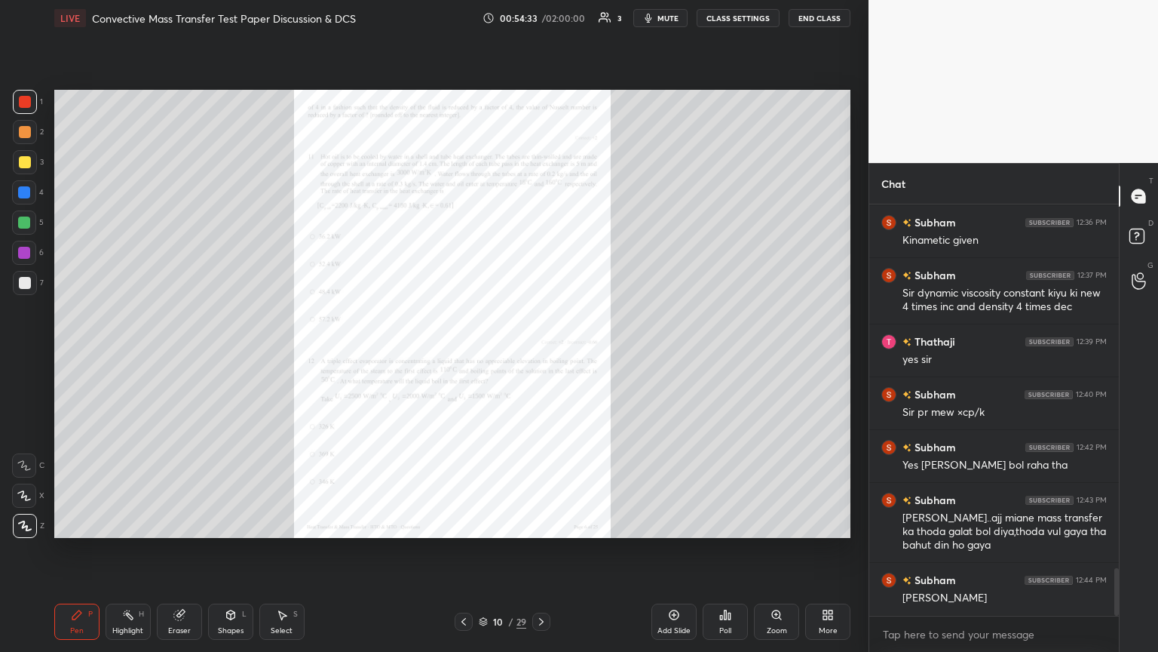
click at [538, 354] on icon at bounding box center [541, 621] width 12 height 12
click at [537, 354] on icon at bounding box center [541, 621] width 12 height 12
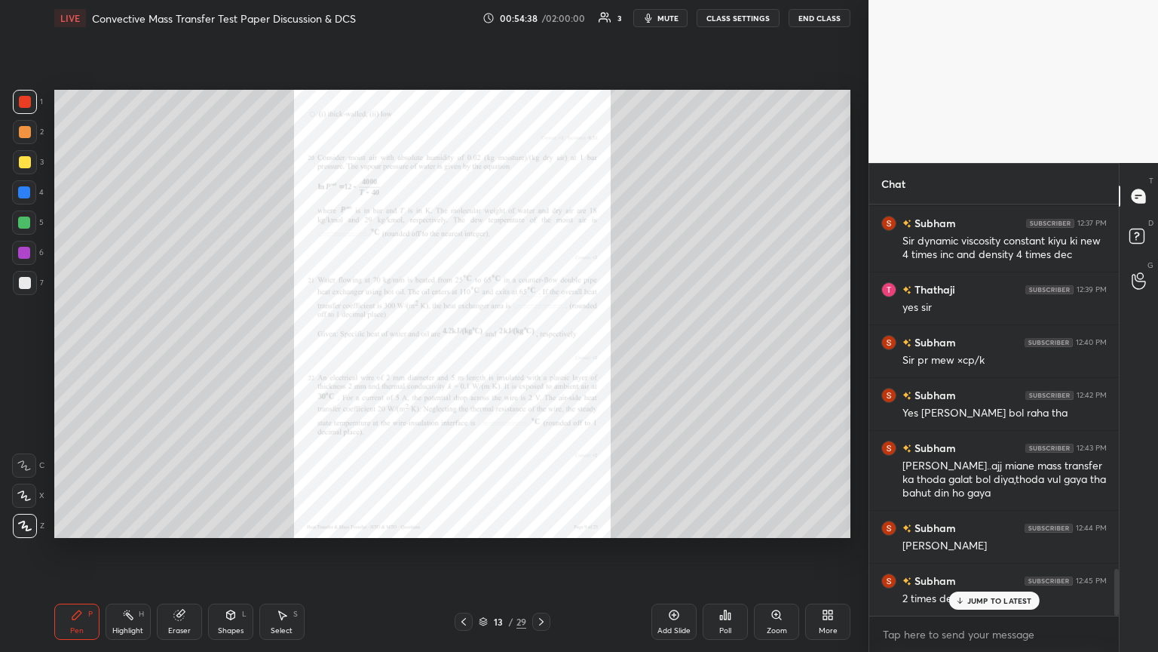
click at [541, 354] on p "JUMP TO LATEST" at bounding box center [1000, 600] width 65 height 9
click at [535, 354] on icon at bounding box center [541, 621] width 12 height 12
click at [463, 354] on icon at bounding box center [464, 621] width 12 height 12
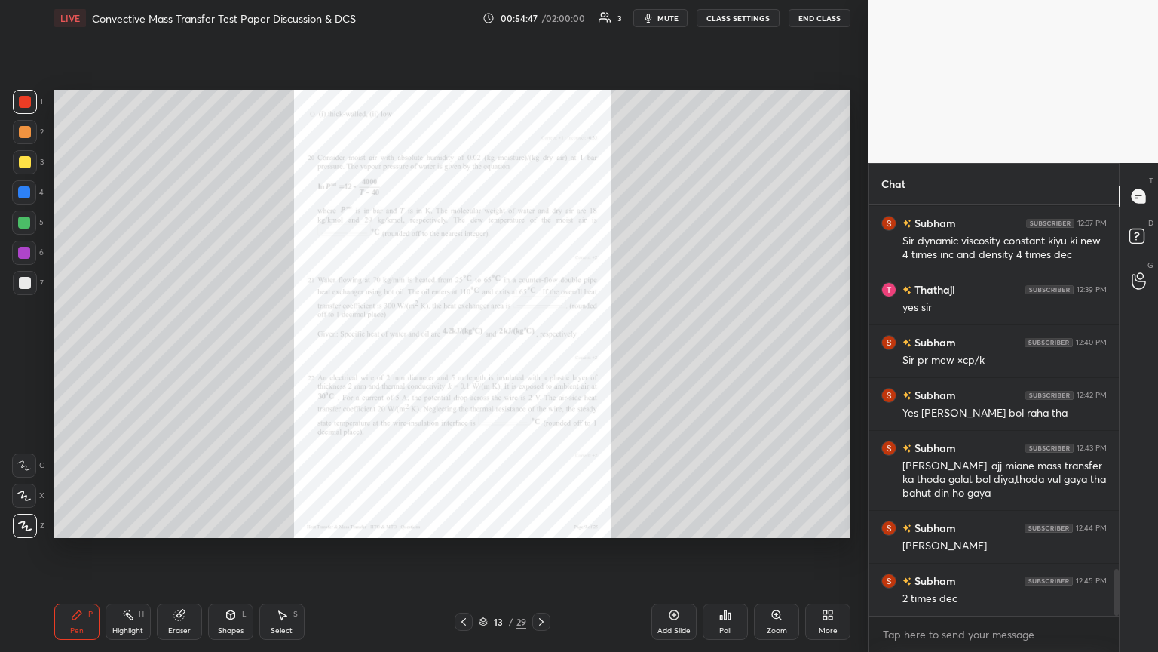
click at [463, 354] on icon at bounding box center [464, 621] width 12 height 12
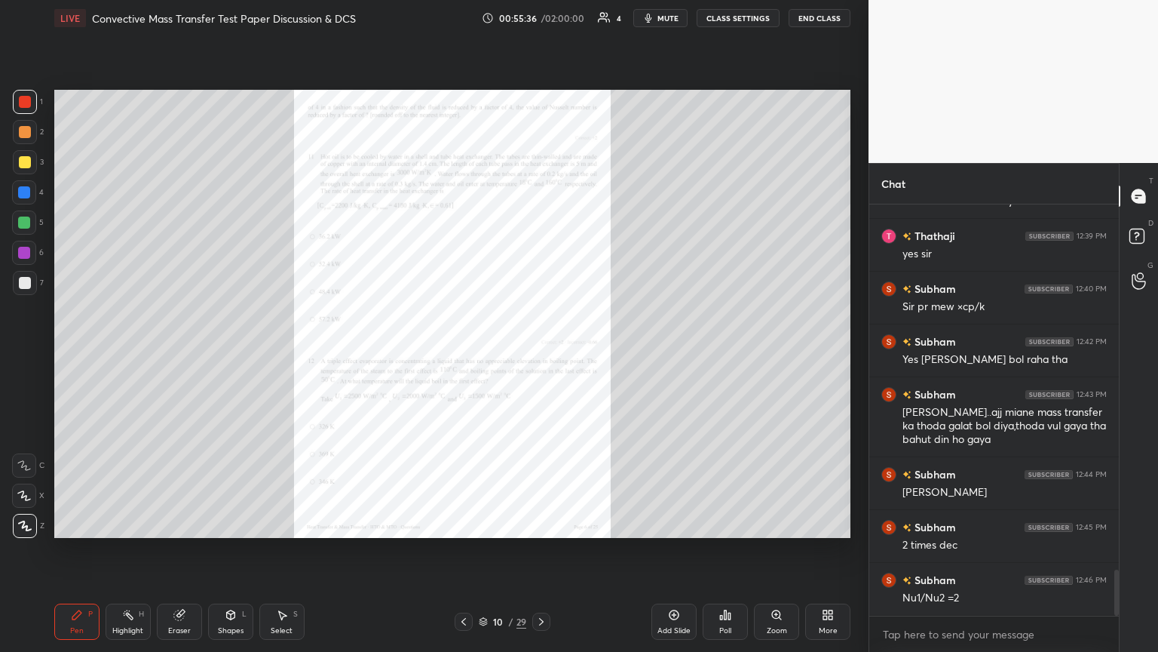
click at [462, 354] on icon at bounding box center [464, 621] width 12 height 12
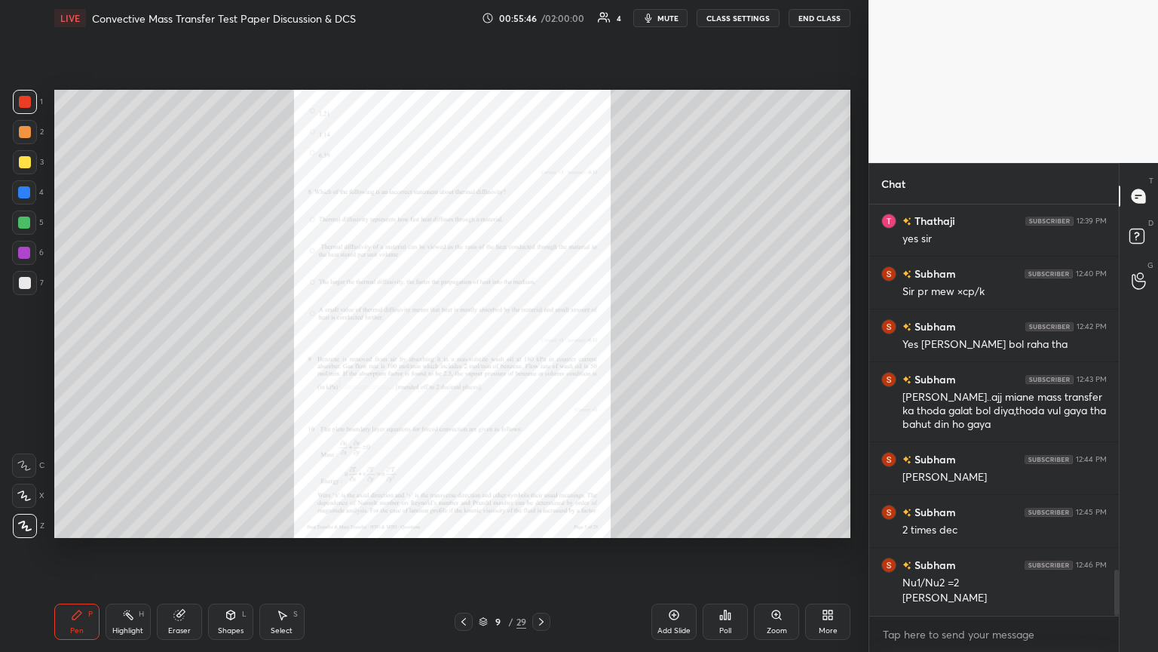
click at [538, 354] on icon at bounding box center [541, 621] width 12 height 12
click at [541, 354] on div "Zoom" at bounding box center [777, 631] width 20 height 8
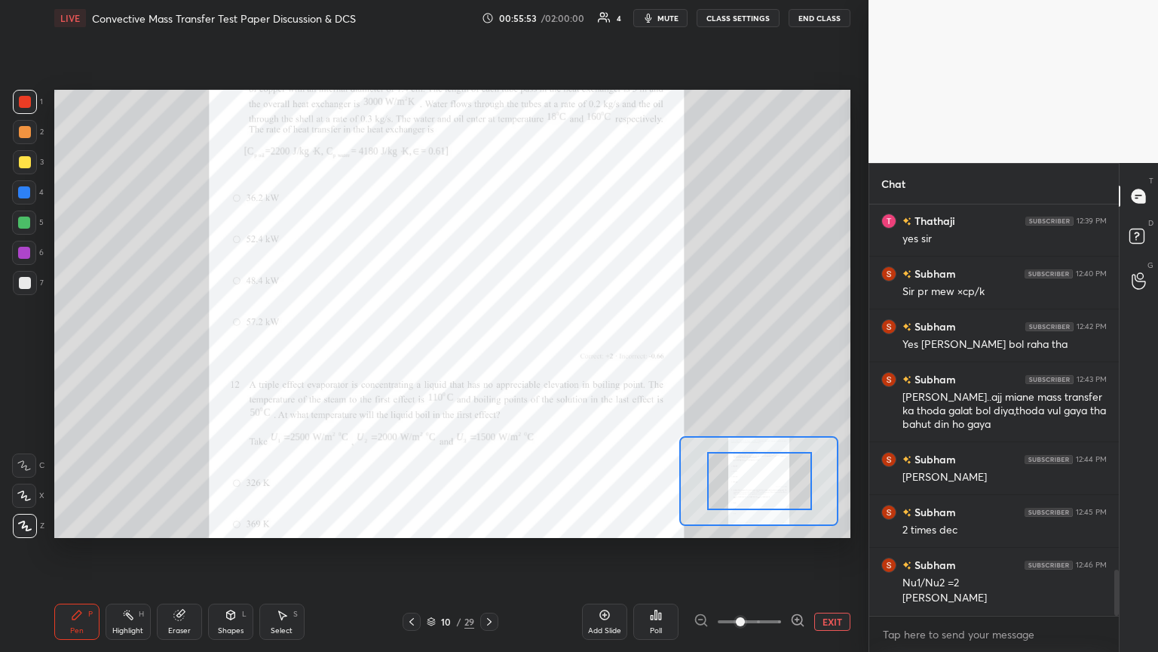
drag, startPoint x: 746, startPoint y: 471, endPoint x: 757, endPoint y: 462, distance: 15.0
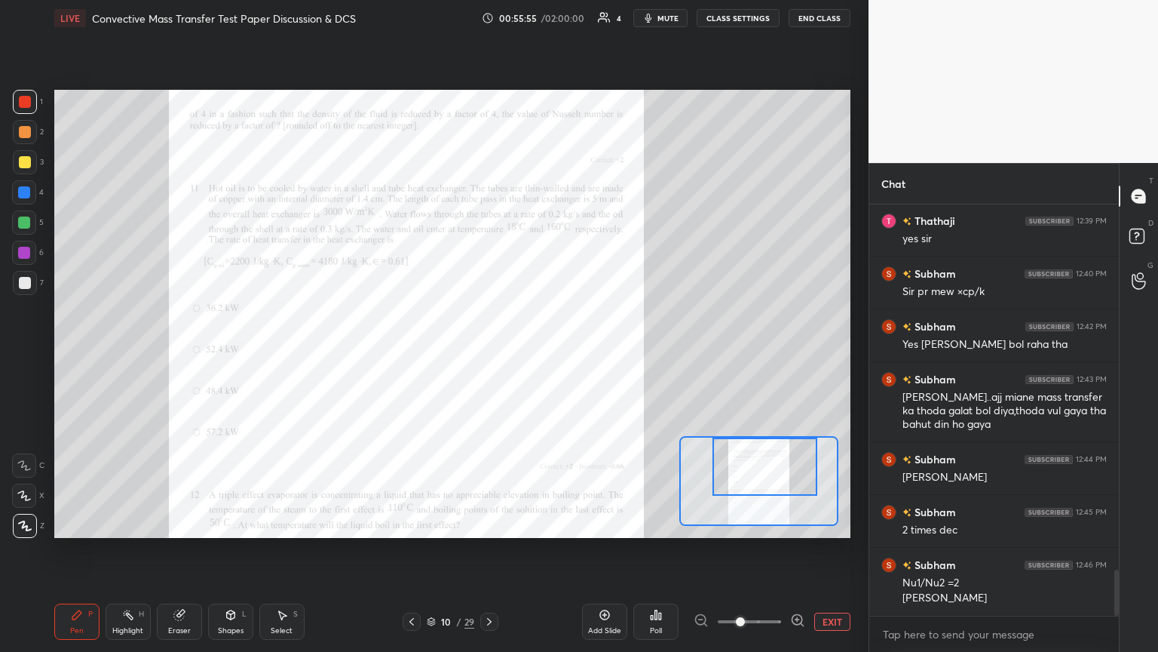
drag, startPoint x: 762, startPoint y: 459, endPoint x: 768, endPoint y: 443, distance: 16.0
click at [541, 354] on div at bounding box center [765, 466] width 104 height 58
click at [173, 354] on div "Eraser" at bounding box center [179, 621] width 45 height 36
click at [17, 354] on span "Erase all" at bounding box center [24, 525] width 23 height 11
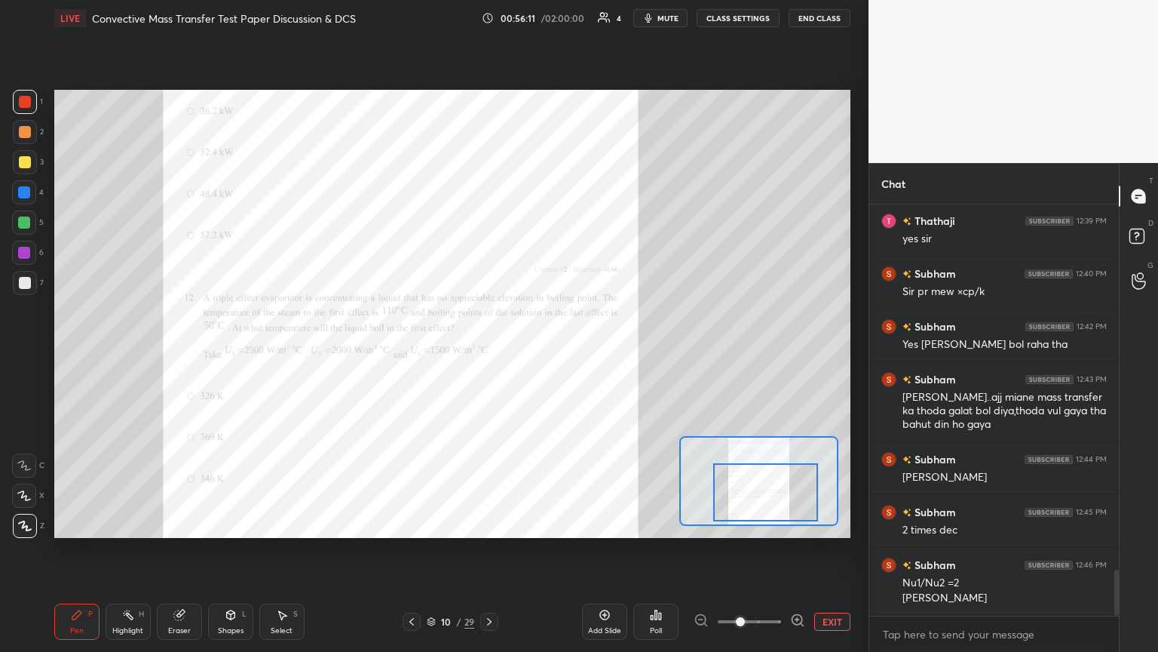
drag, startPoint x: 784, startPoint y: 455, endPoint x: 781, endPoint y: 480, distance: 25.1
click at [541, 354] on div at bounding box center [765, 492] width 104 height 58
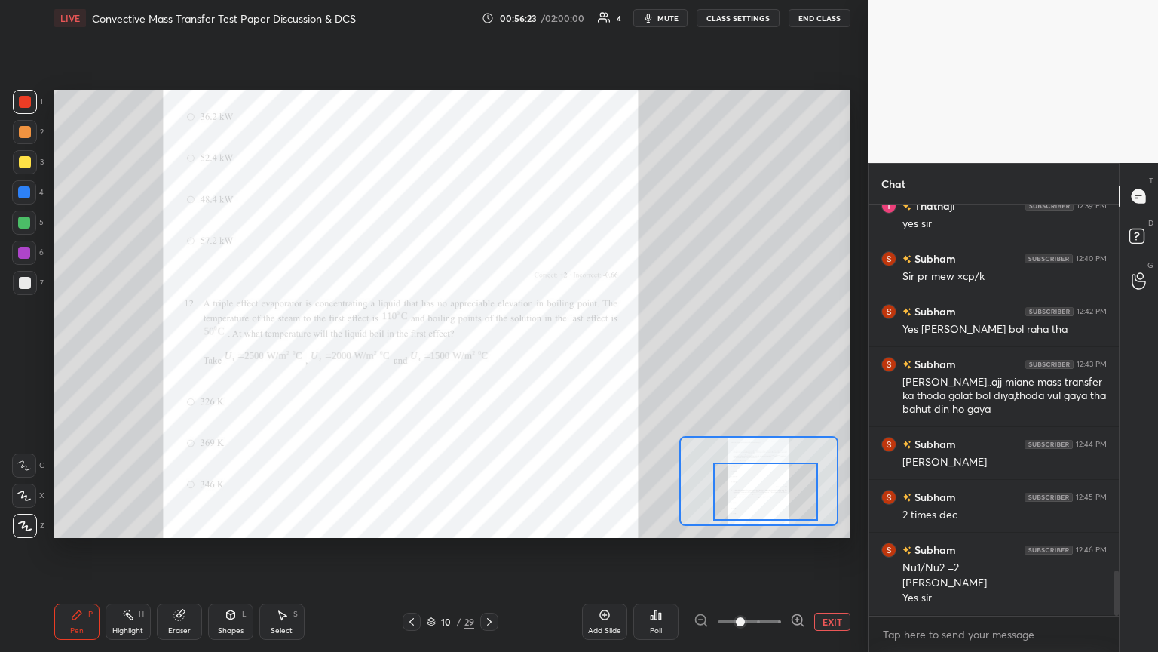
click at [492, 354] on icon at bounding box center [489, 621] width 12 height 12
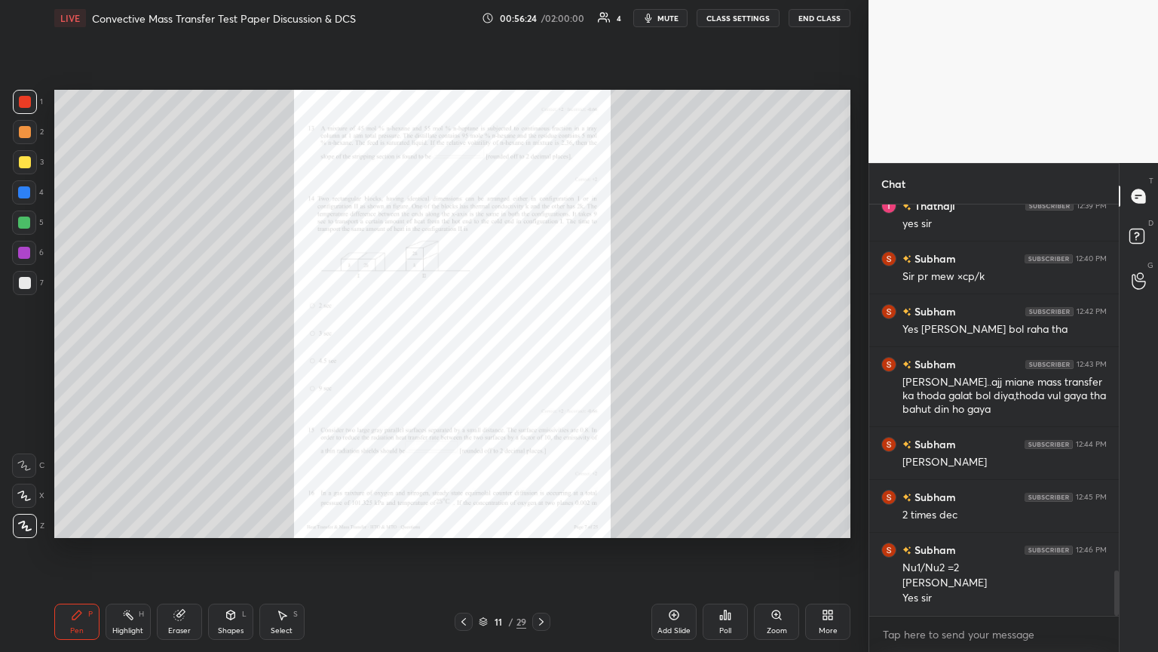
click at [492, 354] on div "11 / 29" at bounding box center [503, 622] width 48 height 14
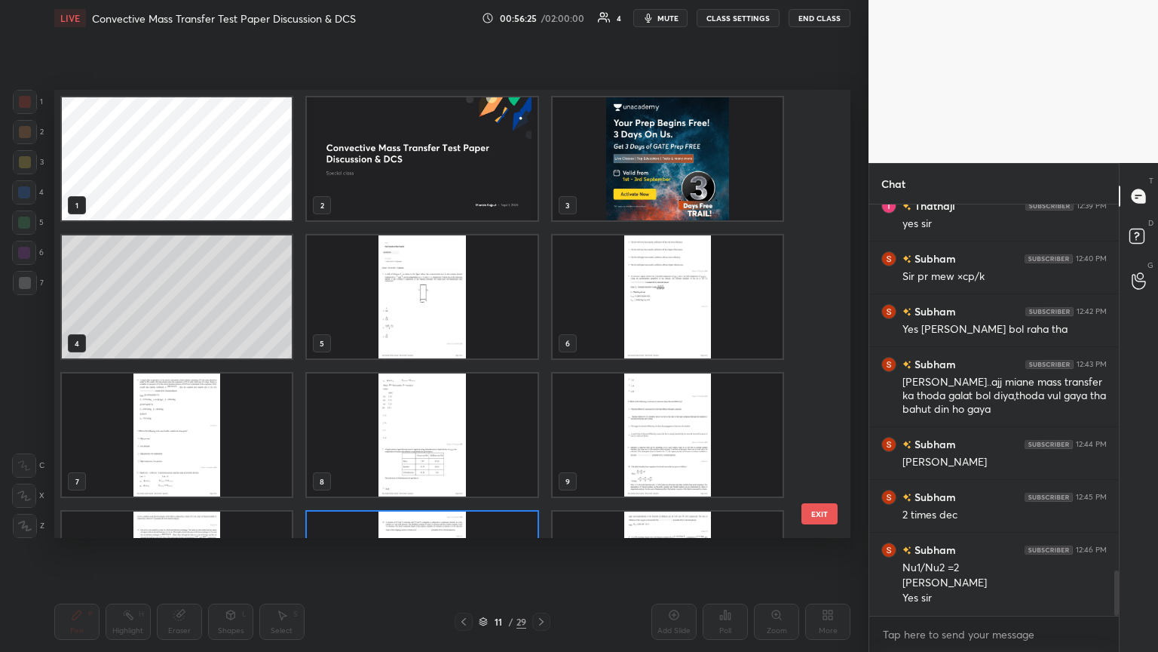
scroll to position [443, 790]
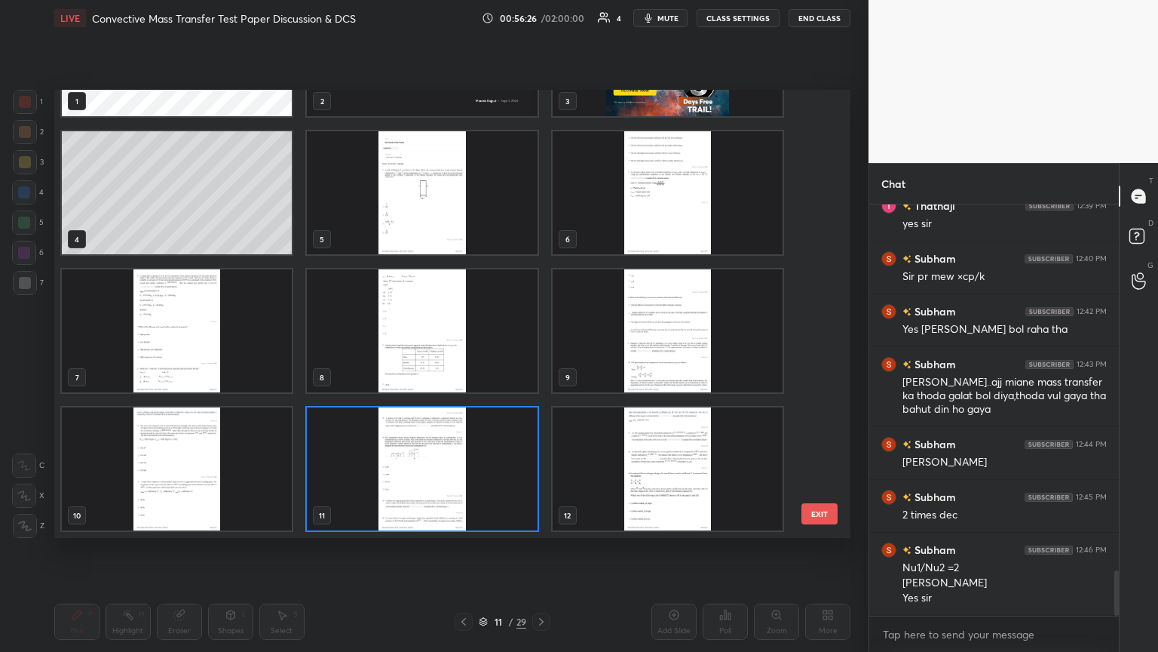
click at [476, 354] on img "grid" at bounding box center [422, 468] width 230 height 123
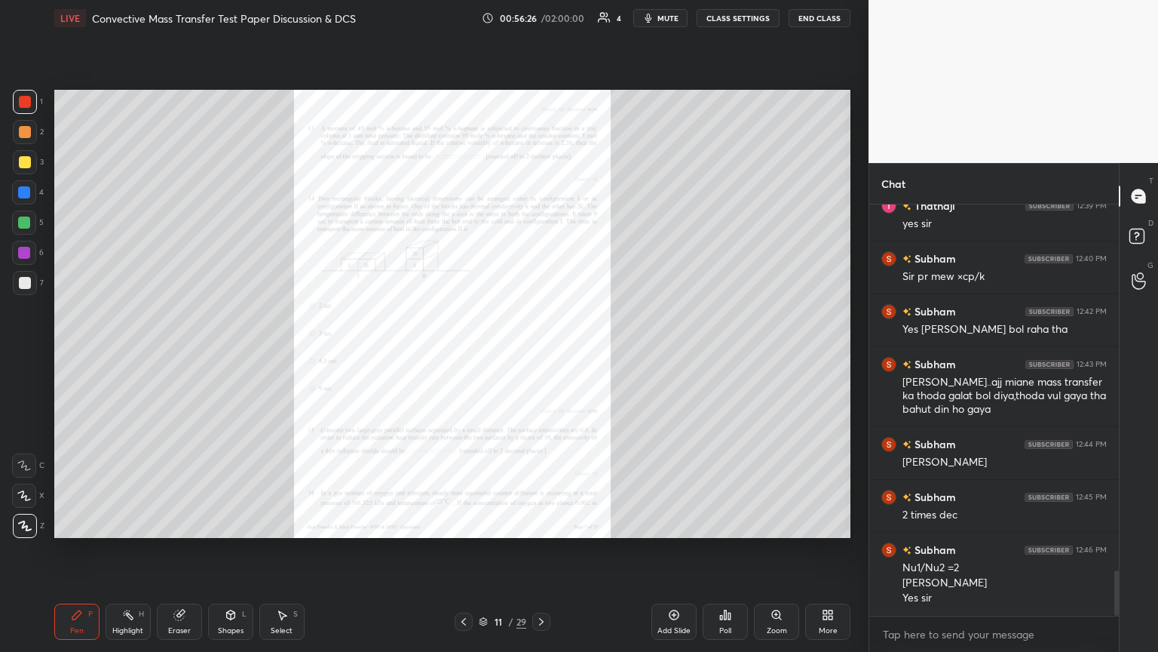
click at [476, 354] on img "grid" at bounding box center [422, 468] width 230 height 123
click at [541, 354] on div "Zoom" at bounding box center [777, 631] width 20 height 8
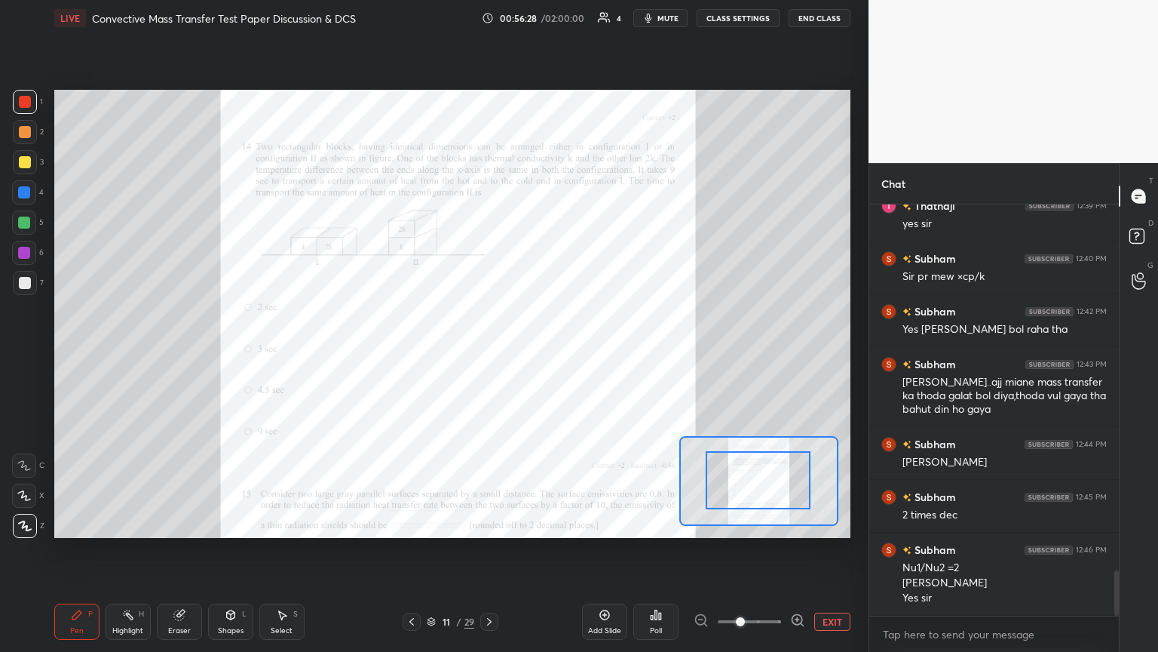
drag, startPoint x: 785, startPoint y: 501, endPoint x: 778, endPoint y: 478, distance: 24.6
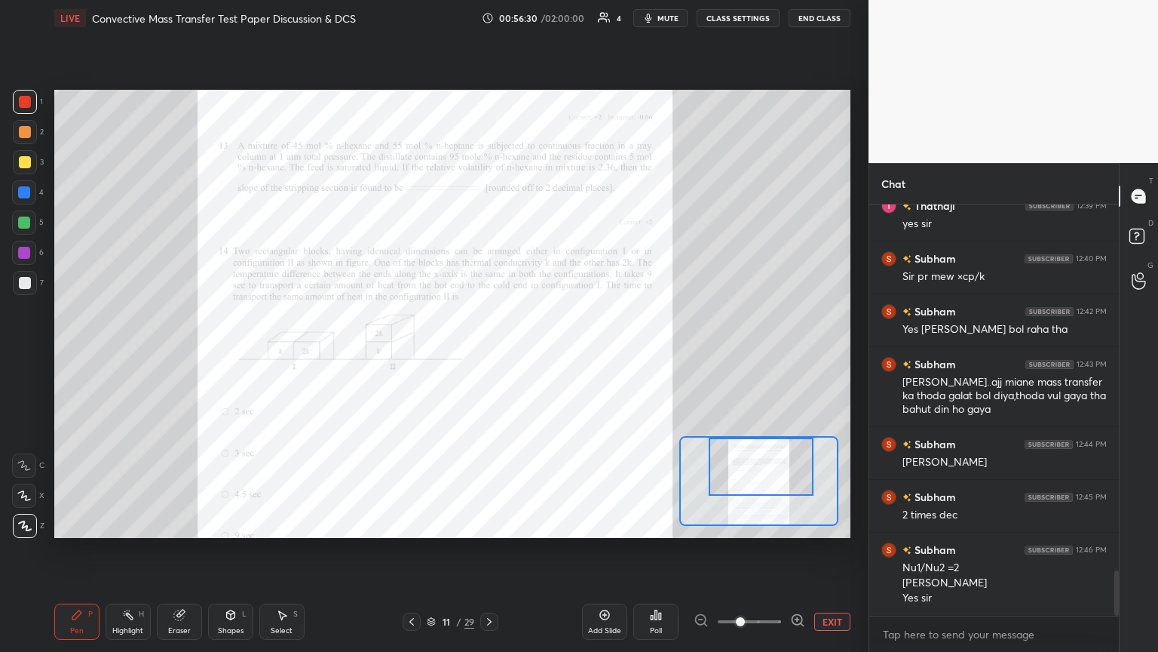
drag, startPoint x: 778, startPoint y: 498, endPoint x: 781, endPoint y: 471, distance: 27.3
click at [541, 354] on div at bounding box center [761, 466] width 104 height 58
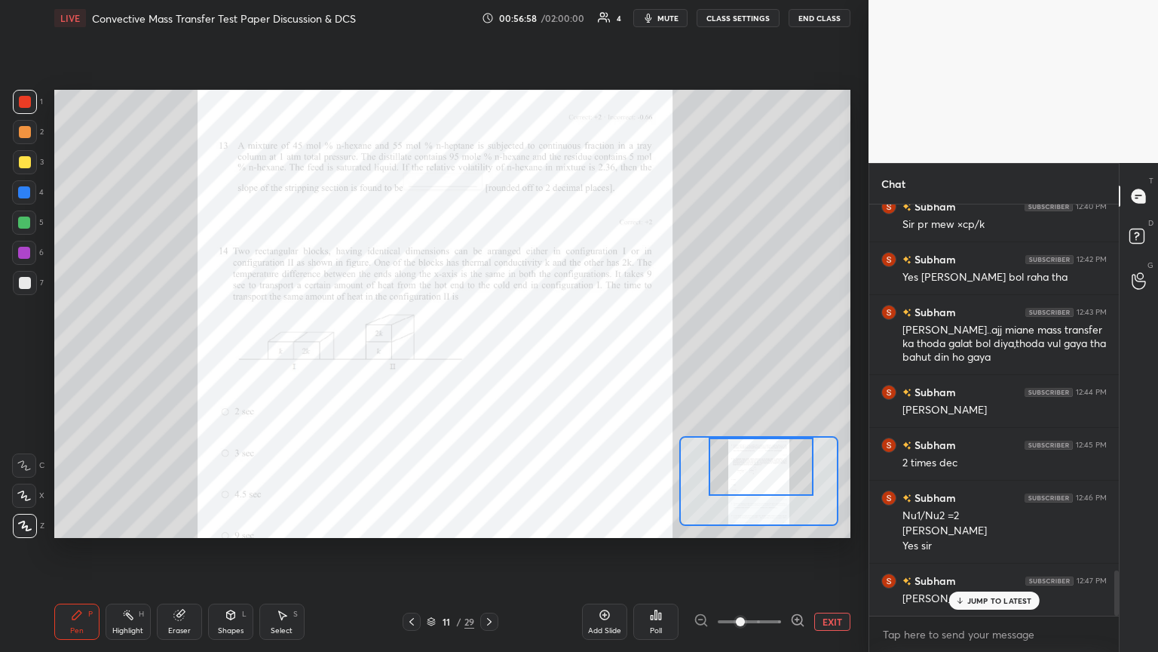
click at [178, 354] on div "Eraser" at bounding box center [179, 631] width 23 height 8
click at [27, 354] on span "Erase all" at bounding box center [24, 525] width 23 height 11
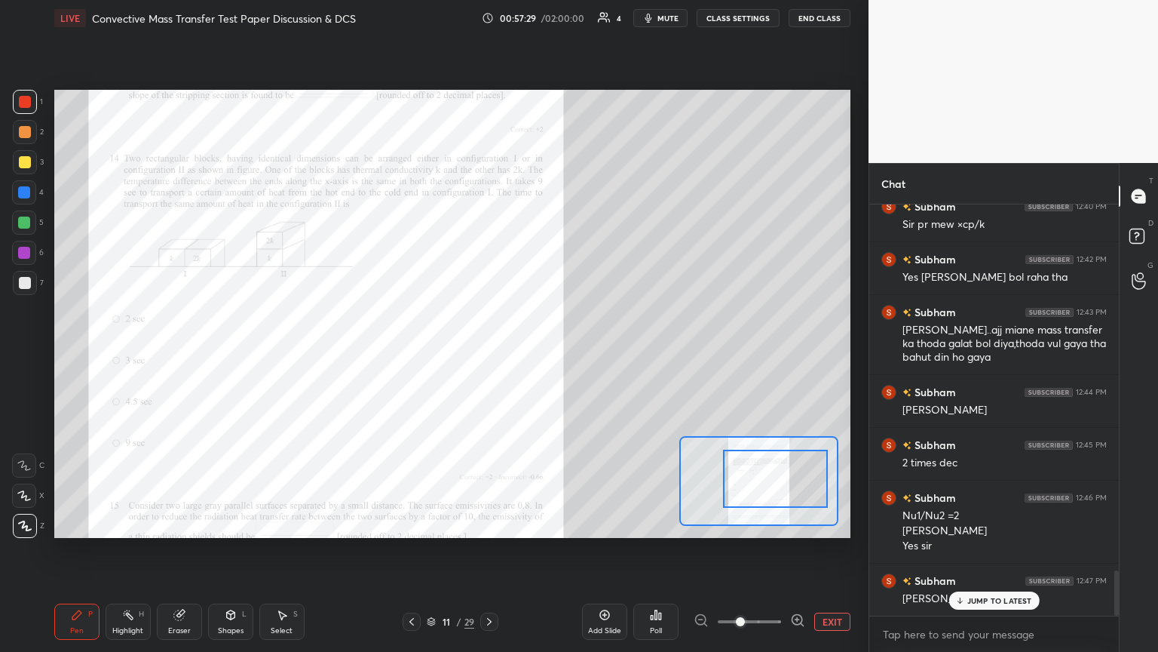
drag, startPoint x: 760, startPoint y: 474, endPoint x: 774, endPoint y: 486, distance: 18.7
click at [541, 354] on div at bounding box center [775, 478] width 104 height 58
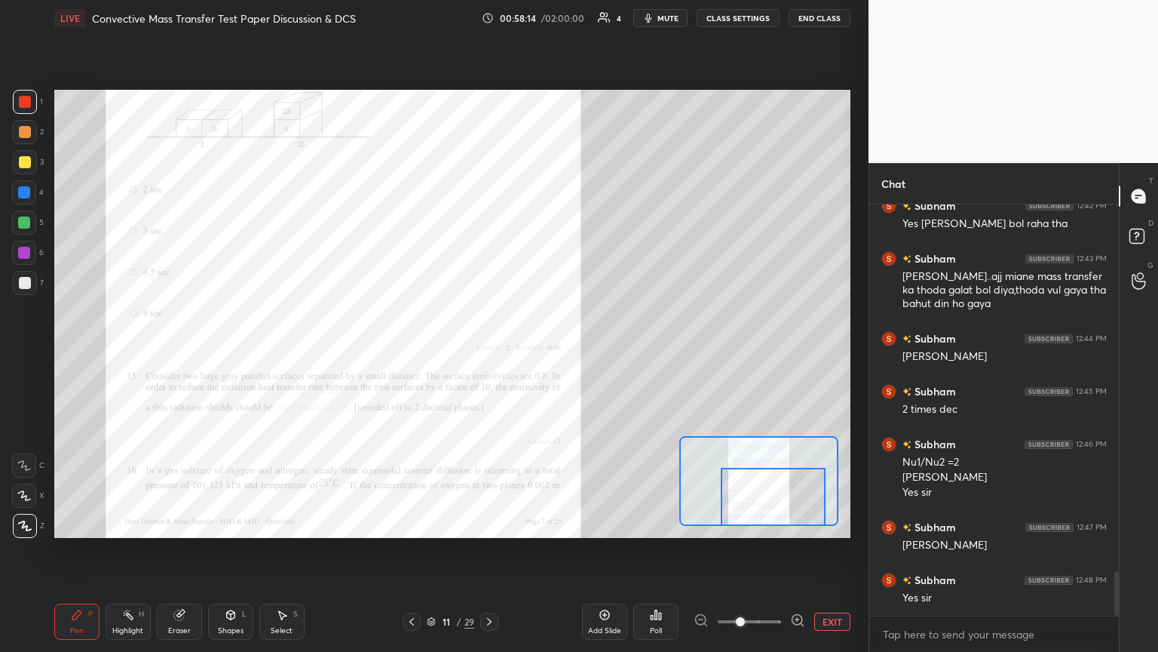
click at [541, 354] on div "Setting up your live class Poll for secs No correct answer Start poll" at bounding box center [452, 314] width 796 height 448
click at [491, 354] on icon at bounding box center [489, 621] width 12 height 12
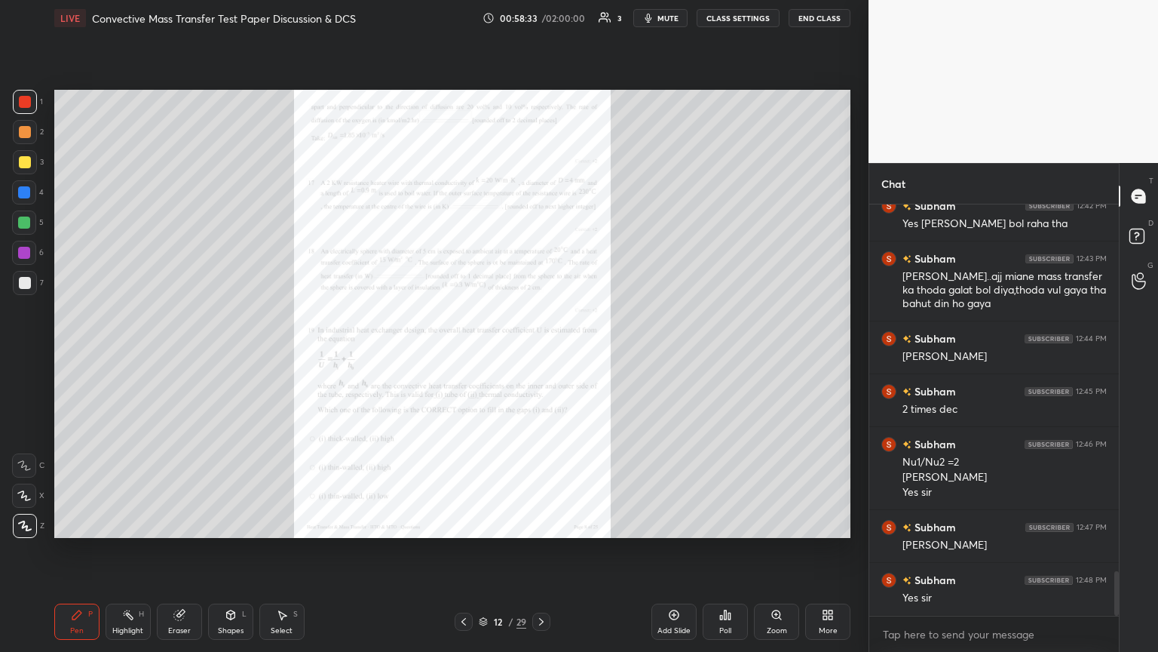
click at [541, 354] on icon at bounding box center [541, 621] width 12 height 12
click at [465, 354] on icon at bounding box center [464, 622] width 5 height 8
click at [463, 354] on icon at bounding box center [464, 621] width 12 height 12
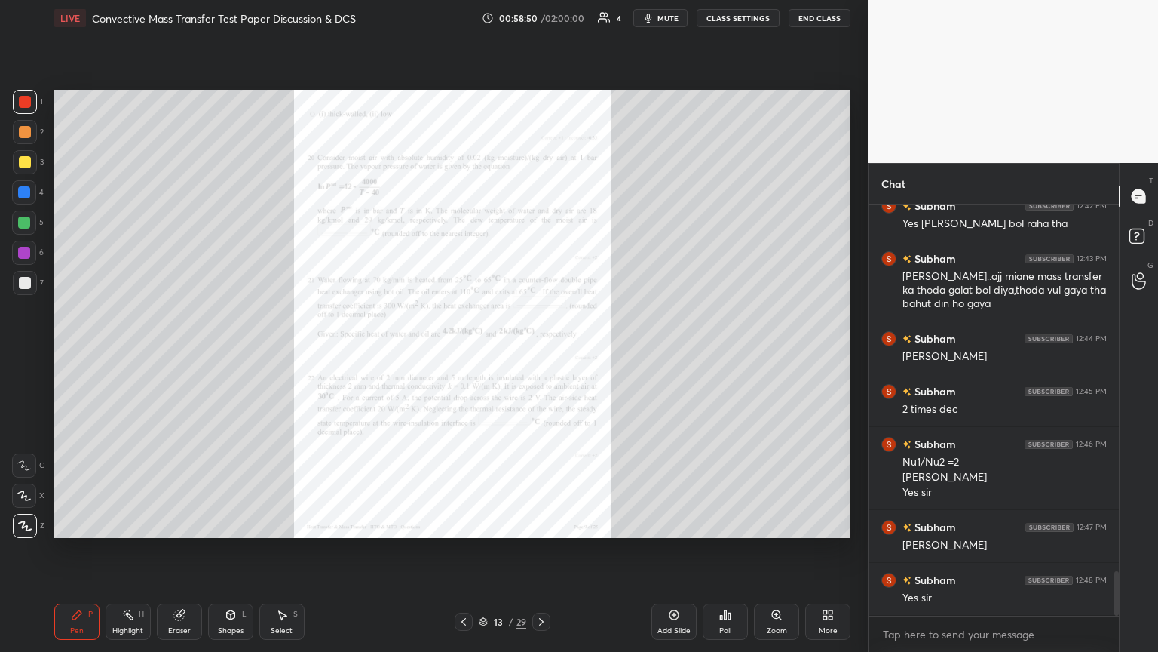
scroll to position [3457, 0]
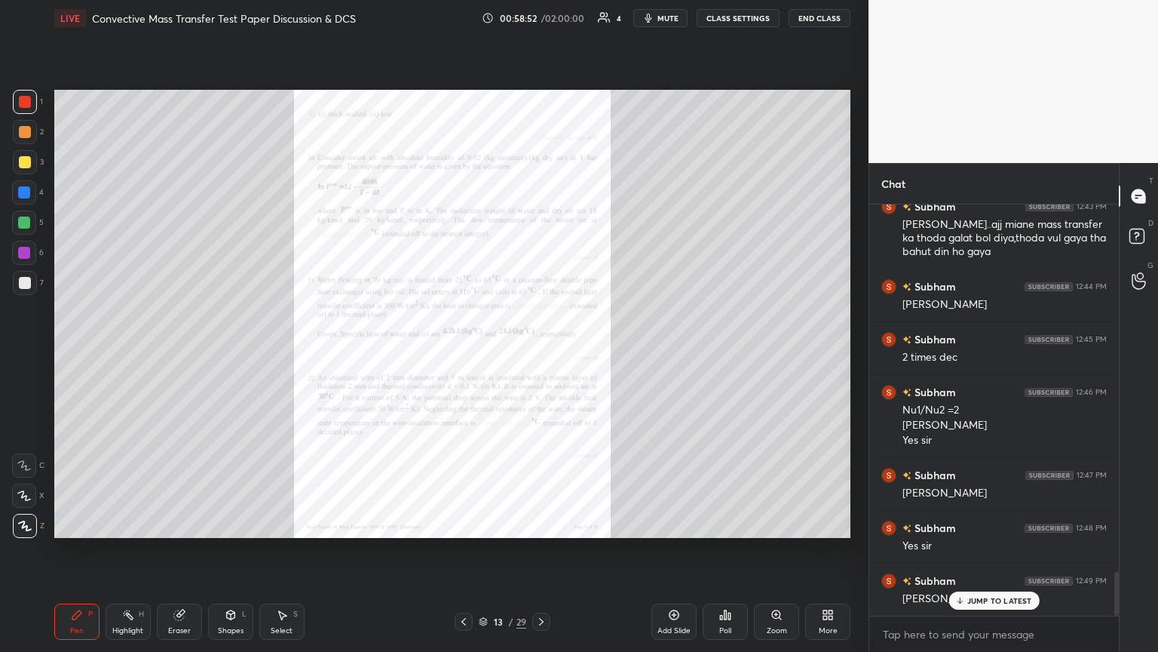
click at [541, 354] on icon at bounding box center [541, 621] width 12 height 12
click at [540, 354] on icon at bounding box center [541, 621] width 12 height 12
click at [541, 354] on icon at bounding box center [541, 621] width 12 height 12
click at [538, 354] on icon at bounding box center [541, 621] width 12 height 12
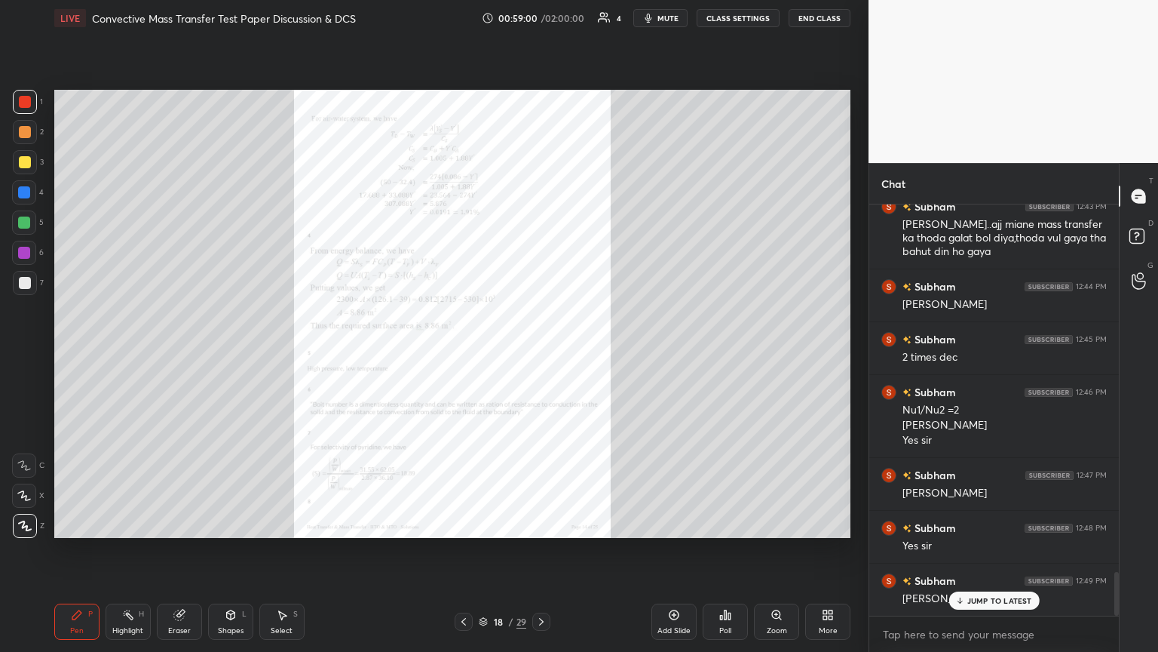
click at [541, 354] on icon at bounding box center [541, 621] width 12 height 12
click at [541, 354] on icon at bounding box center [541, 622] width 5 height 8
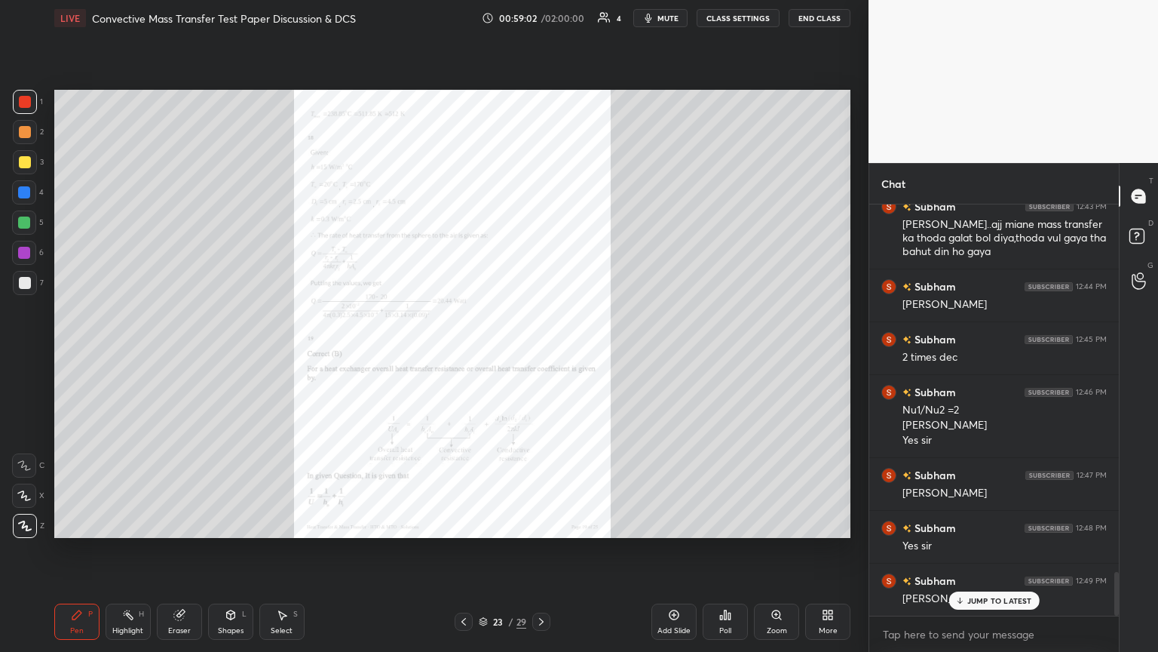
click at [541, 354] on icon at bounding box center [541, 622] width 5 height 8
click at [541, 354] on icon at bounding box center [541, 621] width 12 height 12
click at [537, 354] on icon at bounding box center [541, 621] width 12 height 12
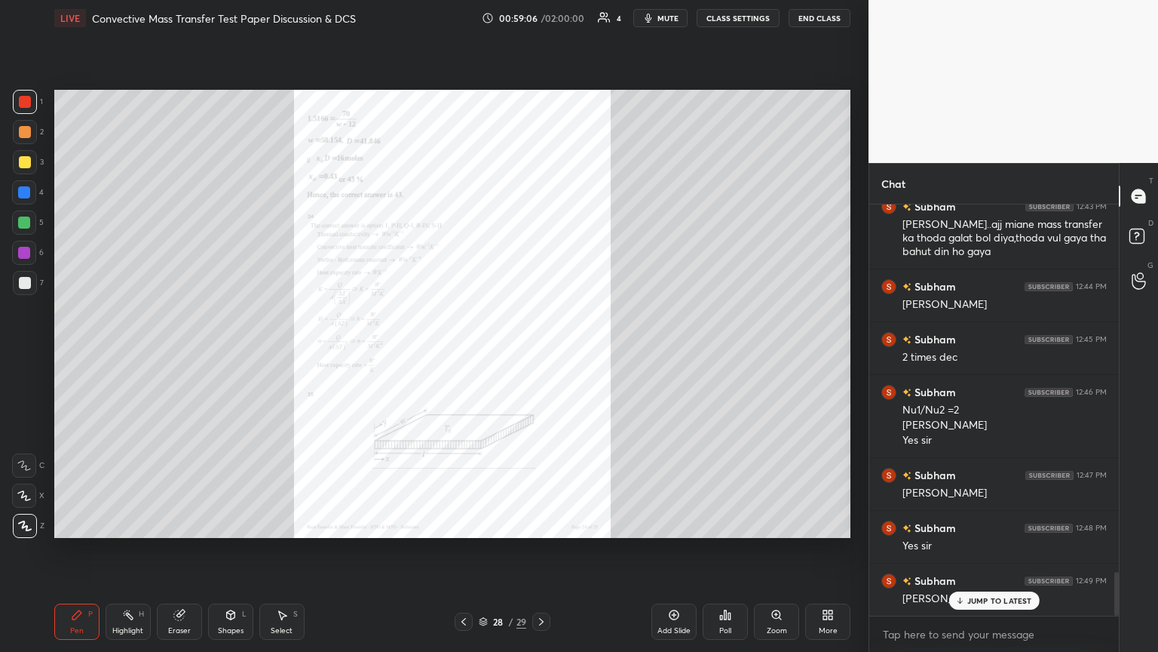
click at [537, 354] on icon at bounding box center [541, 621] width 12 height 12
click at [465, 354] on icon at bounding box center [464, 621] width 12 height 12
click at [540, 354] on icon at bounding box center [541, 621] width 12 height 12
click at [541, 354] on icon at bounding box center [541, 621] width 12 height 12
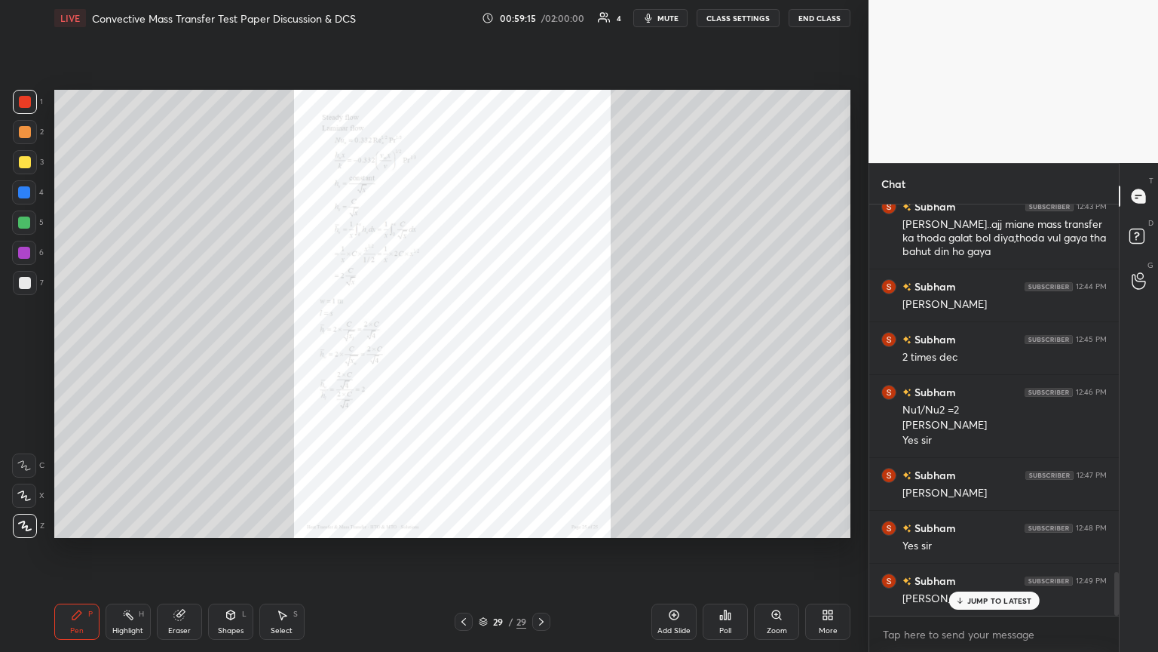
click at [462, 354] on icon at bounding box center [464, 622] width 5 height 8
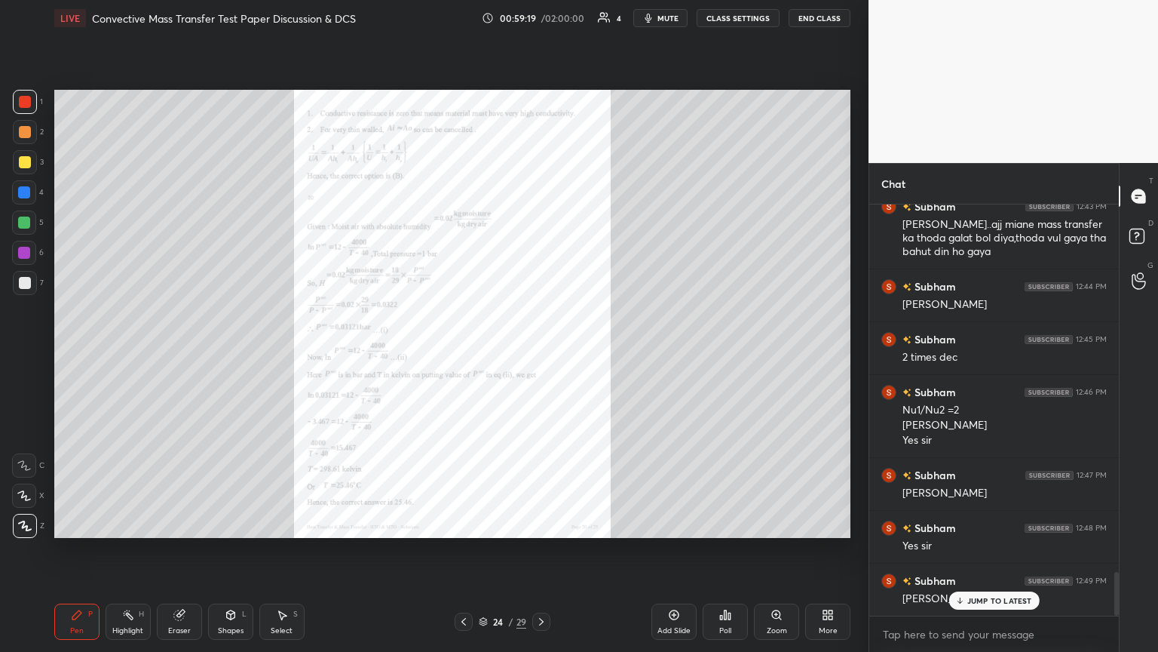
click at [462, 354] on icon at bounding box center [464, 622] width 5 height 8
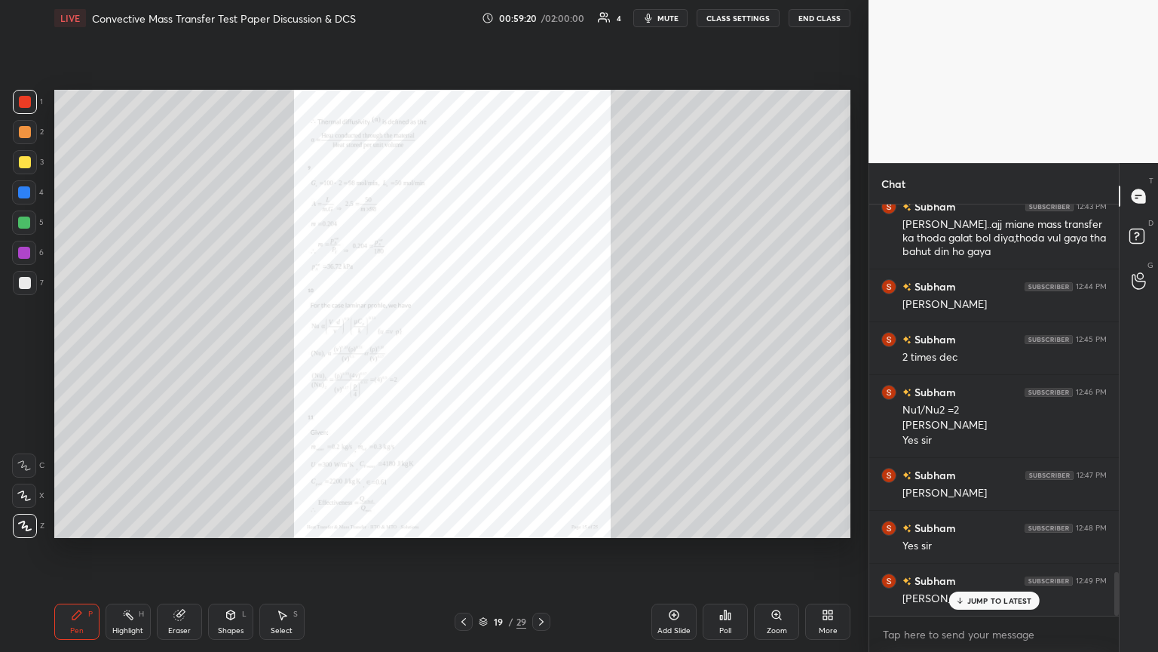
click at [462, 354] on icon at bounding box center [464, 622] width 5 height 8
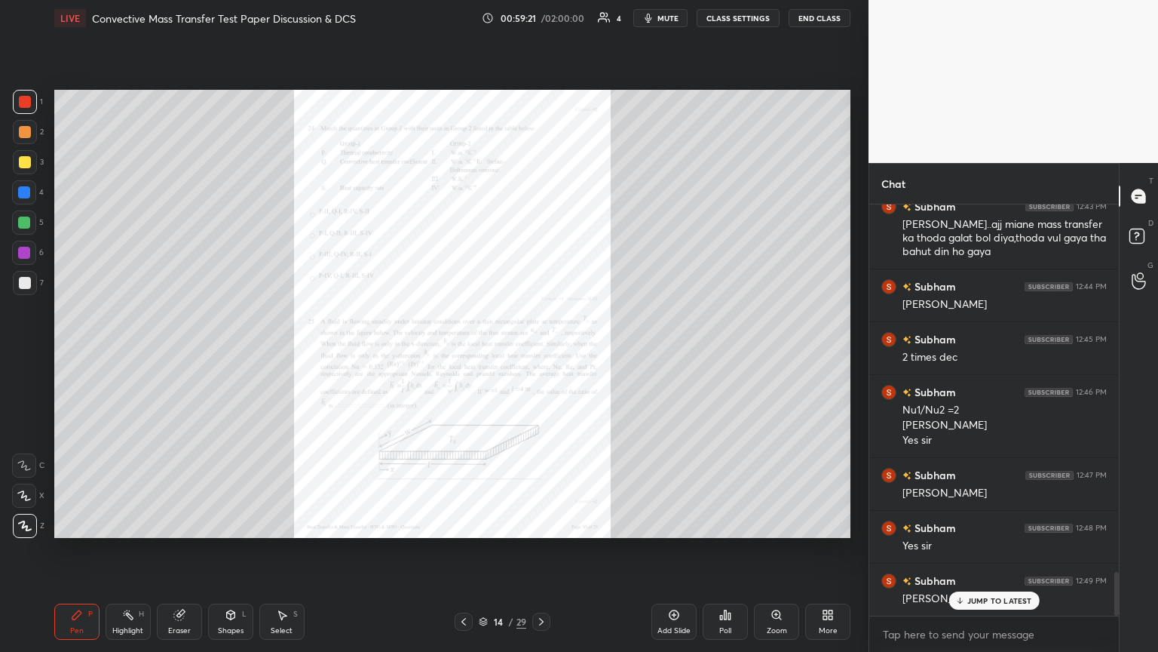
click at [462, 354] on icon at bounding box center [464, 622] width 5 height 8
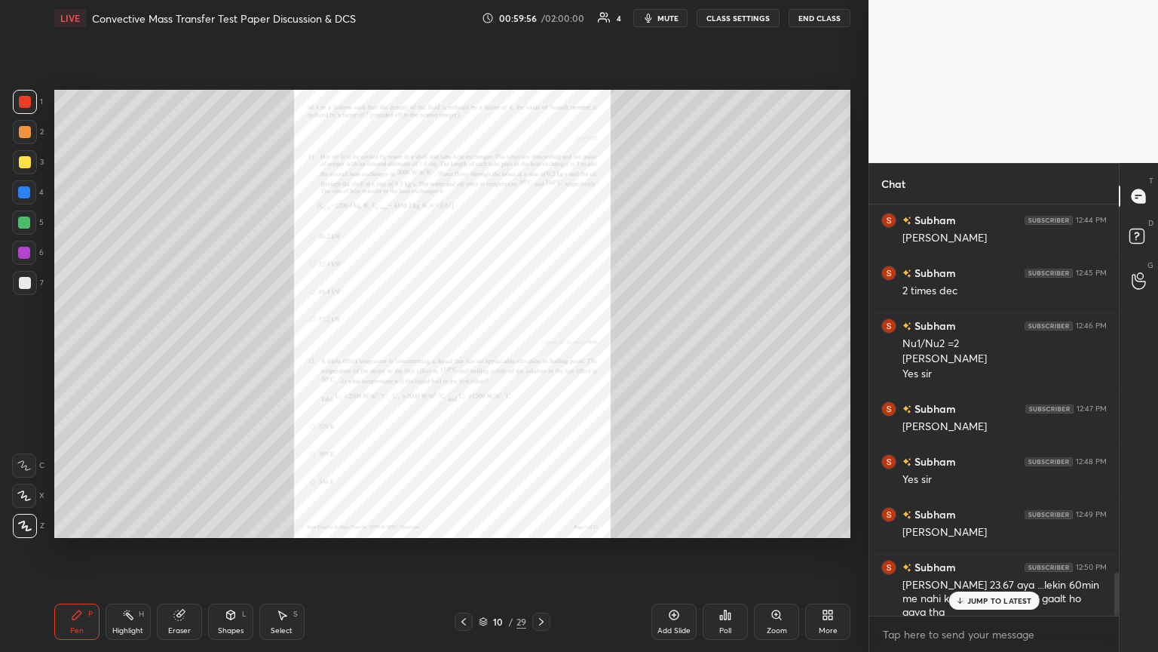
click at [541, 354] on p "JUMP TO LATEST" at bounding box center [1000, 600] width 65 height 9
click at [541, 354] on icon at bounding box center [541, 621] width 12 height 12
click at [541, 354] on div at bounding box center [541, 621] width 18 height 18
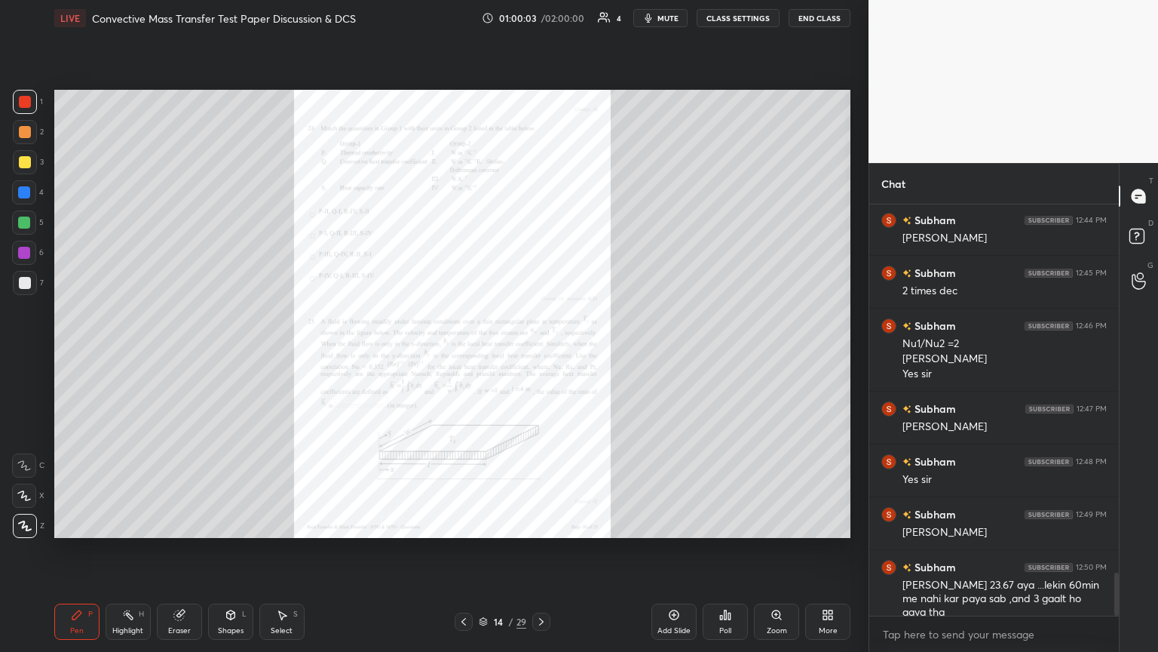
click at [541, 354] on div at bounding box center [541, 621] width 18 height 18
click at [466, 354] on icon at bounding box center [464, 621] width 12 height 12
click at [541, 354] on icon at bounding box center [541, 621] width 12 height 12
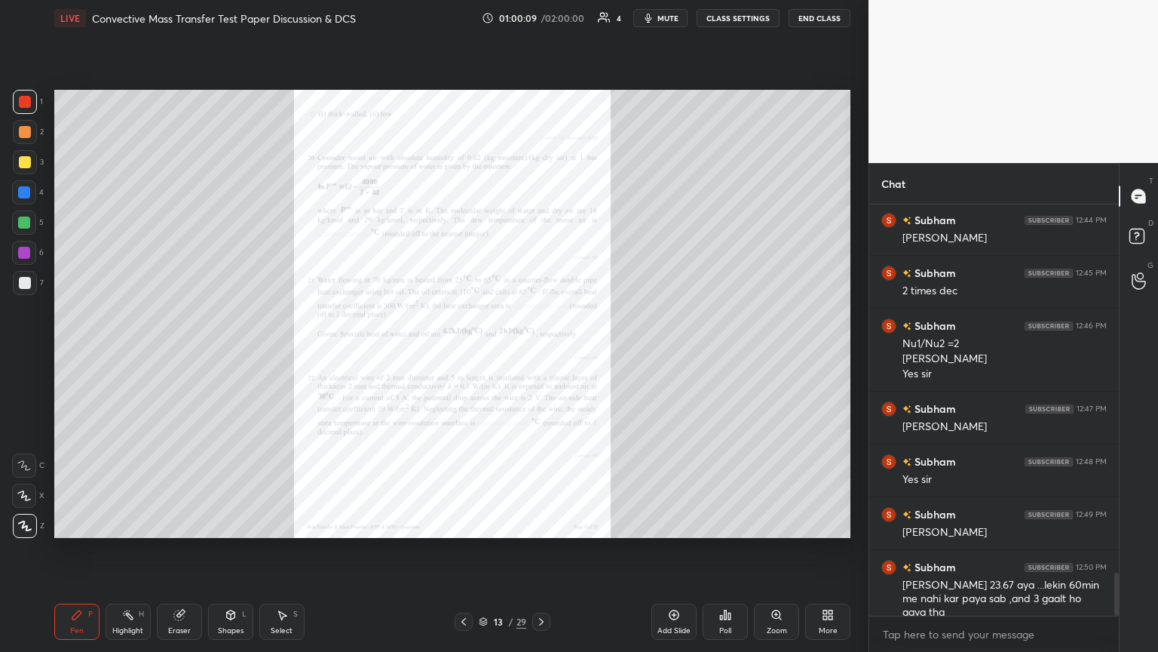
click at [541, 354] on icon at bounding box center [541, 621] width 12 height 12
click at [538, 354] on icon at bounding box center [541, 621] width 12 height 12
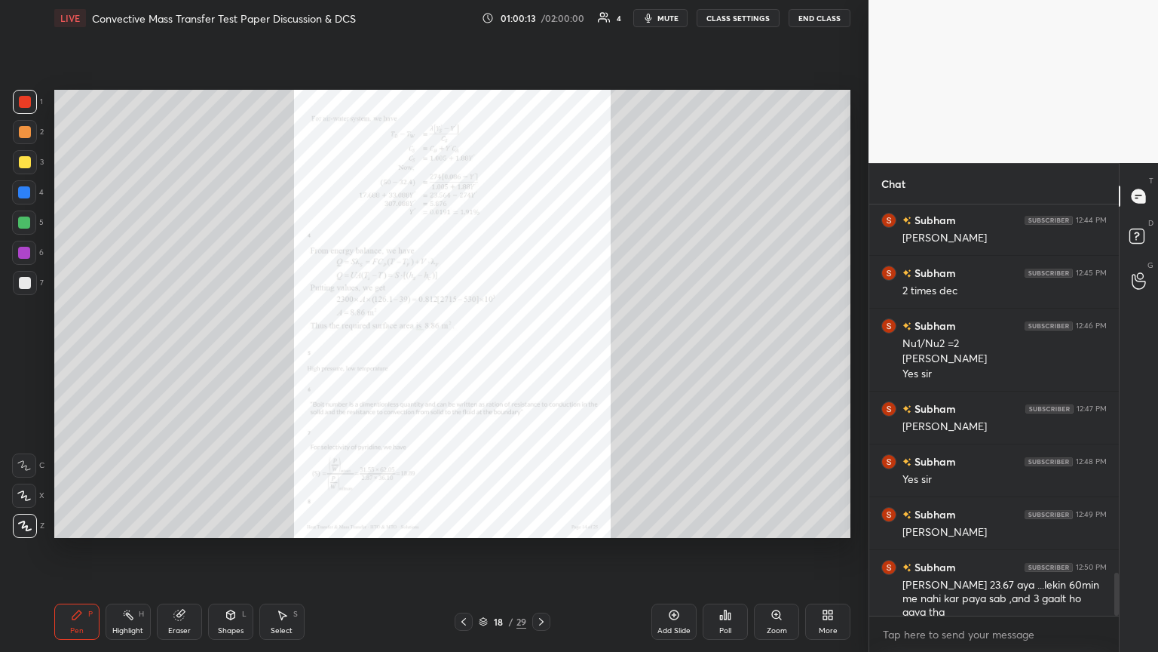
click at [538, 354] on icon at bounding box center [541, 621] width 12 height 12
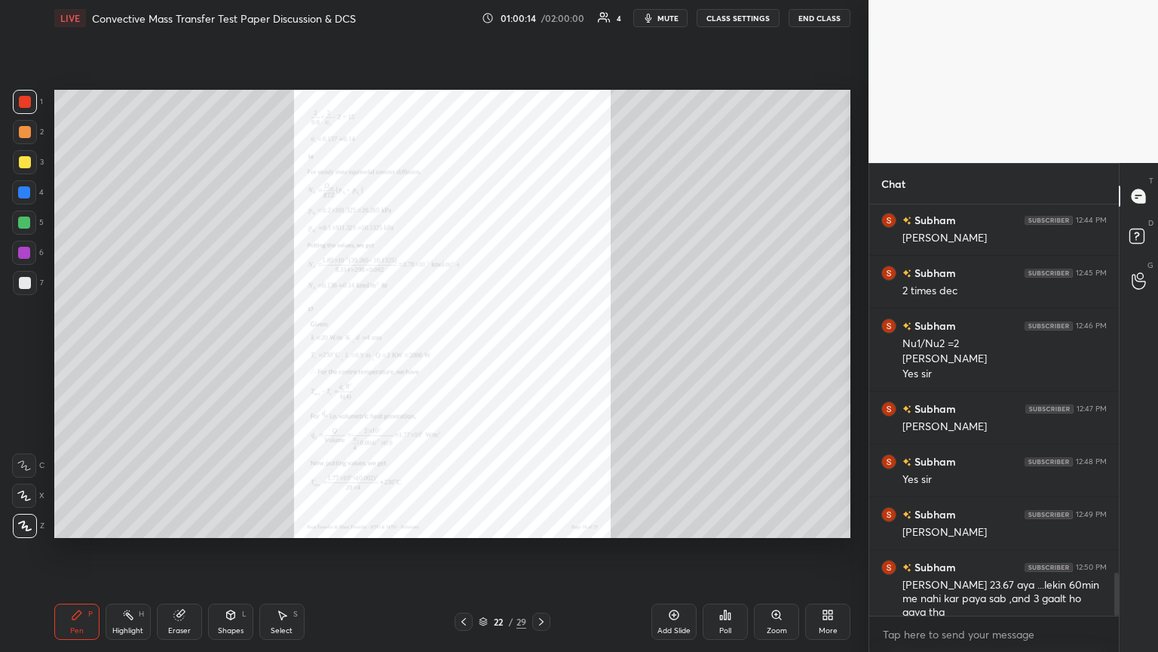
click at [538, 354] on icon at bounding box center [541, 621] width 12 height 12
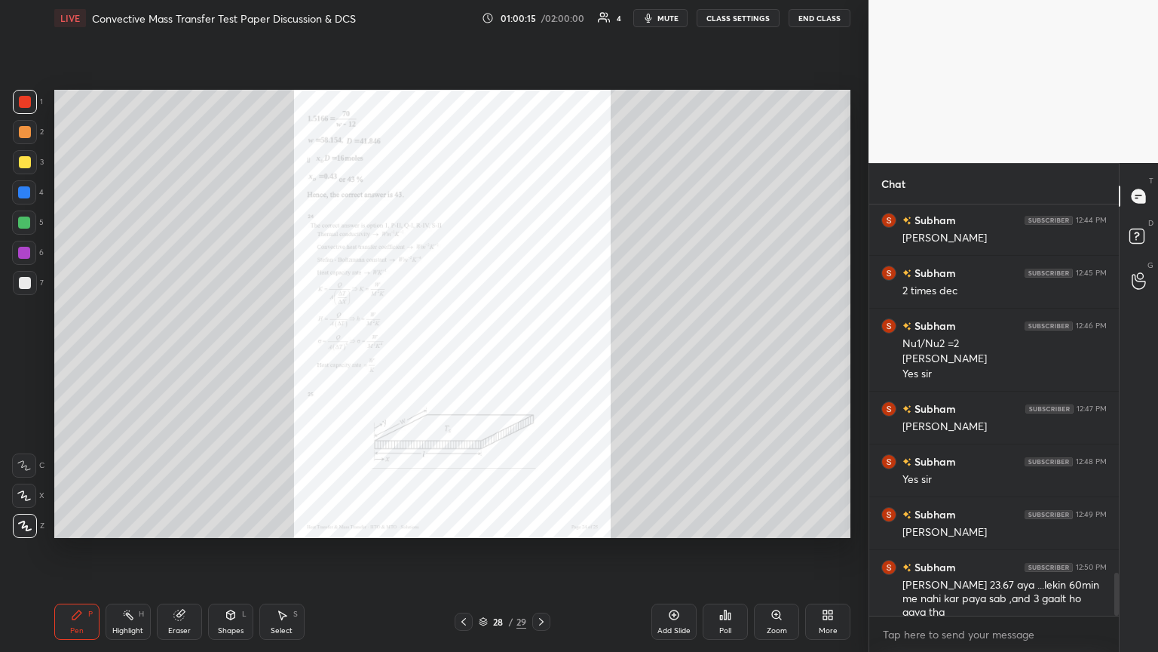
click at [538, 354] on icon at bounding box center [541, 621] width 12 height 12
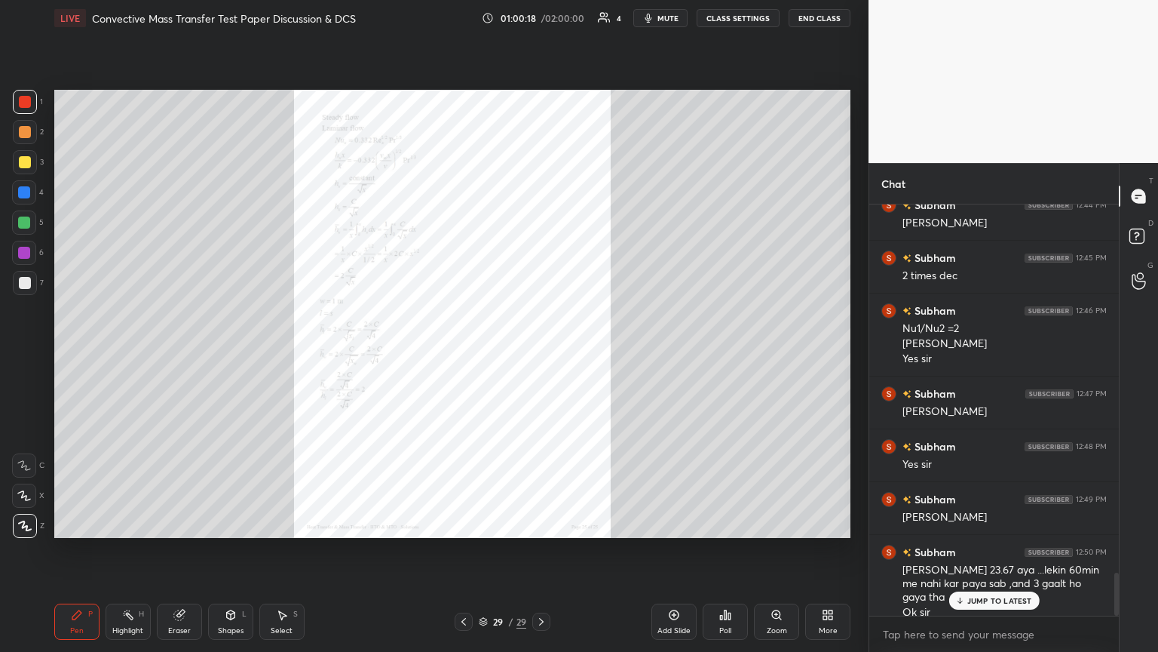
click at [462, 354] on icon at bounding box center [464, 621] width 12 height 12
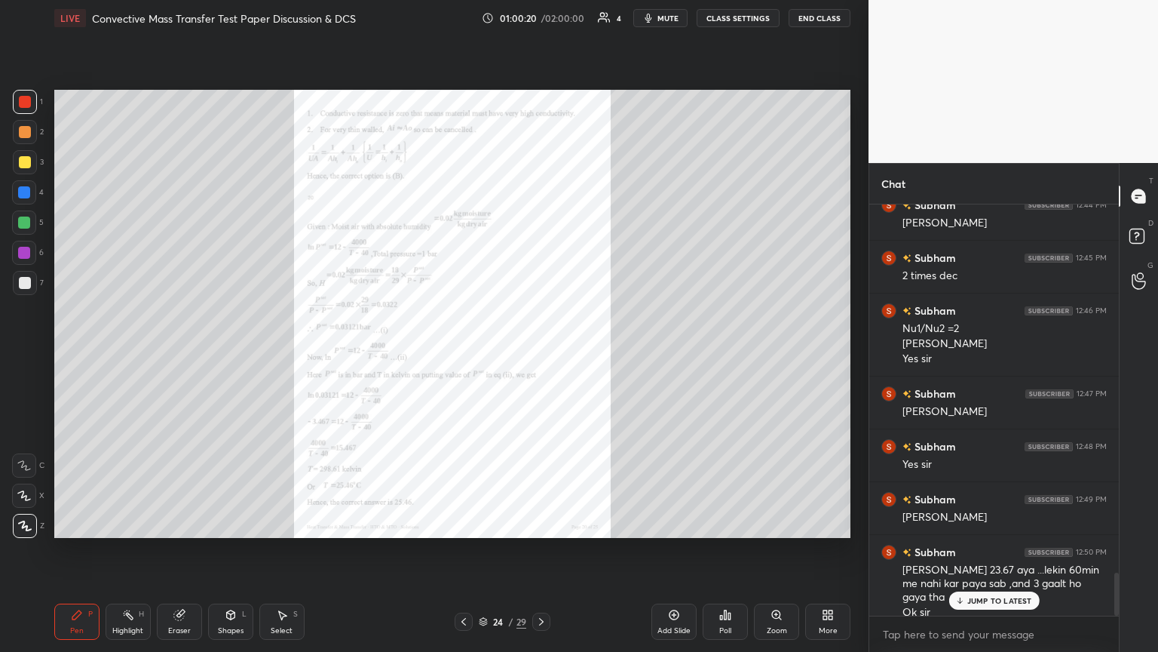
click at [462, 354] on icon at bounding box center [464, 621] width 12 height 12
click at [459, 354] on icon at bounding box center [464, 621] width 12 height 12
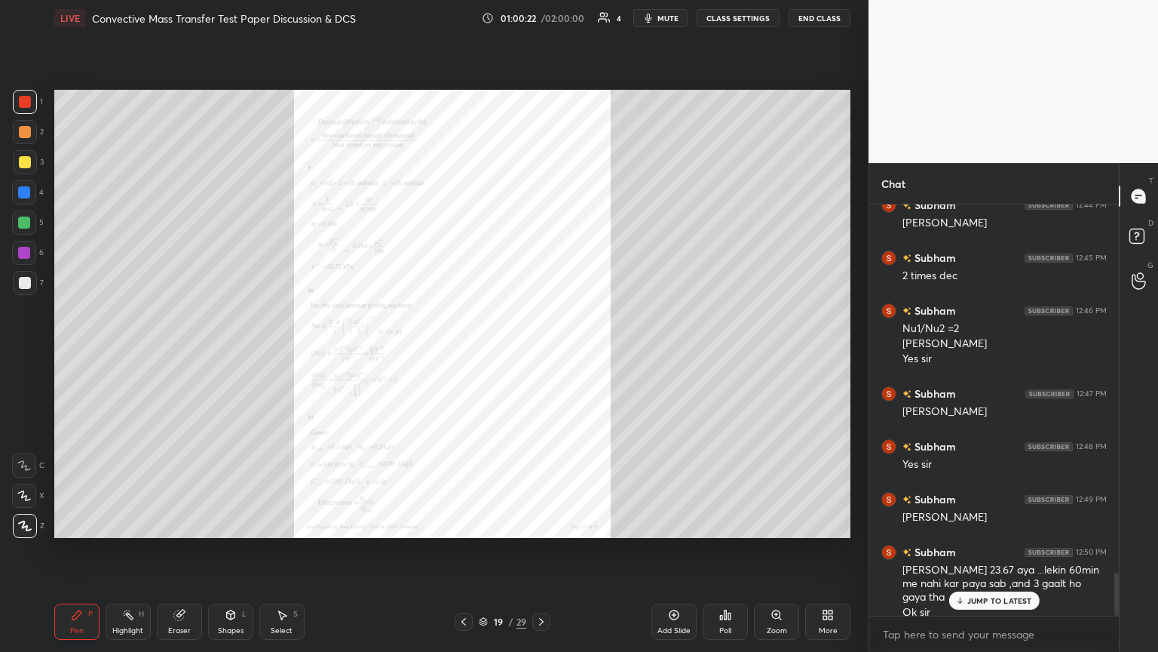
click at [459, 354] on icon at bounding box center [464, 621] width 12 height 12
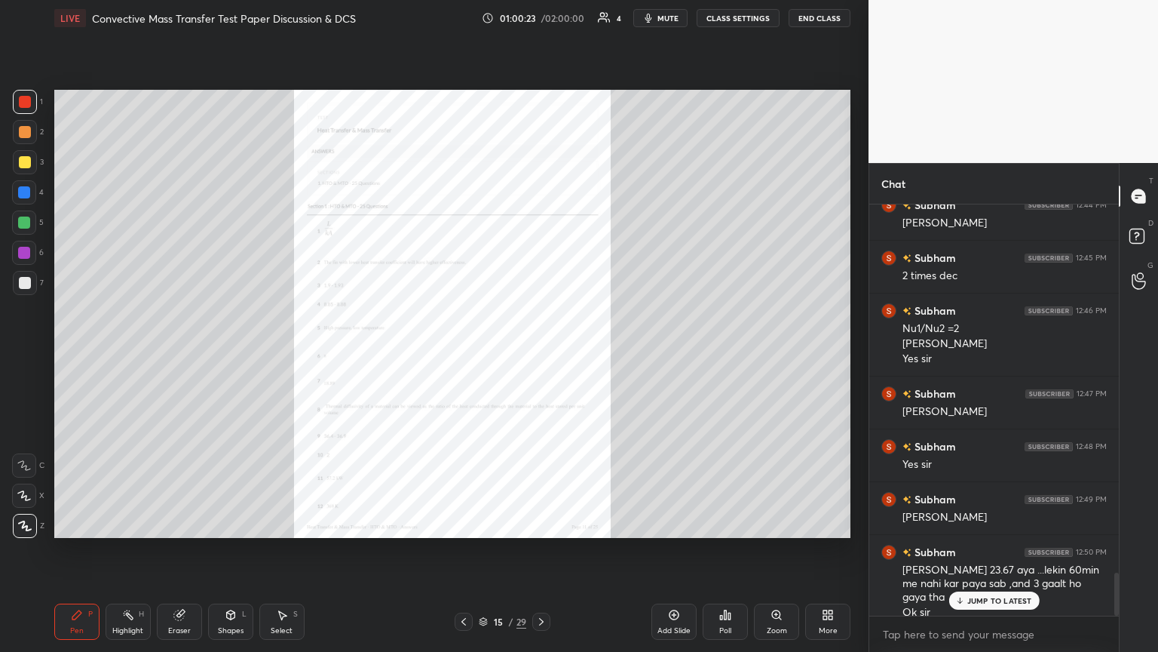
click at [459, 354] on icon at bounding box center [464, 621] width 12 height 12
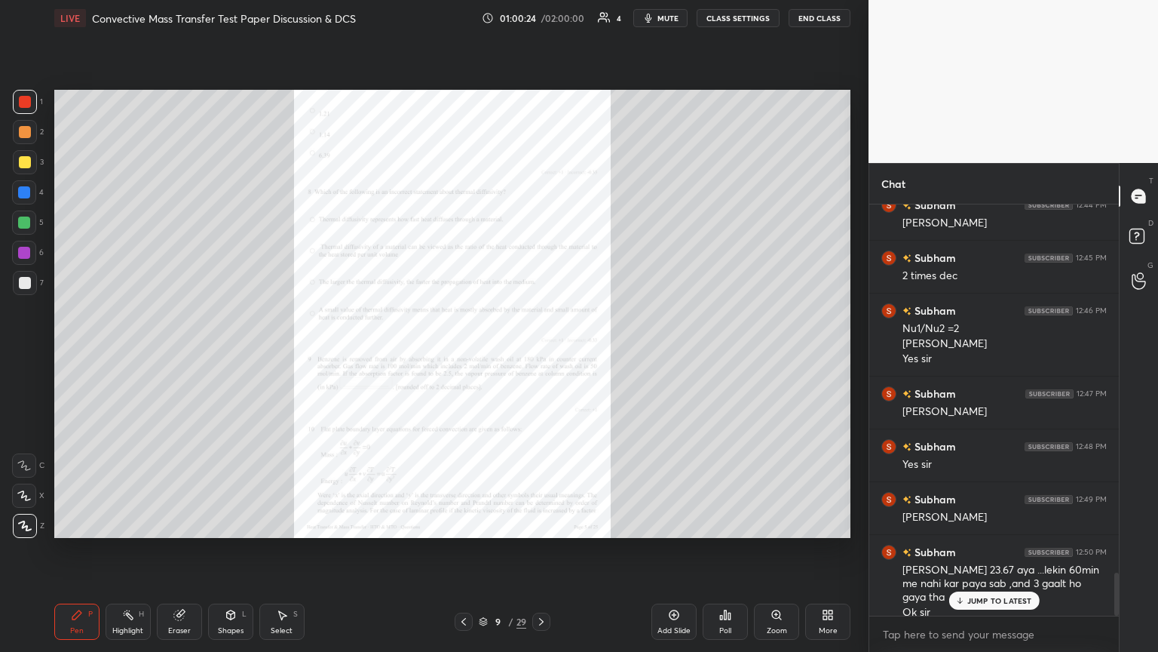
click at [459, 354] on icon at bounding box center [464, 621] width 12 height 12
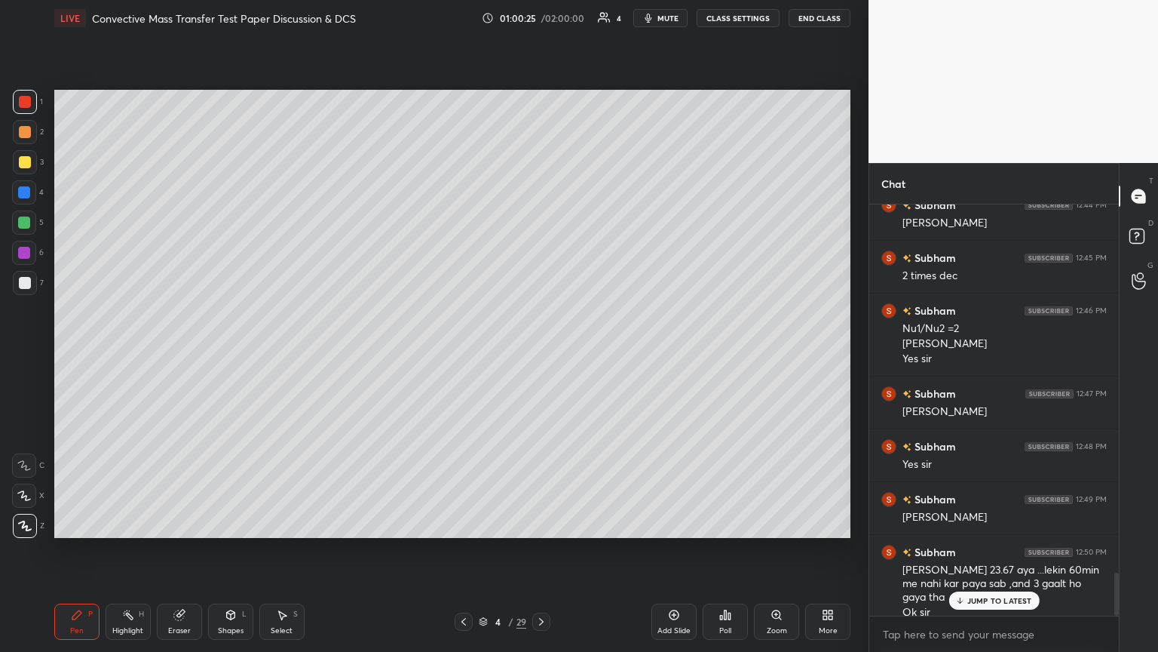
click at [459, 354] on icon at bounding box center [464, 621] width 12 height 12
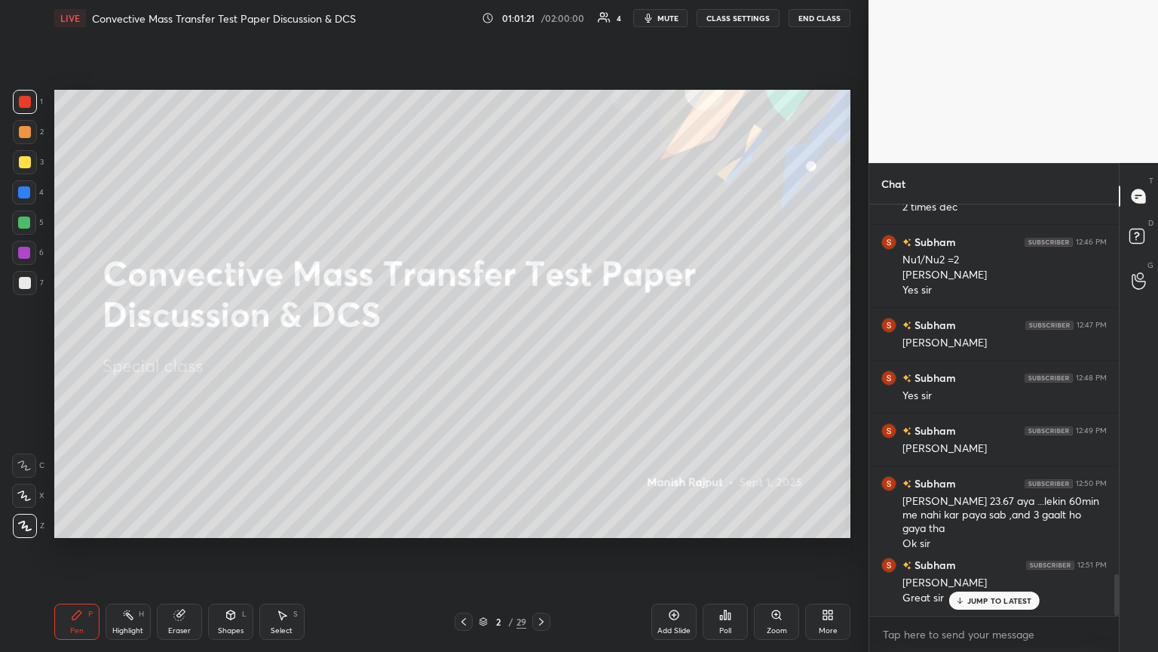
scroll to position [3659, 0]
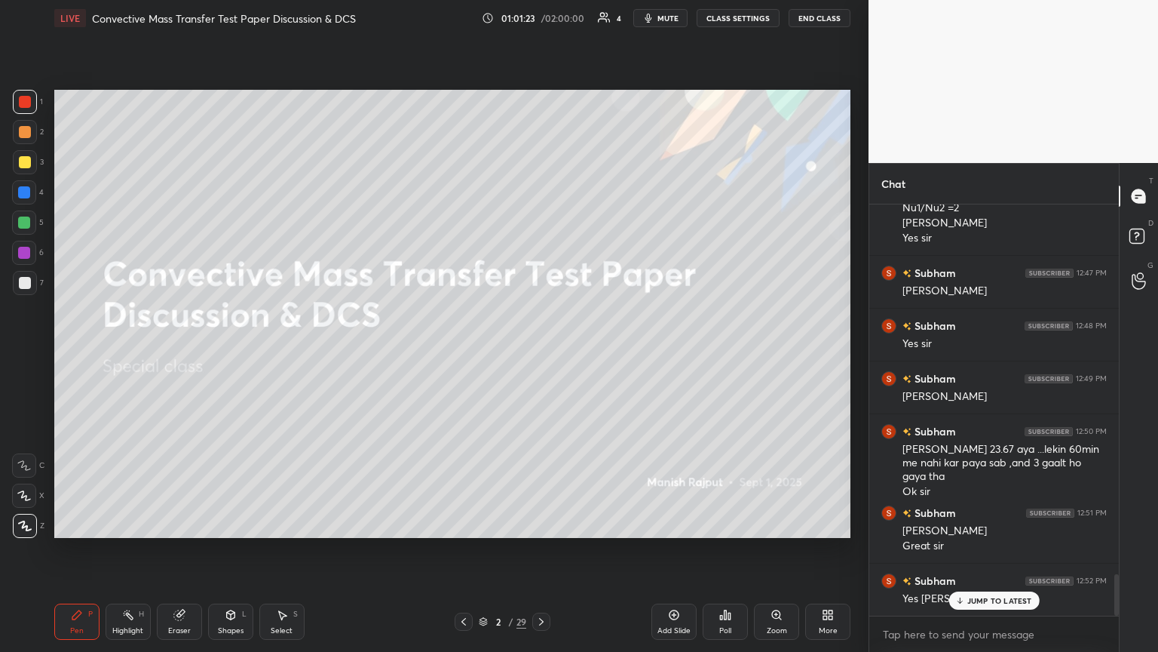
click at [541, 354] on p "JUMP TO LATEST" at bounding box center [1000, 600] width 65 height 9
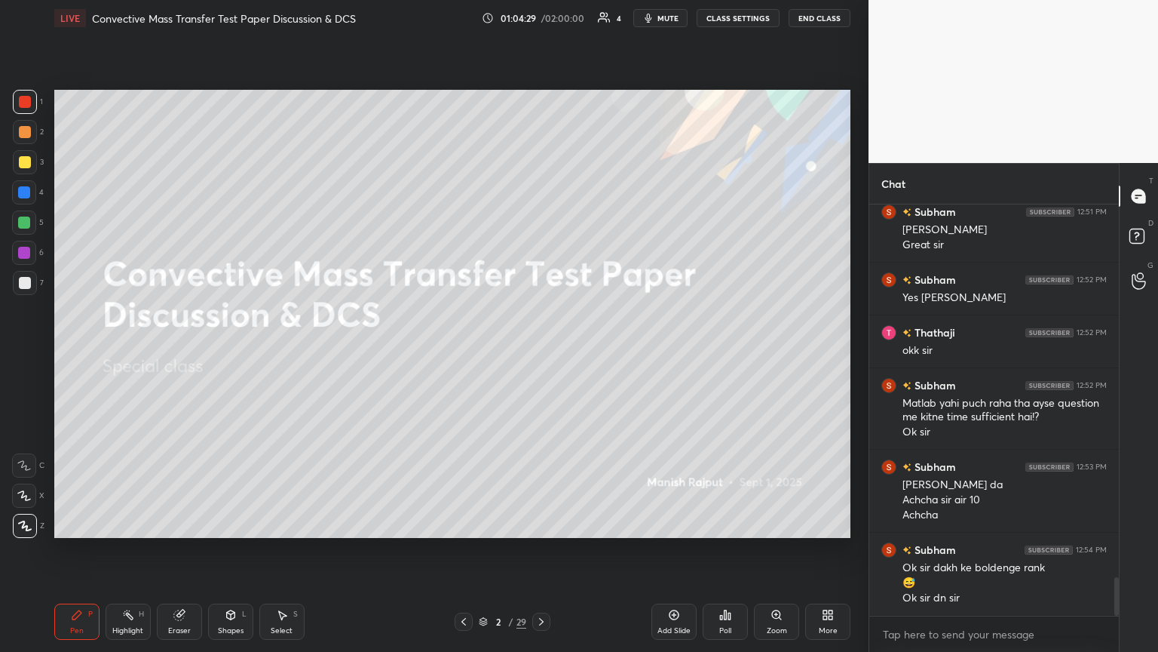
scroll to position [4012, 0]
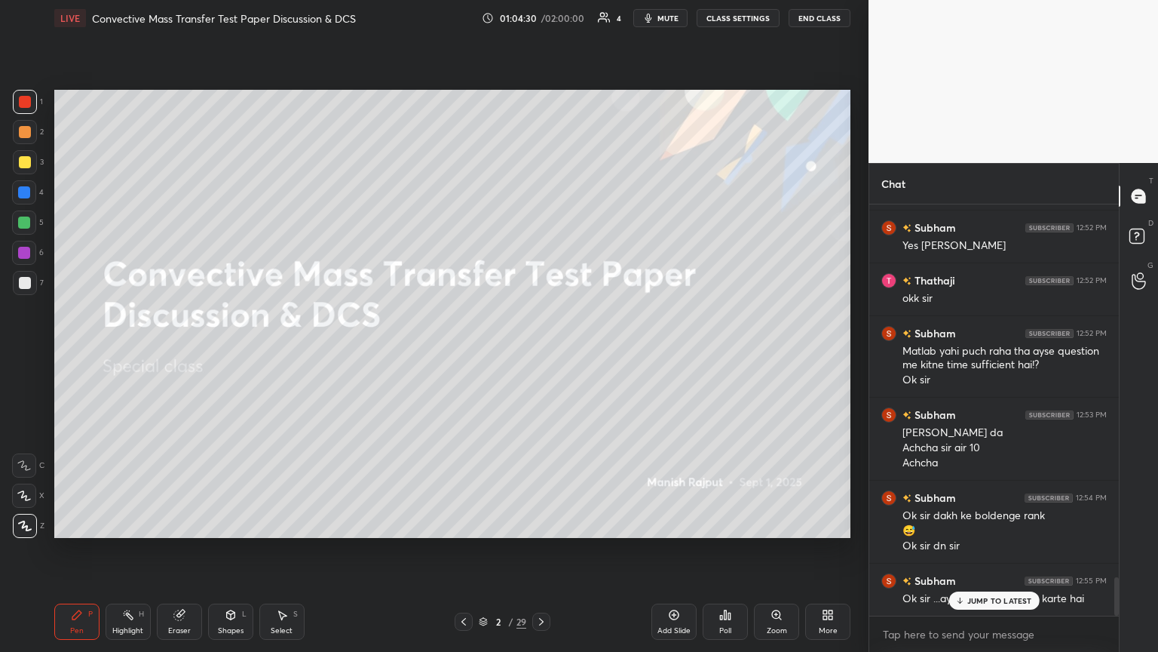
click at [541, 354] on p "JUMP TO LATEST" at bounding box center [1000, 600] width 65 height 9
click at [178, 354] on div "Eraser" at bounding box center [179, 621] width 45 height 36
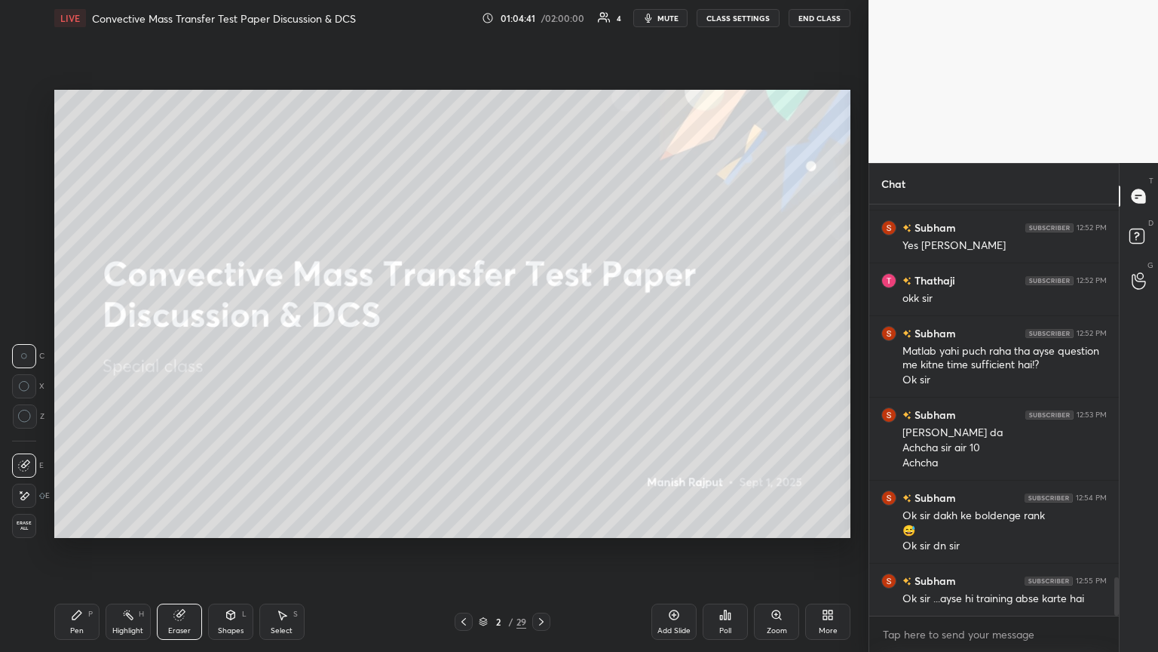
click at [22, 354] on span "Erase all" at bounding box center [24, 525] width 23 height 11
click at [81, 354] on div "Pen" at bounding box center [77, 631] width 14 height 8
click at [24, 164] on div at bounding box center [25, 162] width 12 height 12
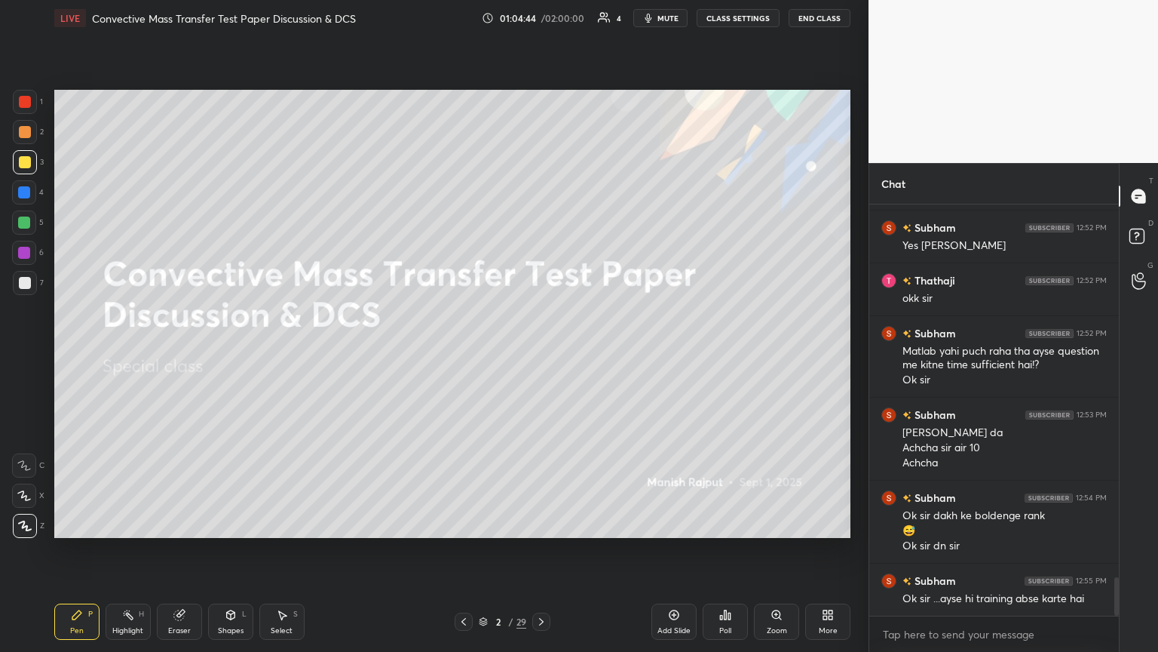
click at [24, 139] on div at bounding box center [25, 132] width 24 height 24
click at [19, 105] on div at bounding box center [25, 102] width 12 height 12
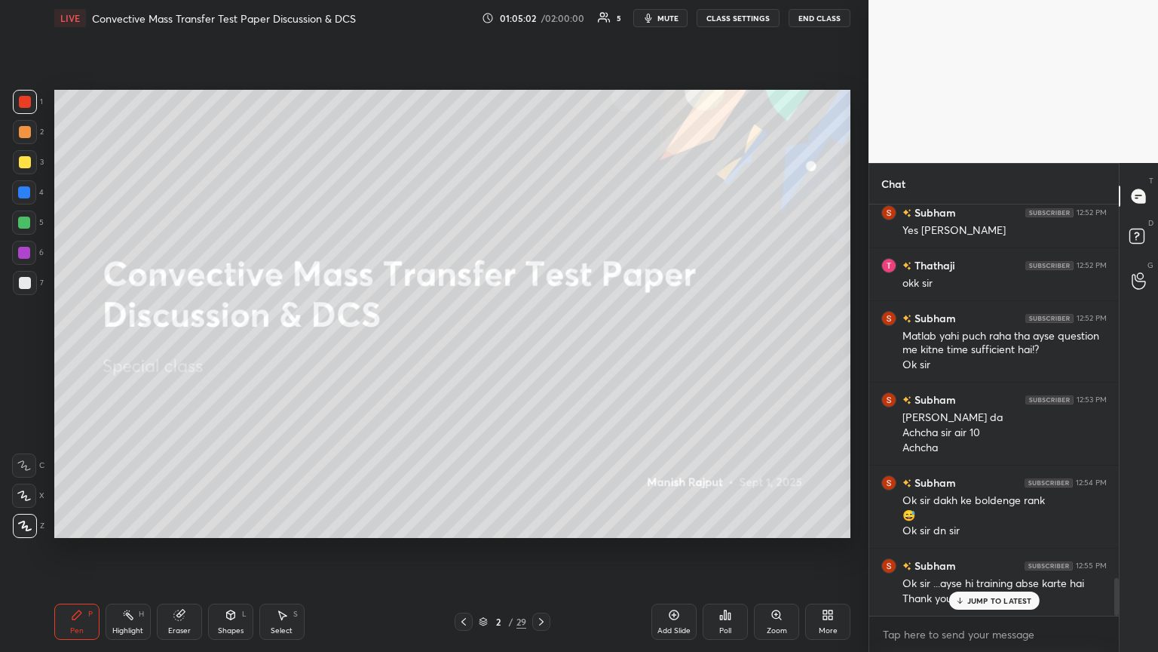
click at [541, 354] on icon at bounding box center [960, 600] width 10 height 9
click at [541, 14] on button "End Class" at bounding box center [820, 18] width 62 height 18
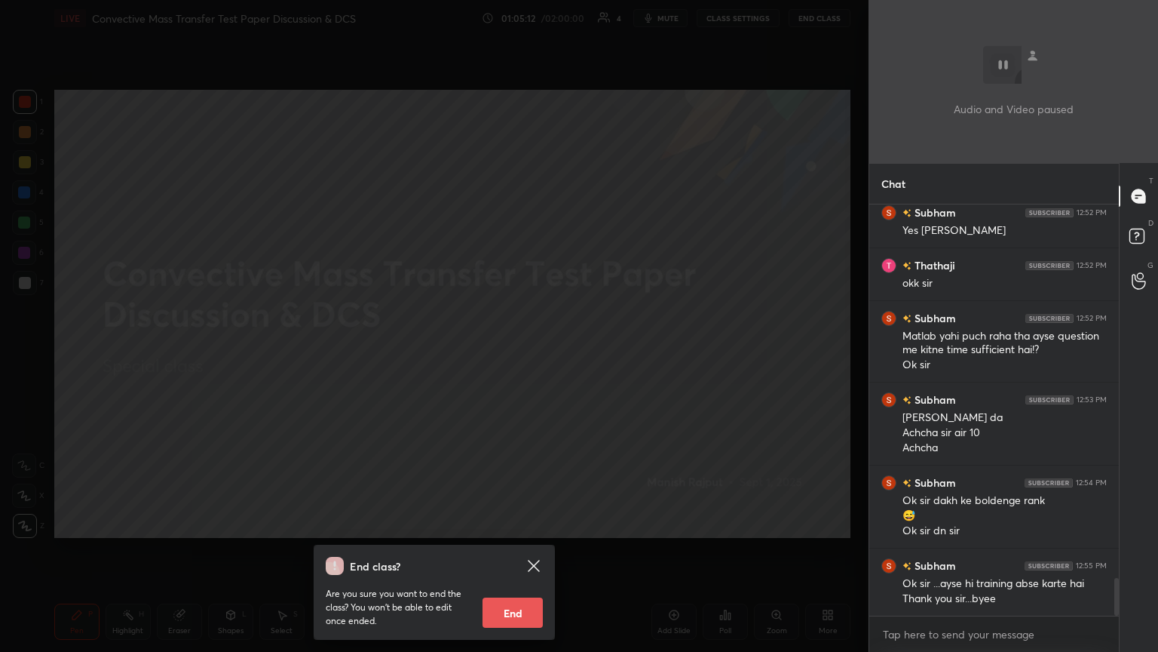
click at [537, 354] on button "End" at bounding box center [513, 612] width 60 height 30
type textarea "x"
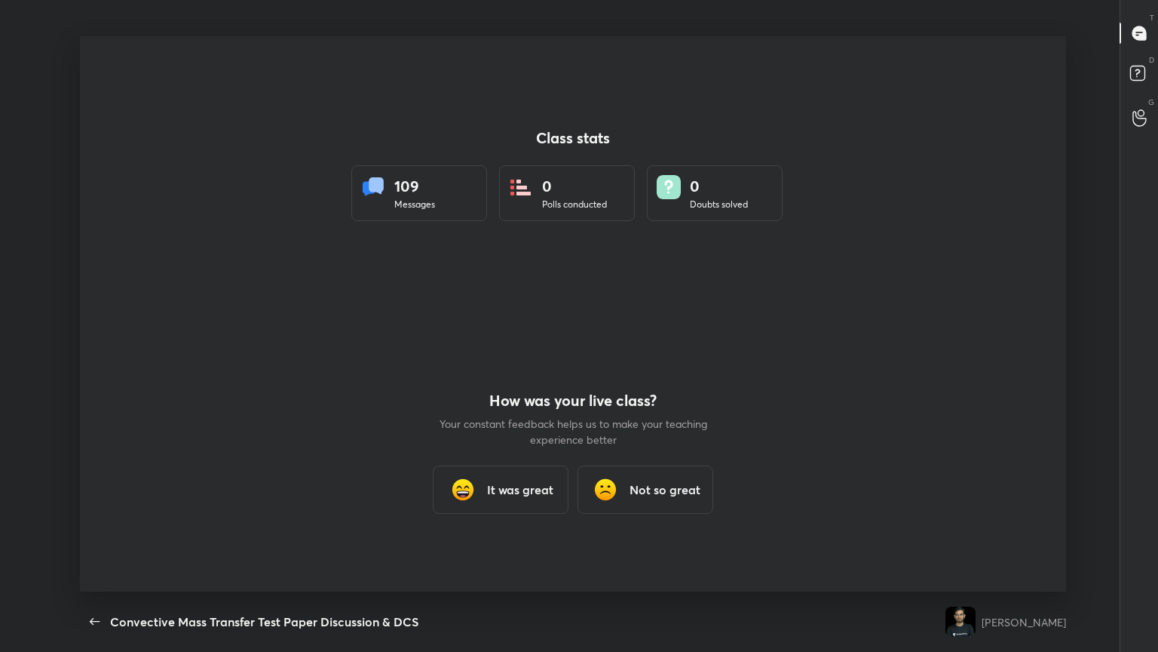
scroll to position [555, 1114]
click at [536, 354] on h3 "It was great" at bounding box center [520, 489] width 66 height 18
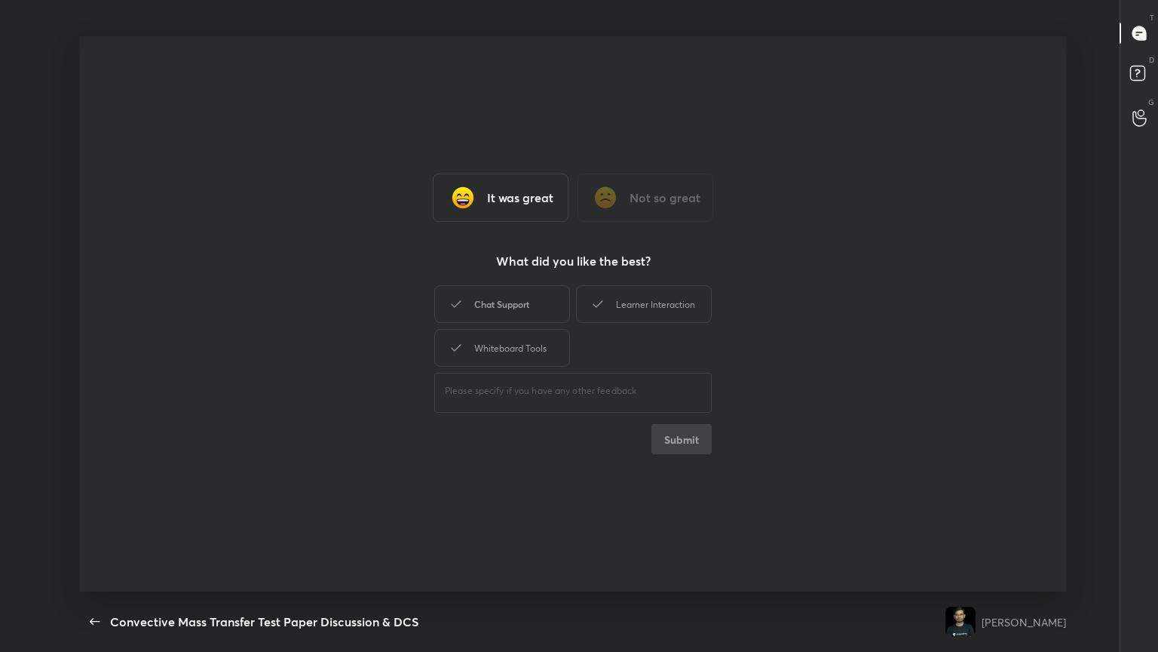
click at [524, 305] on div "Chat Support" at bounding box center [502, 304] width 136 height 38
click at [541, 354] on button "Submit" at bounding box center [682, 439] width 60 height 30
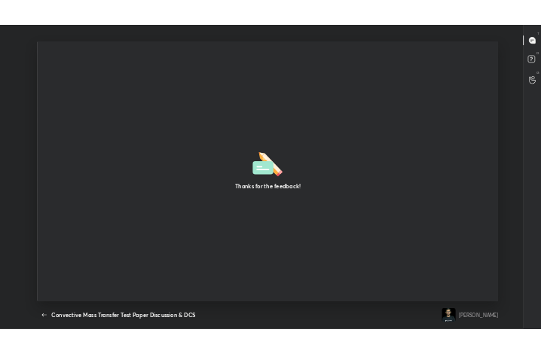
scroll to position [75154, 74882]
